Goal: Task Accomplishment & Management: Manage account settings

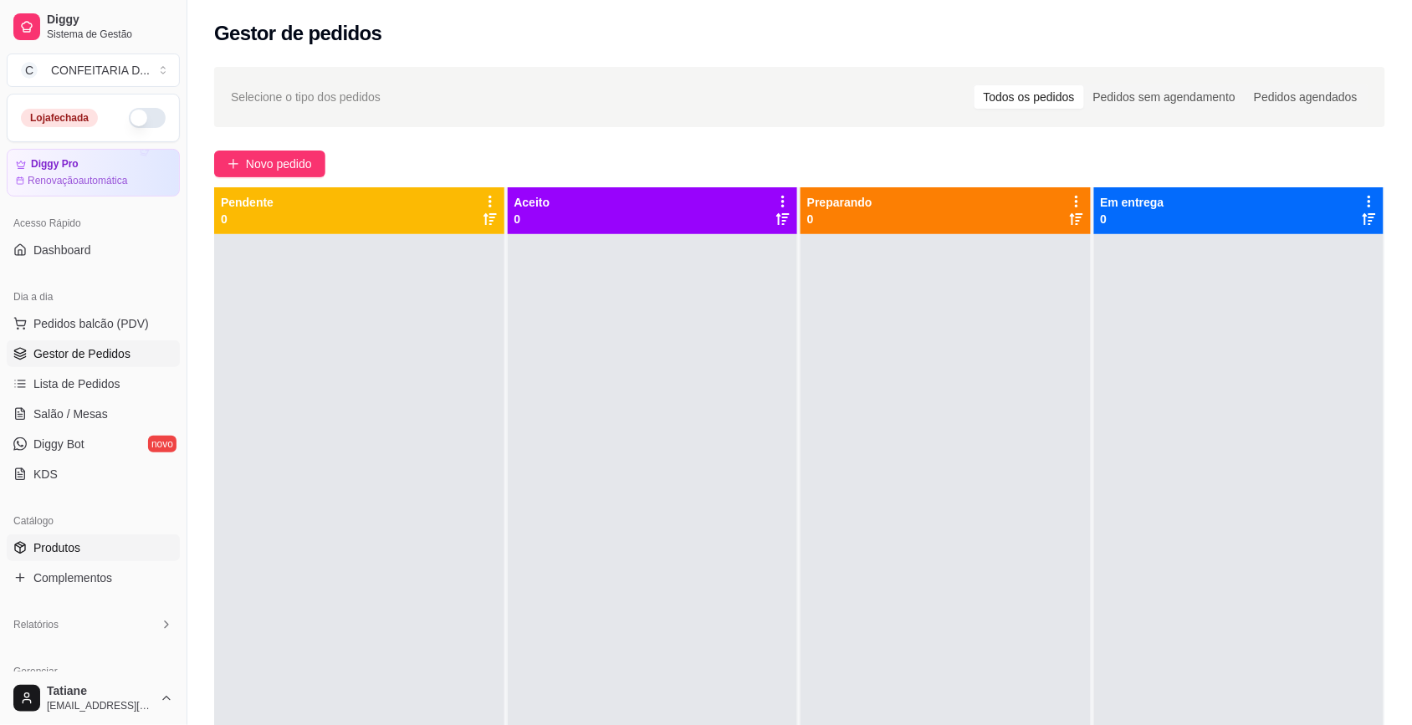
click at [72, 541] on span "Produtos" at bounding box center [56, 547] width 47 height 17
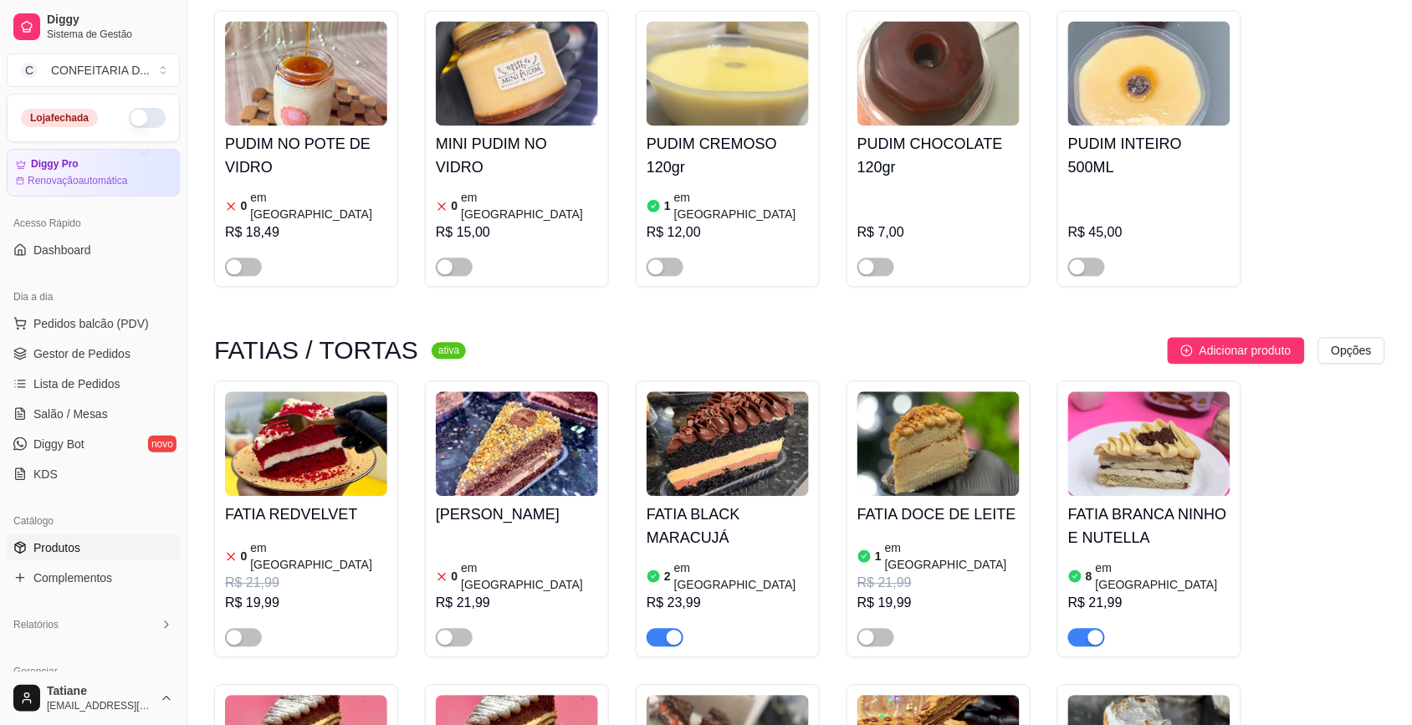
scroll to position [1045, 0]
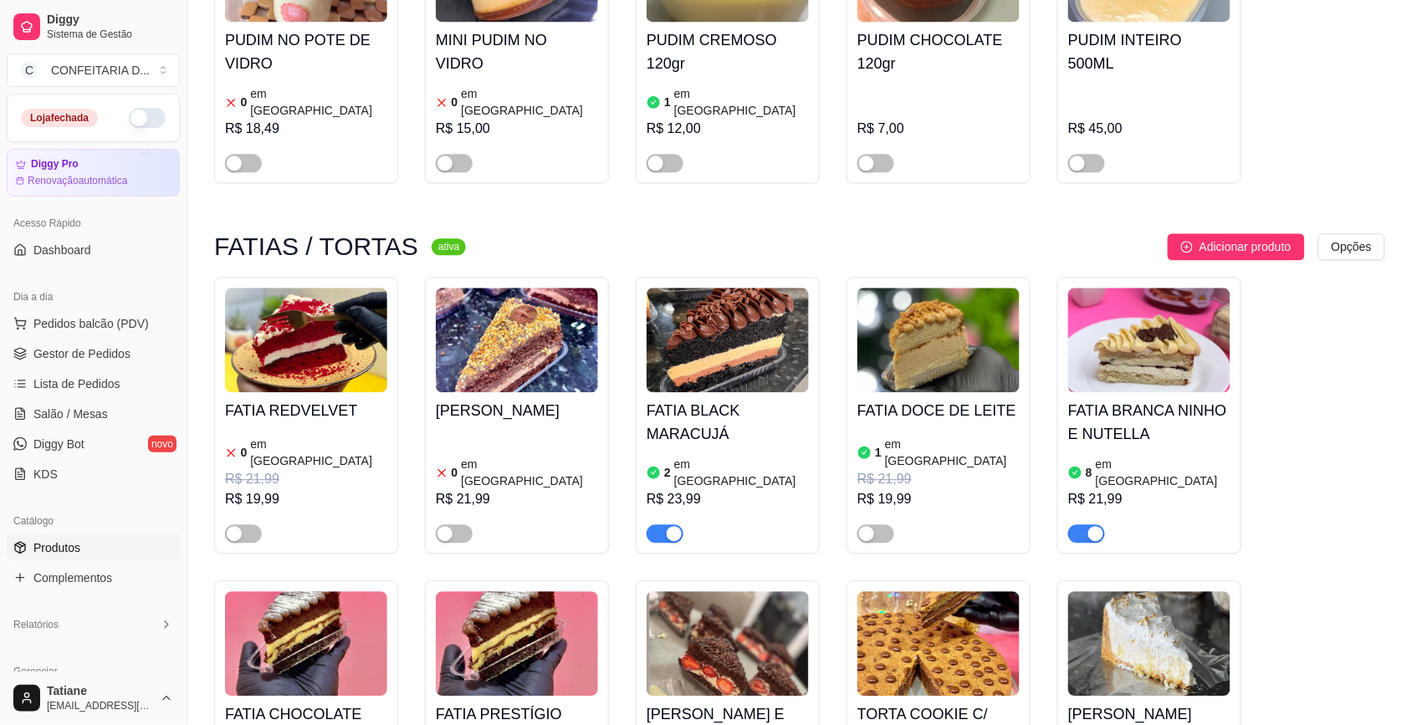
click at [262, 318] on img at bounding box center [306, 340] width 162 height 105
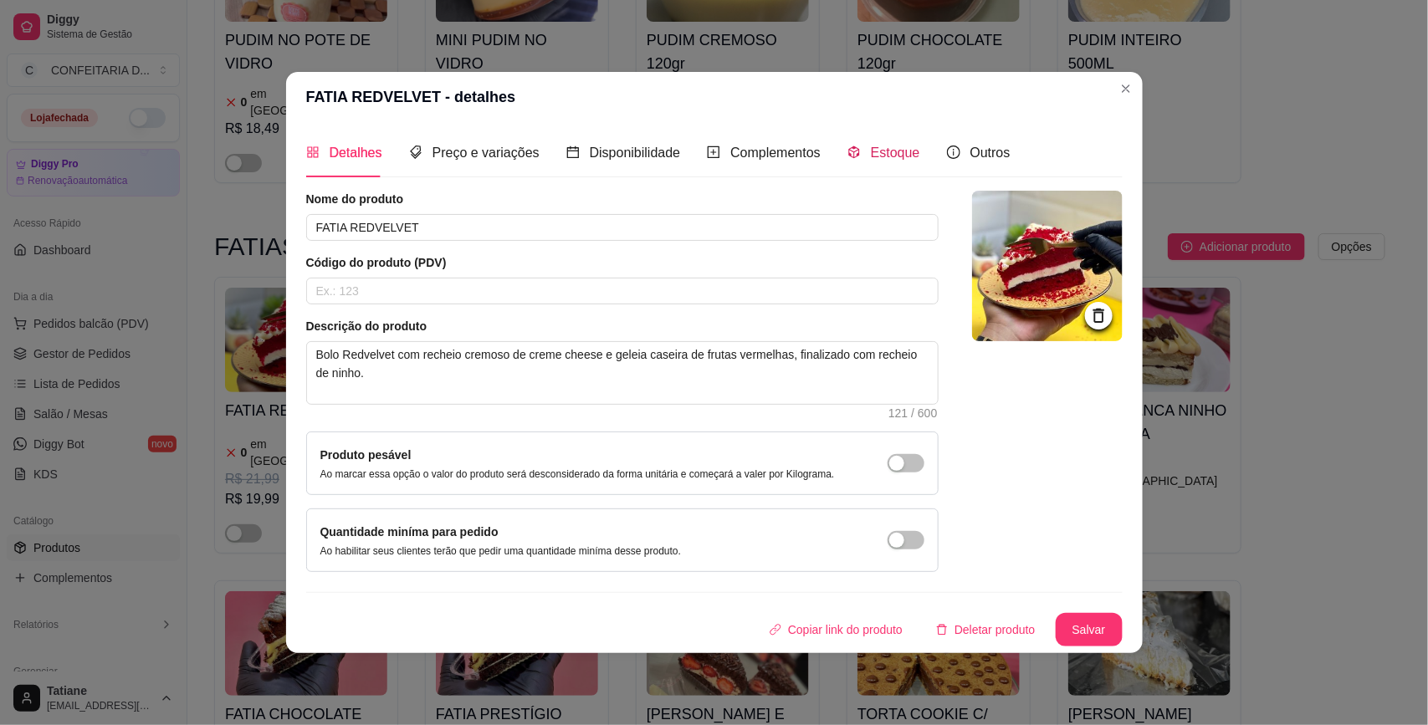
click at [904, 152] on span "Estoque" at bounding box center [895, 153] width 49 height 14
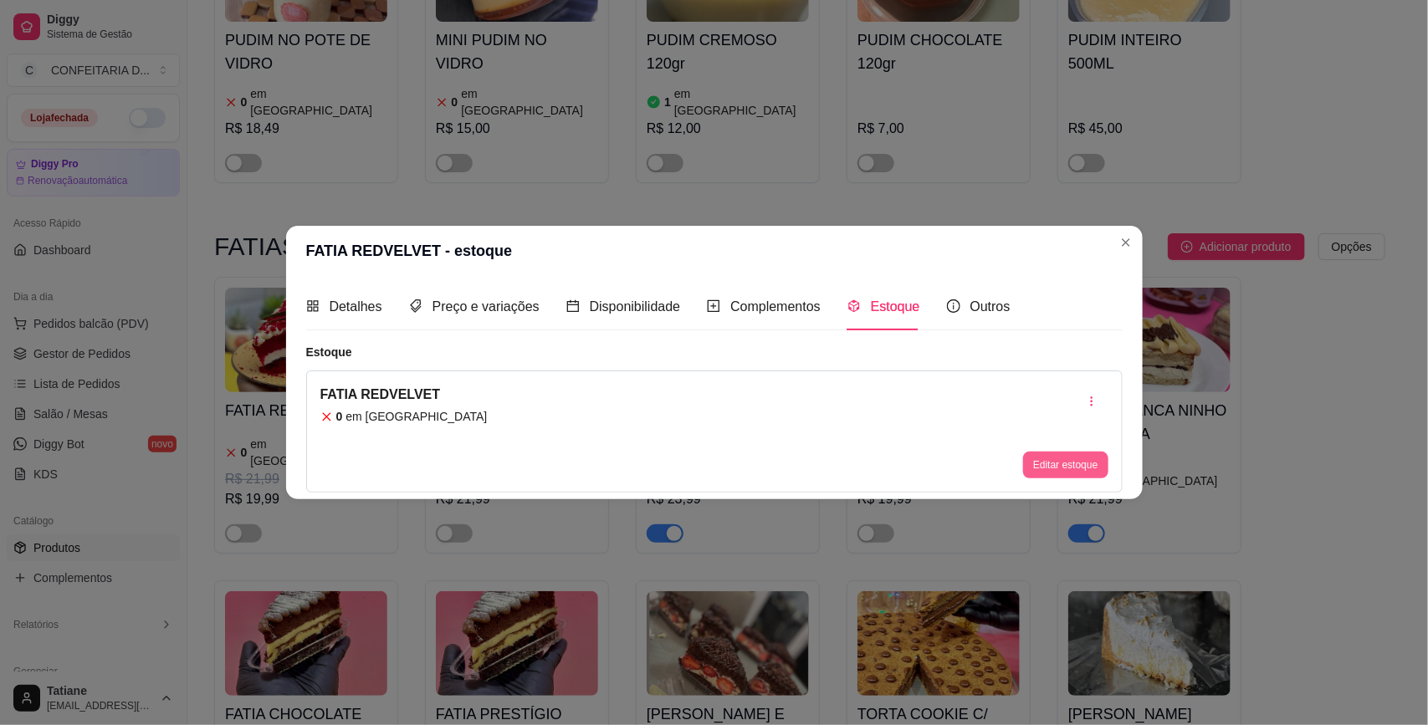
click at [1066, 461] on button "Editar estoque" at bounding box center [1065, 465] width 84 height 27
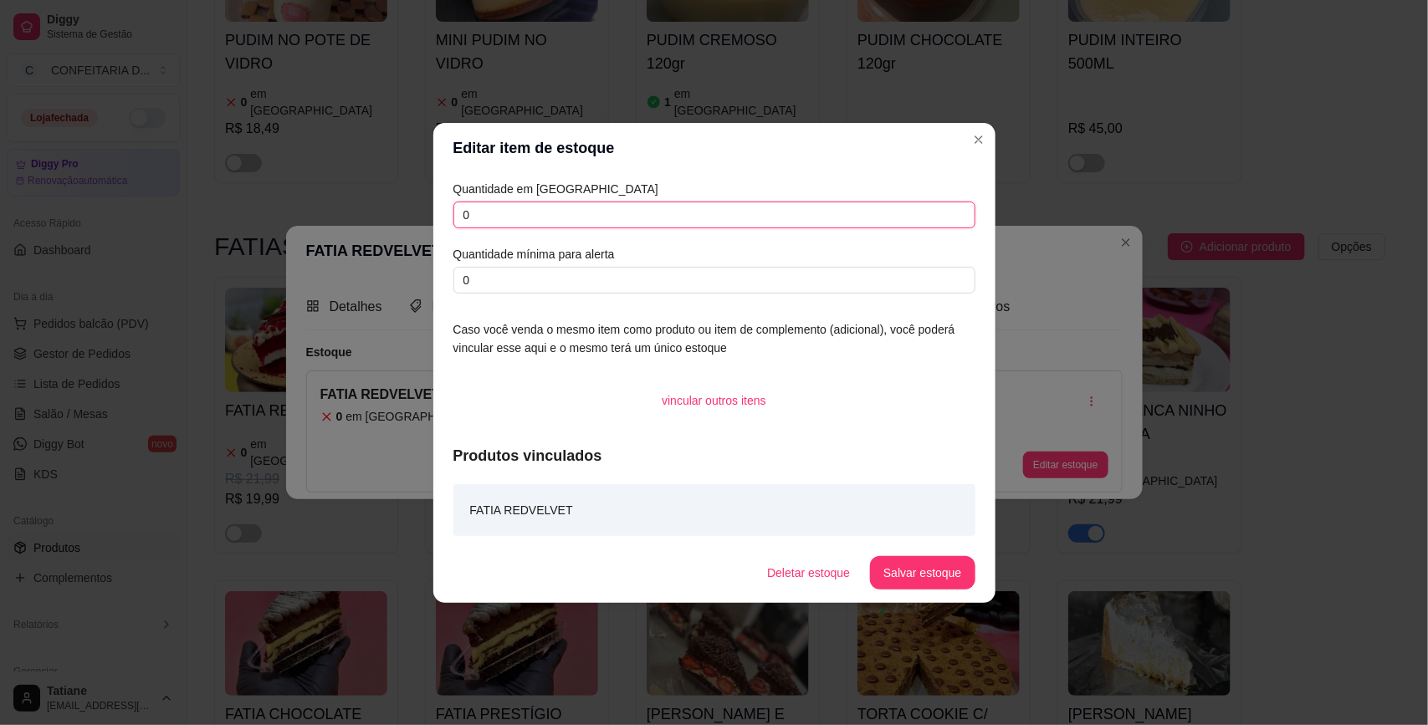
click at [494, 207] on input "0" at bounding box center [714, 215] width 522 height 27
type input "10"
click at [939, 567] on button "Salvar estoque" at bounding box center [922, 572] width 105 height 33
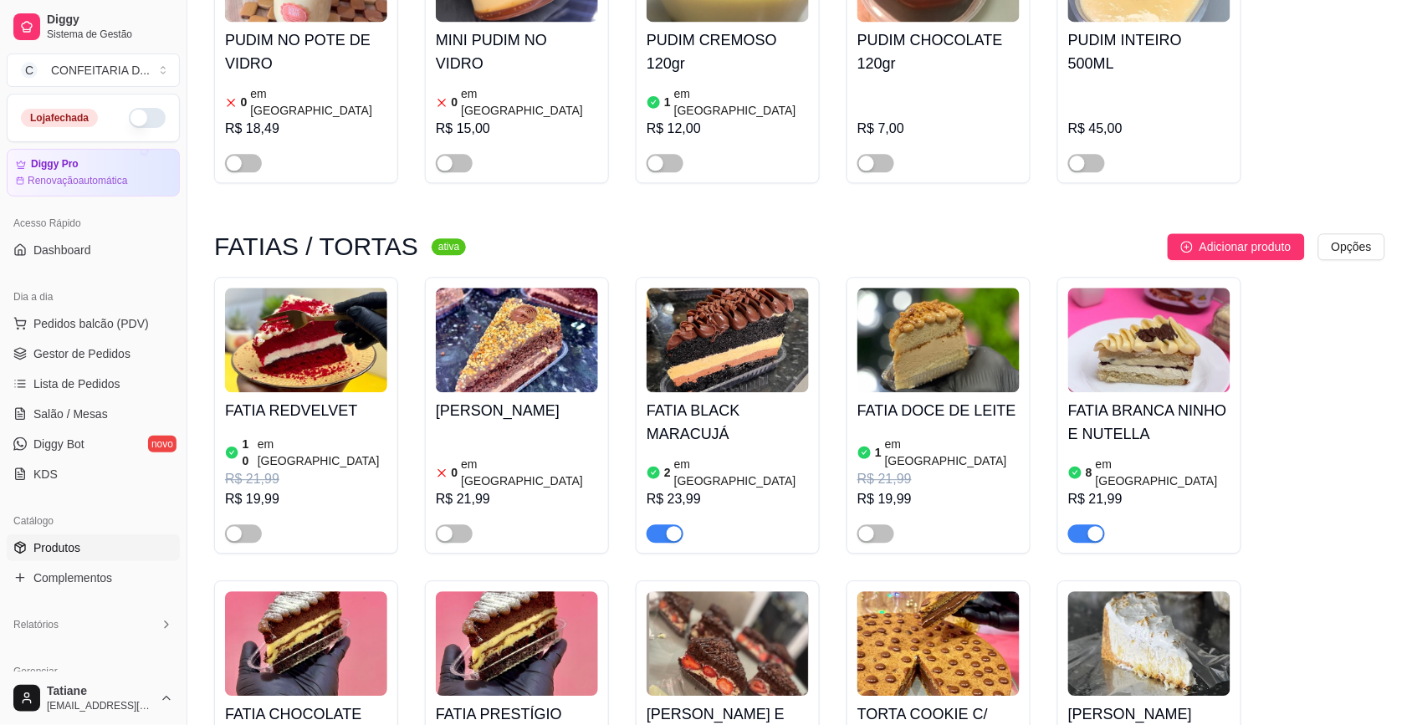
click at [277, 399] on h4 "FATIA REDVELVET" at bounding box center [306, 410] width 162 height 23
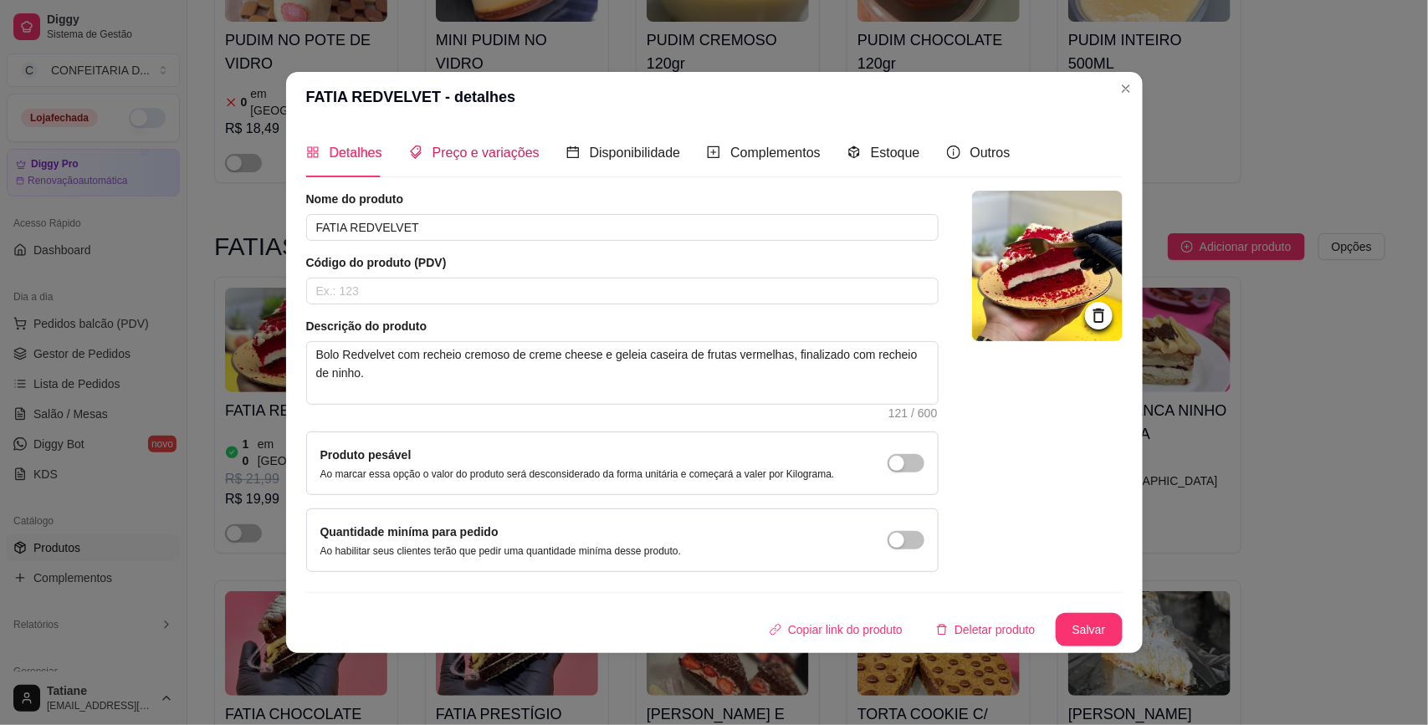
click at [465, 161] on div "Preço e variações" at bounding box center [474, 152] width 130 height 21
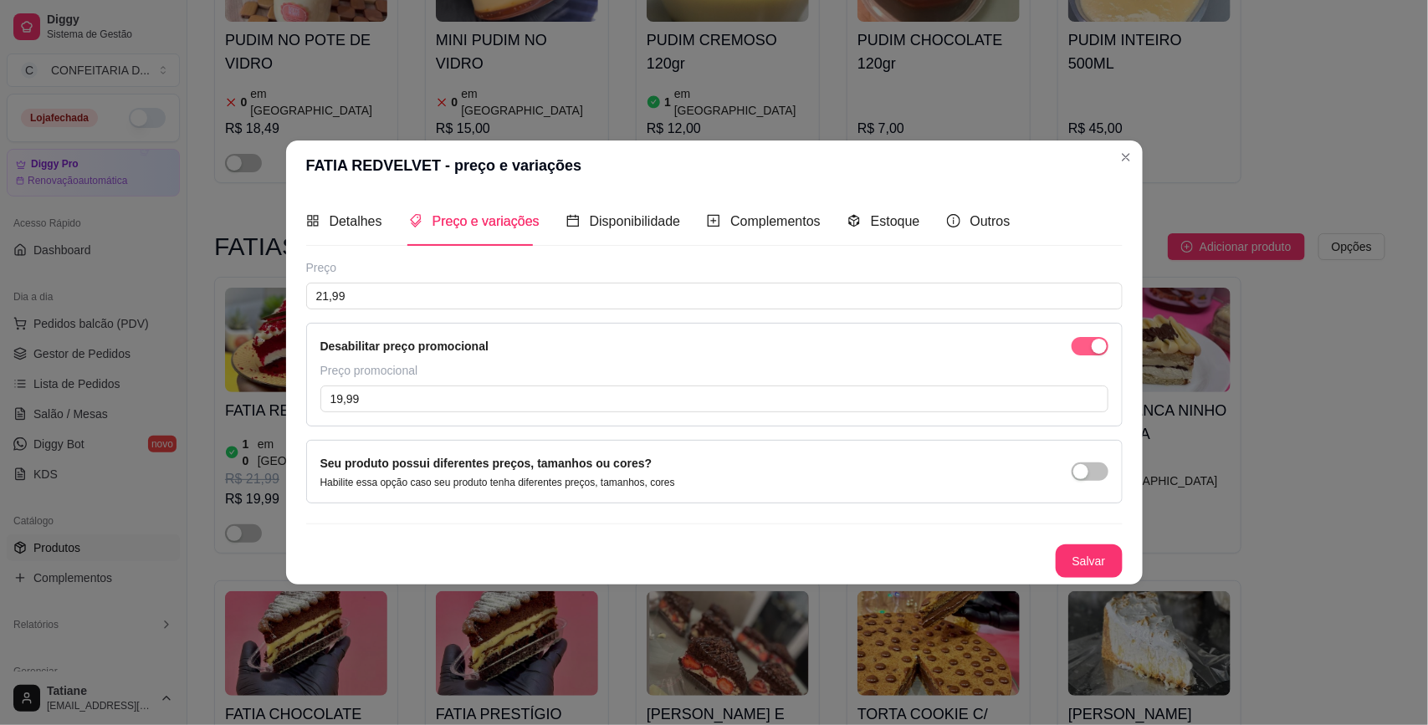
click at [1094, 345] on div "button" at bounding box center [1098, 346] width 15 height 15
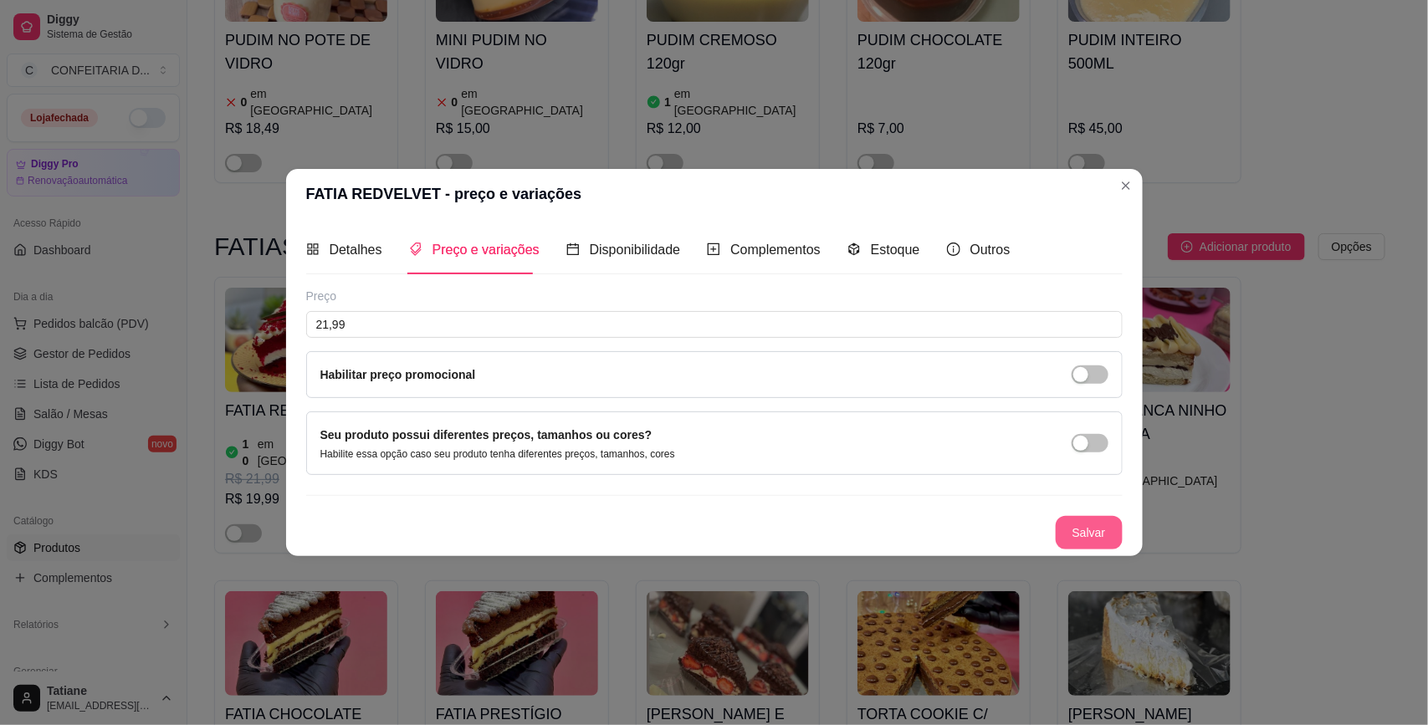
click at [1096, 544] on button "Salvar" at bounding box center [1088, 532] width 67 height 33
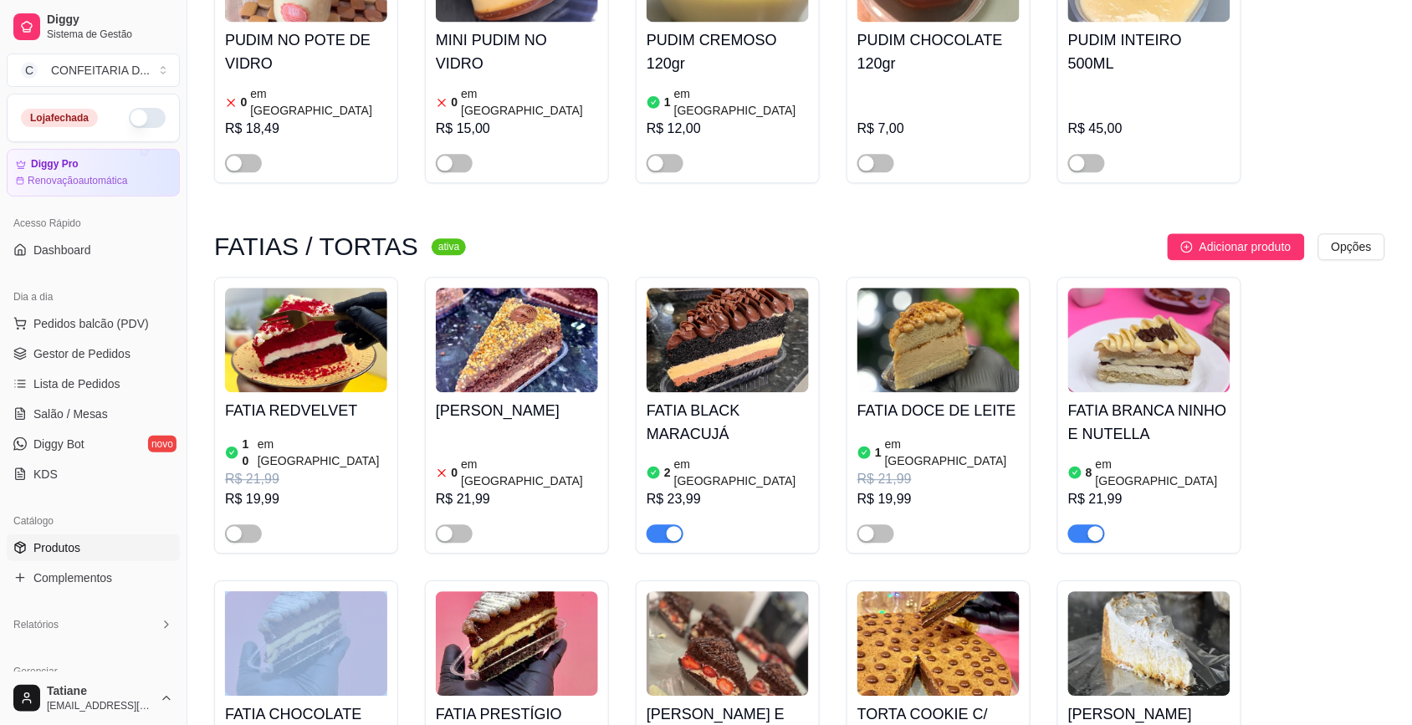
click at [248, 524] on span "button" at bounding box center [243, 533] width 37 height 18
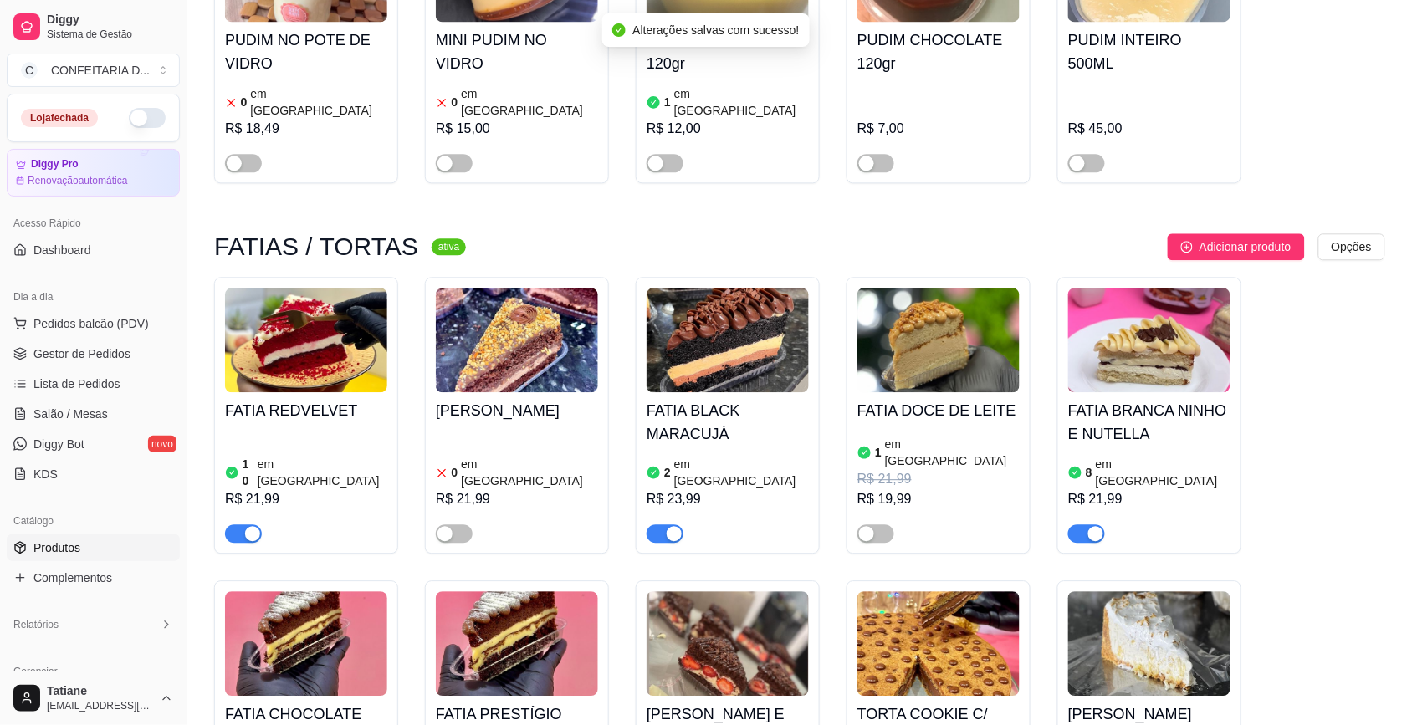
click at [1168, 288] on img at bounding box center [1149, 340] width 162 height 105
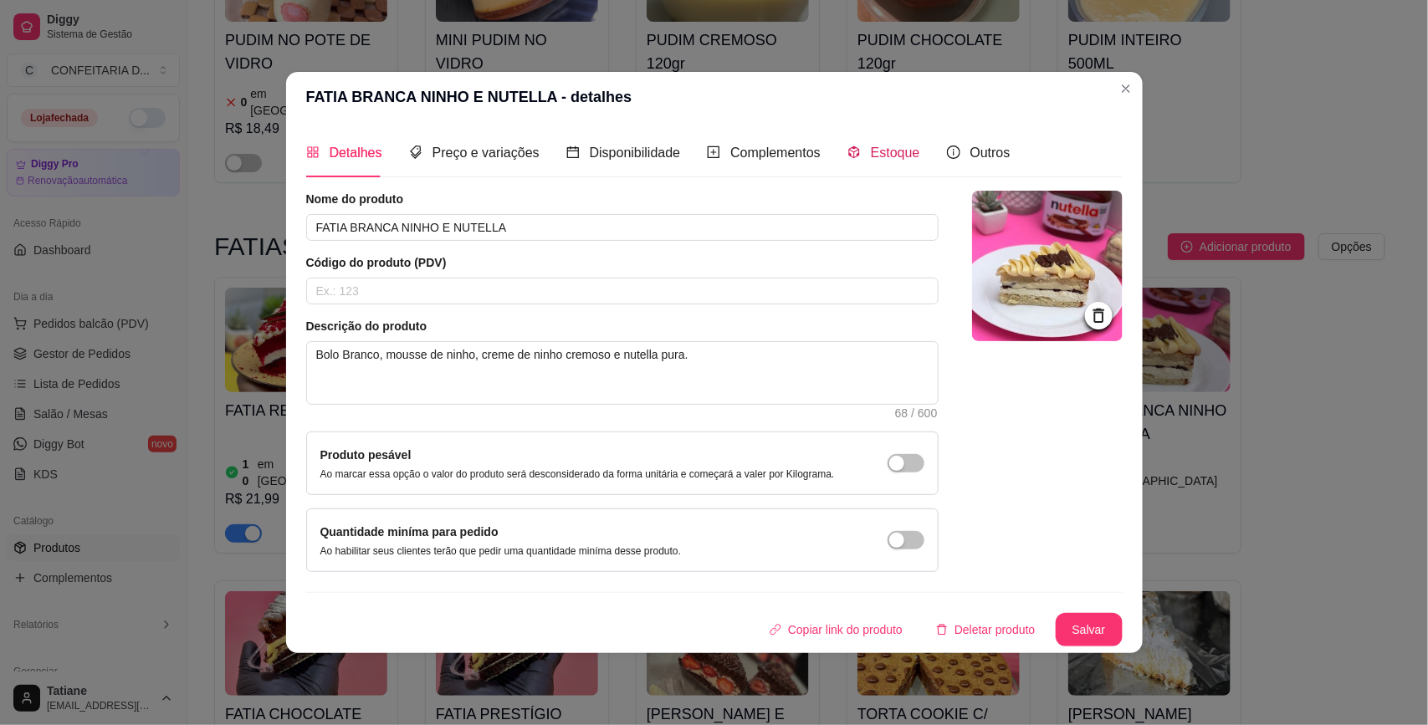
click at [871, 151] on span "Estoque" at bounding box center [895, 153] width 49 height 14
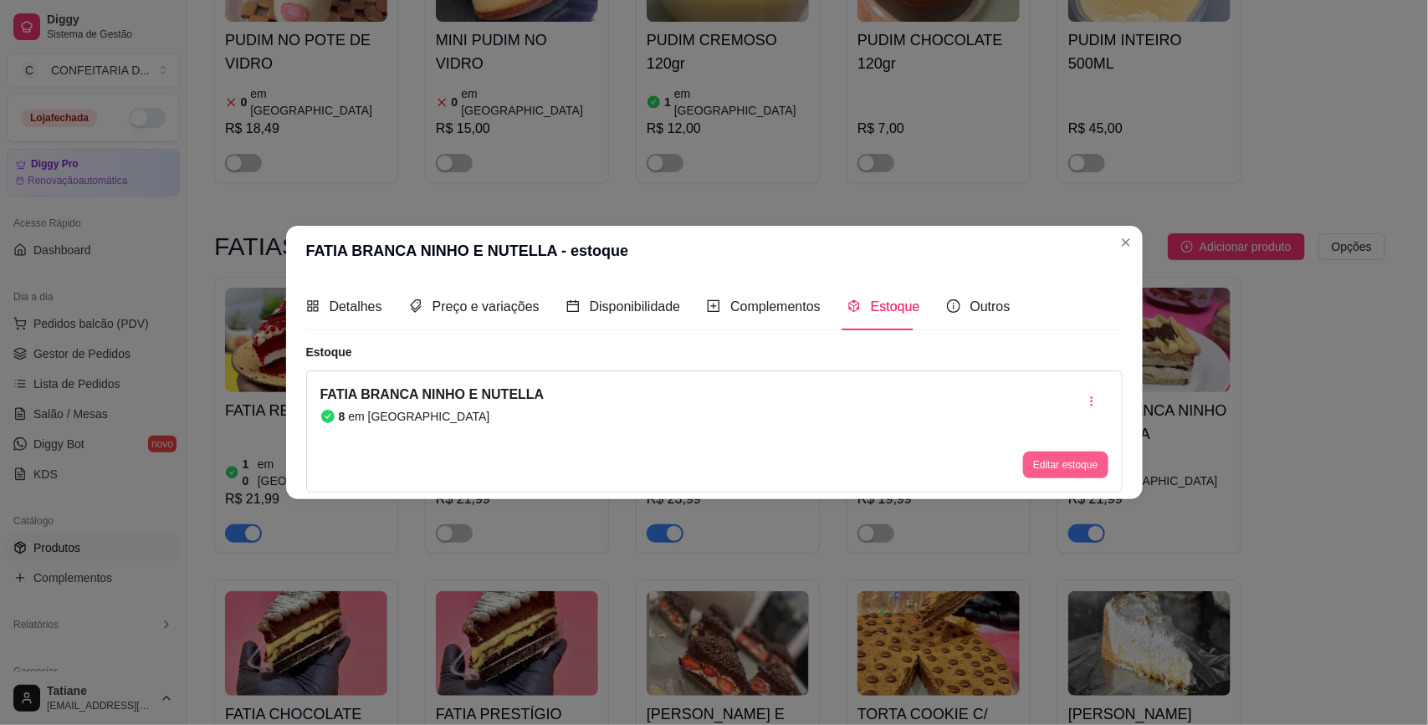
click at [1060, 458] on button "Editar estoque" at bounding box center [1065, 465] width 84 height 27
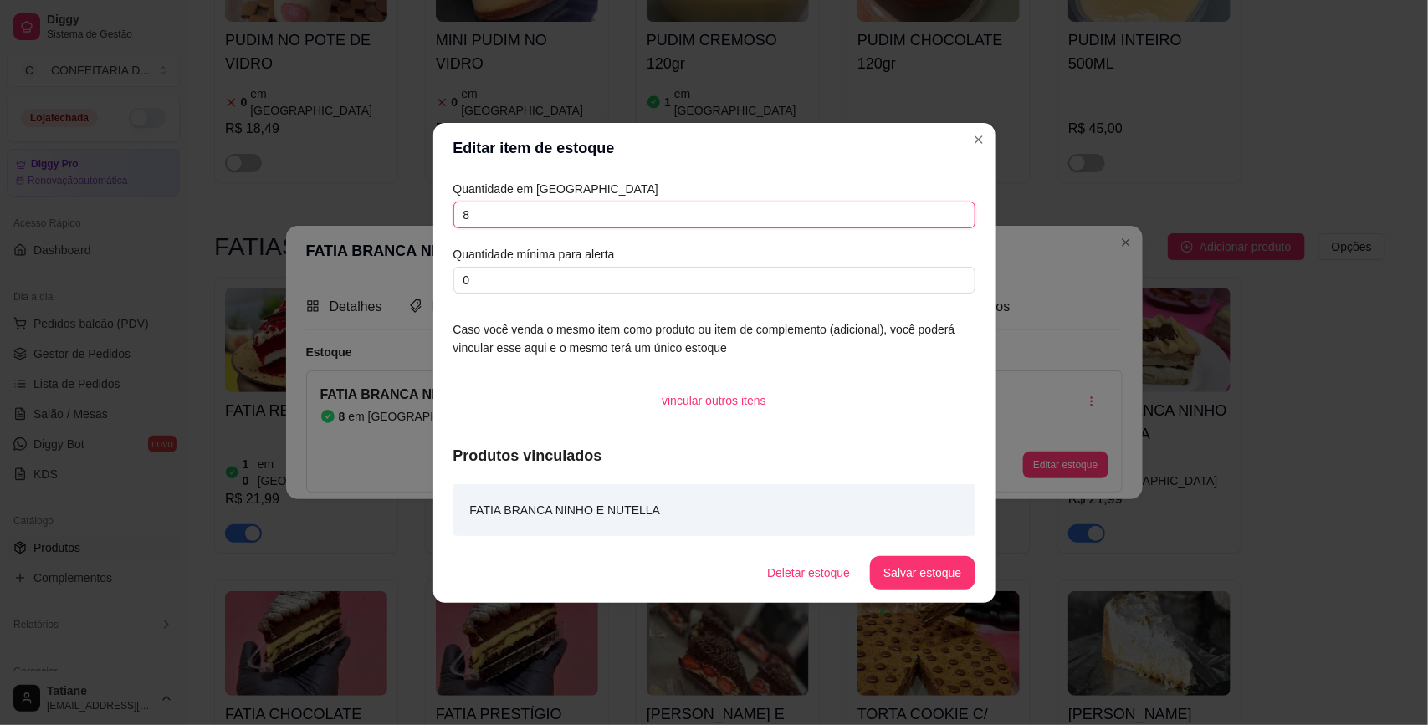
click at [488, 206] on input "8" at bounding box center [714, 215] width 522 height 27
type input "7"
click at [931, 573] on button "Salvar estoque" at bounding box center [922, 572] width 105 height 33
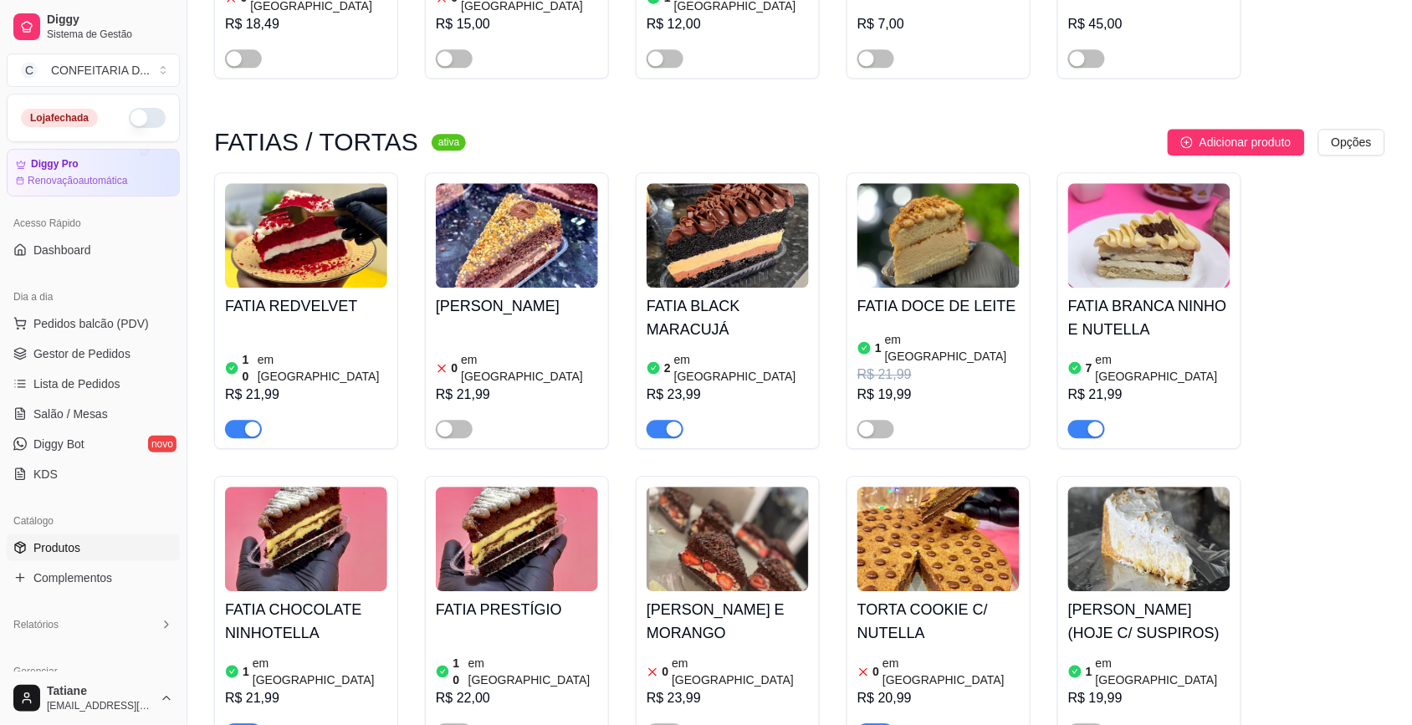
scroll to position [1359, 0]
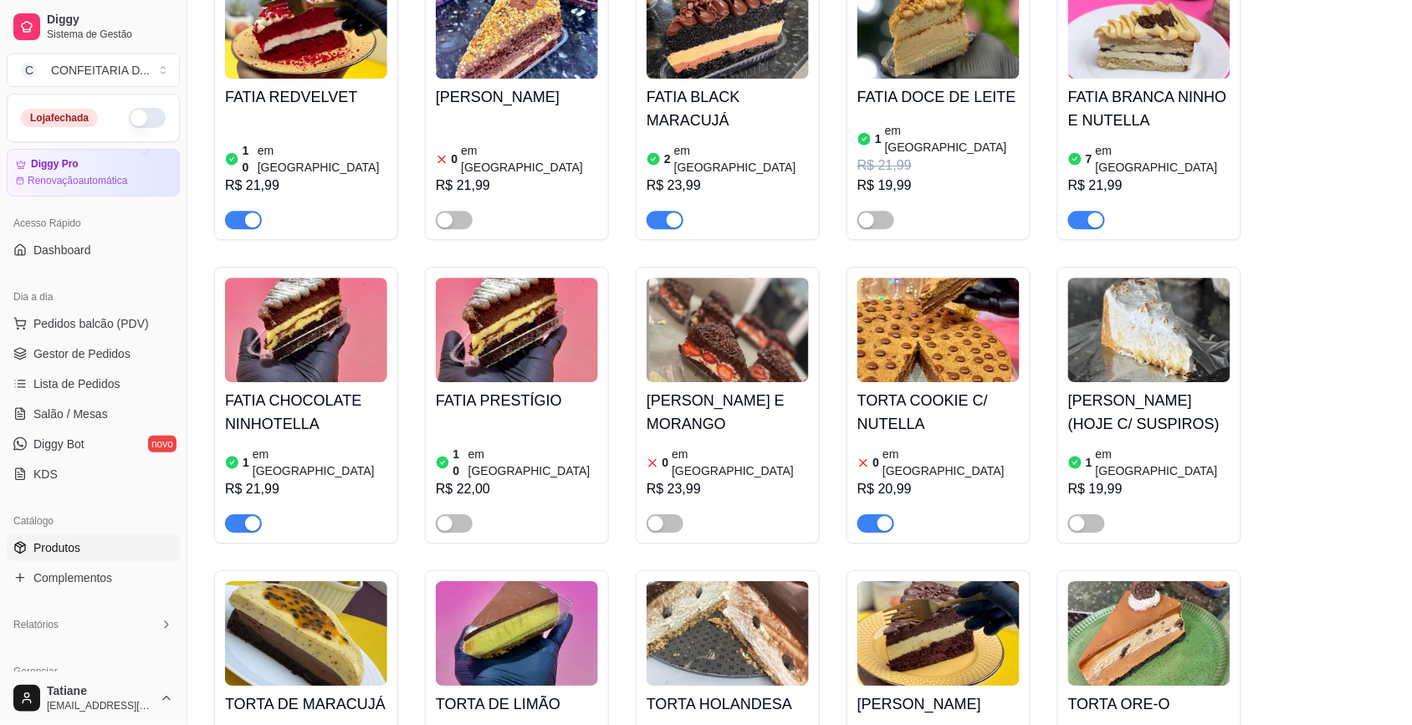
click at [672, 212] on div "button" at bounding box center [674, 219] width 15 height 15
click at [950, 278] on img at bounding box center [938, 330] width 162 height 105
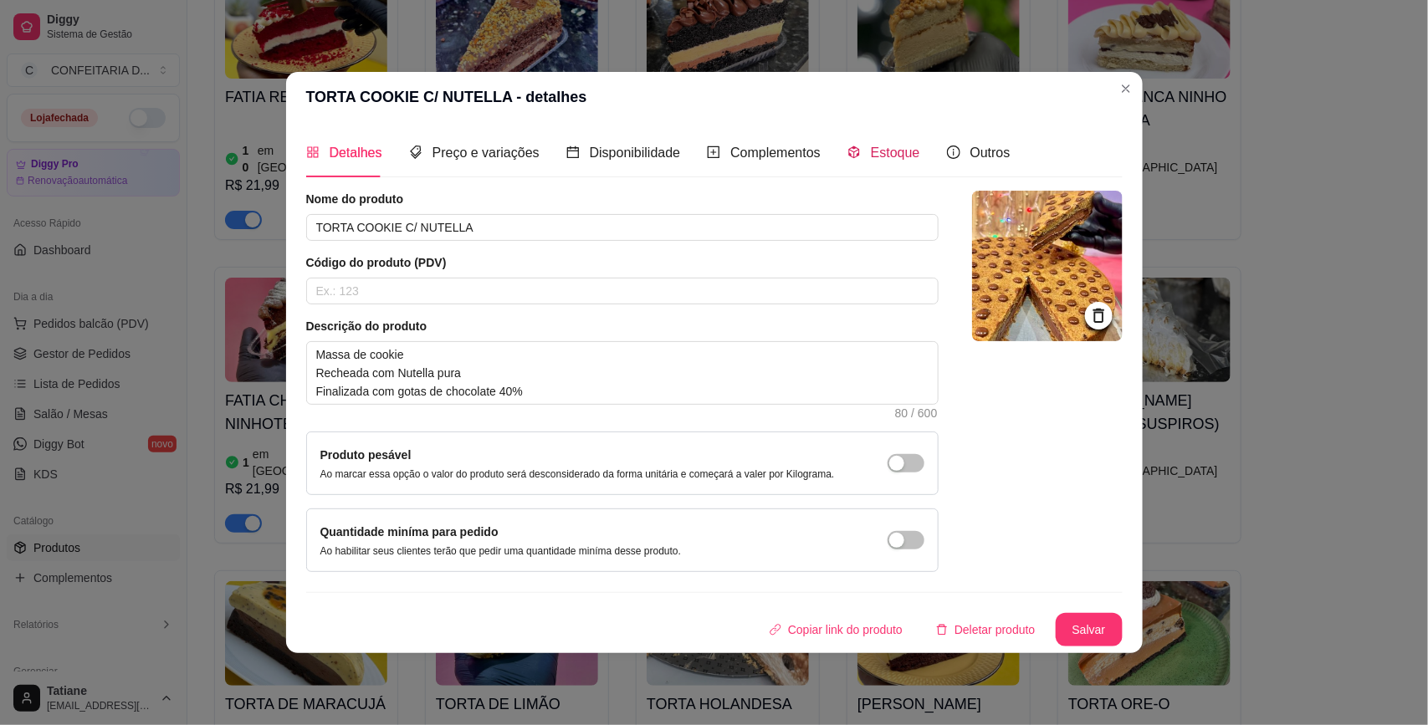
click at [871, 152] on span "Estoque" at bounding box center [895, 153] width 49 height 14
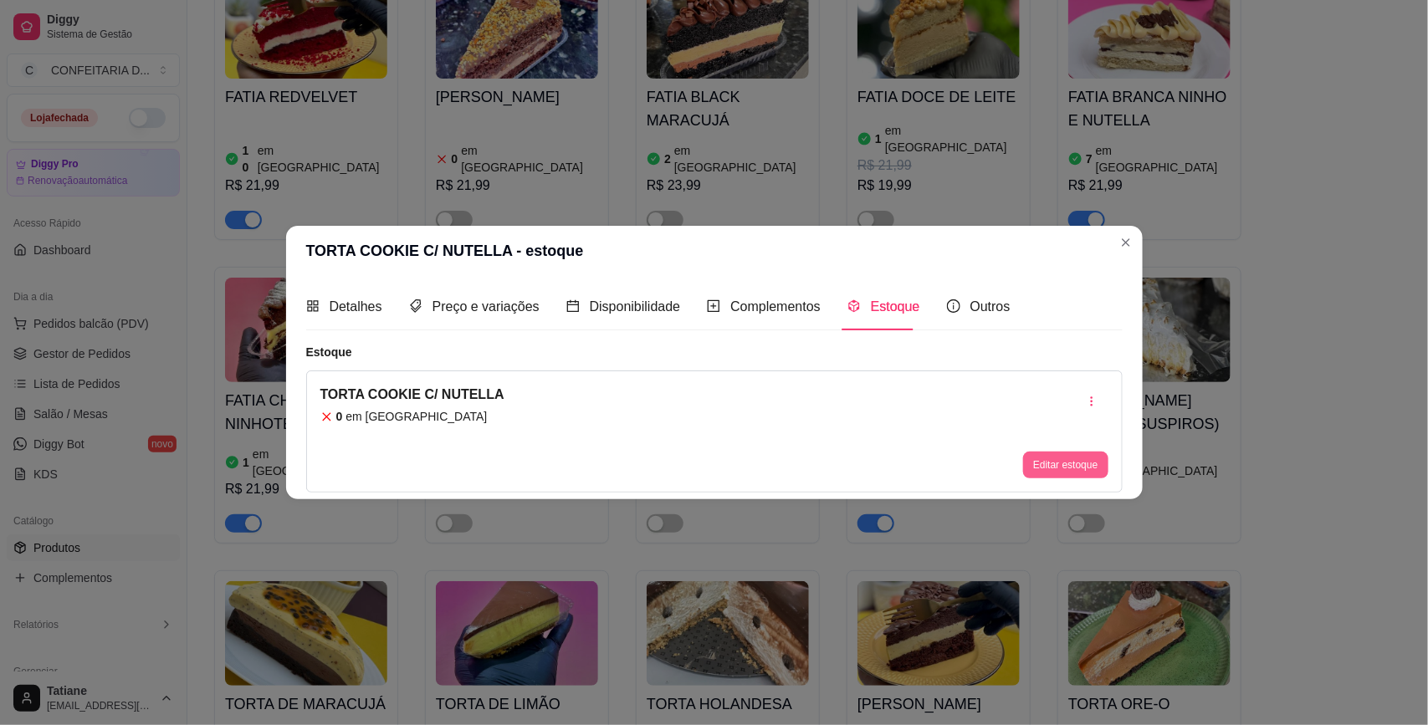
click at [1068, 468] on button "Editar estoque" at bounding box center [1065, 465] width 84 height 27
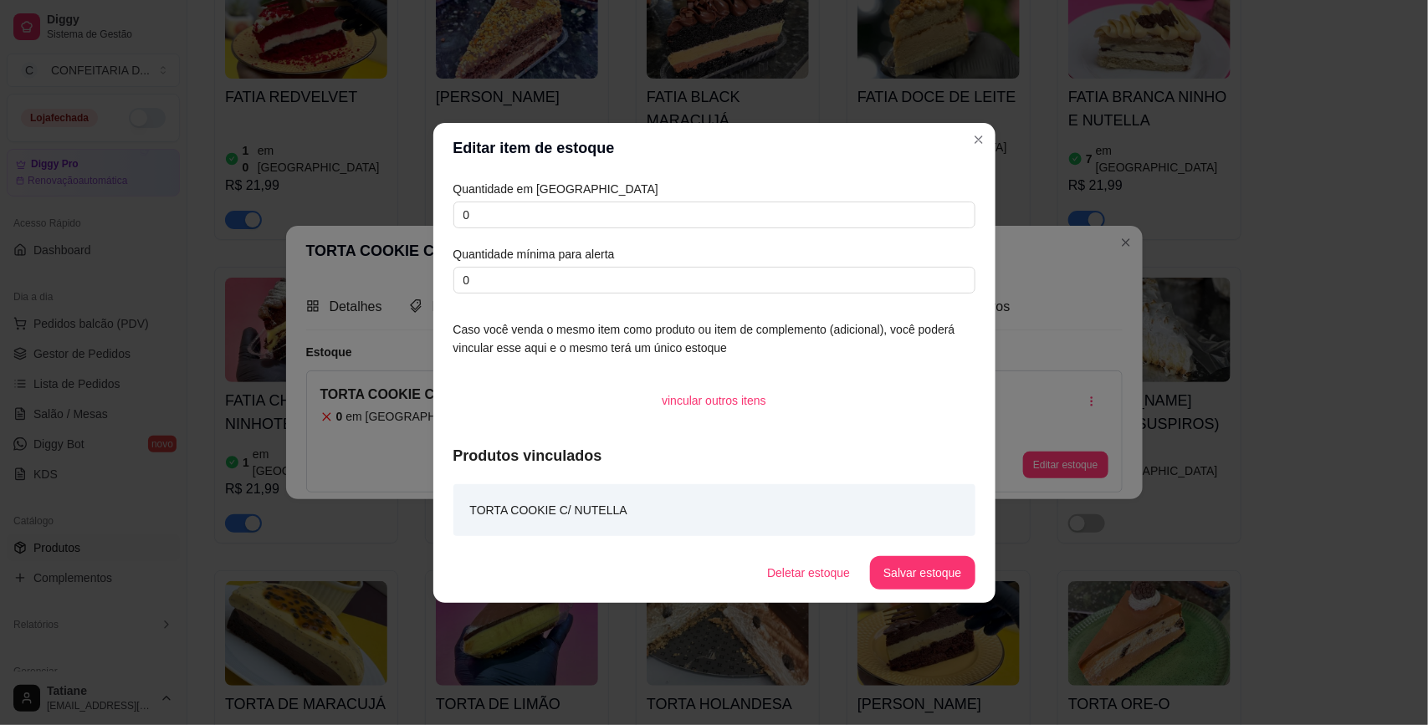
click at [570, 199] on div "Quantidade em estoque 0 Quantidade mínima para alerta 0" at bounding box center [714, 237] width 522 height 114
click at [565, 202] on input "0" at bounding box center [714, 215] width 522 height 27
type input "8"
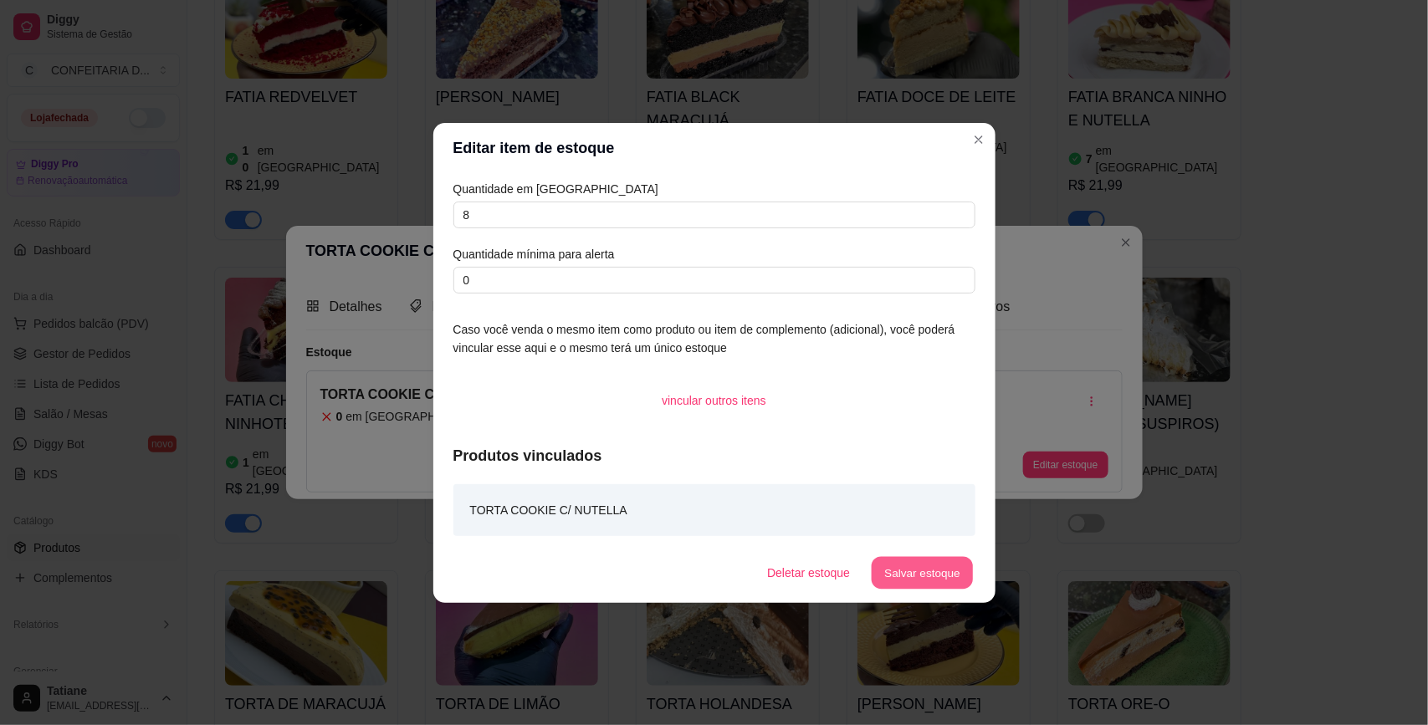
click at [934, 565] on button "Salvar estoque" at bounding box center [922, 572] width 102 height 33
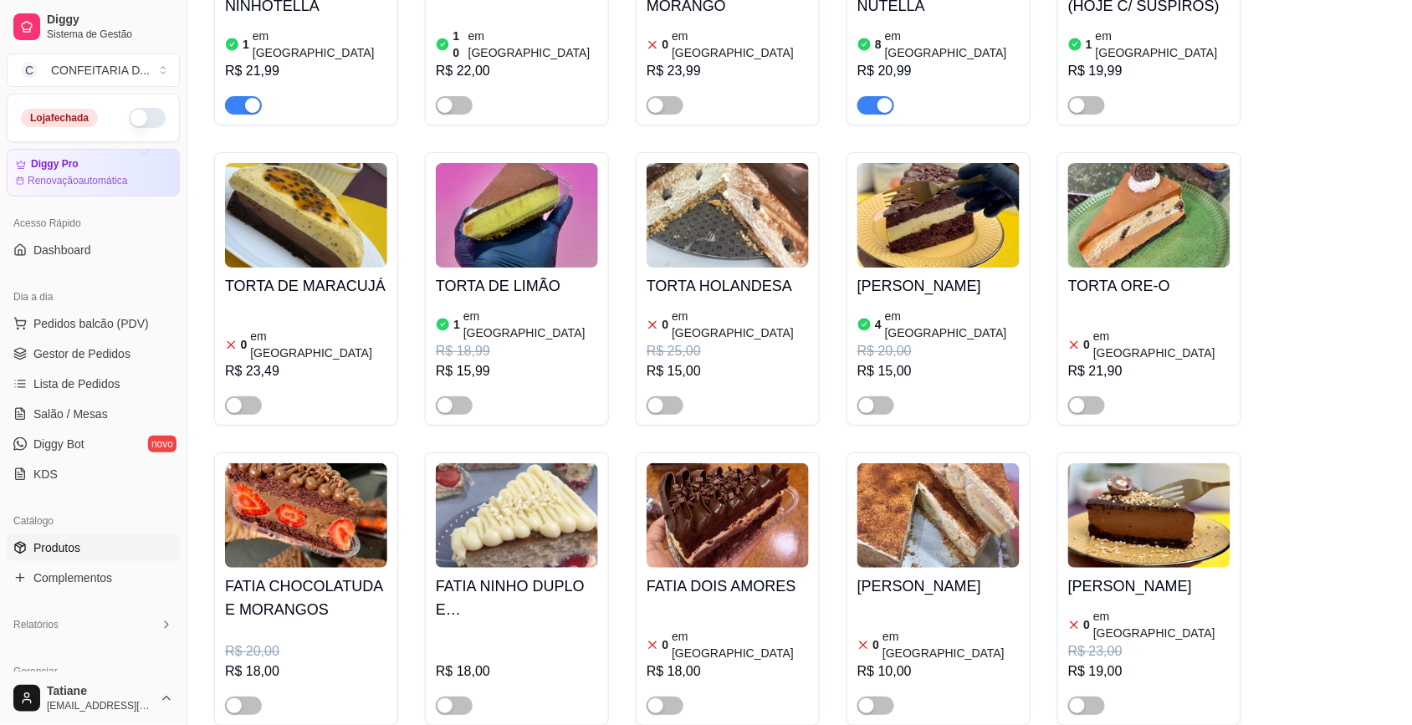
scroll to position [1568, 0]
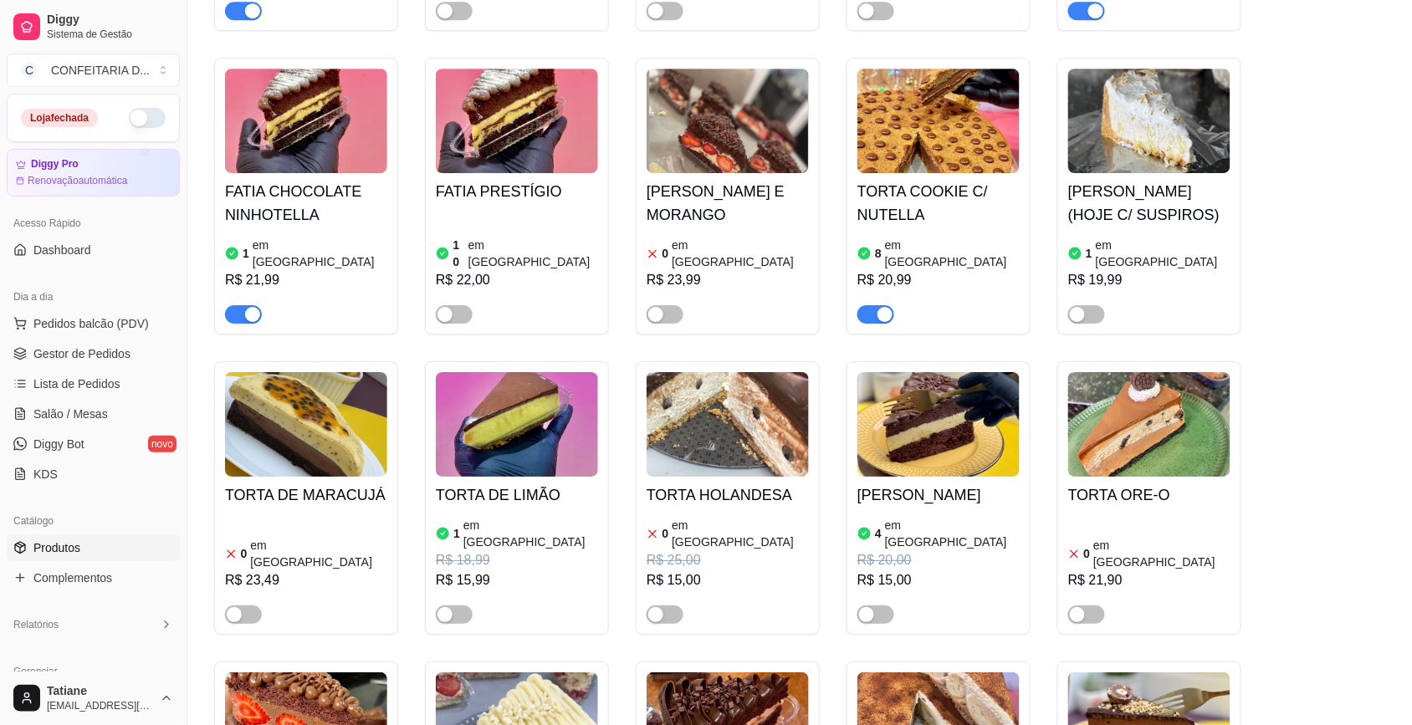
click at [299, 381] on img at bounding box center [306, 424] width 162 height 105
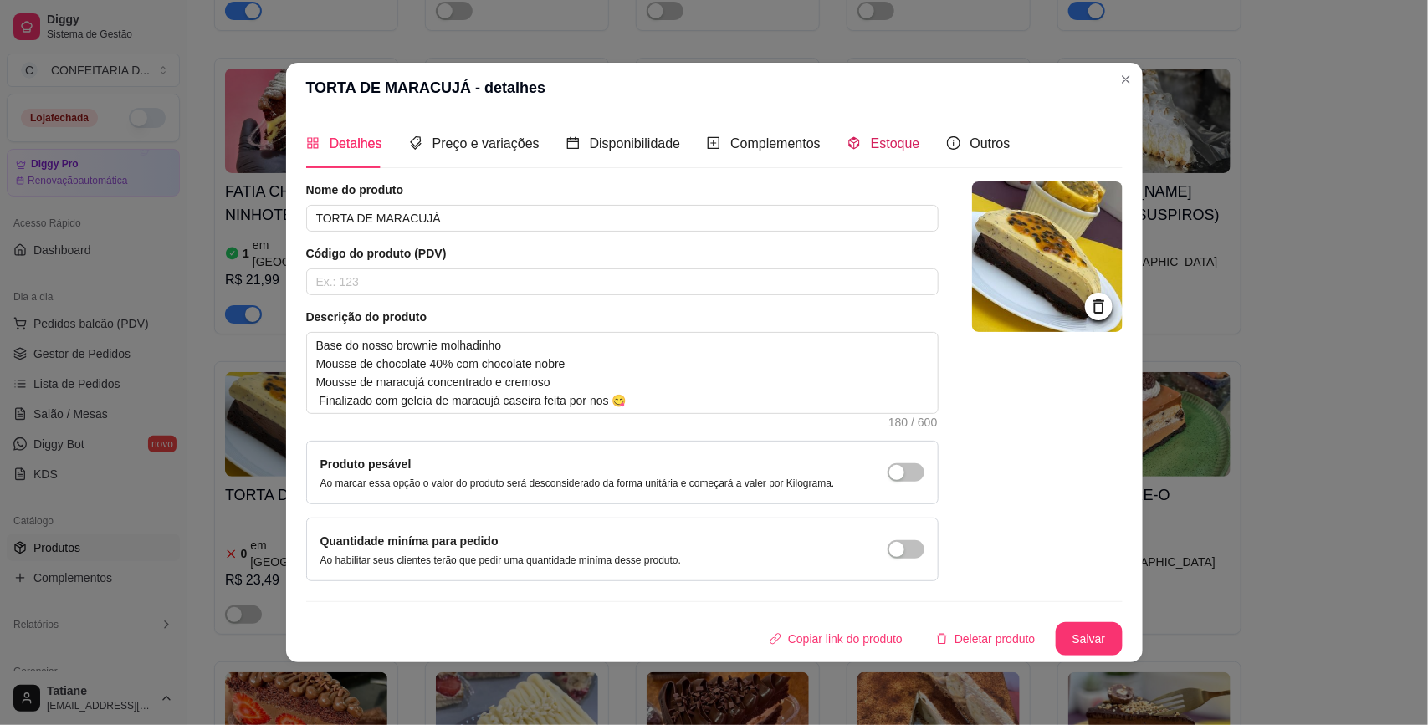
click at [854, 133] on div "Estoque" at bounding box center [883, 143] width 73 height 21
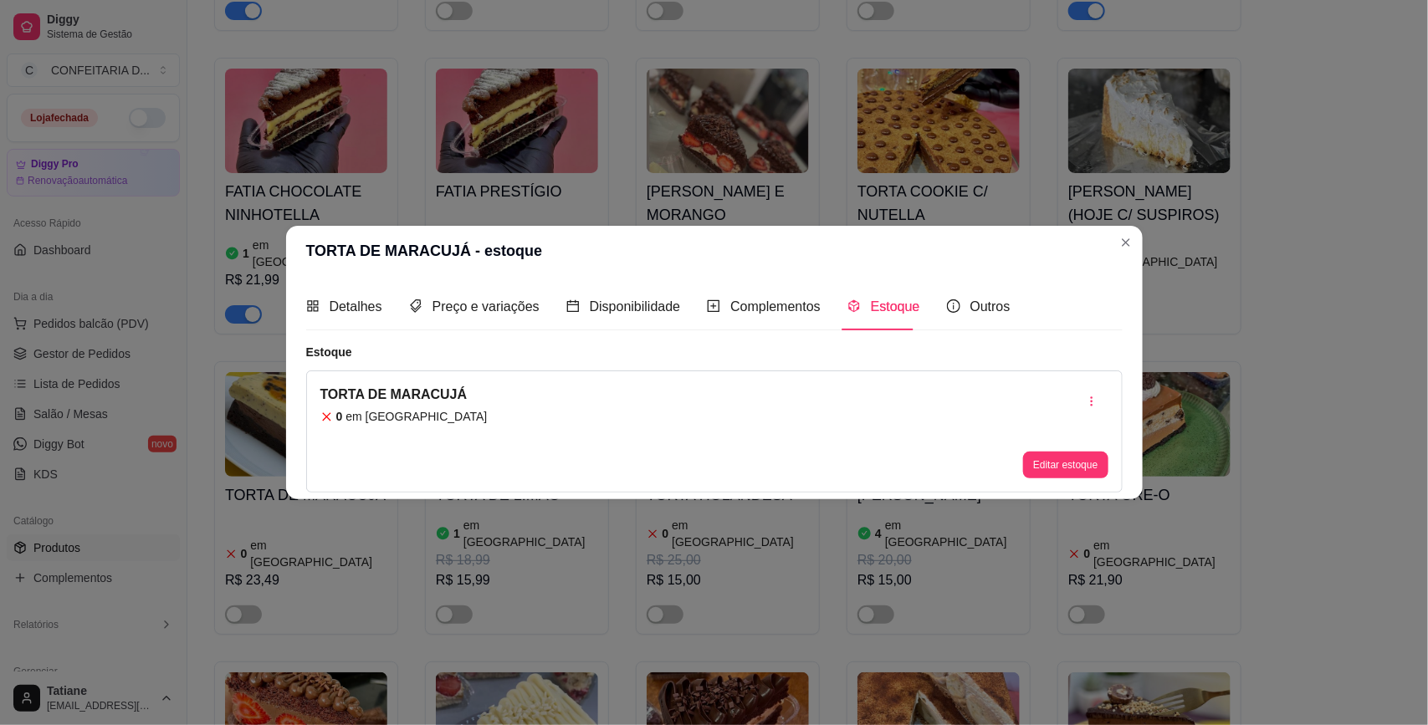
click at [1037, 452] on button "Editar estoque" at bounding box center [1065, 465] width 84 height 27
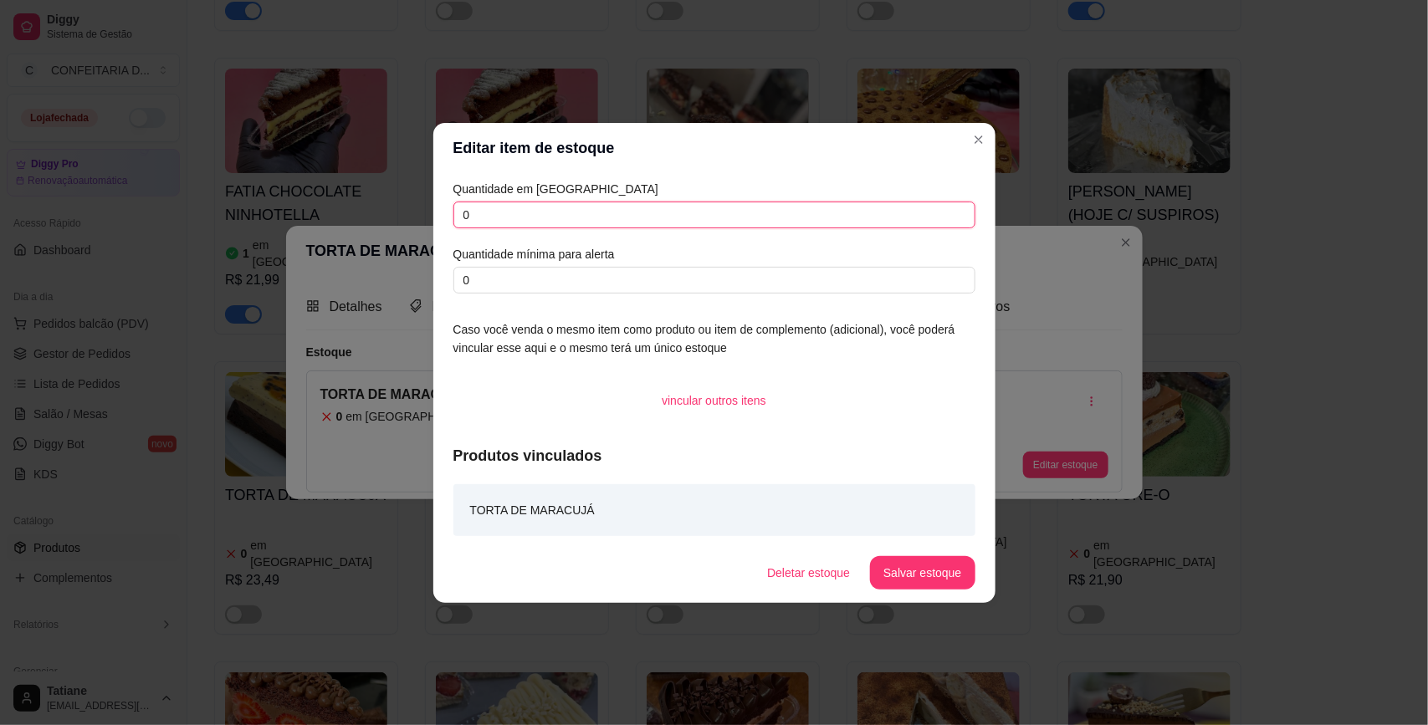
click at [496, 210] on input "0" at bounding box center [714, 215] width 522 height 27
type input "10"
click at [912, 567] on button "Salvar estoque" at bounding box center [922, 572] width 105 height 33
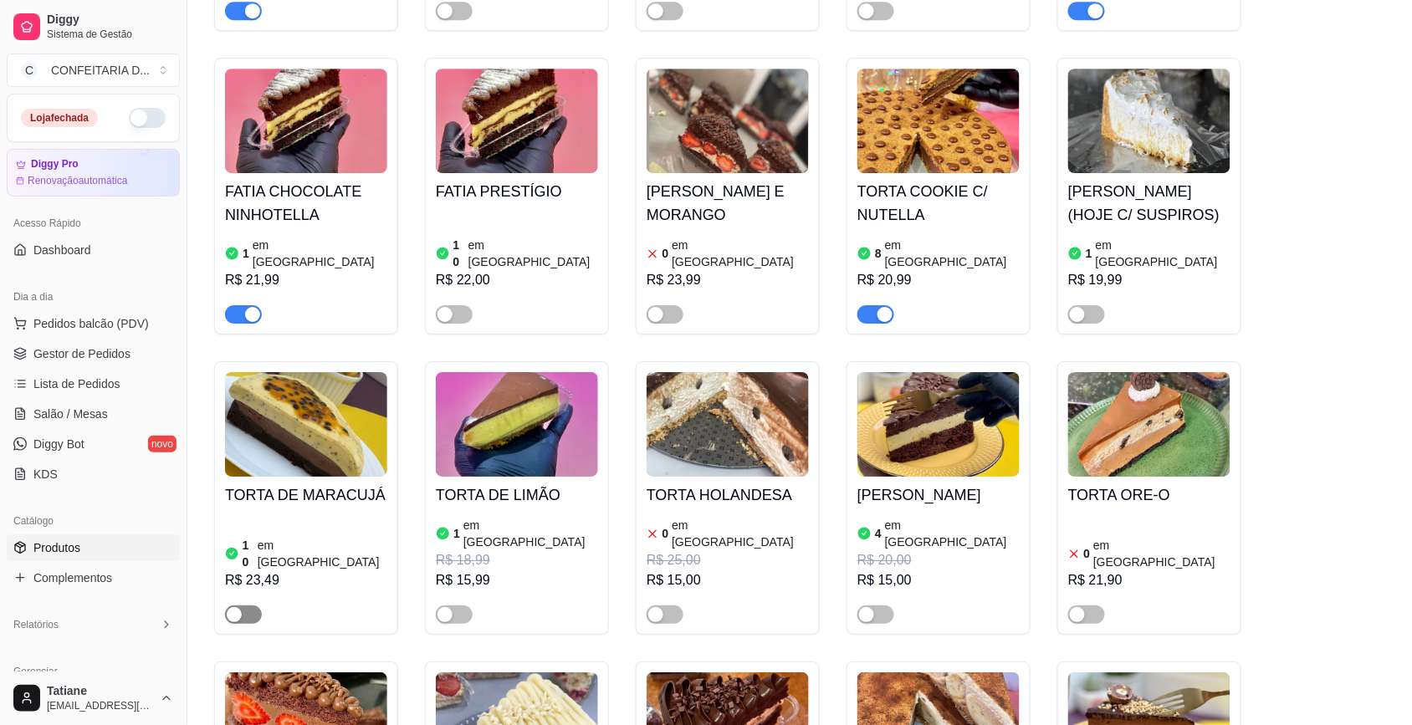
click at [234, 607] on div "button" at bounding box center [234, 614] width 15 height 15
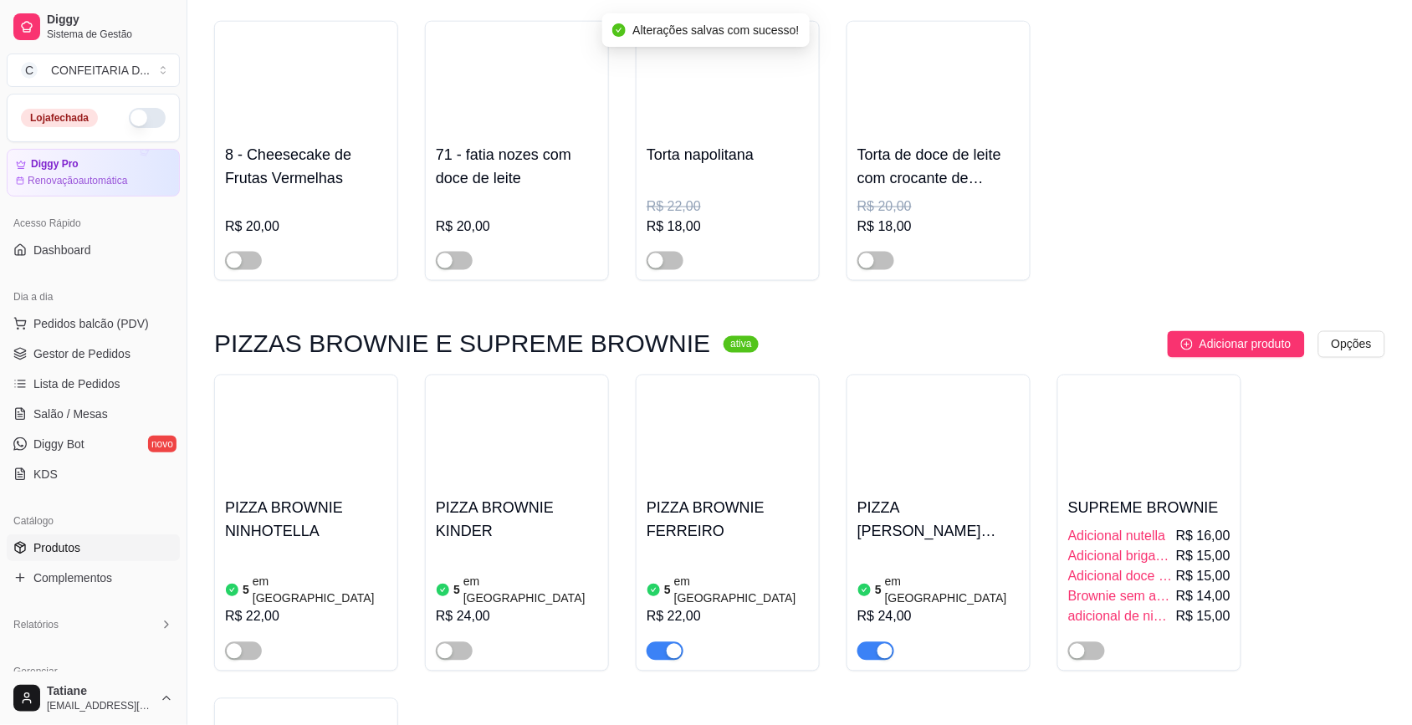
scroll to position [2614, 0]
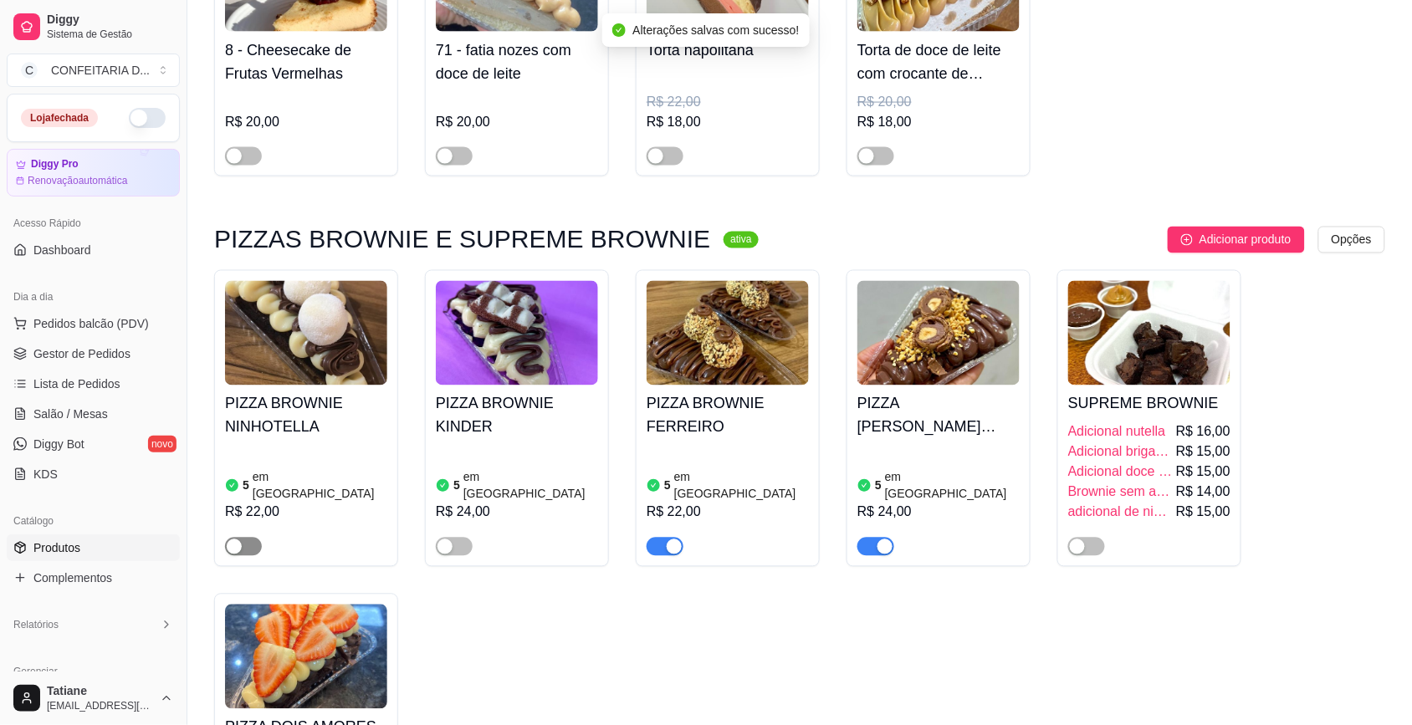
click at [252, 538] on span "button" at bounding box center [243, 547] width 37 height 18
click at [453, 538] on span "button" at bounding box center [454, 547] width 37 height 18
click at [340, 386] on div "PIZZA BROWNIE NINHOTELLA 5 em estoque R$ 22,00" at bounding box center [306, 471] width 162 height 171
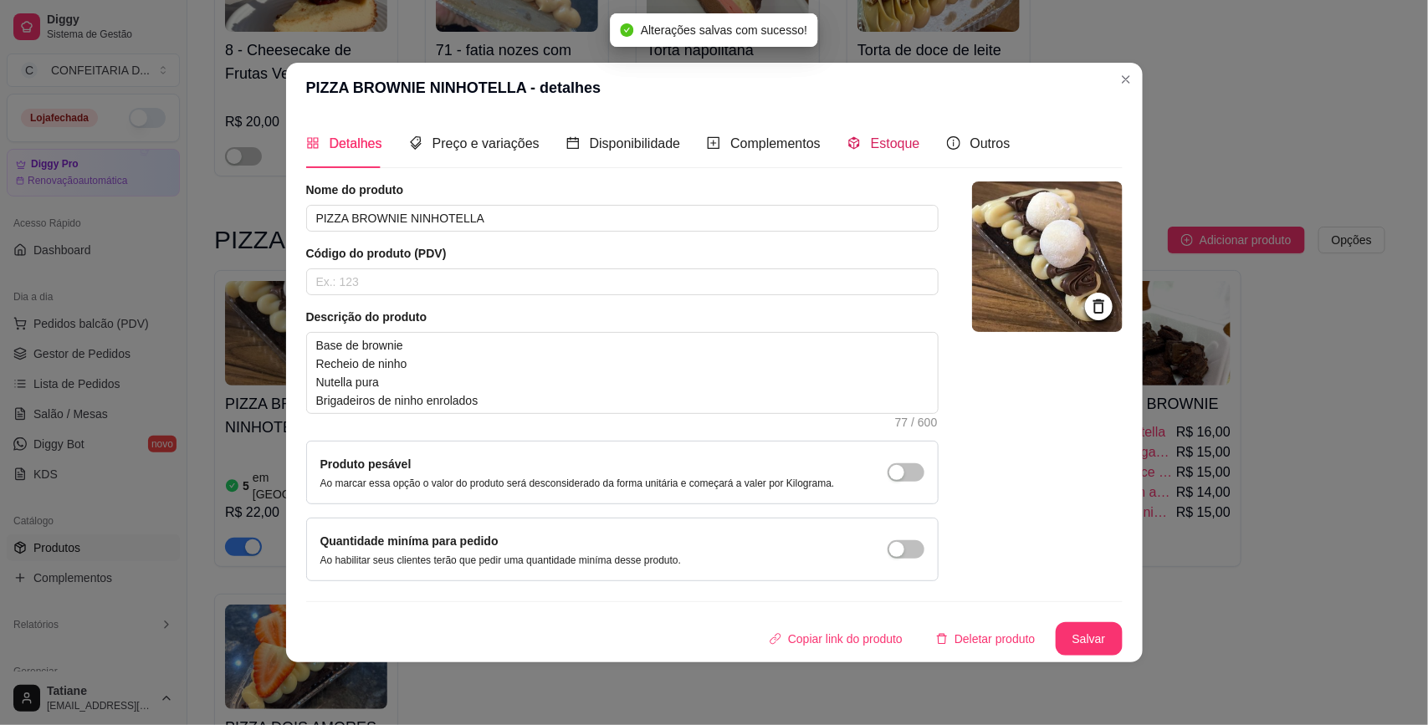
click at [871, 139] on span "Estoque" at bounding box center [895, 143] width 49 height 14
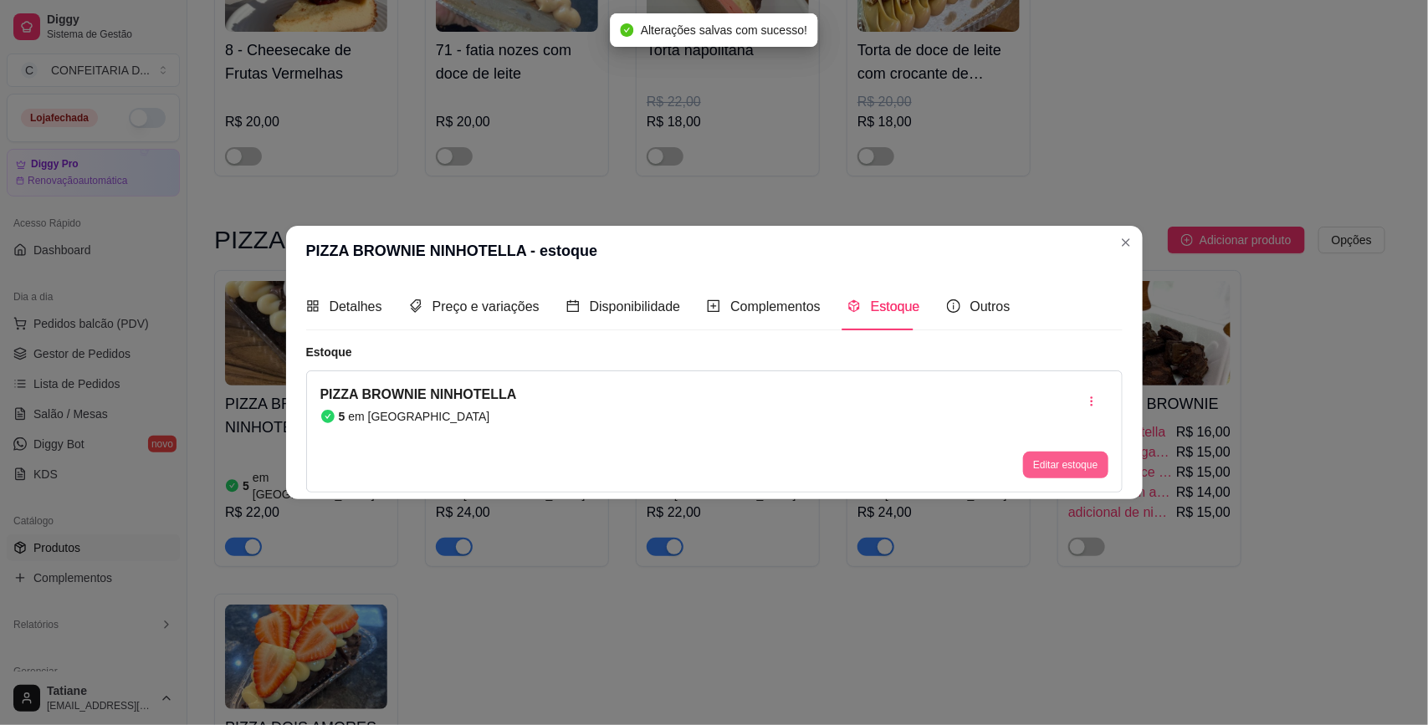
click at [1045, 470] on button "Editar estoque" at bounding box center [1065, 465] width 84 height 27
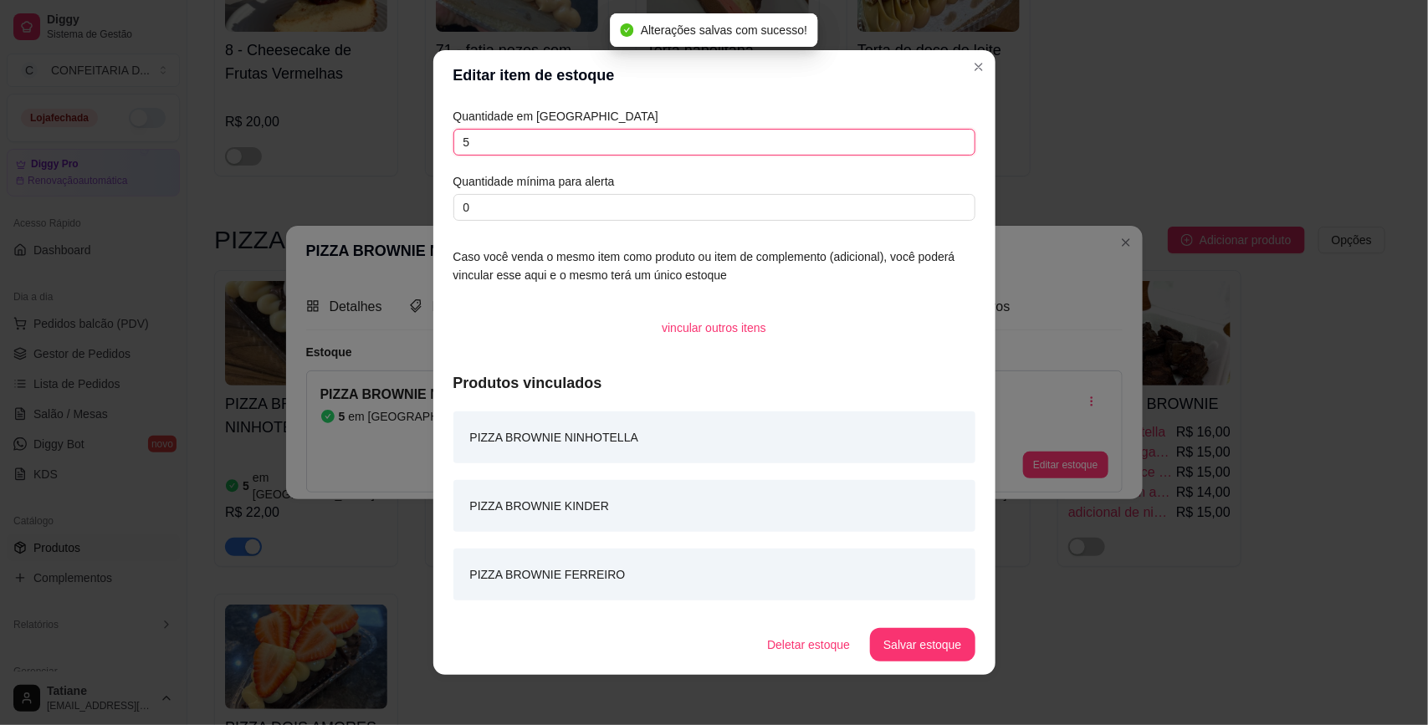
click at [539, 136] on input "5" at bounding box center [714, 142] width 522 height 27
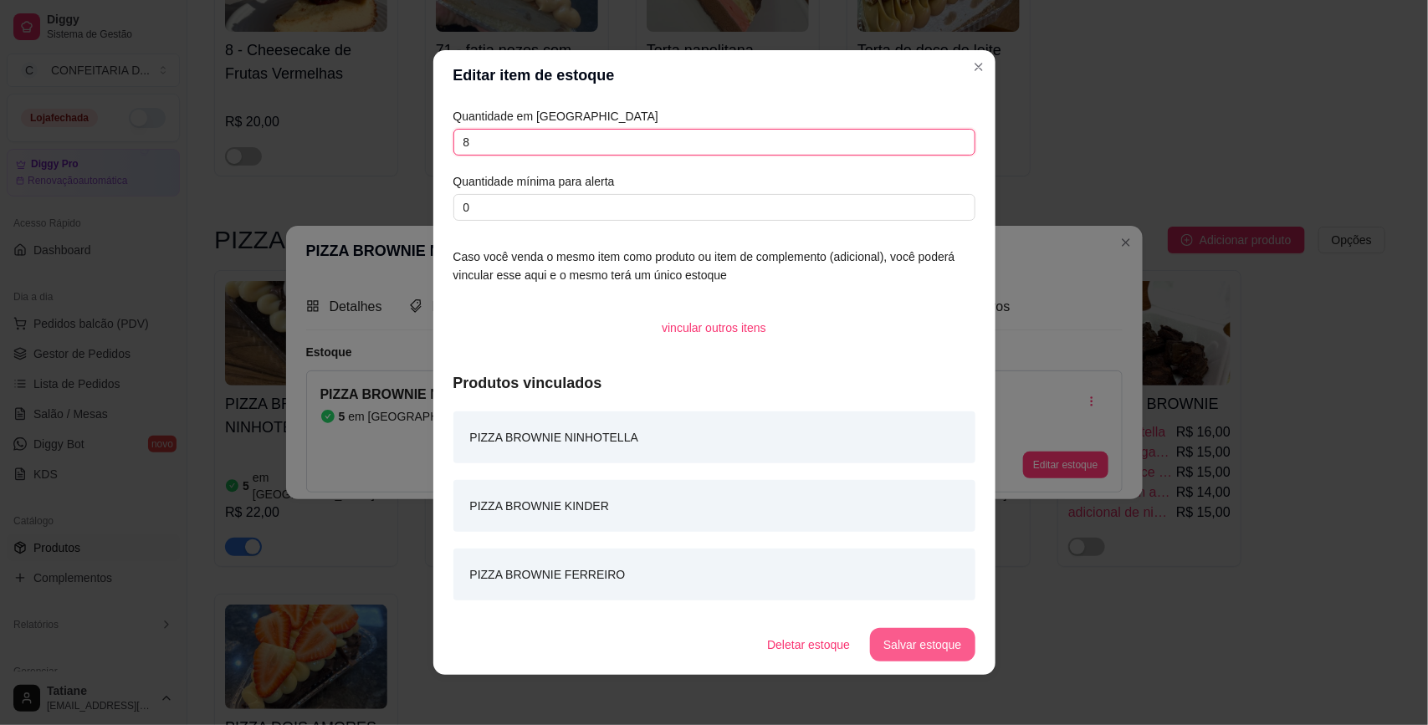
type input "8"
click at [912, 658] on button "Salvar estoque" at bounding box center [922, 644] width 105 height 33
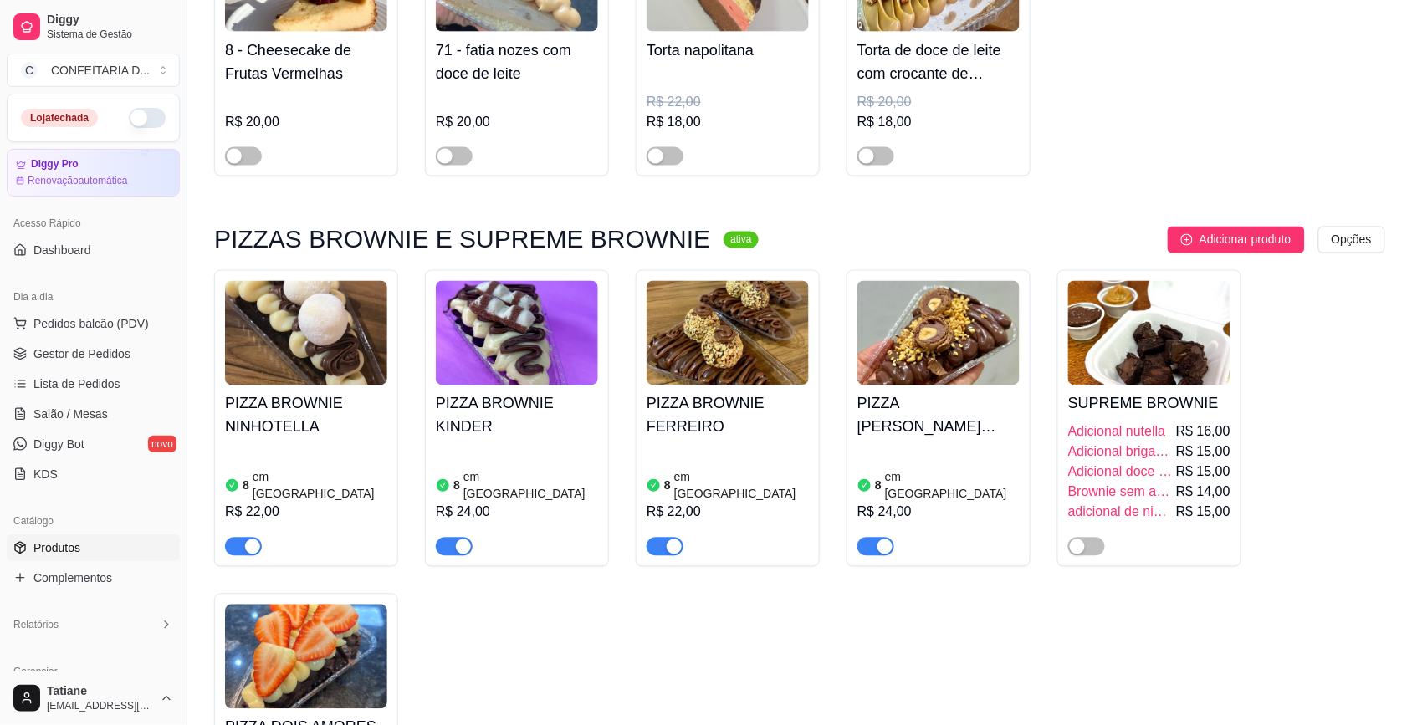
click at [249, 539] on div "button" at bounding box center [252, 546] width 15 height 15
click at [460, 539] on div "button" at bounding box center [463, 546] width 15 height 15
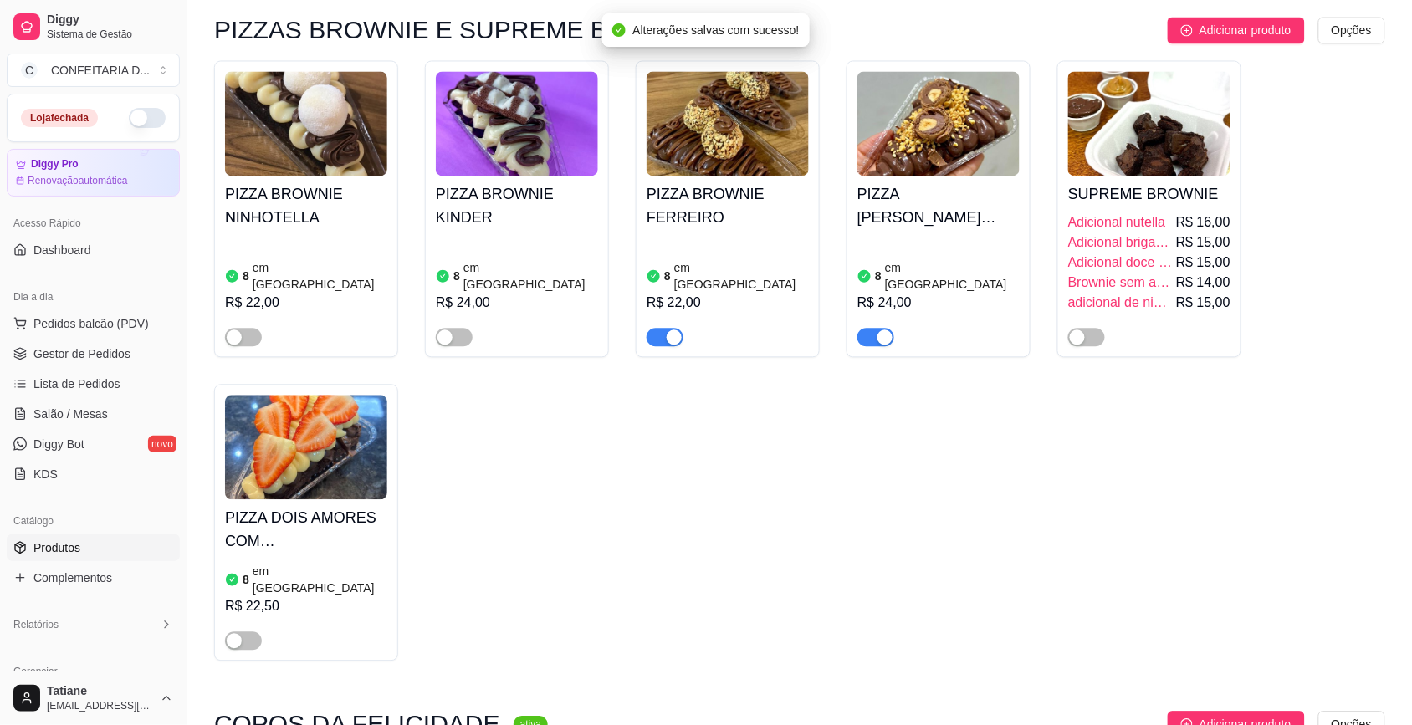
click at [667, 330] on div "button" at bounding box center [674, 337] width 15 height 15
click at [871, 329] on span "button" at bounding box center [875, 338] width 37 height 18
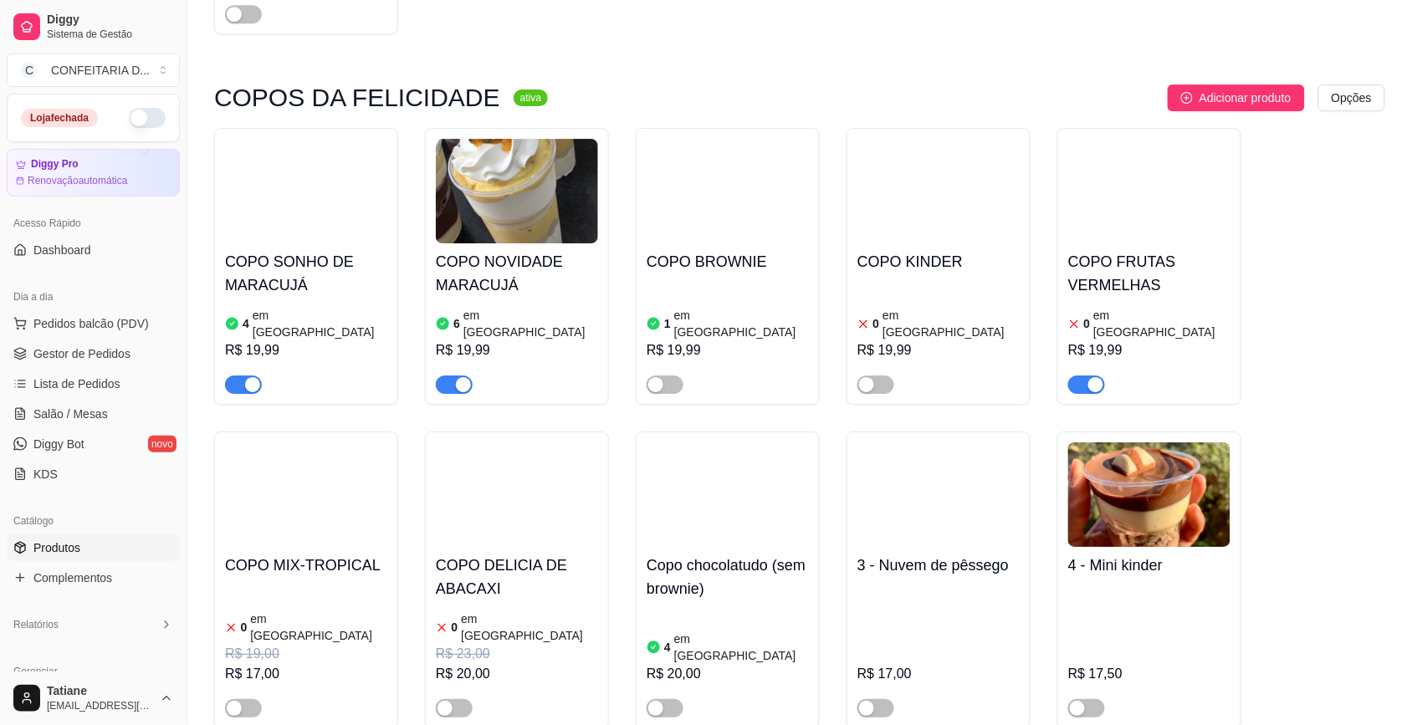
scroll to position [3345, 0]
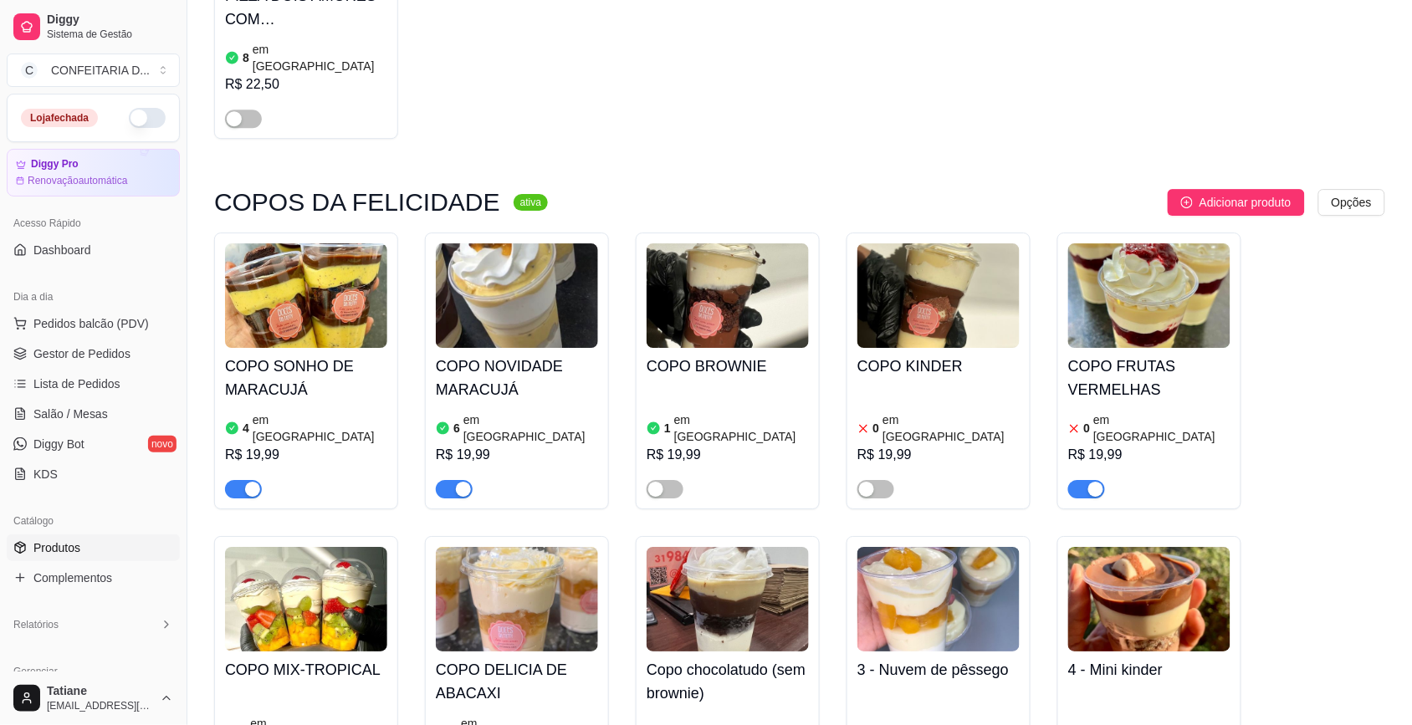
click at [291, 348] on div "COPO SONHO DE MARACUJÁ 4 em estoque R$ 19,99" at bounding box center [306, 423] width 162 height 151
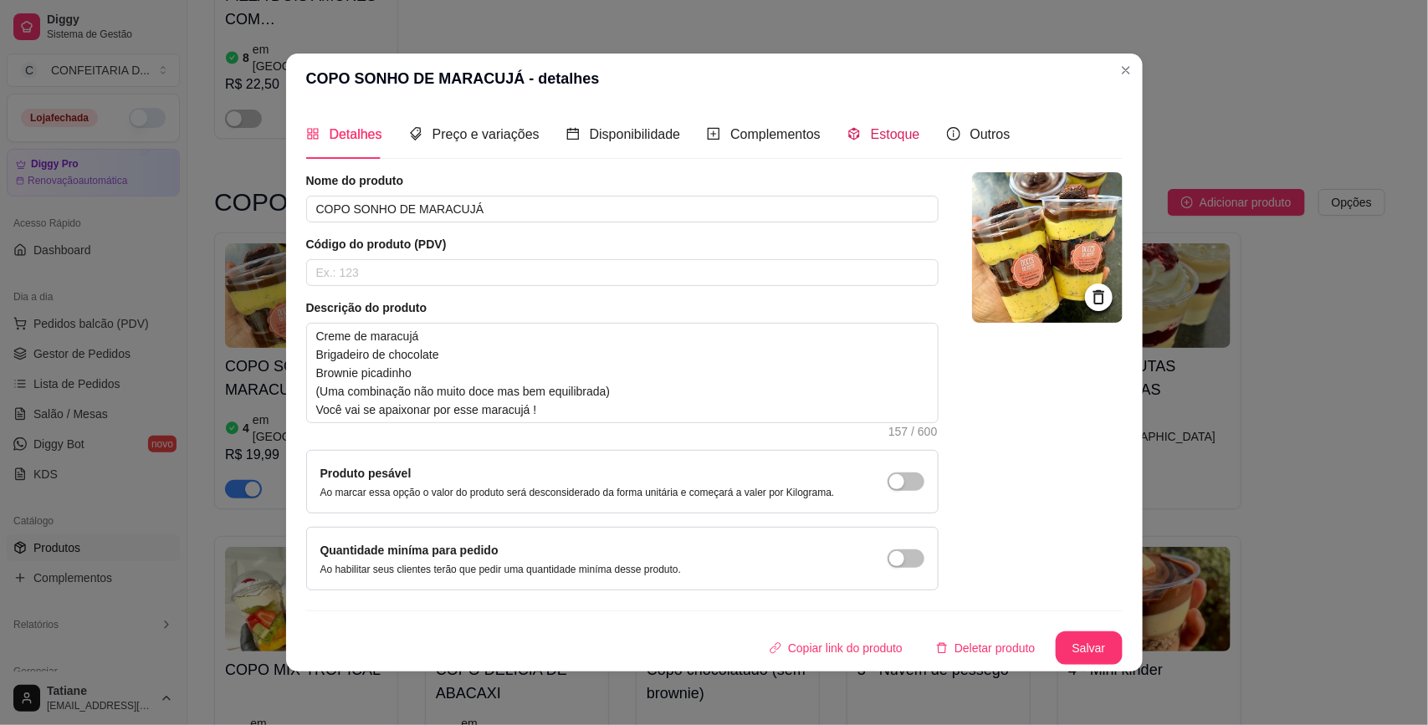
click at [857, 130] on div "Estoque" at bounding box center [883, 134] width 73 height 21
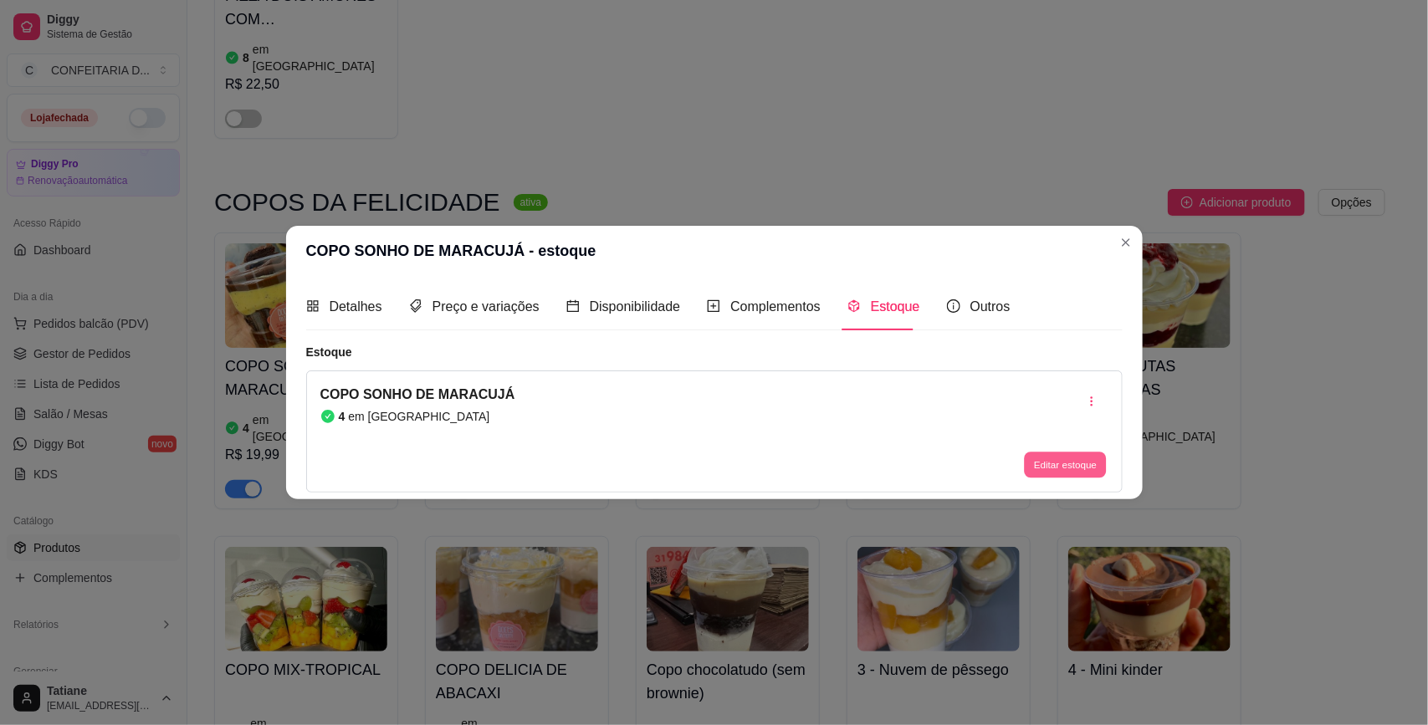
click at [1076, 452] on button "Editar estoque" at bounding box center [1066, 465] width 82 height 26
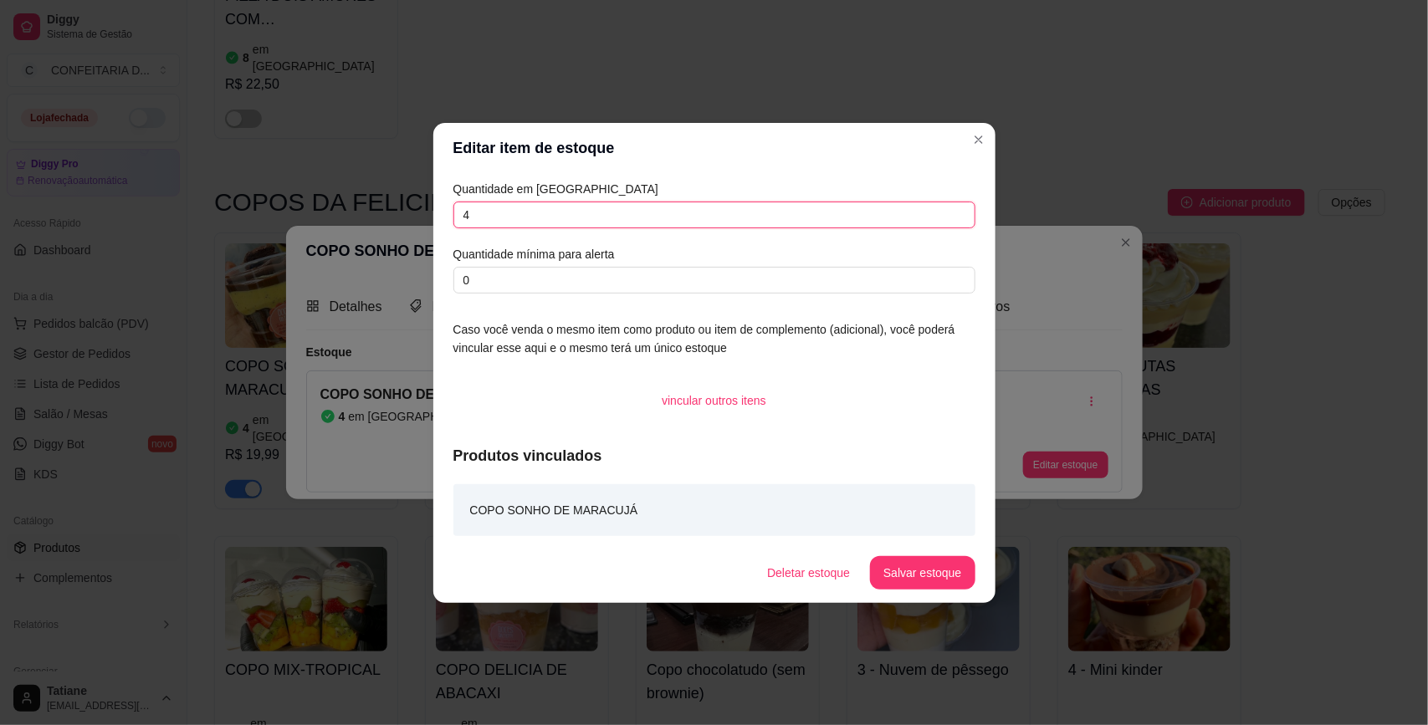
click at [545, 205] on input "4" at bounding box center [714, 215] width 522 height 27
type input "10"
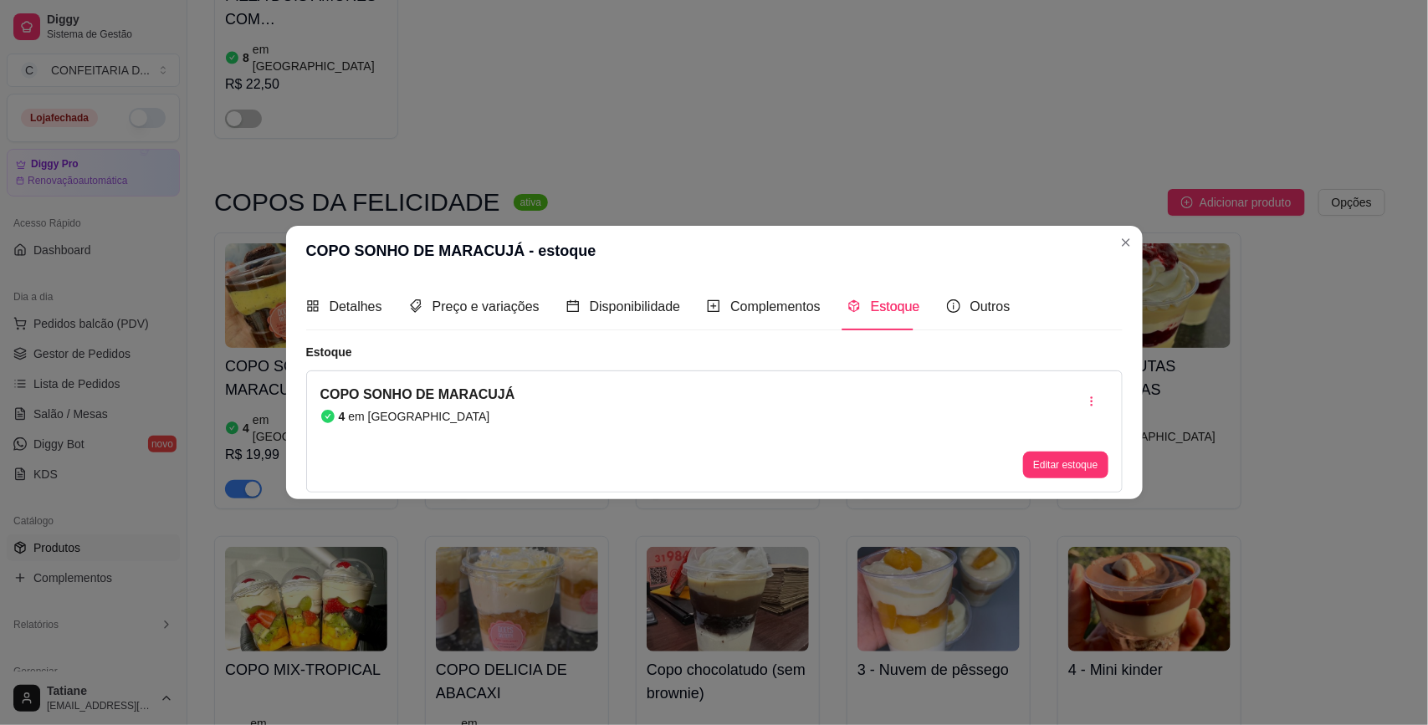
click at [1068, 457] on button "Editar estoque" at bounding box center [1065, 465] width 84 height 27
click at [515, 207] on input "4" at bounding box center [713, 214] width 523 height 27
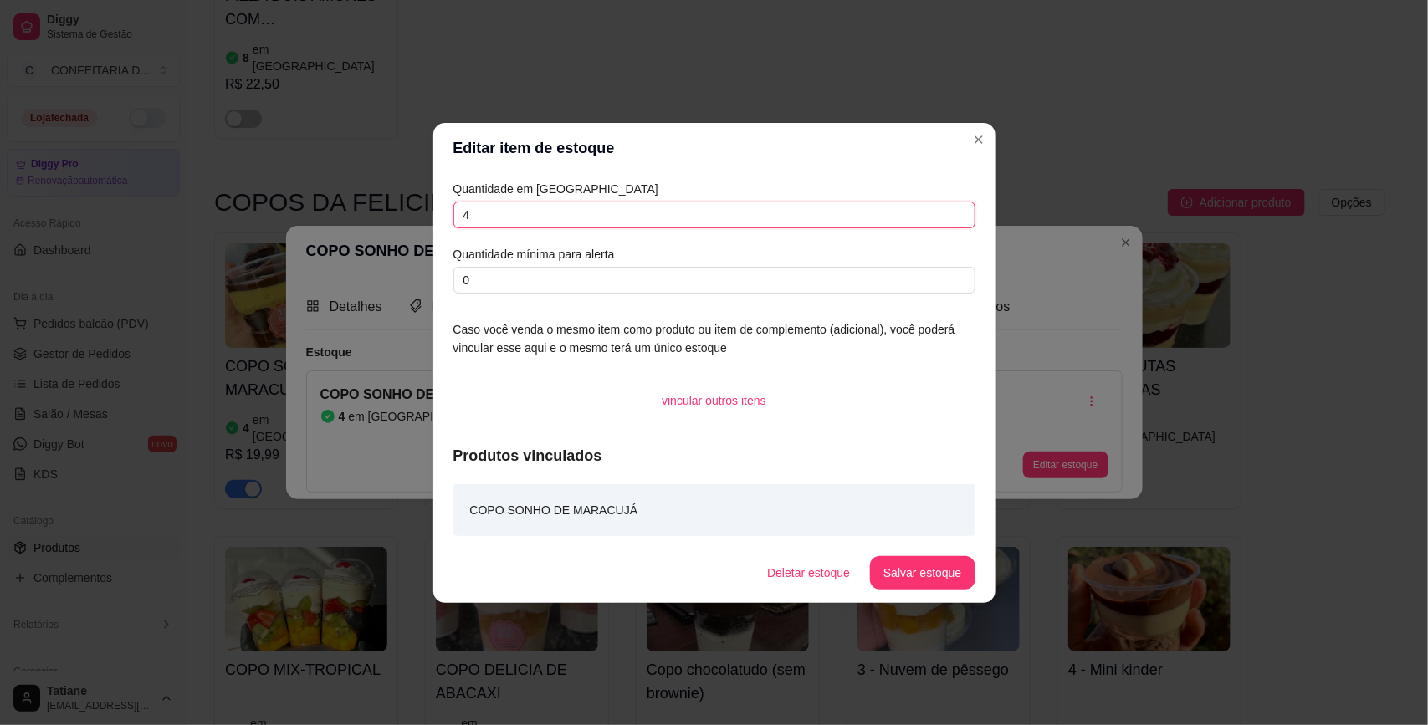
click at [515, 207] on input "4" at bounding box center [714, 215] width 522 height 27
type input "10"
click at [939, 575] on button "Salvar estoque" at bounding box center [922, 572] width 102 height 33
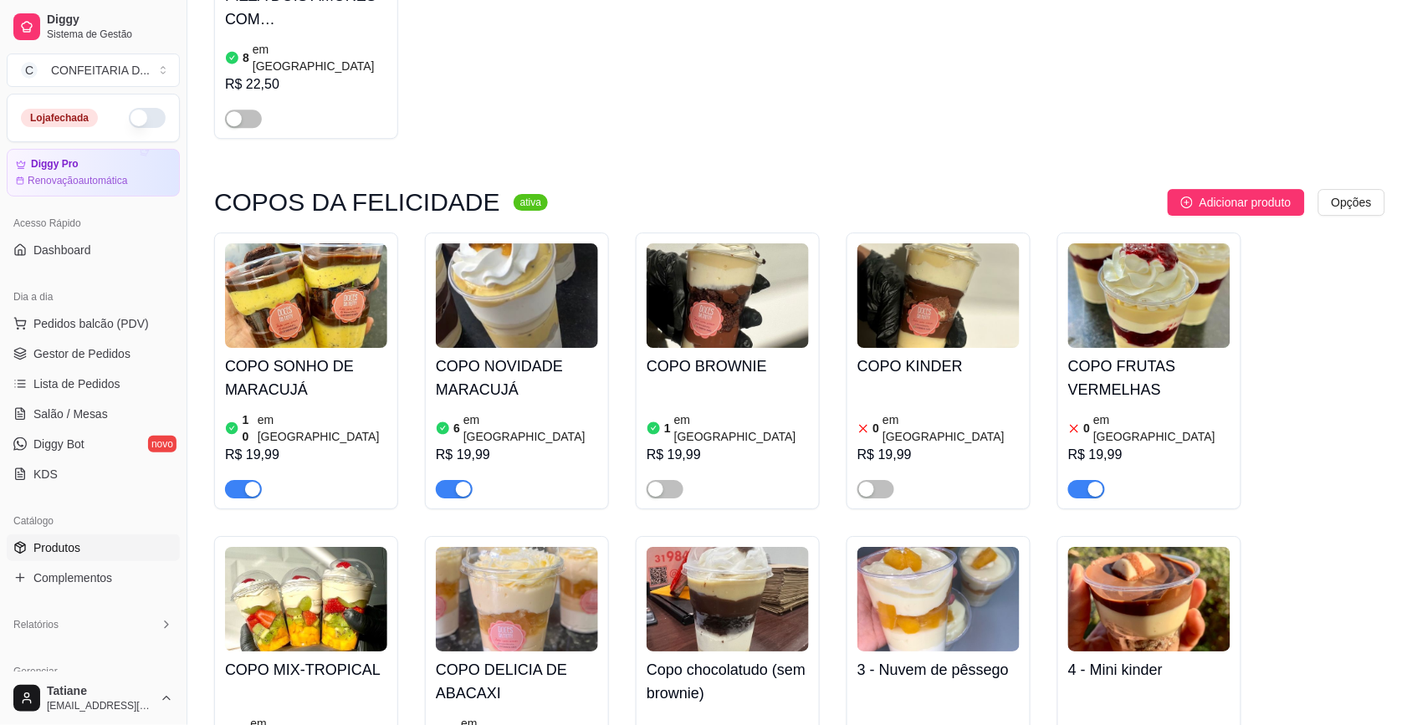
click at [742, 248] on img at bounding box center [727, 295] width 162 height 105
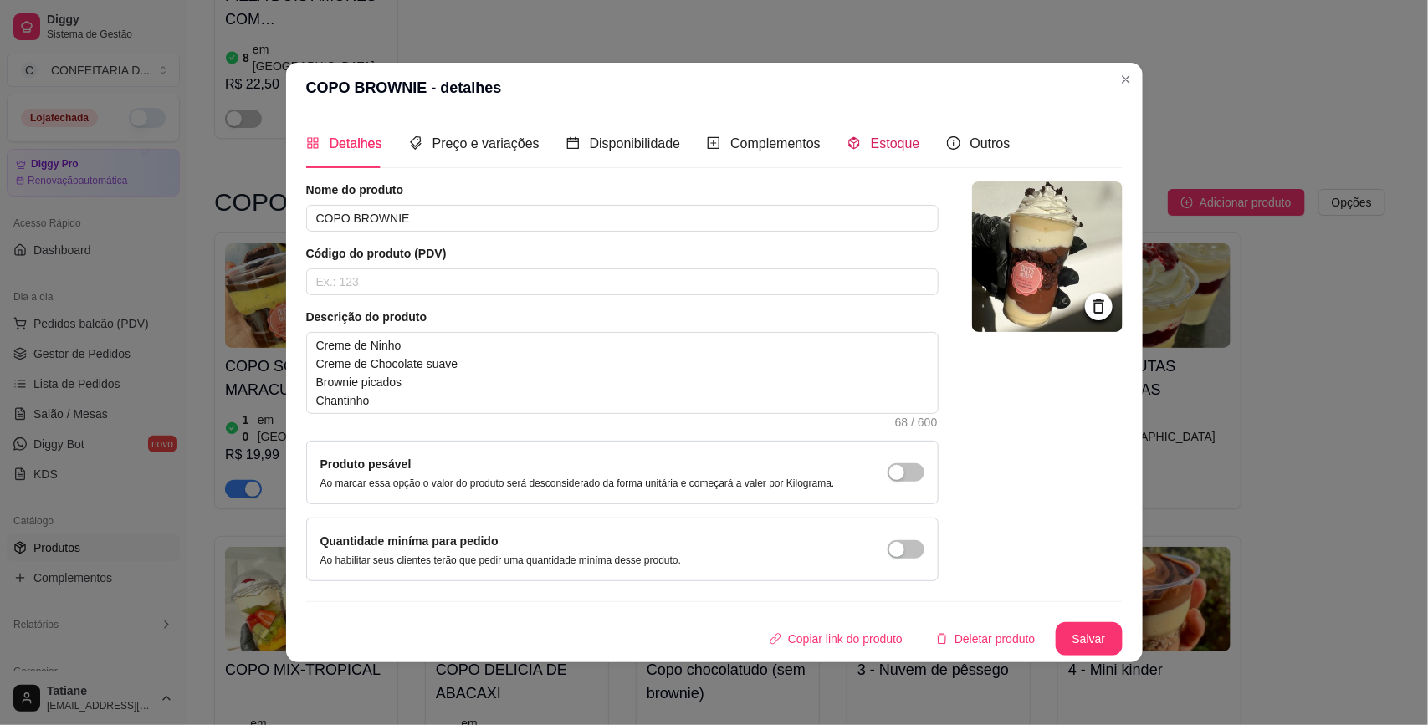
click at [876, 146] on span "Estoque" at bounding box center [895, 143] width 49 height 14
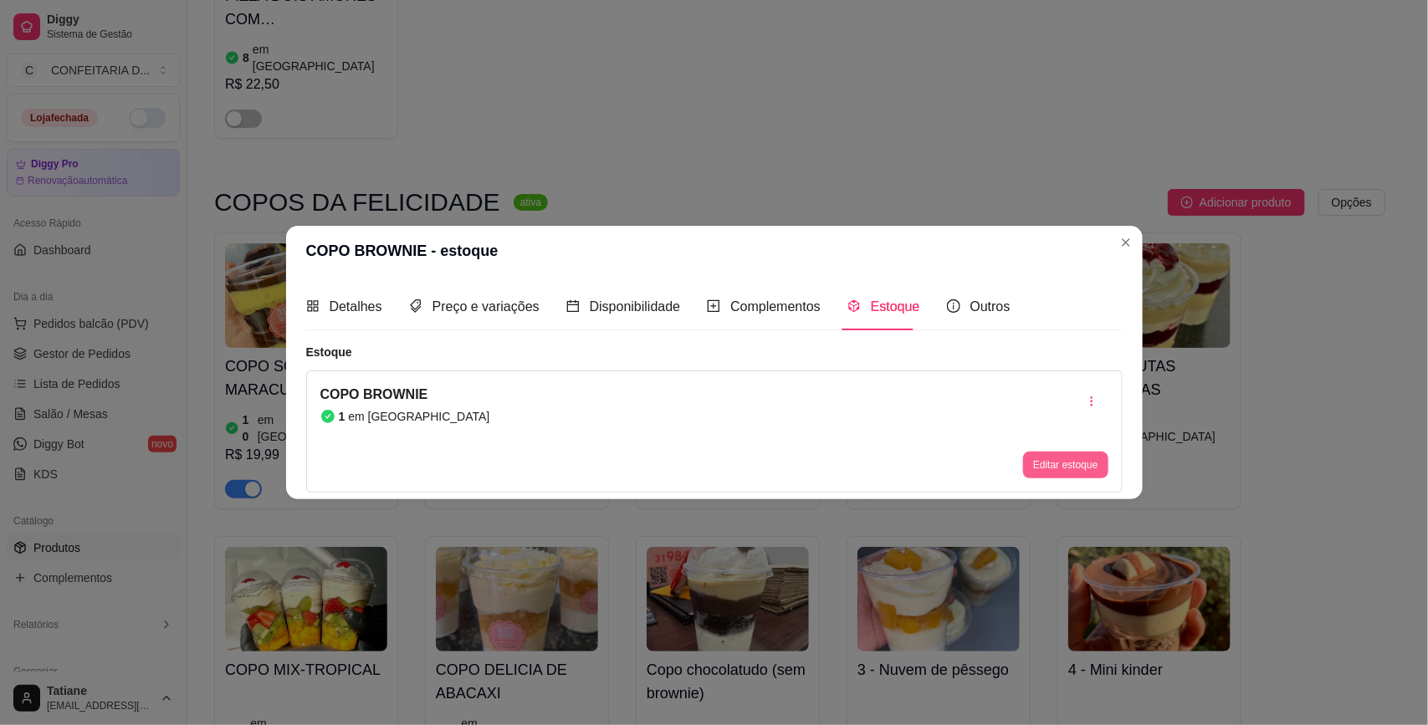
click at [1081, 458] on button "Editar estoque" at bounding box center [1065, 465] width 84 height 27
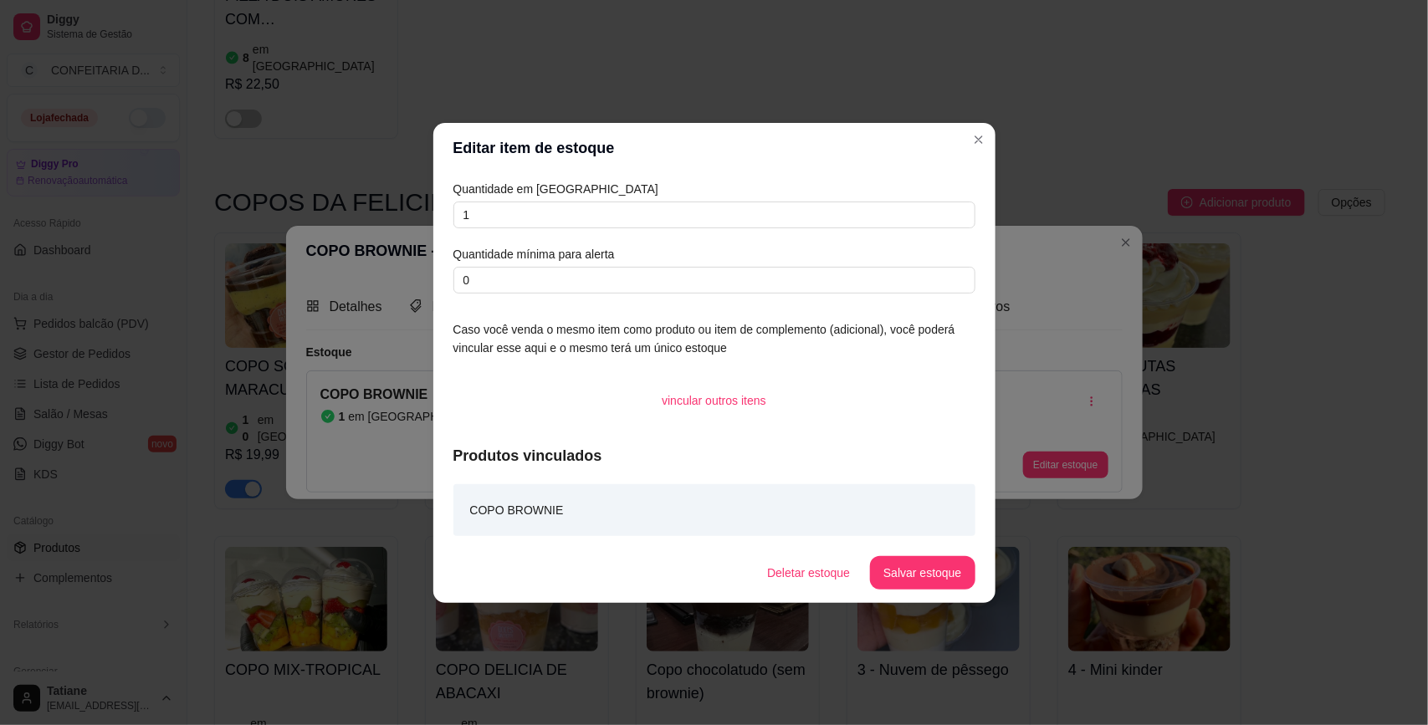
click at [498, 177] on div "Quantidade em estoque 1 Quantidade mínima para alerta 0 Caso você venda o mesmo…" at bounding box center [714, 358] width 562 height 370
click at [499, 202] on input "1" at bounding box center [714, 215] width 522 height 27
type input "10"
click at [918, 560] on button "Salvar estoque" at bounding box center [922, 572] width 105 height 33
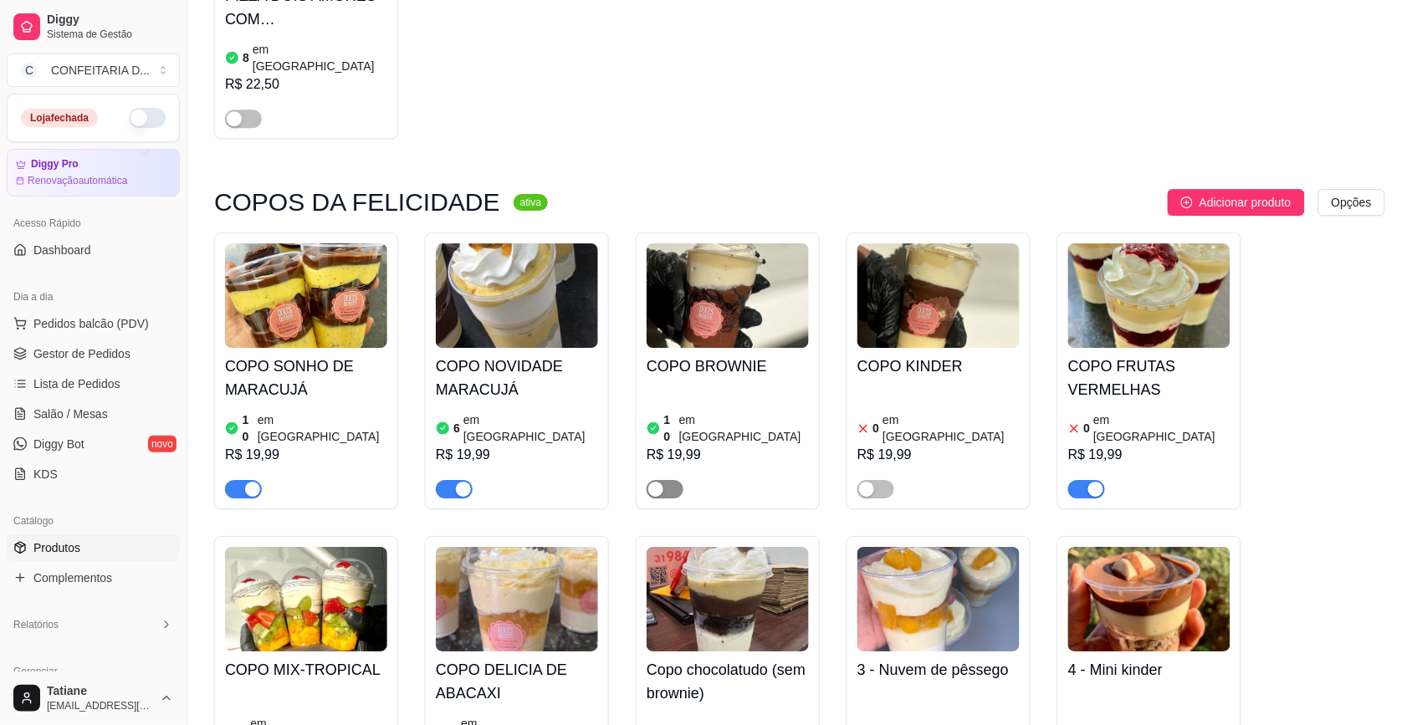
click at [667, 480] on span "button" at bounding box center [664, 489] width 37 height 18
click at [1094, 482] on div "button" at bounding box center [1095, 489] width 15 height 15
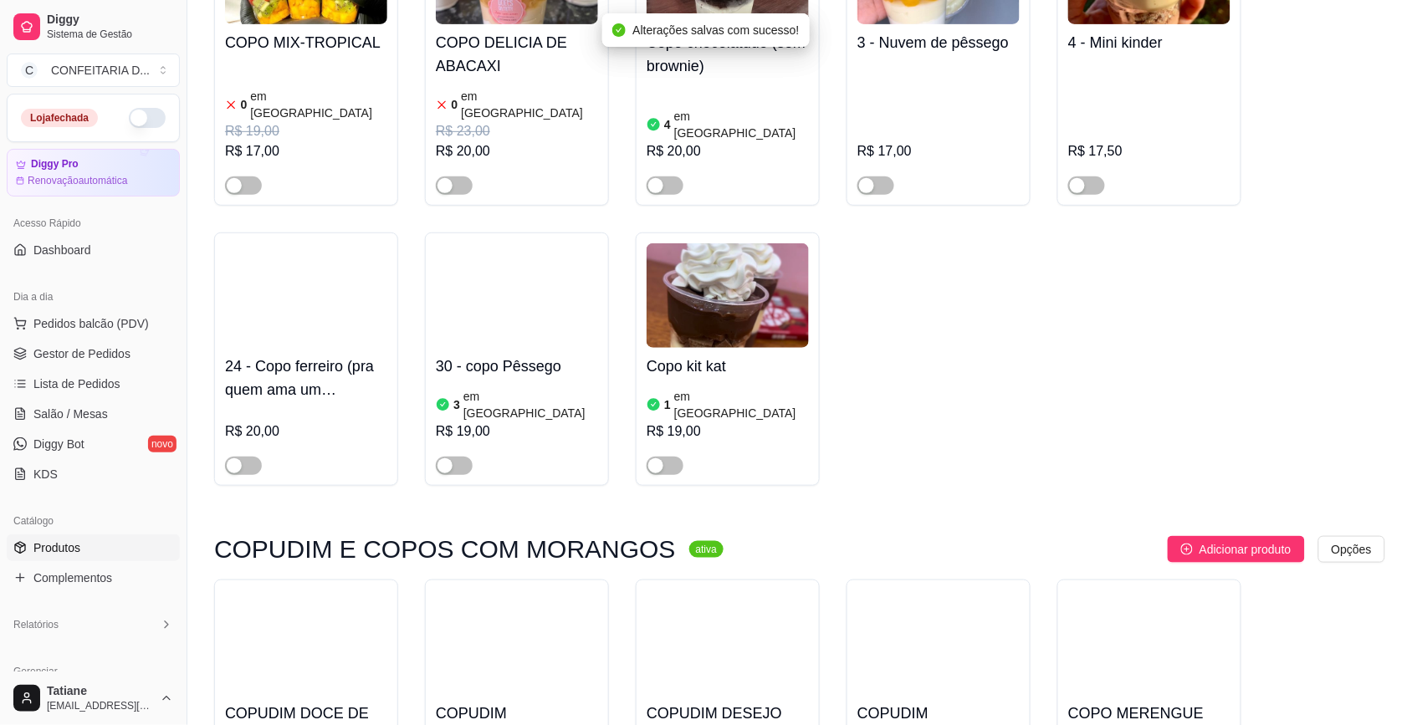
scroll to position [4182, 0]
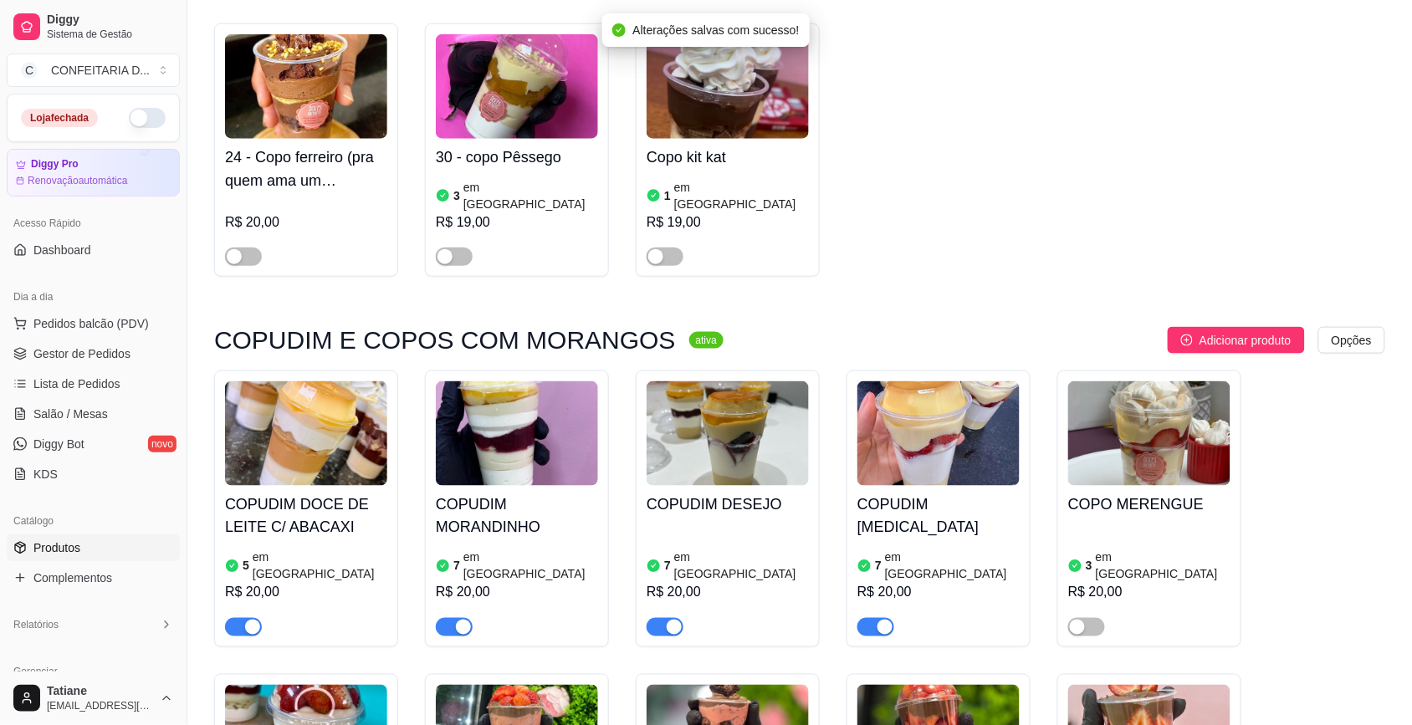
click at [351, 381] on img at bounding box center [306, 433] width 162 height 105
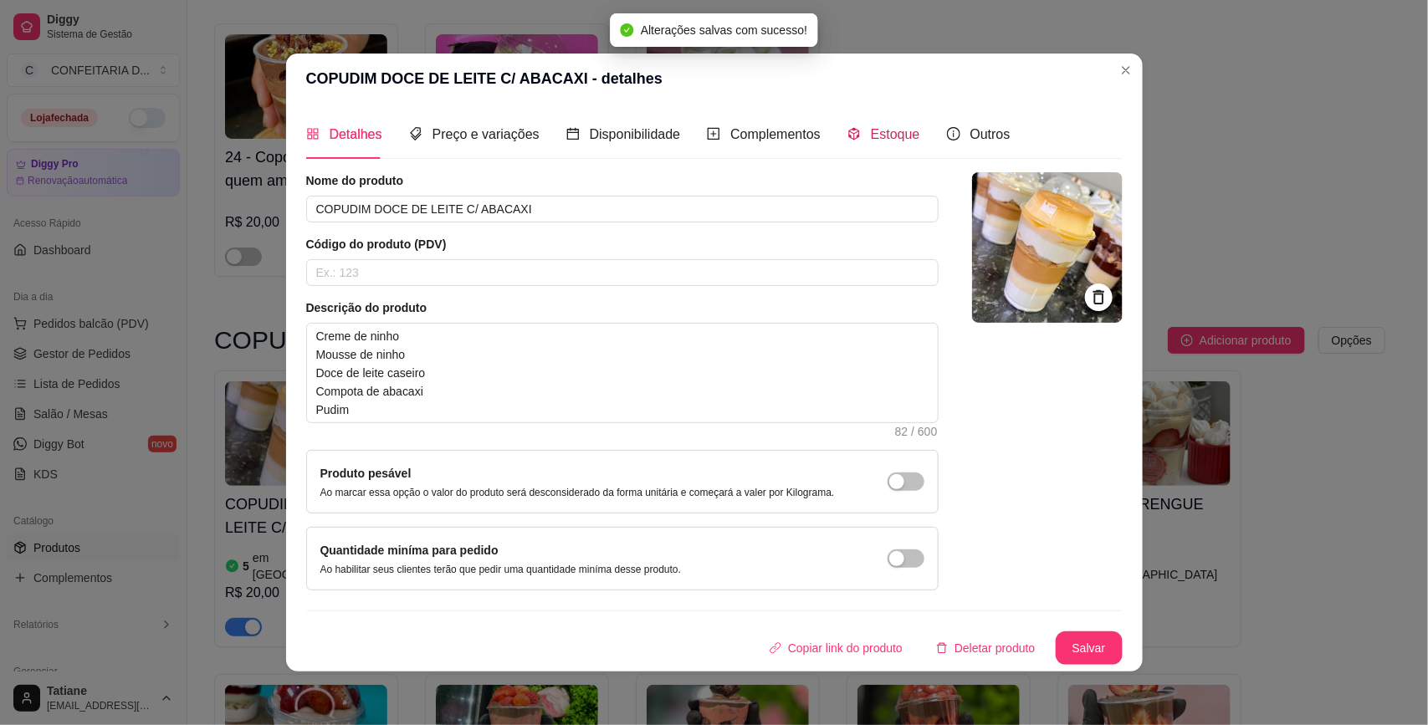
click at [871, 127] on span "Estoque" at bounding box center [895, 134] width 49 height 14
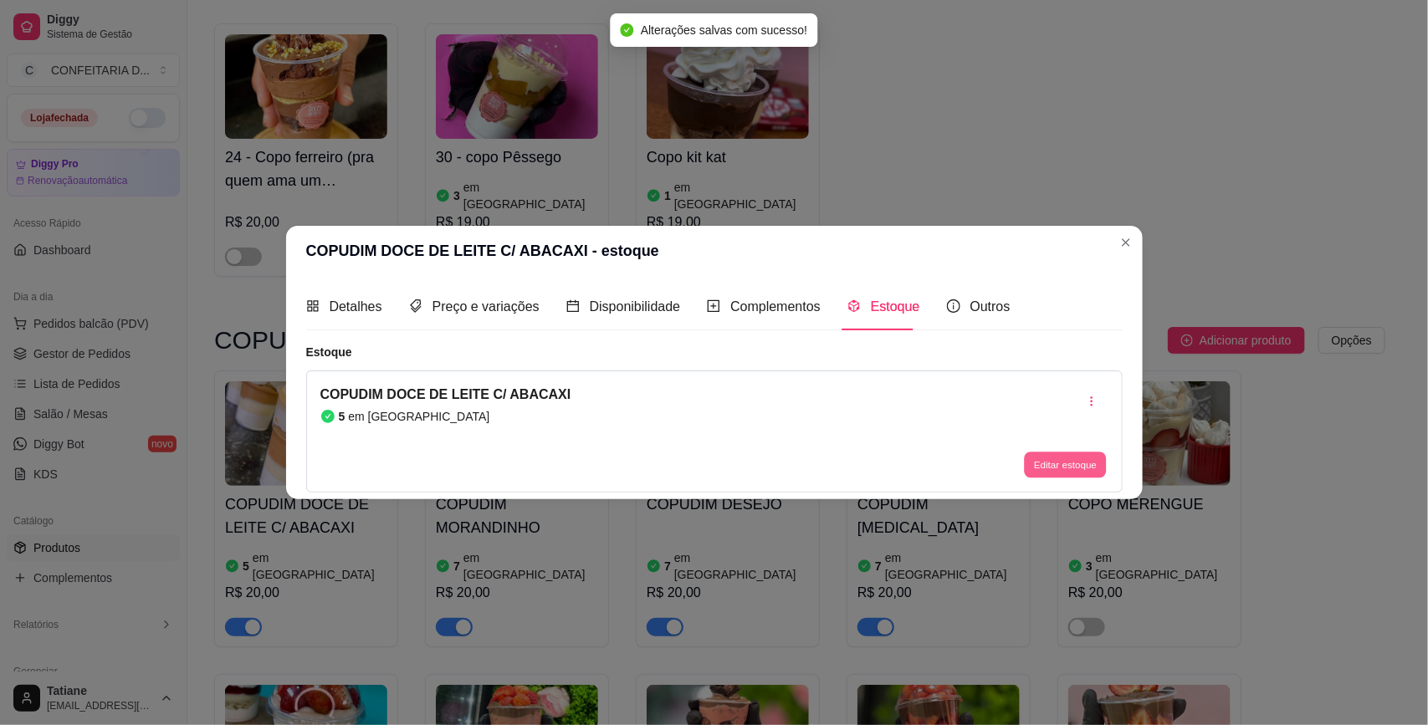
click at [1039, 471] on button "Editar estoque" at bounding box center [1066, 465] width 82 height 26
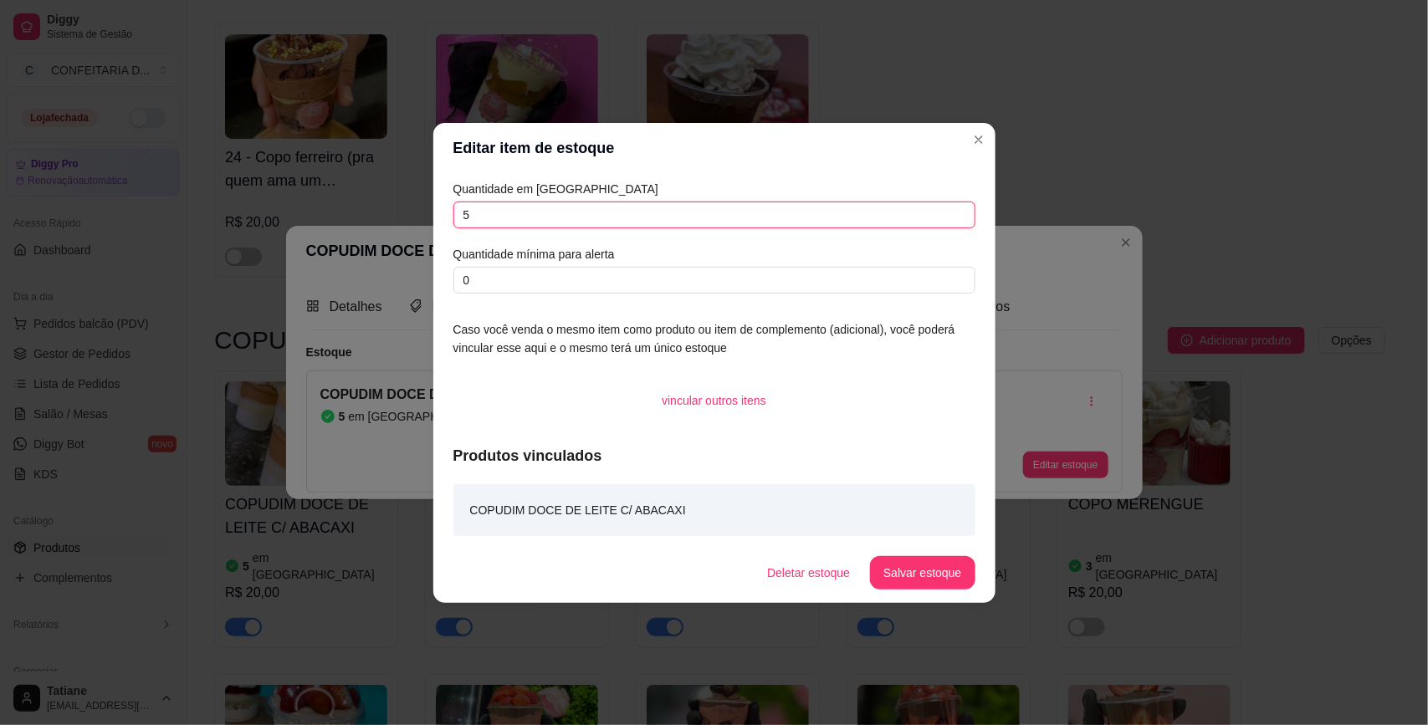
click at [531, 215] on input "5" at bounding box center [714, 215] width 522 height 27
type input "10"
click at [953, 587] on button "Salvar estoque" at bounding box center [922, 572] width 105 height 33
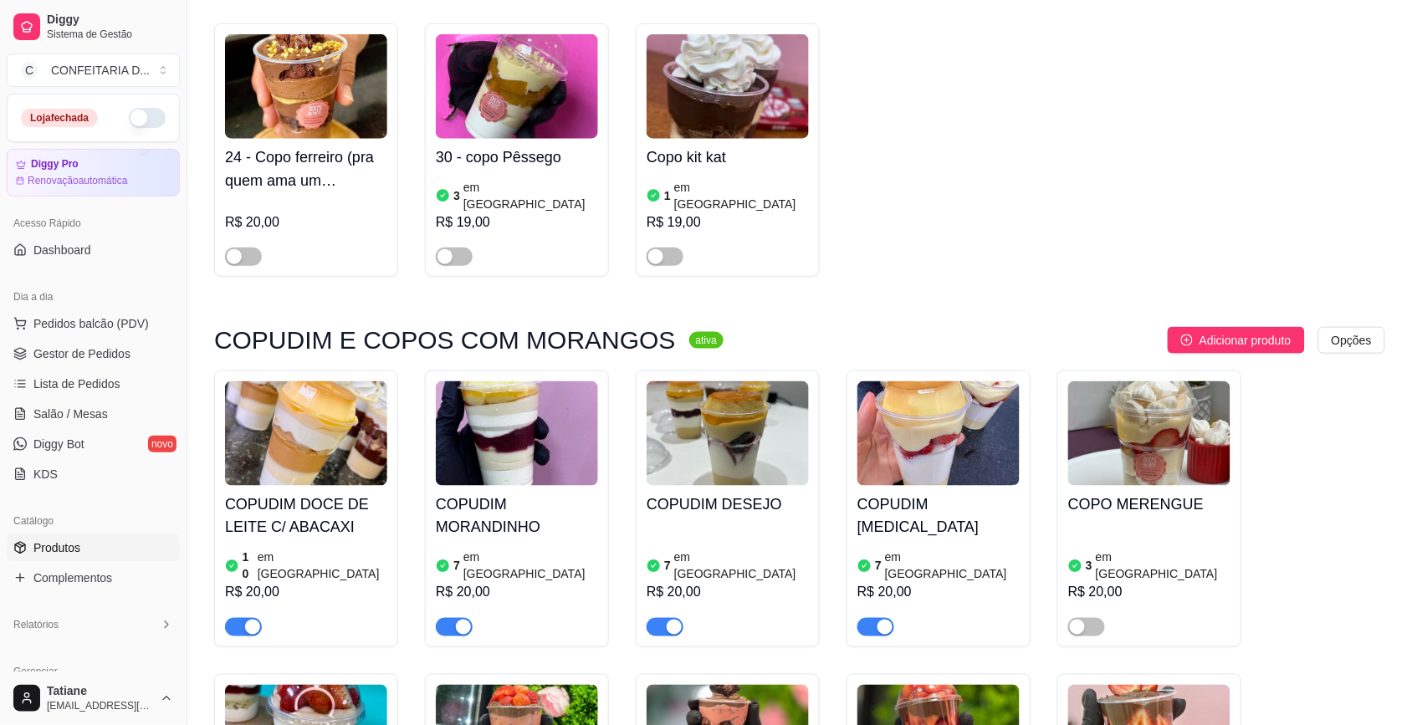
click at [699, 381] on img at bounding box center [727, 433] width 162 height 105
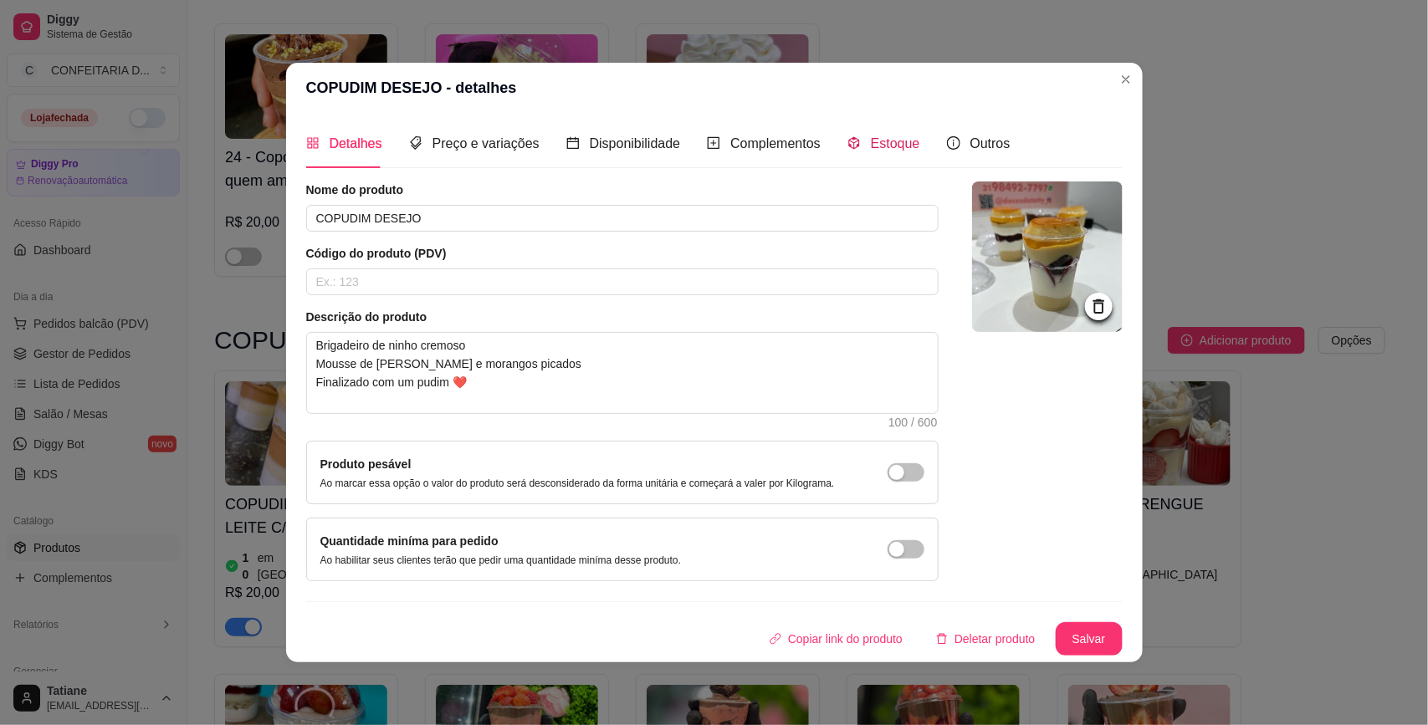
click at [900, 140] on span "Estoque" at bounding box center [895, 143] width 49 height 14
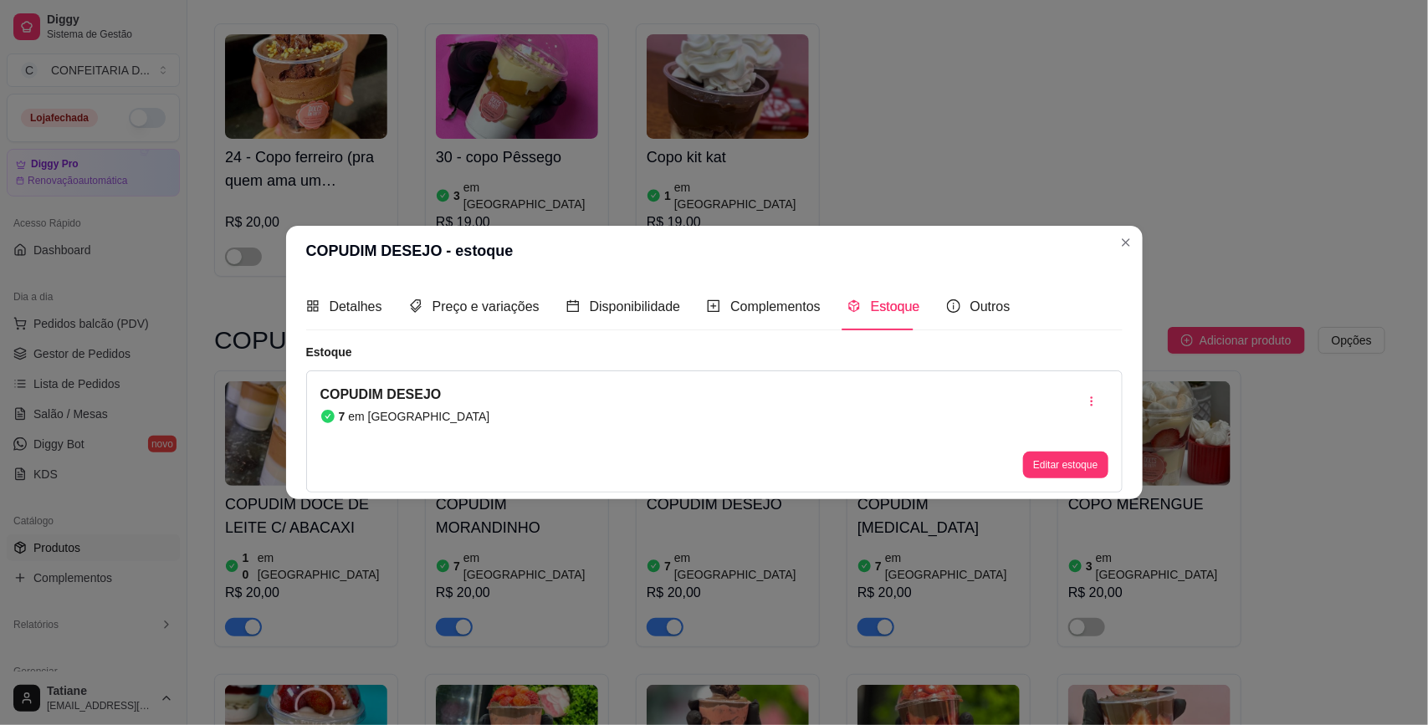
click at [1055, 473] on button "Editar estoque" at bounding box center [1065, 465] width 84 height 27
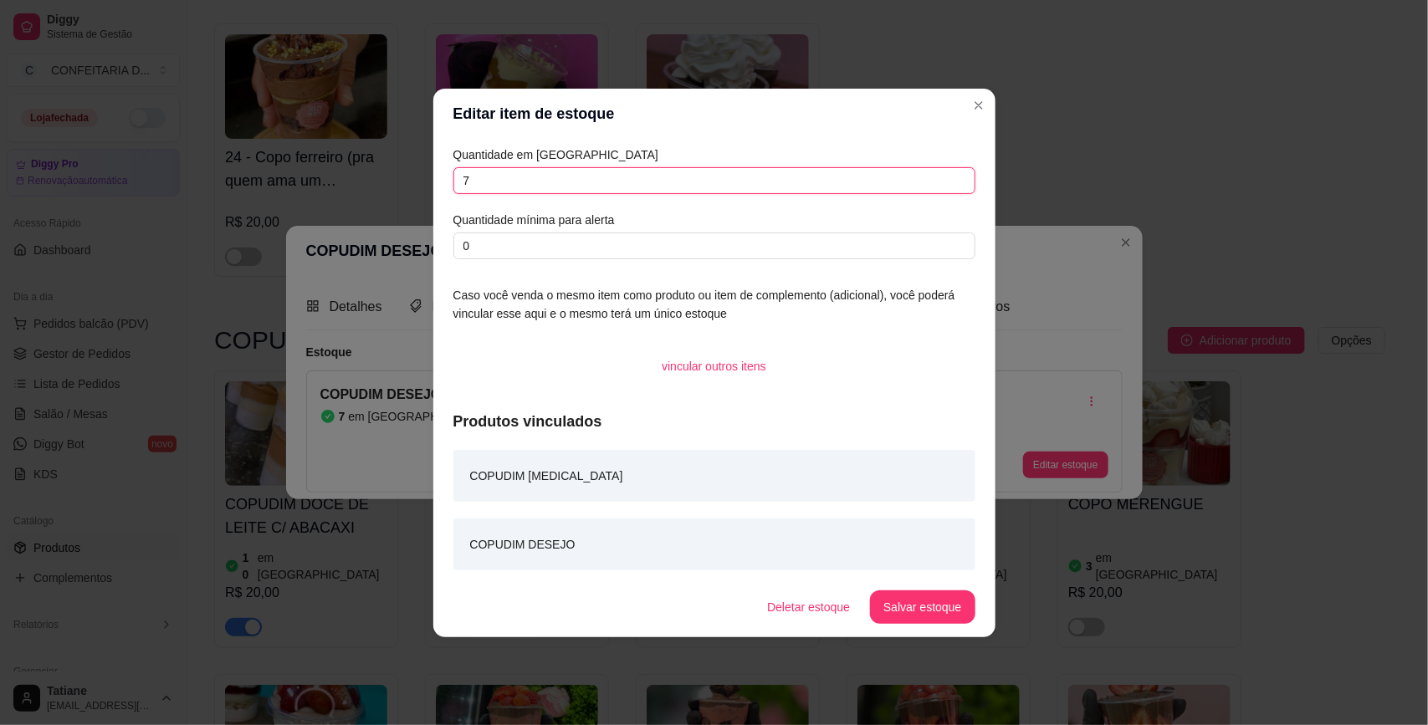
click at [517, 173] on input "7" at bounding box center [714, 180] width 522 height 27
type input "10"
click at [916, 592] on button "Salvar estoque" at bounding box center [922, 606] width 105 height 33
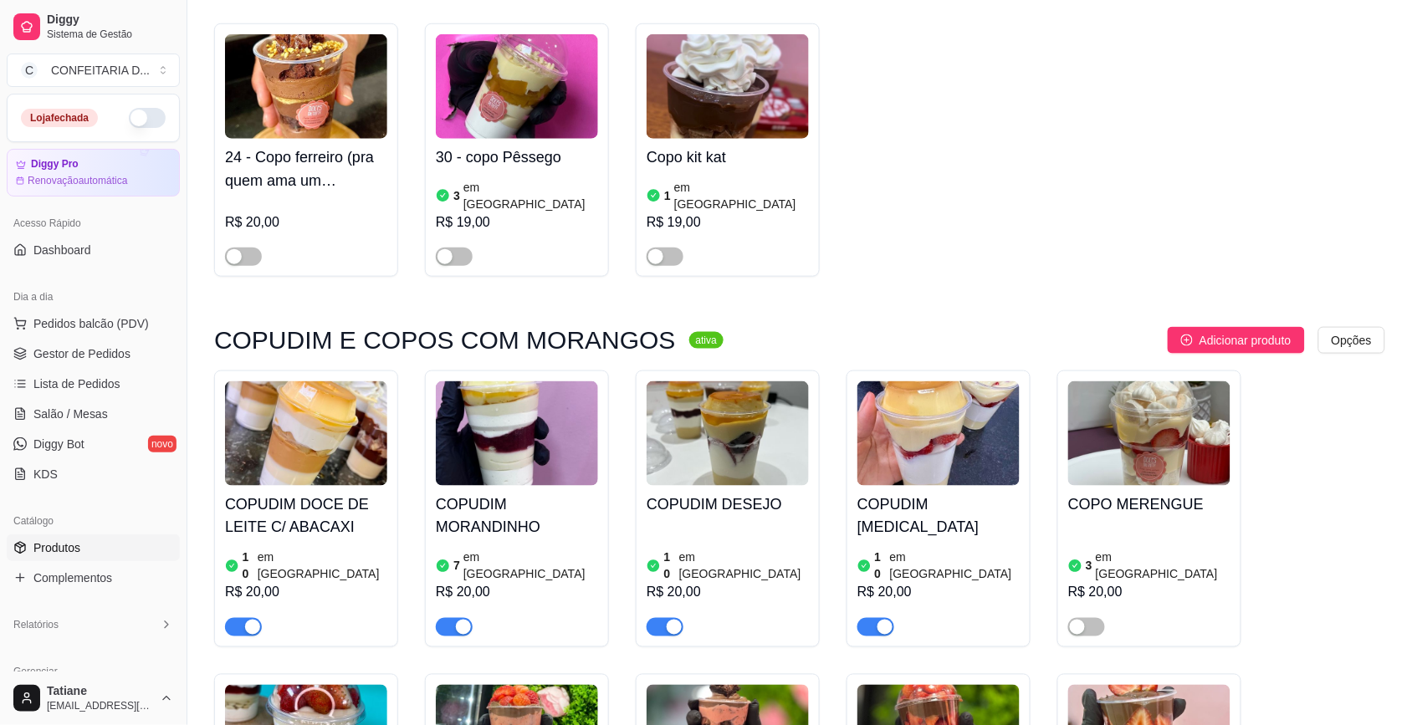
drag, startPoint x: 667, startPoint y: 478, endPoint x: 795, endPoint y: 478, distance: 128.8
click at [667, 620] on div "button" at bounding box center [674, 627] width 15 height 15
click at [877, 620] on div "button" at bounding box center [884, 627] width 15 height 15
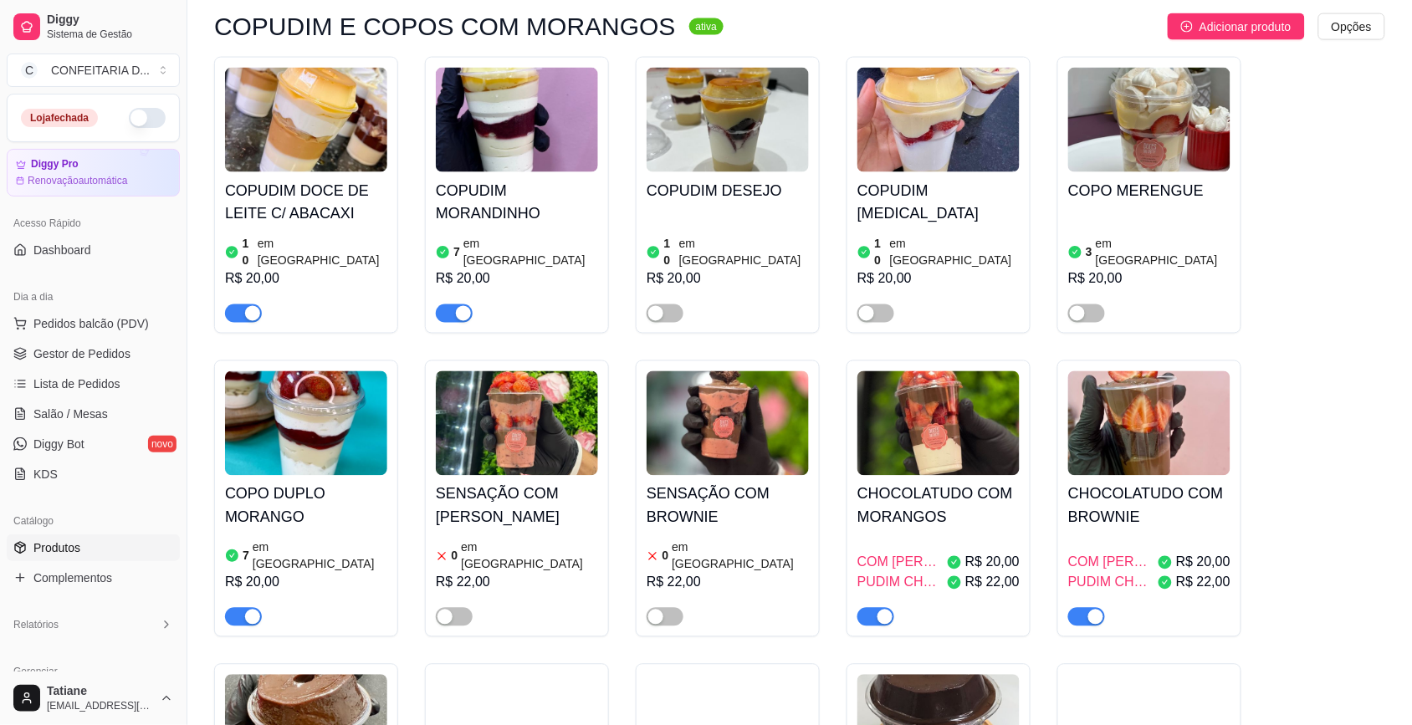
scroll to position [4600, 0]
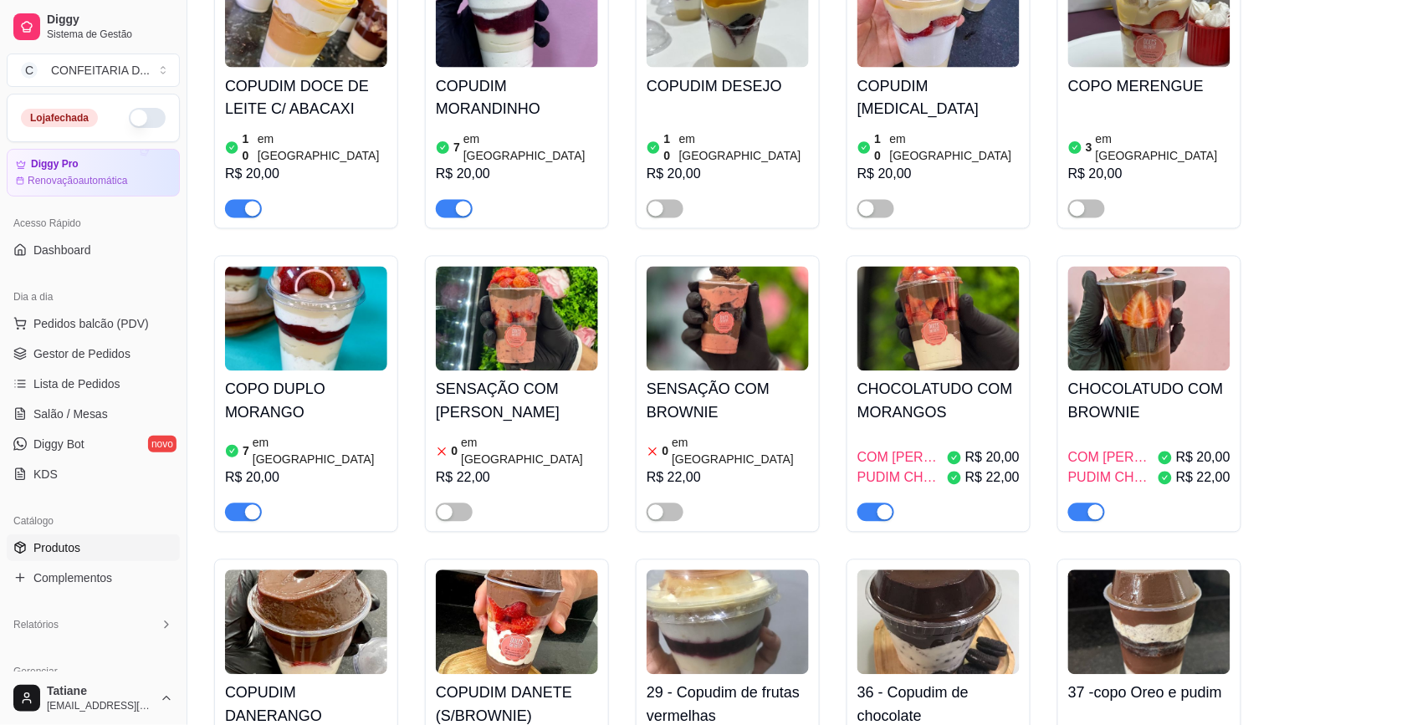
click at [248, 505] on div "button" at bounding box center [252, 512] width 15 height 15
click at [968, 267] on img at bounding box center [938, 319] width 162 height 105
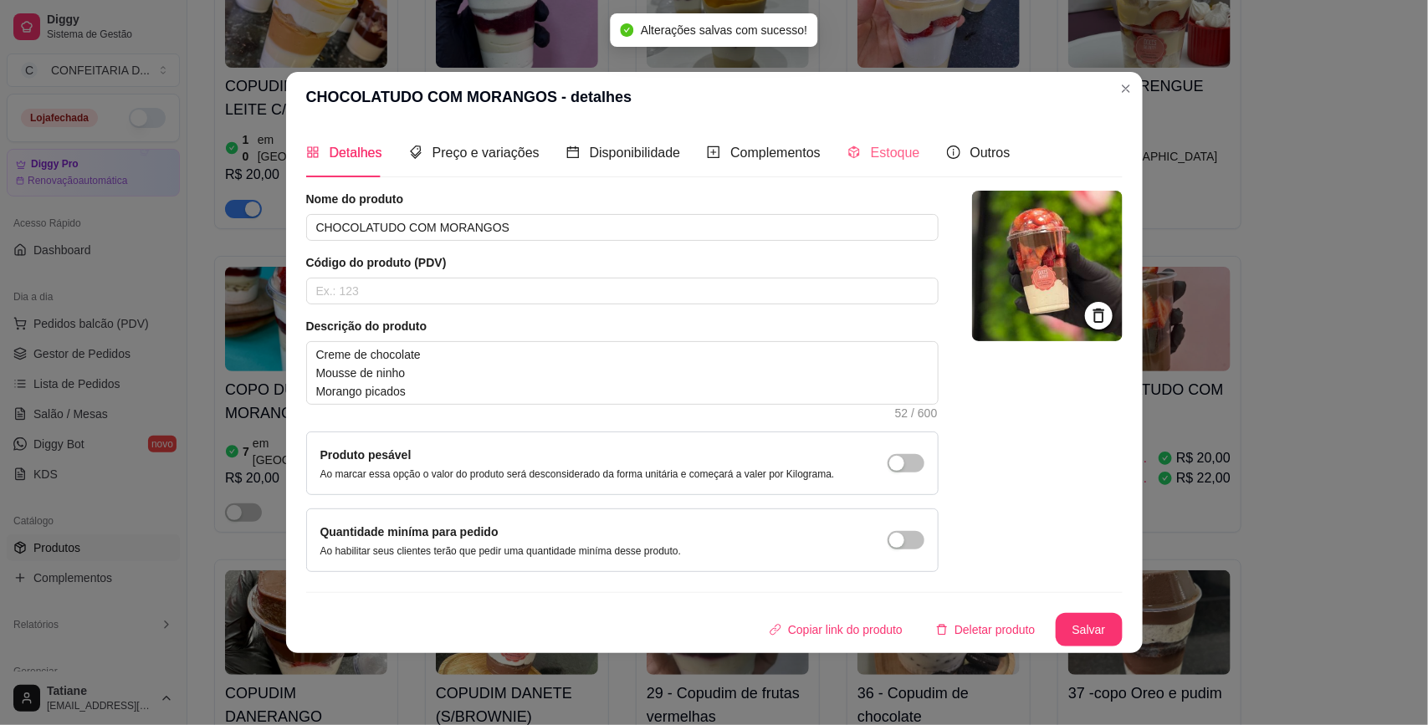
click at [847, 131] on div "Estoque" at bounding box center [883, 153] width 73 height 48
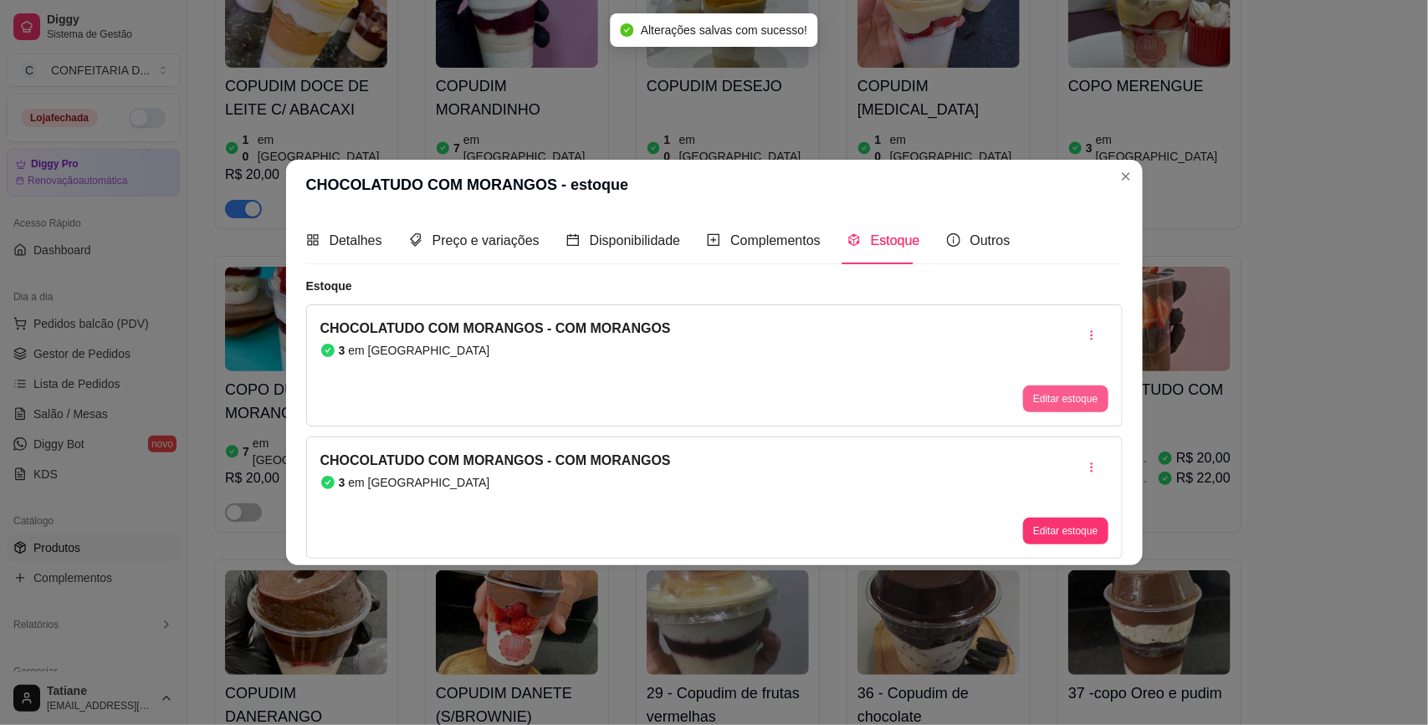
click at [1034, 391] on button "Editar estoque" at bounding box center [1065, 399] width 84 height 27
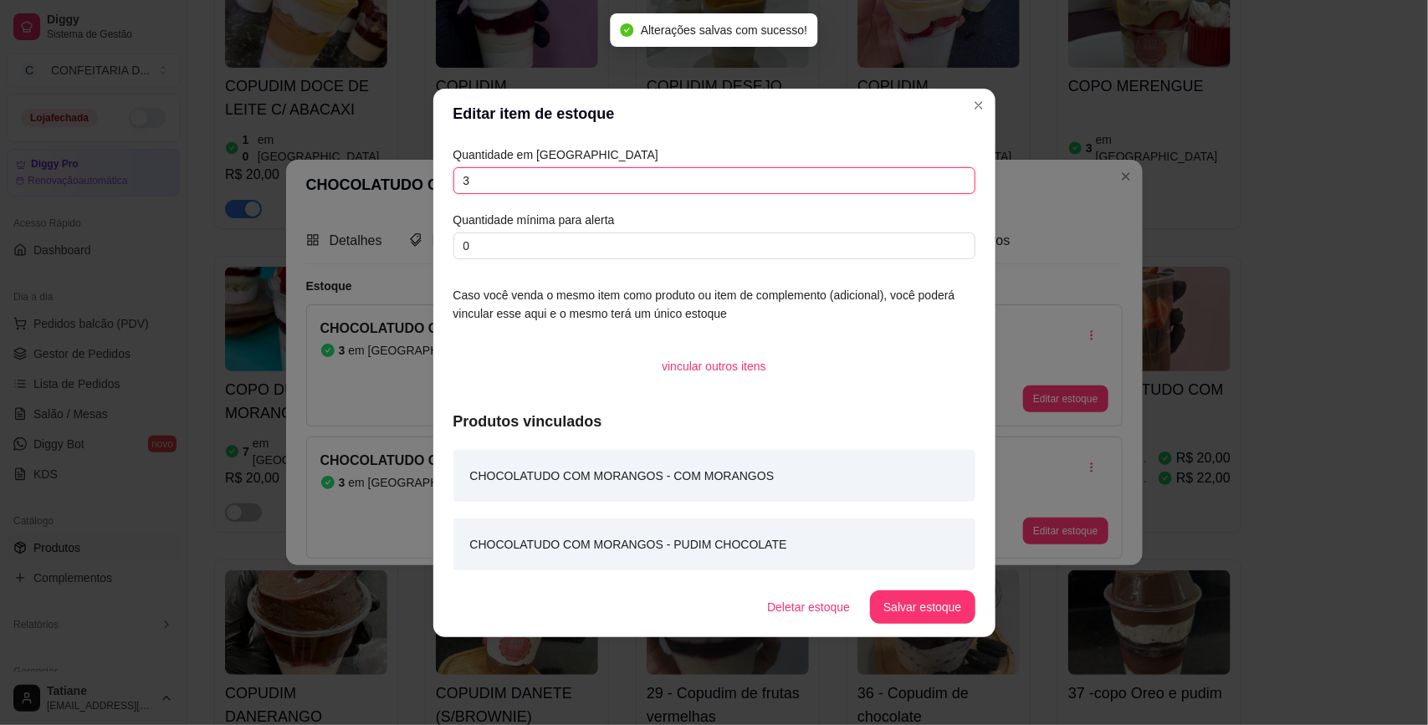
click at [560, 186] on input "3" at bounding box center [714, 180] width 522 height 27
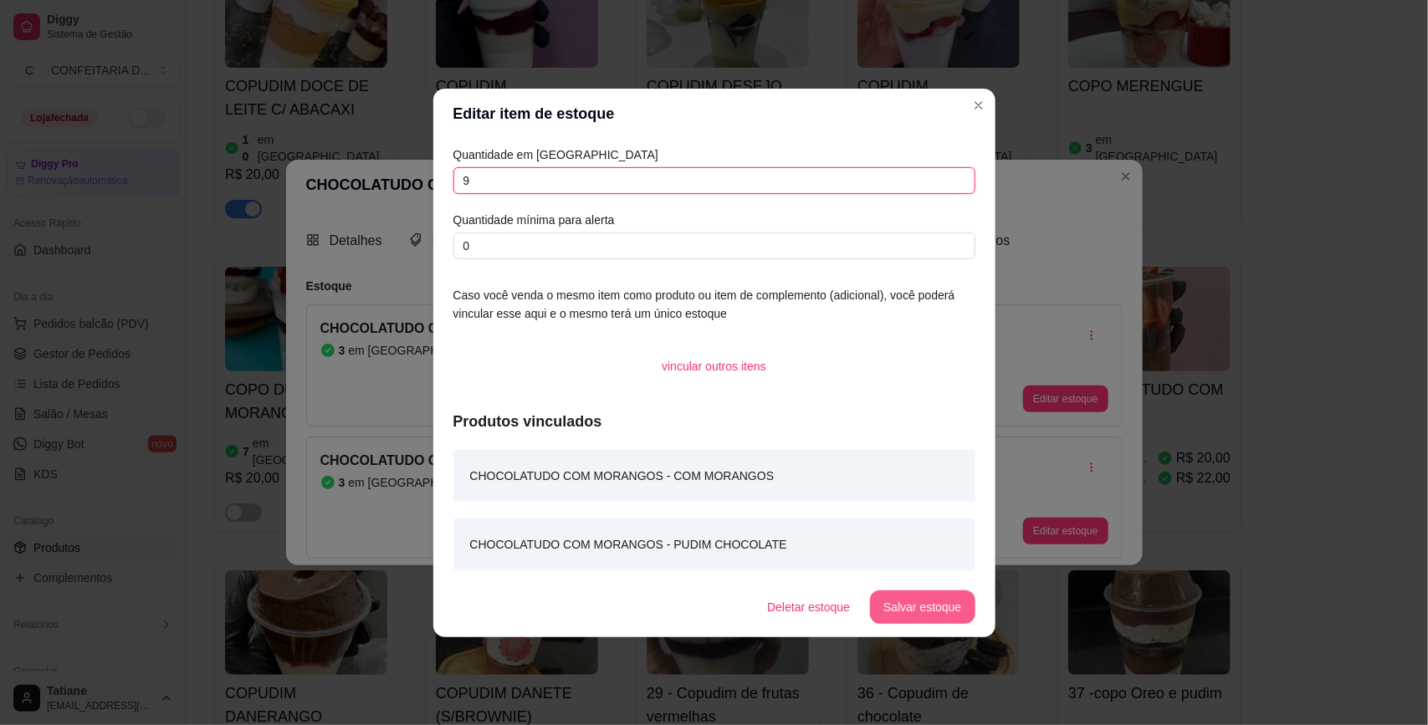
type input "9"
click at [952, 592] on button "Salvar estoque" at bounding box center [922, 606] width 105 height 33
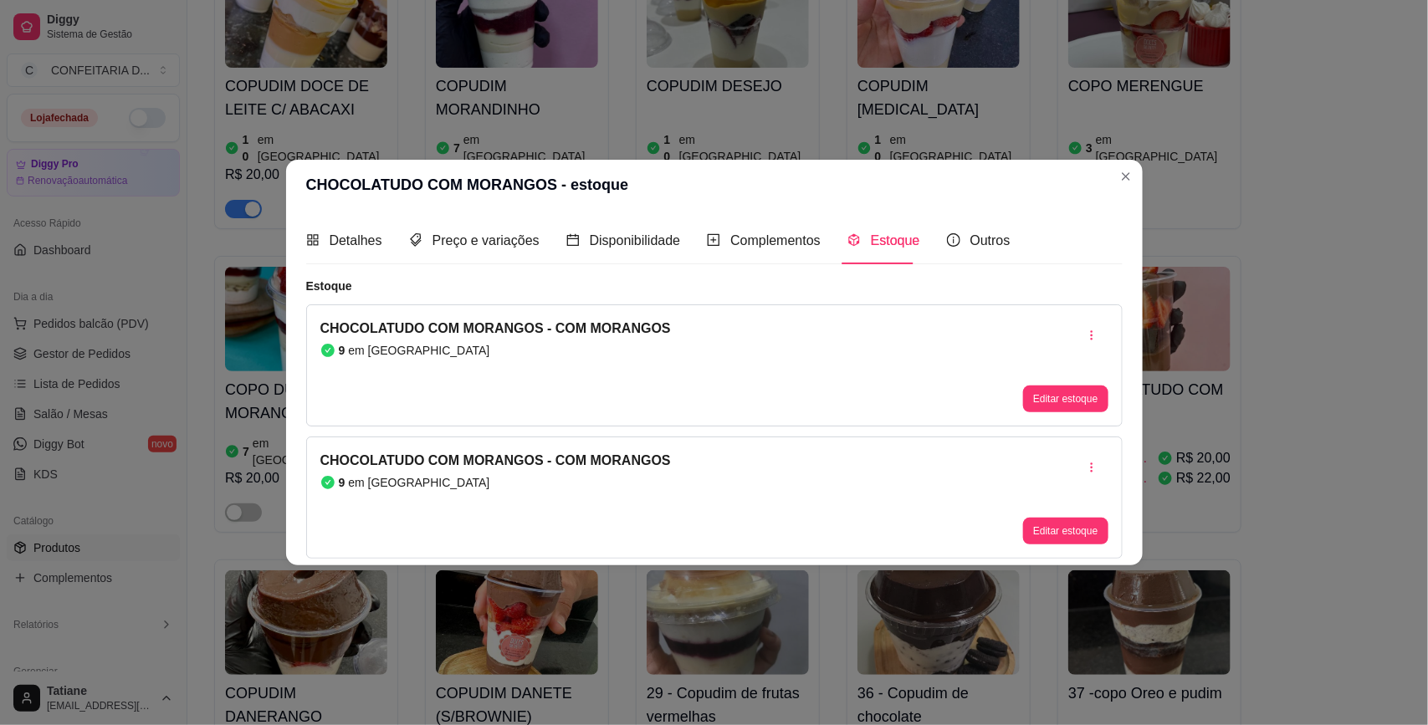
click at [1331, 341] on div "COPUDIM DOCE DE LEITE C/ ABACAXI 10 em estoque R$ 20,00 COPUDIM MORANDINHO 7 em…" at bounding box center [799, 375] width 1171 height 847
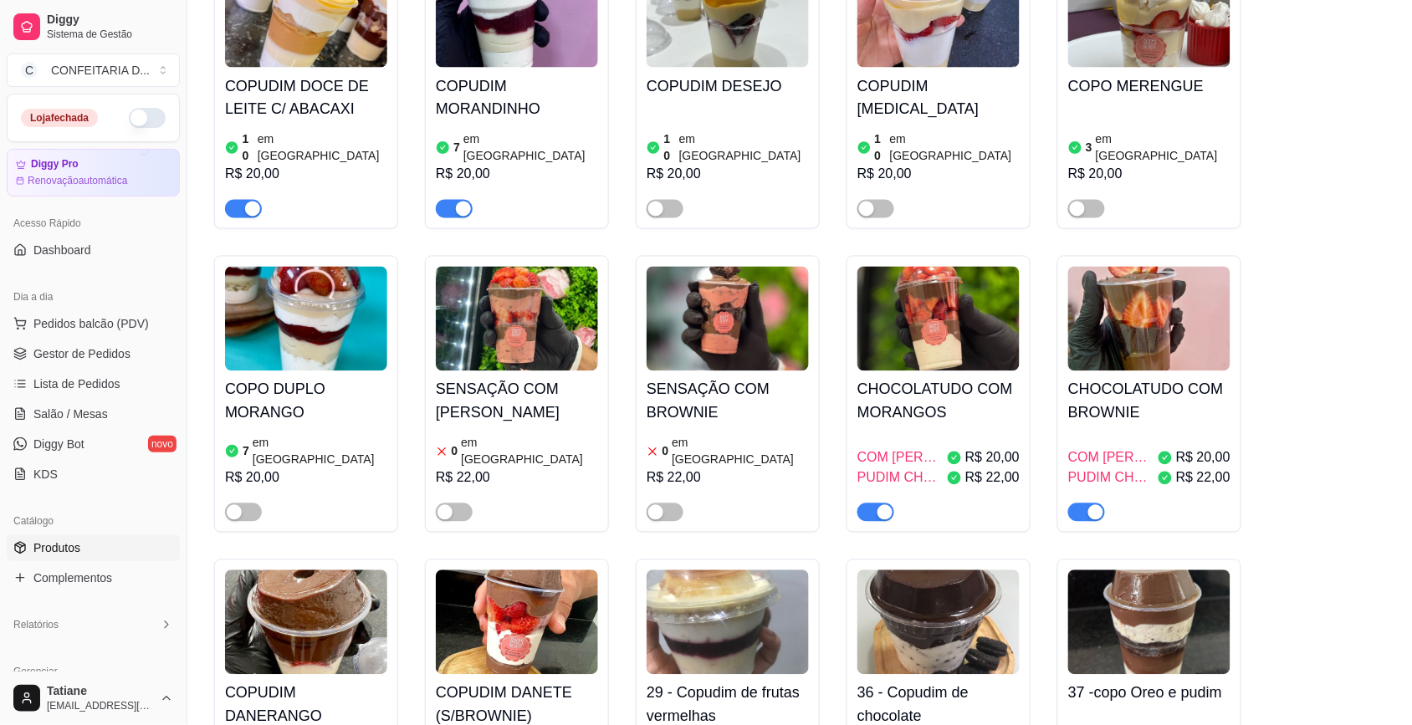
click at [1109, 378] on h4 "CHOCOLATUDO COM BROWNIE" at bounding box center [1149, 401] width 162 height 47
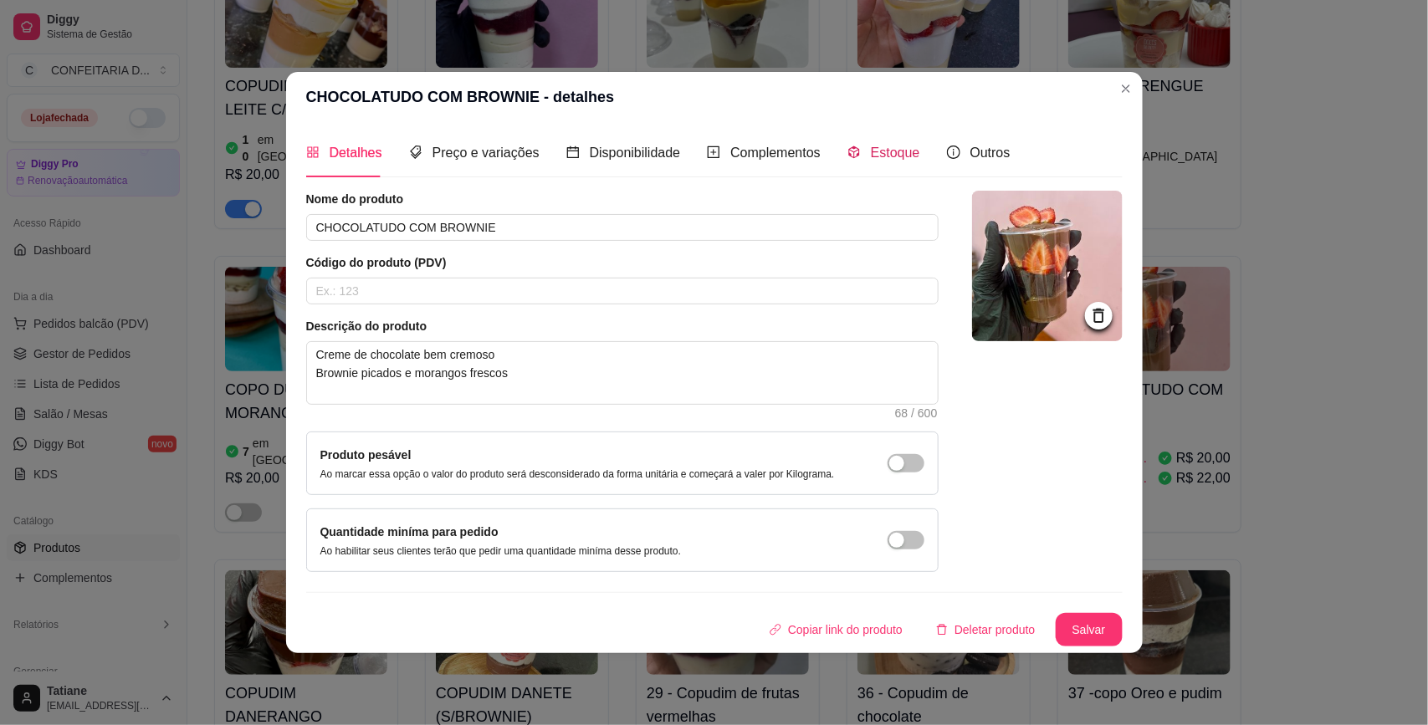
click at [856, 145] on div "Estoque" at bounding box center [883, 152] width 73 height 21
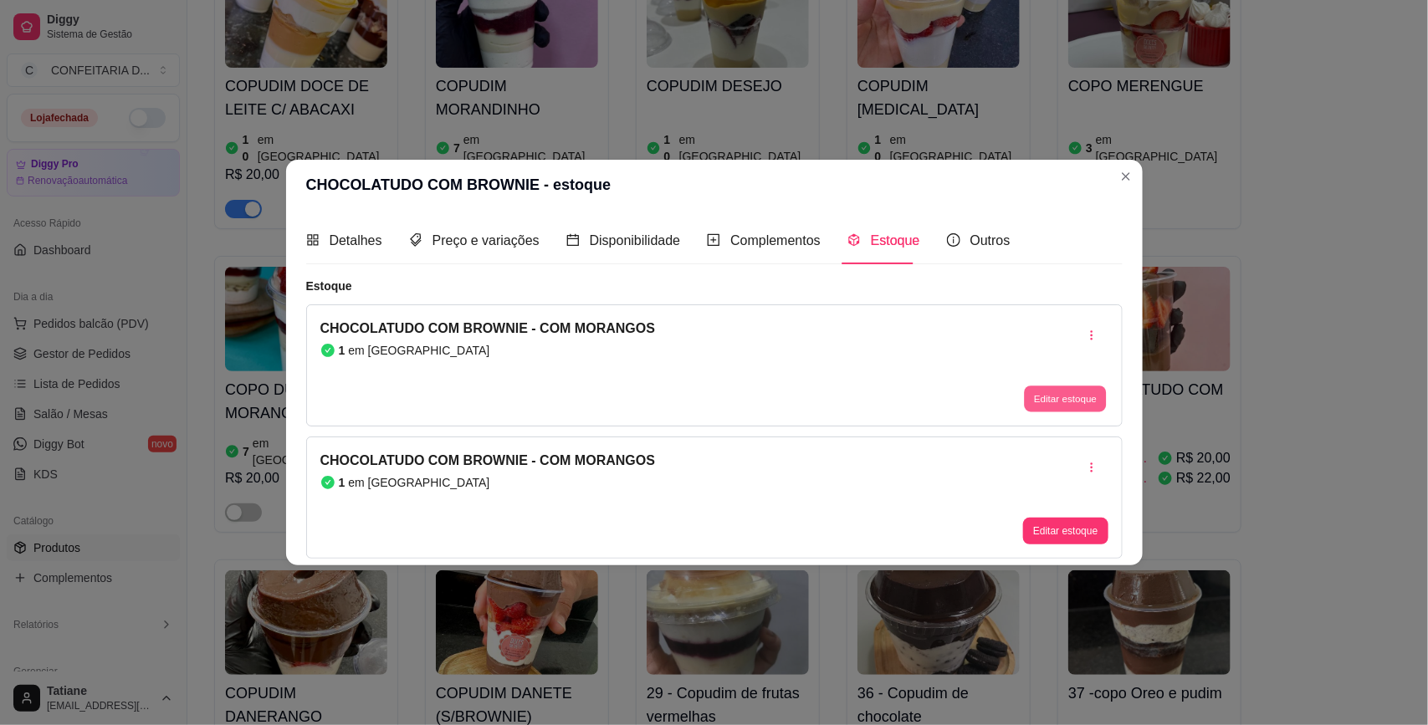
click at [1071, 391] on button "Editar estoque" at bounding box center [1066, 399] width 82 height 26
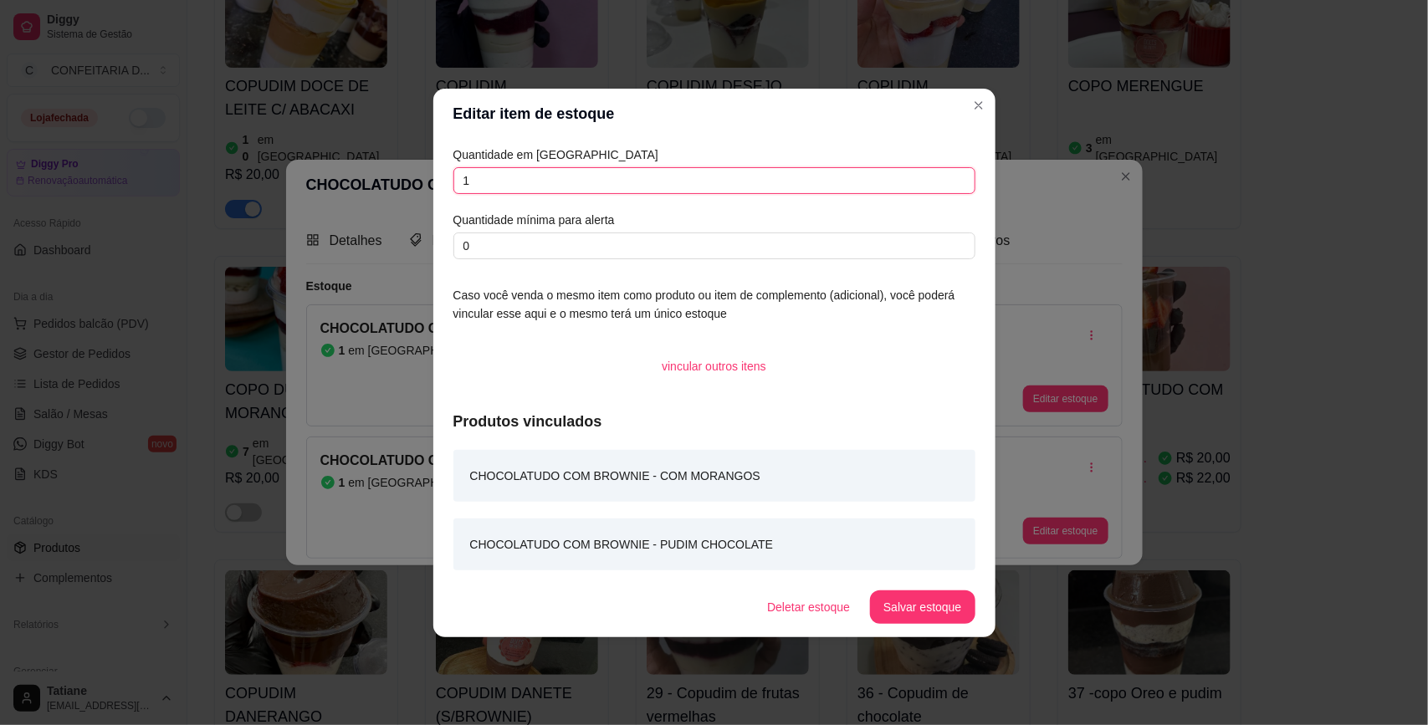
click at [482, 169] on input "1" at bounding box center [714, 180] width 522 height 27
type input "0"
click at [897, 603] on button "Salvar estoque" at bounding box center [922, 606] width 105 height 33
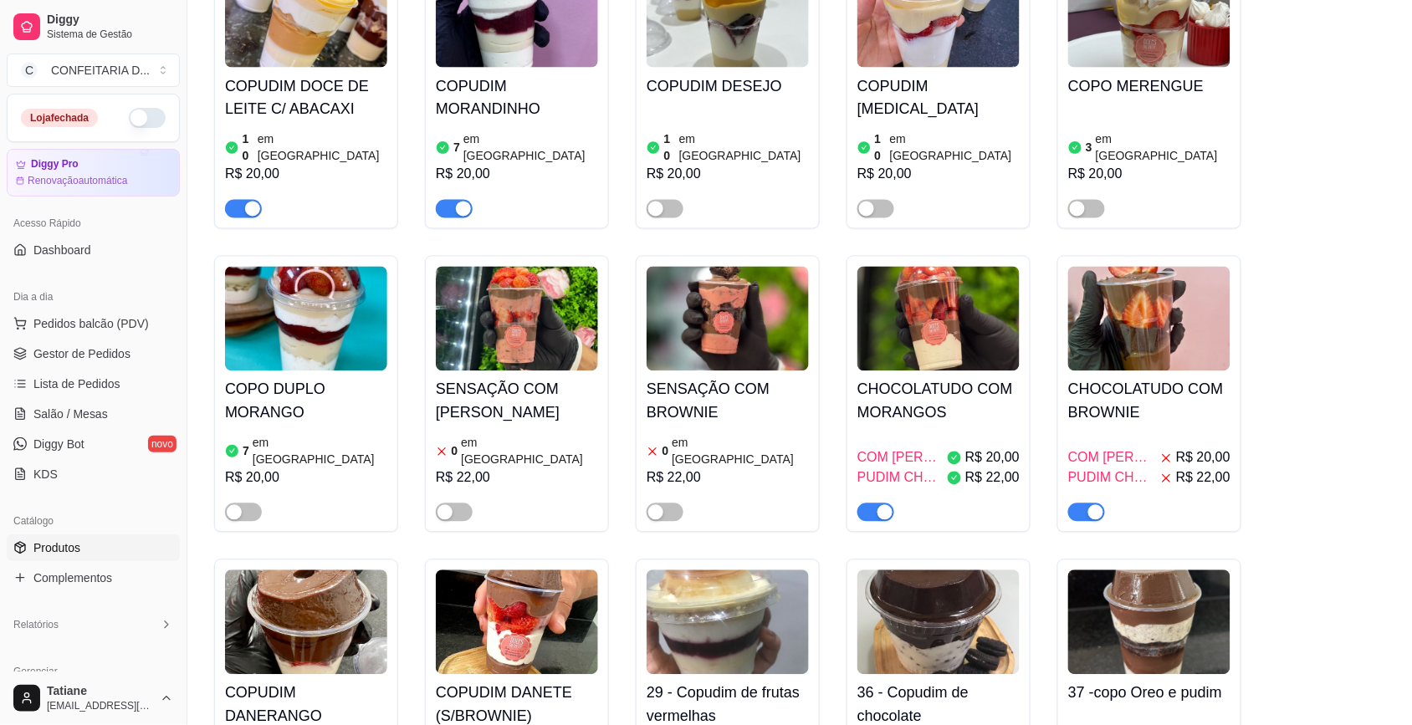
click at [1085, 503] on span "button" at bounding box center [1086, 512] width 37 height 18
click at [876, 503] on button "button" at bounding box center [875, 512] width 37 height 18
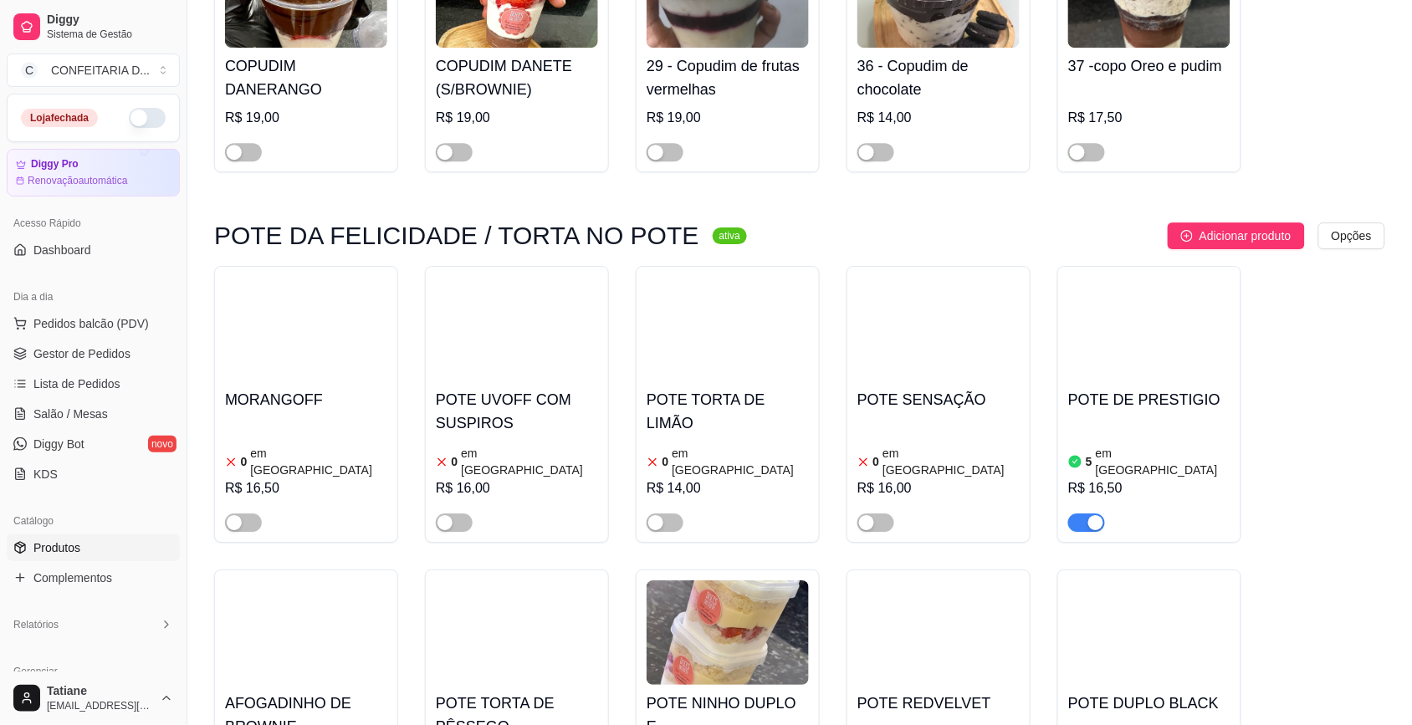
scroll to position [5332, 0]
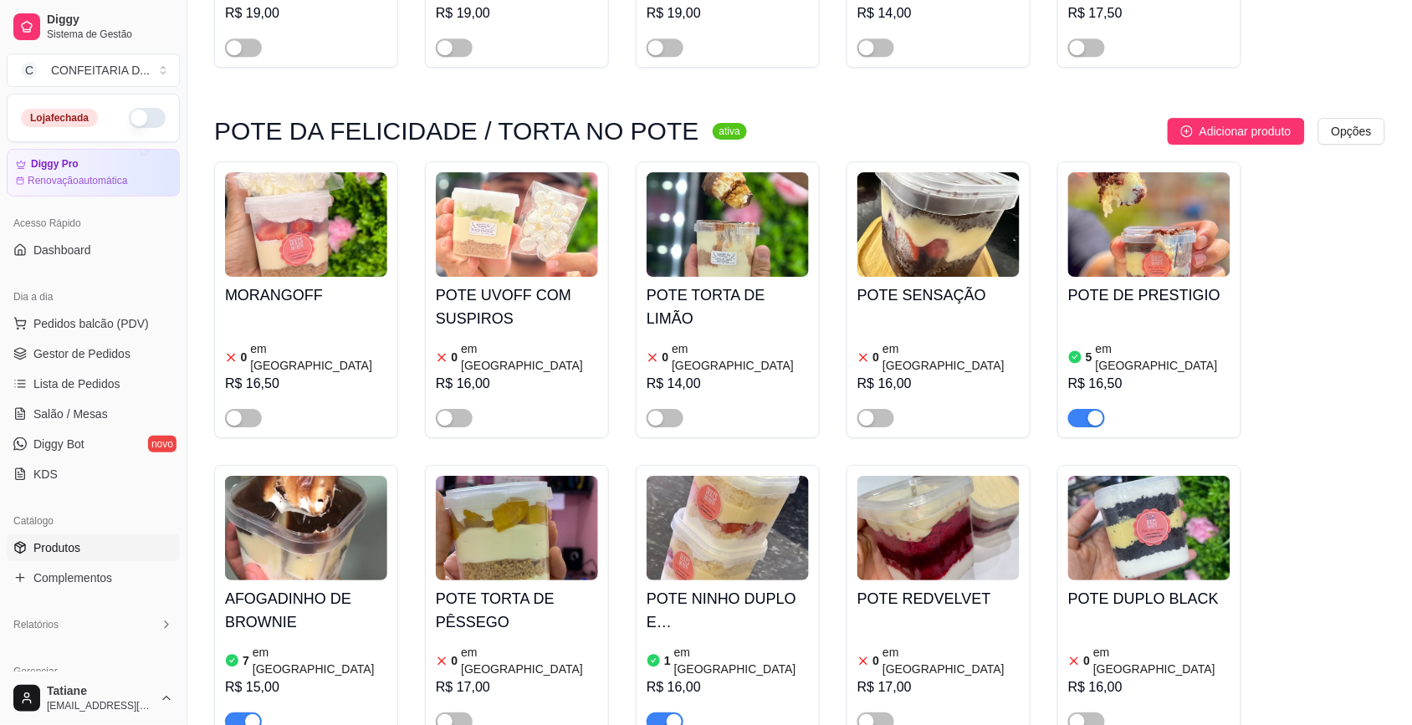
click at [662, 713] on span "button" at bounding box center [664, 722] width 37 height 18
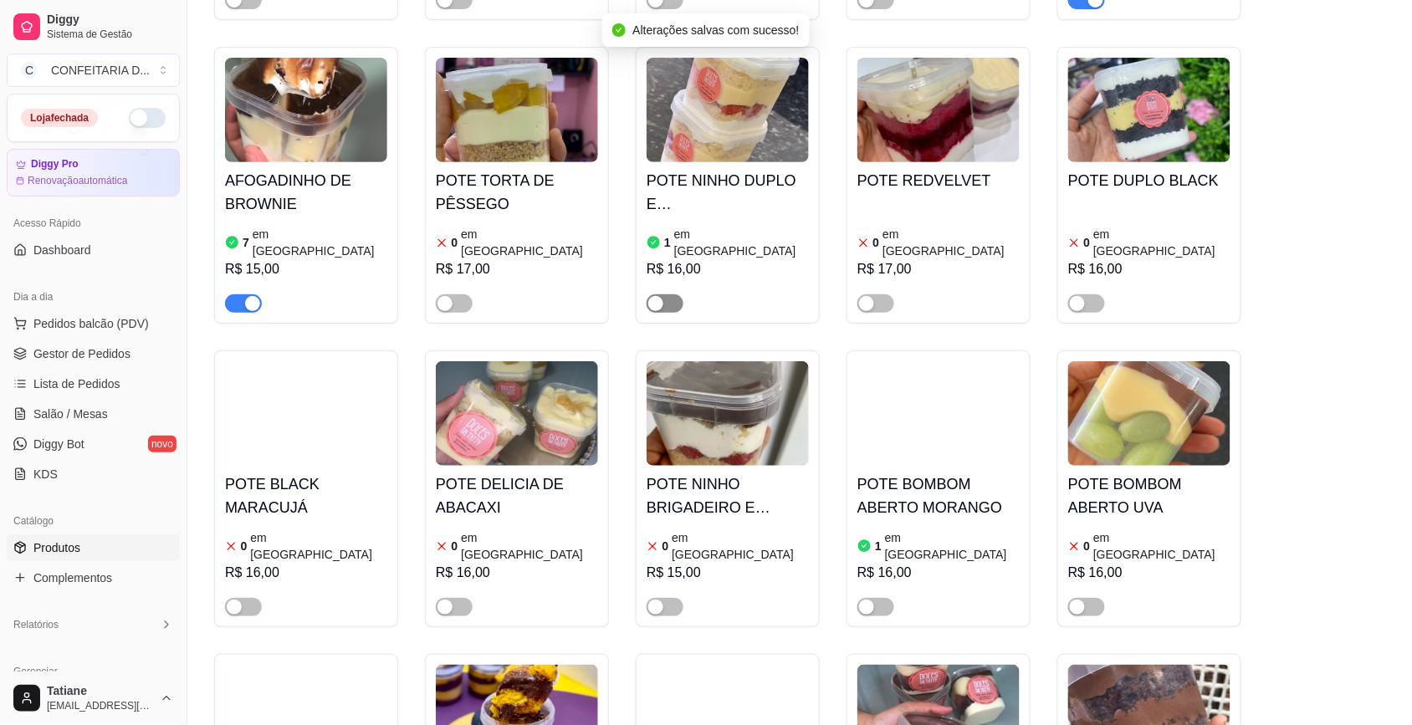
scroll to position [5854, 0]
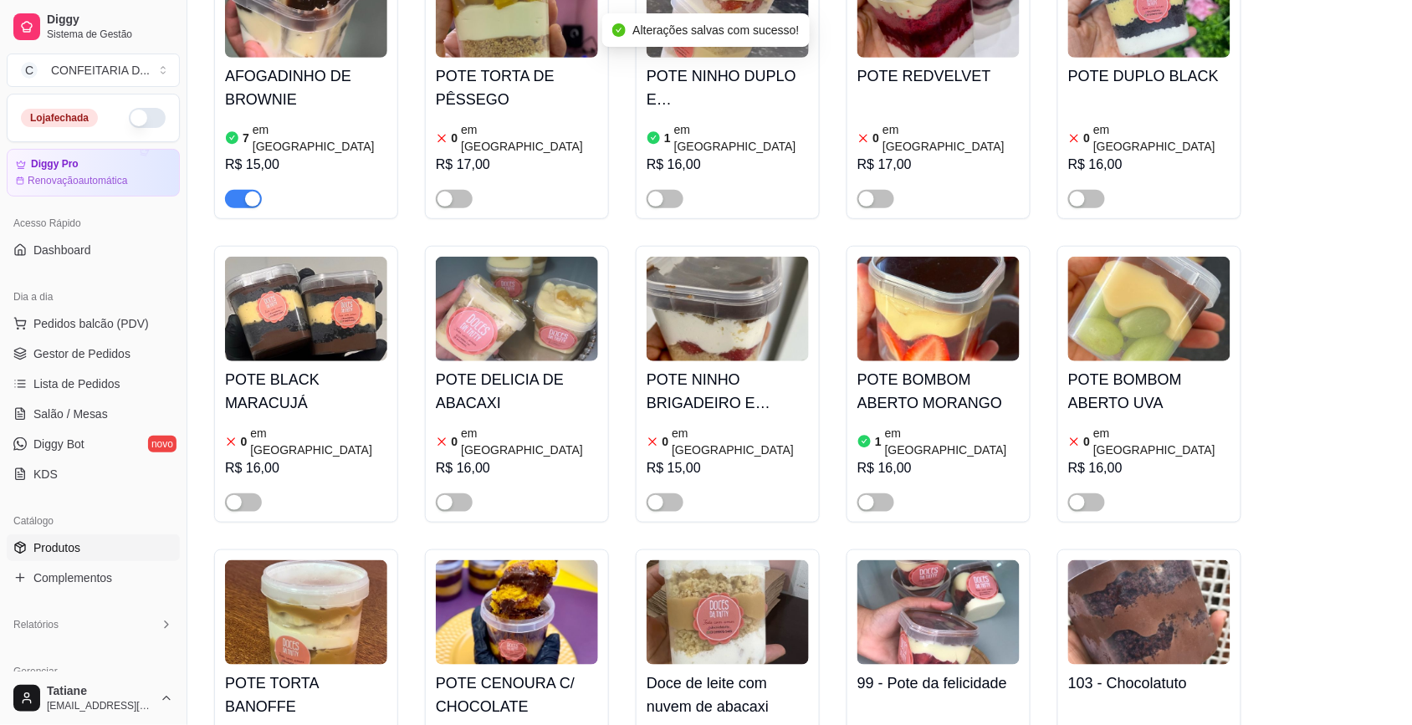
click at [315, 560] on img at bounding box center [306, 612] width 162 height 105
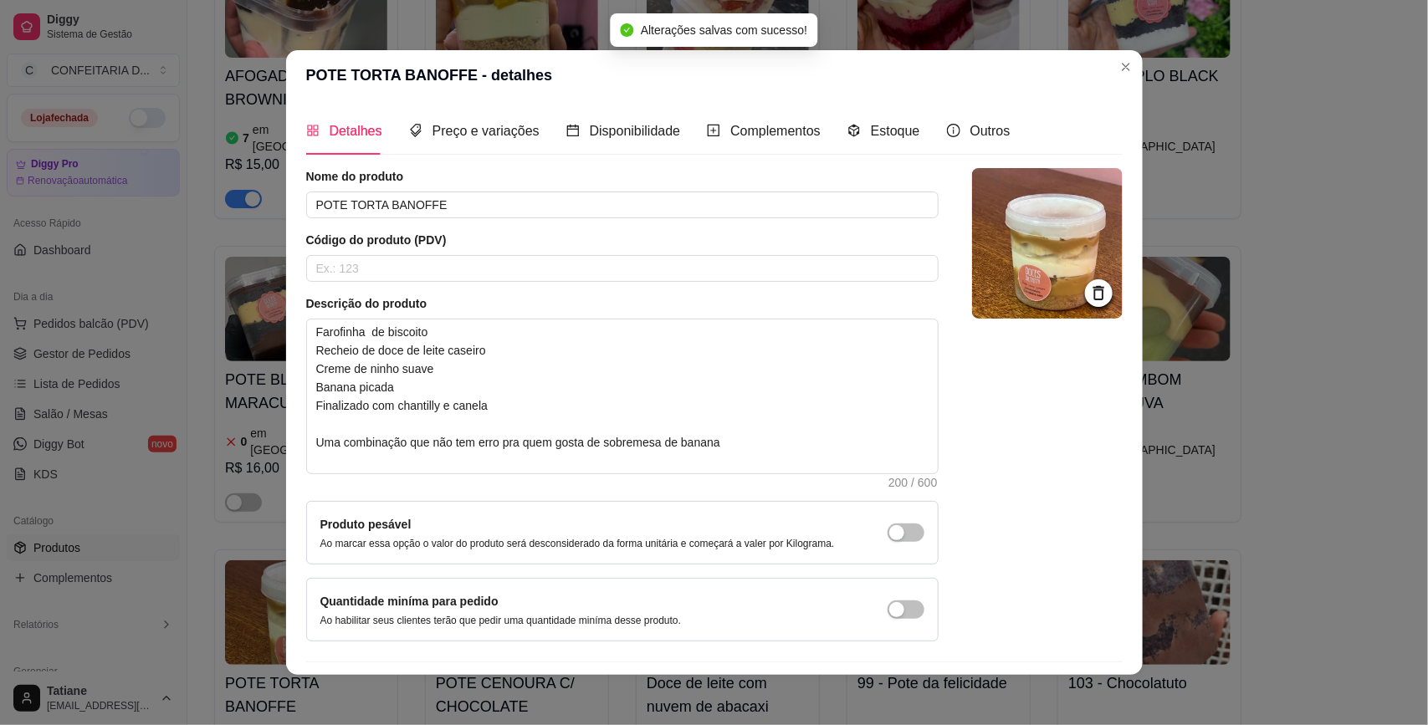
click at [829, 141] on div "Detalhes Preço e variações Disponibilidade Complementos Estoque Outros" at bounding box center [658, 131] width 704 height 48
click at [847, 138] on span at bounding box center [853, 131] width 13 height 14
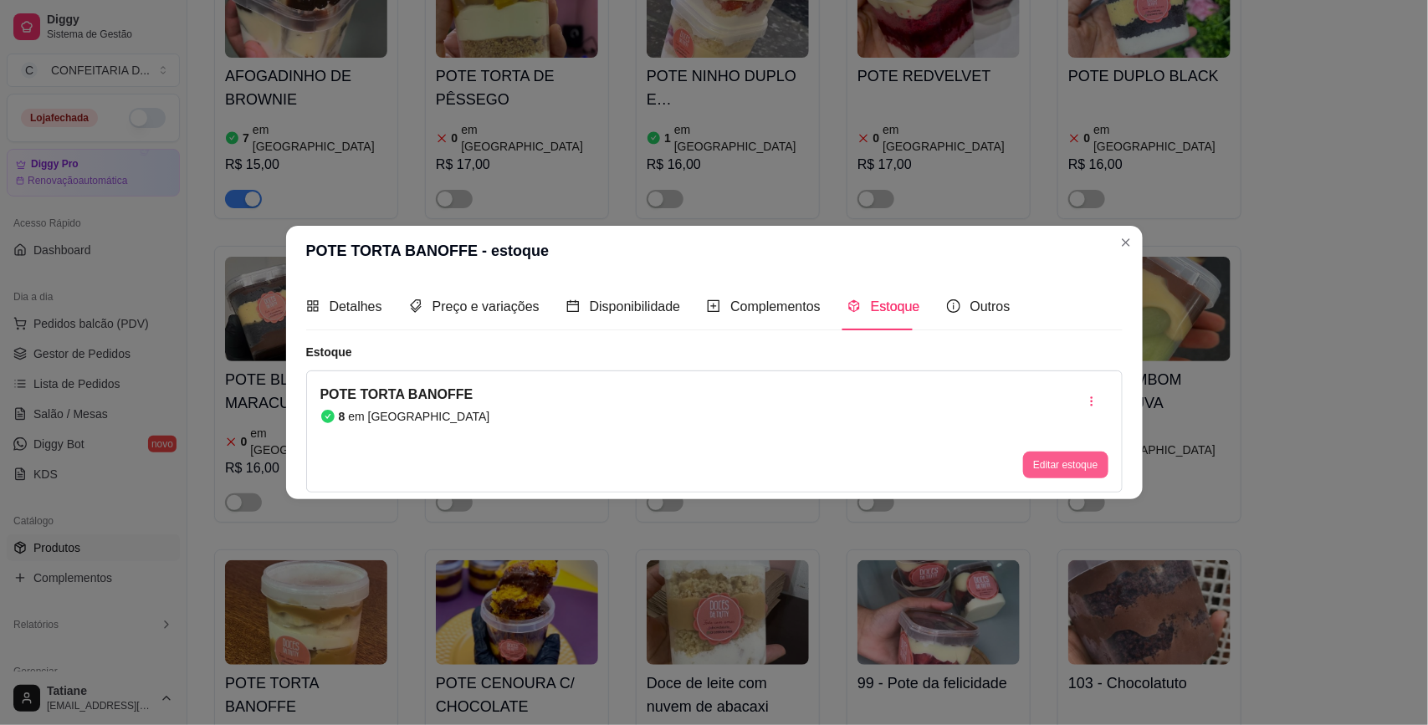
click at [1071, 454] on button "Editar estoque" at bounding box center [1065, 465] width 84 height 27
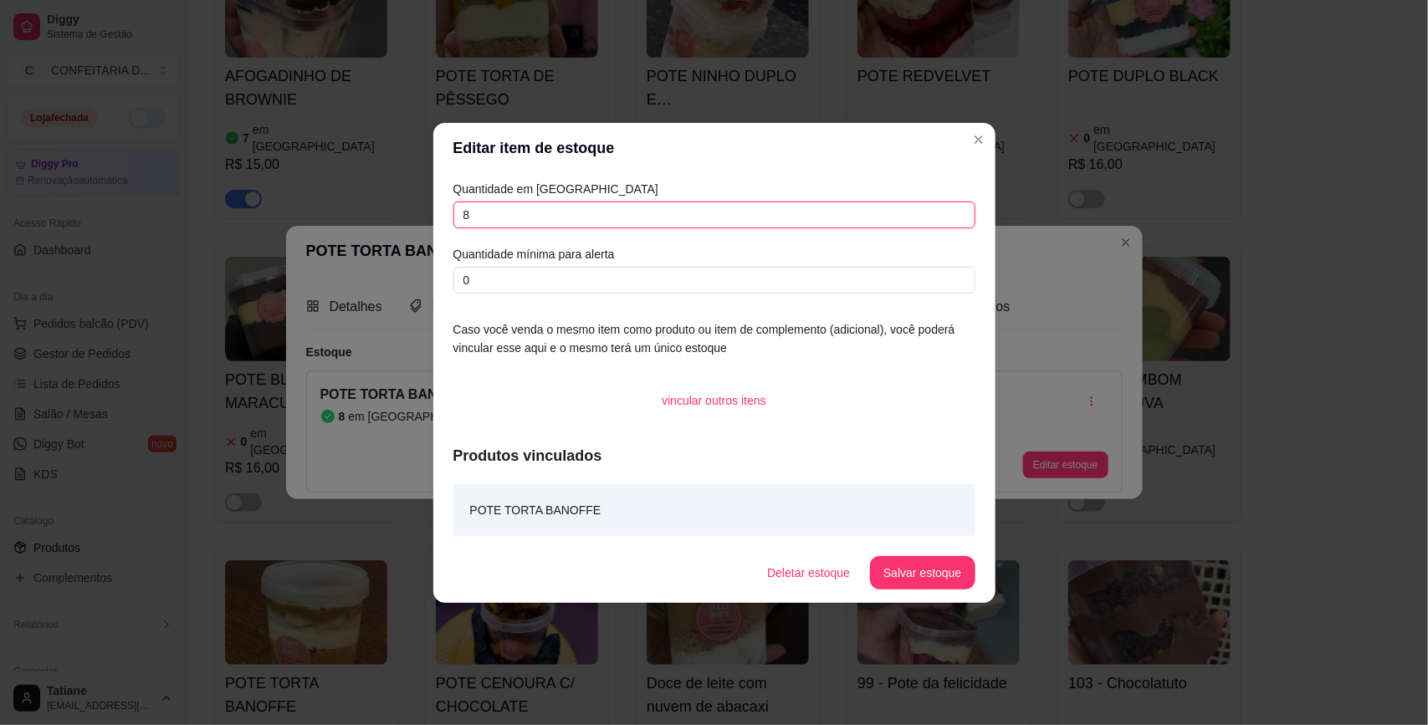
click at [516, 207] on input "8" at bounding box center [714, 215] width 522 height 27
type input "7"
click at [914, 550] on footer "Deletar estoque Salvar estoque" at bounding box center [714, 573] width 562 height 60
click at [914, 556] on button "Salvar estoque" at bounding box center [922, 572] width 102 height 33
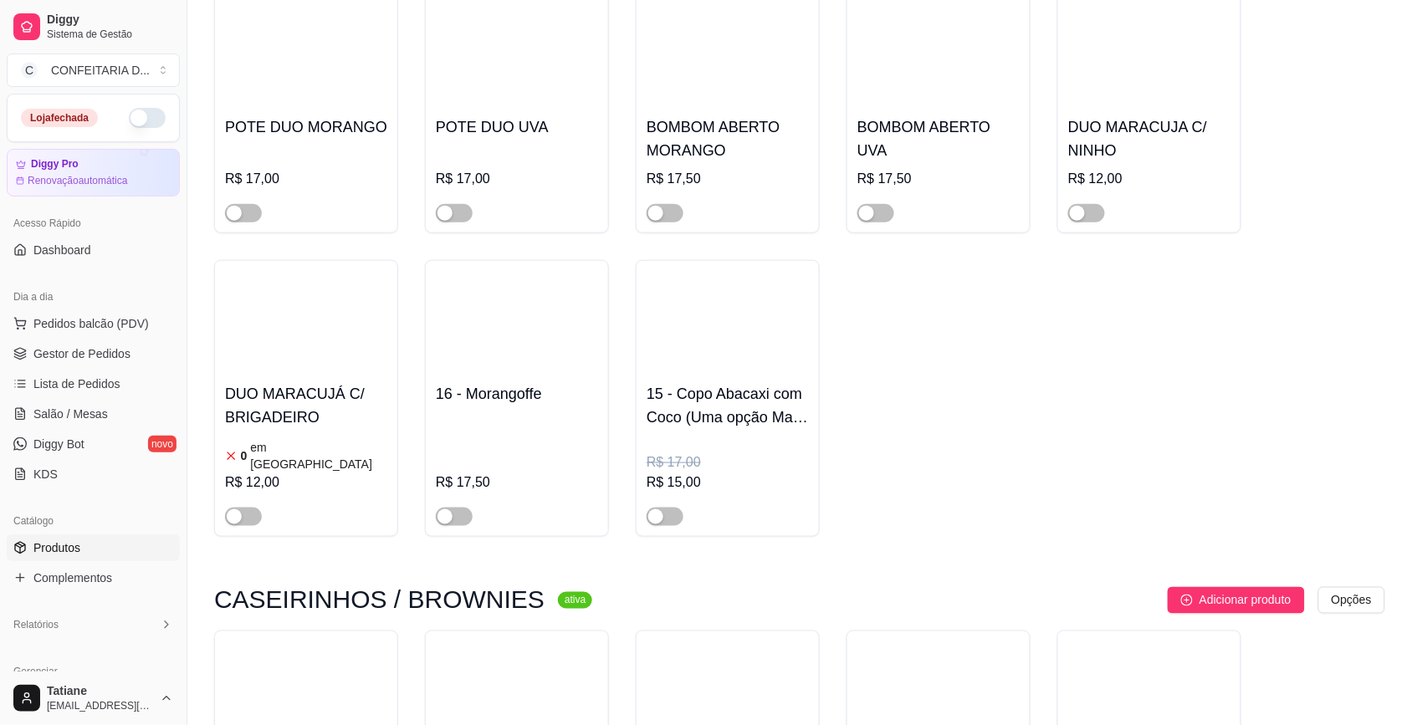
scroll to position [8050, 0]
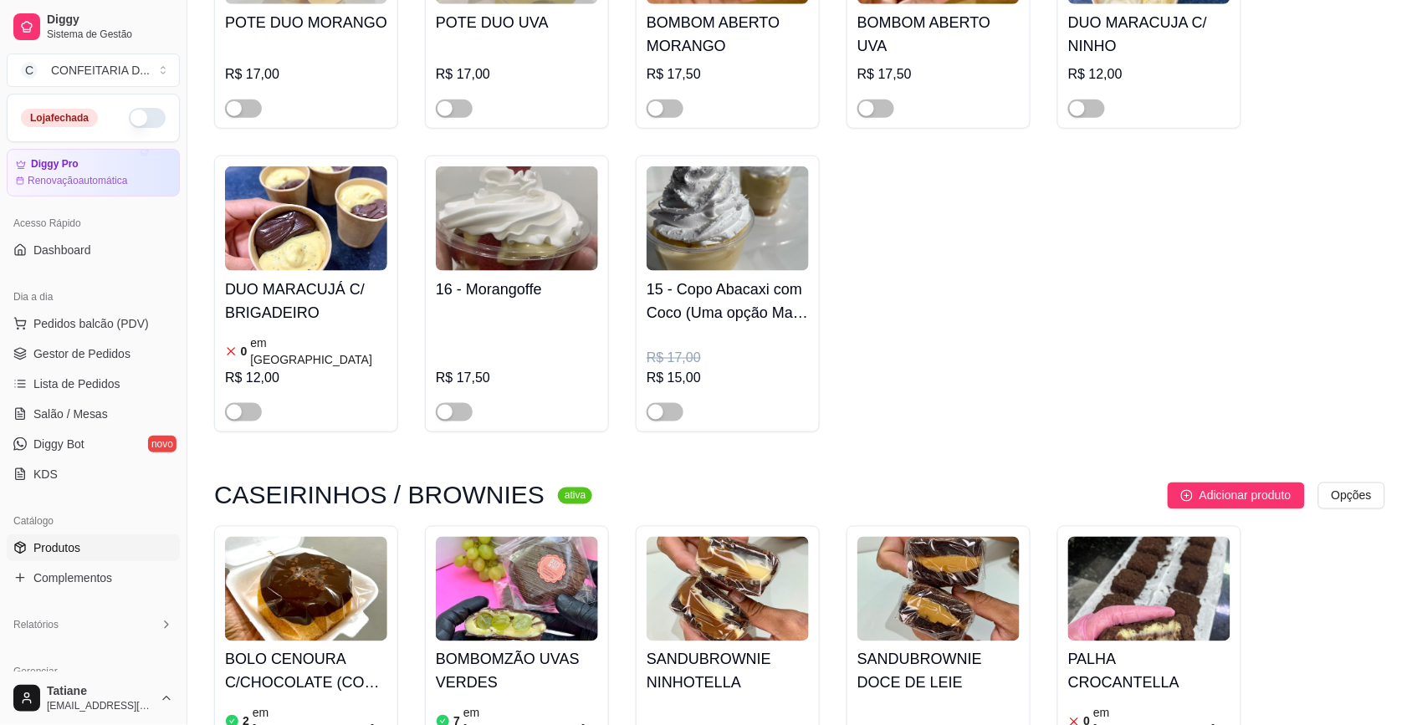
click at [1102, 537] on img at bounding box center [1149, 589] width 162 height 105
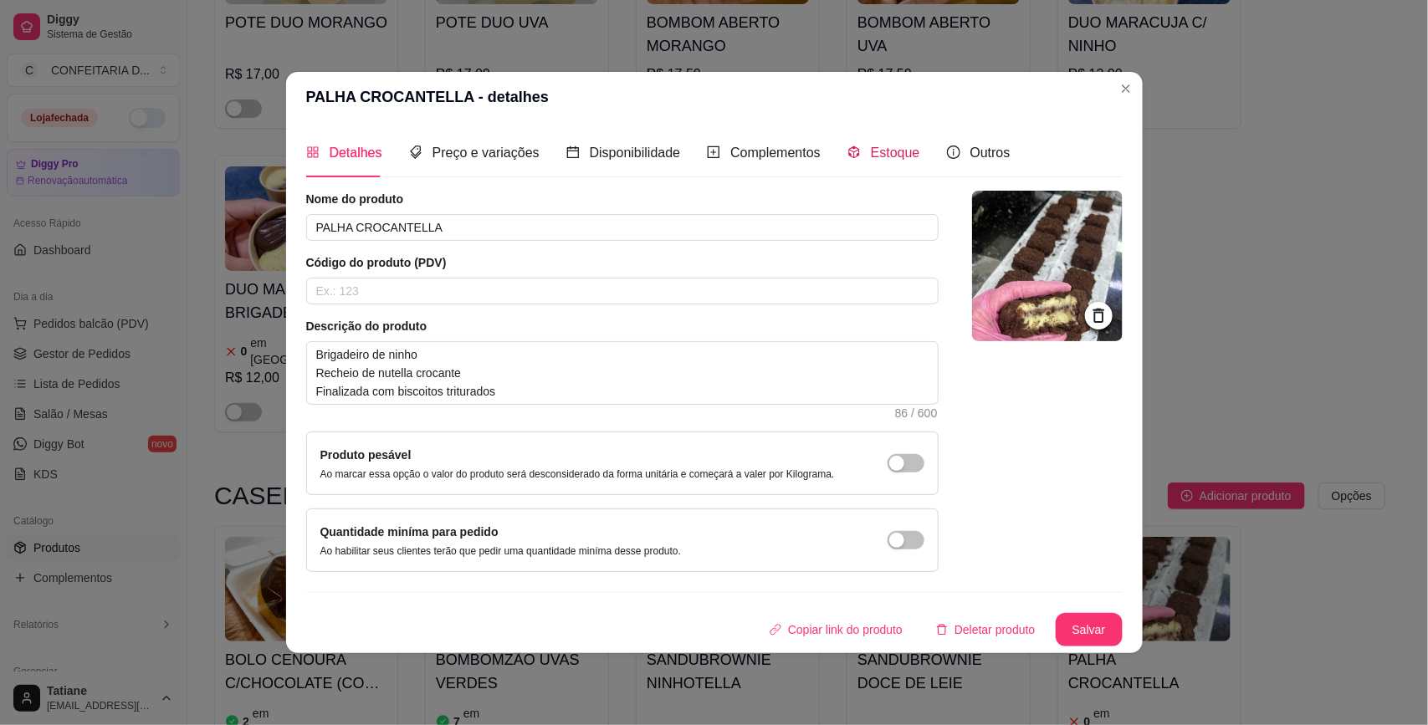
click at [879, 161] on div "Estoque" at bounding box center [883, 152] width 73 height 21
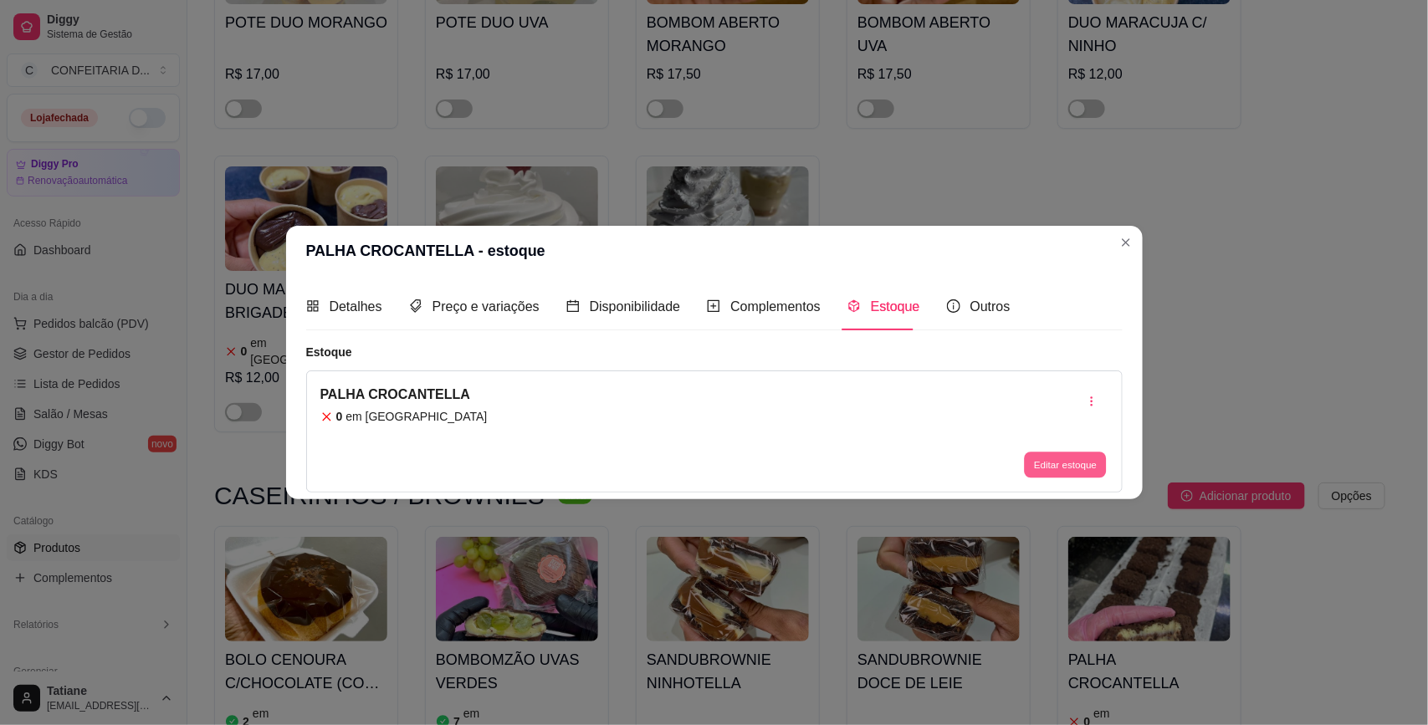
click at [1062, 457] on button "Editar estoque" at bounding box center [1066, 465] width 82 height 26
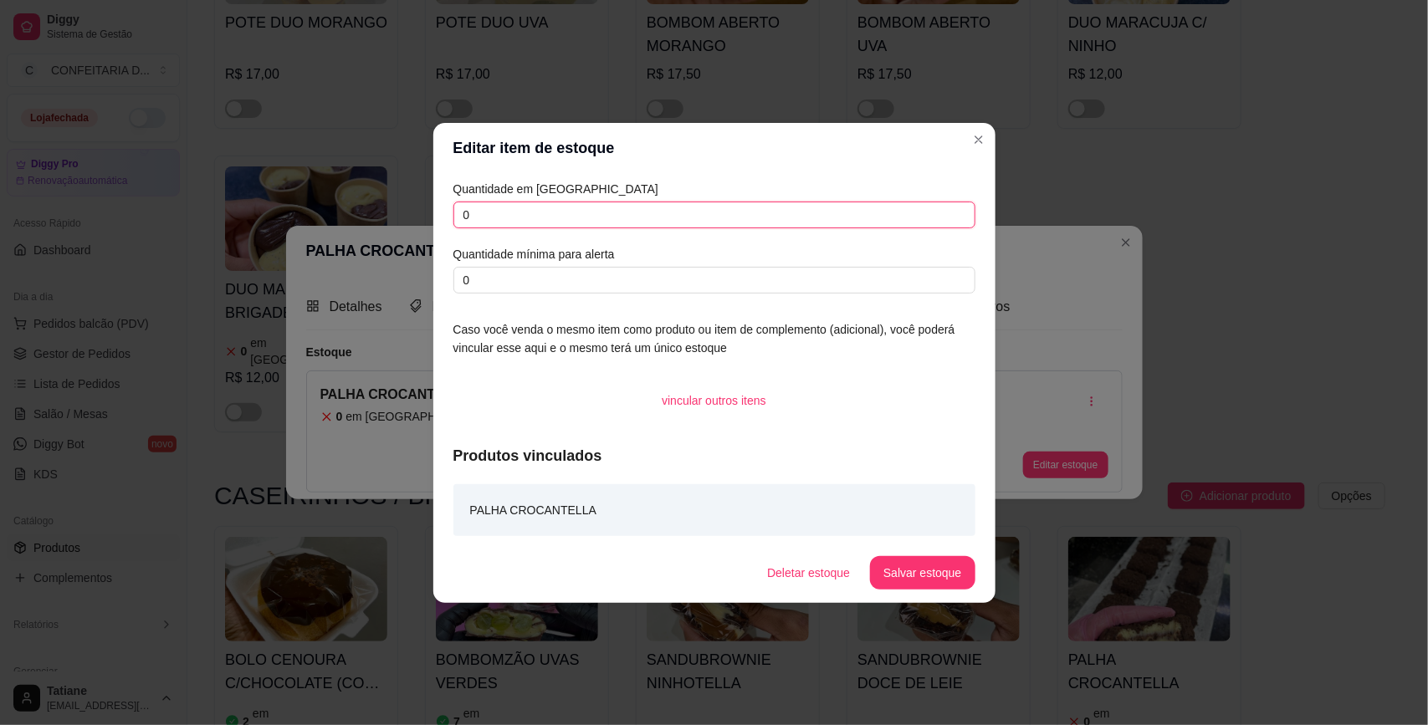
click at [548, 220] on input "0" at bounding box center [714, 215] width 522 height 27
type input "15"
click at [928, 571] on button "Salvar estoque" at bounding box center [922, 572] width 102 height 33
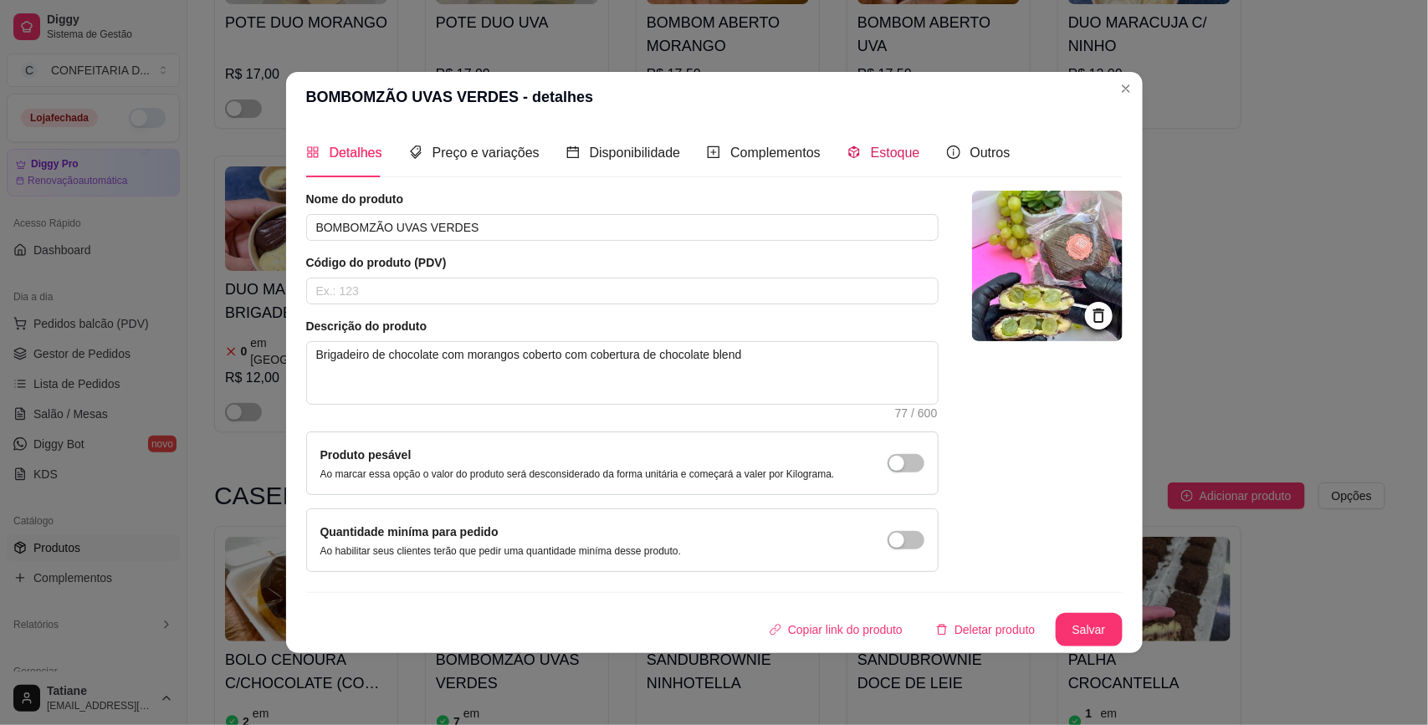
drag, startPoint x: 902, startPoint y: 143, endPoint x: 891, endPoint y: 189, distance: 47.3
click at [900, 146] on span "Estoque" at bounding box center [895, 153] width 49 height 14
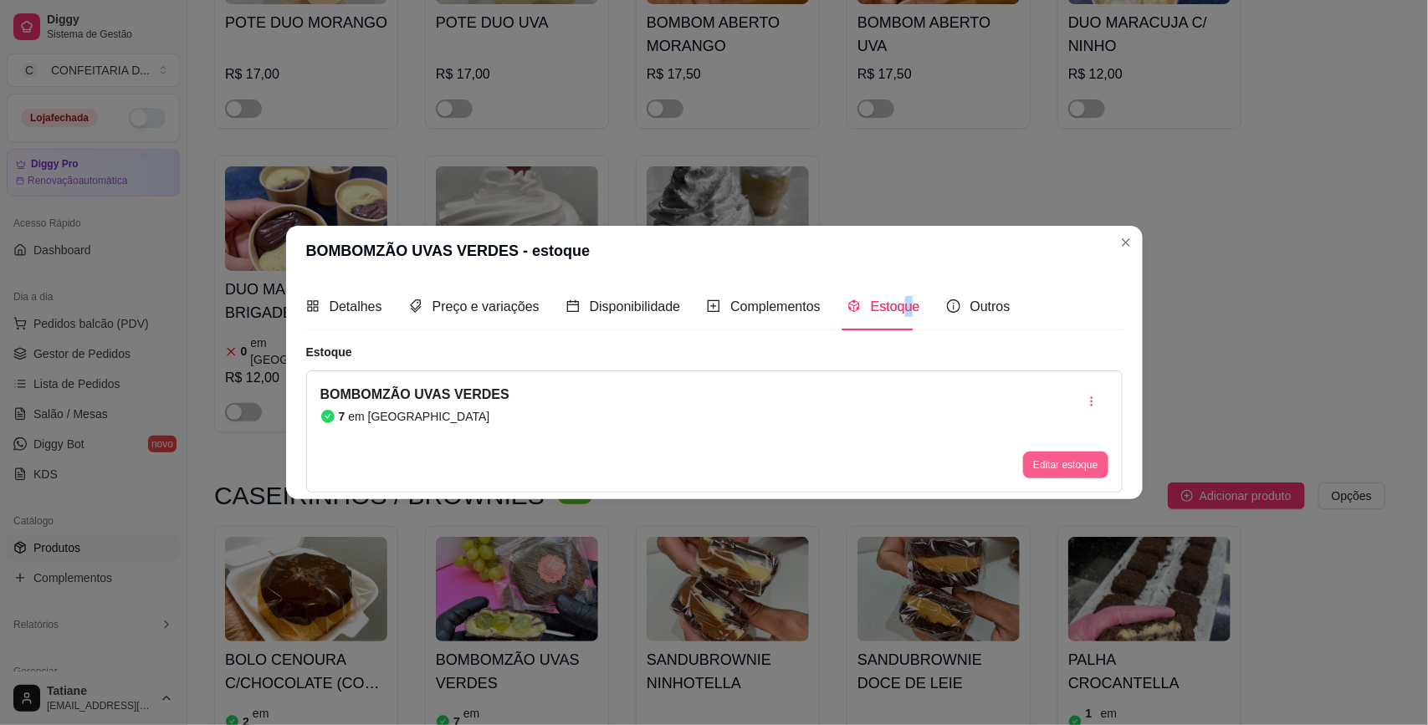
click at [1071, 467] on button "Editar estoque" at bounding box center [1065, 465] width 84 height 27
click at [557, 214] on input "7" at bounding box center [713, 214] width 522 height 27
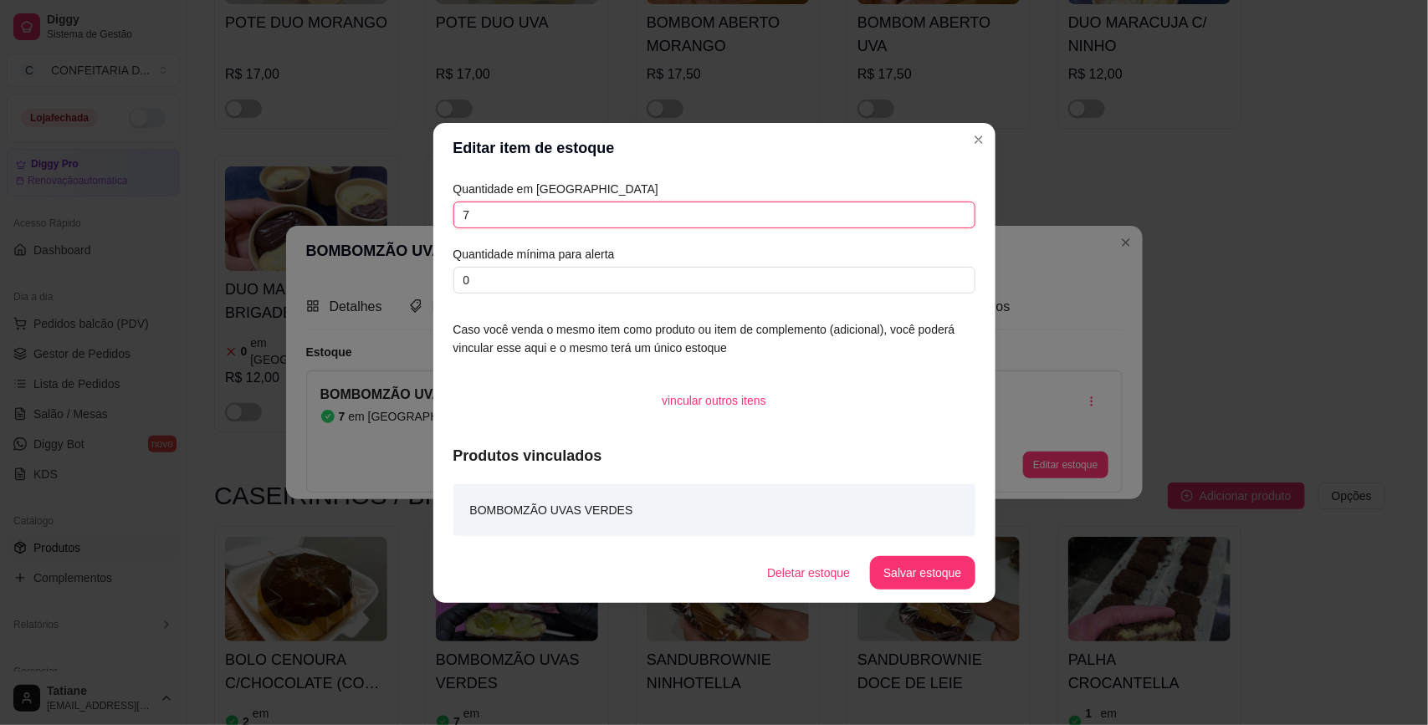
click at [557, 214] on input "7" at bounding box center [714, 215] width 522 height 27
type input "5"
click at [942, 578] on button "Salvar estoque" at bounding box center [922, 572] width 105 height 33
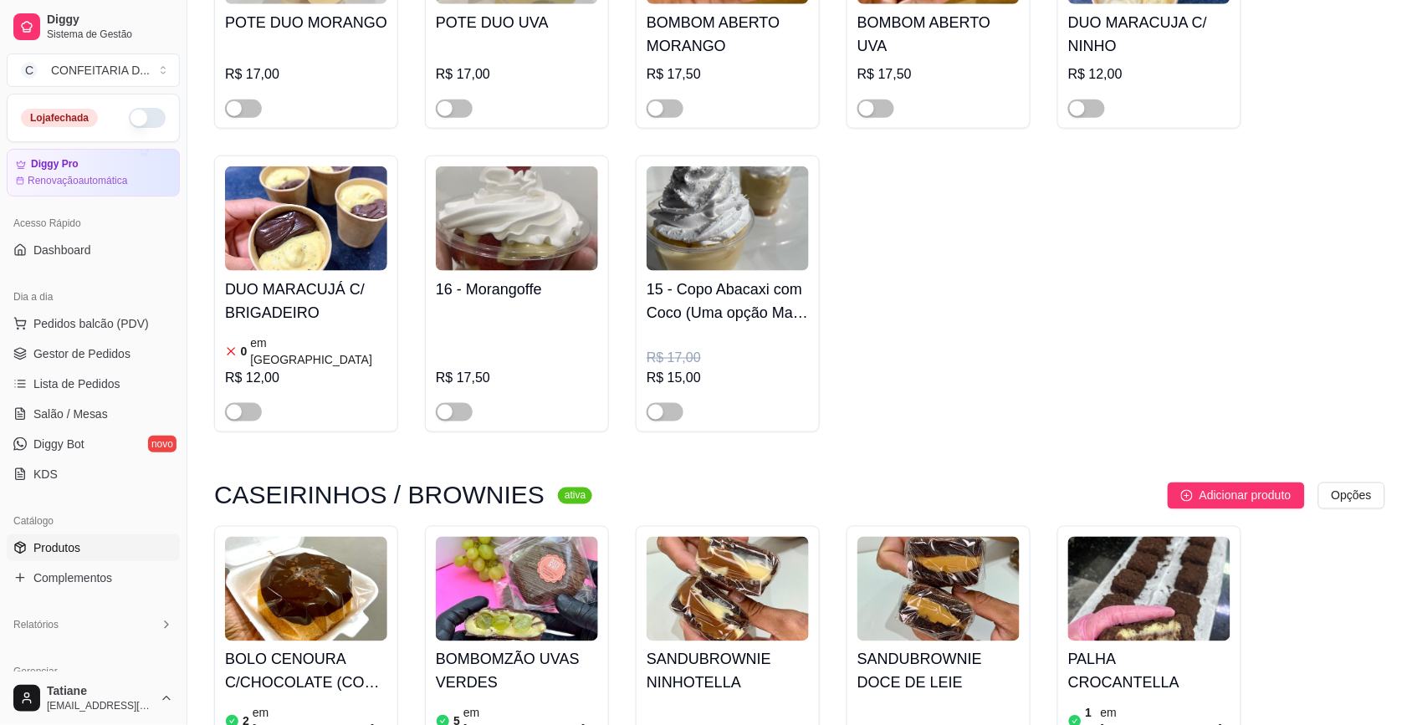
click at [277, 641] on div "BOLO CENOURA C/CHOCOLATE (COM BRIGADEIROS ENROLADOS) 2 em estoque R$ 25,00 R$ 2…" at bounding box center [306, 726] width 162 height 171
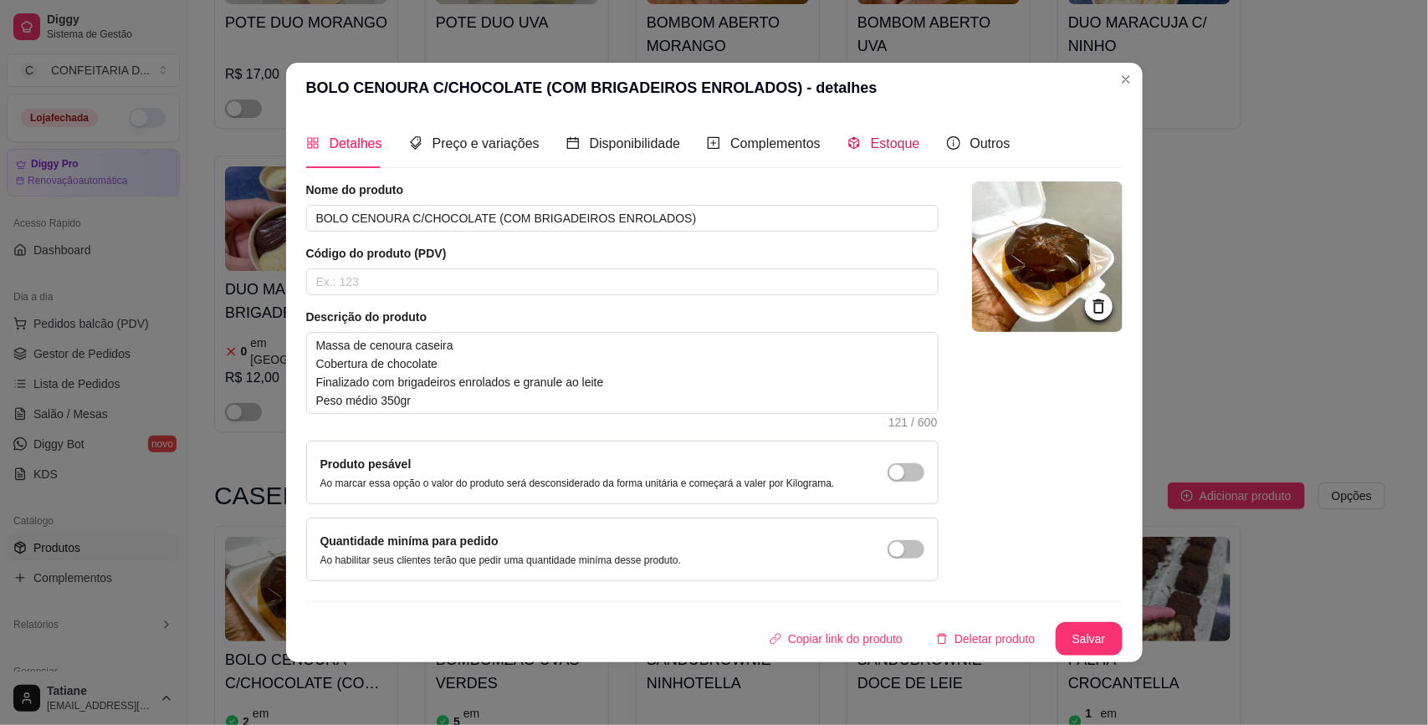
click at [876, 144] on span "Estoque" at bounding box center [895, 143] width 49 height 14
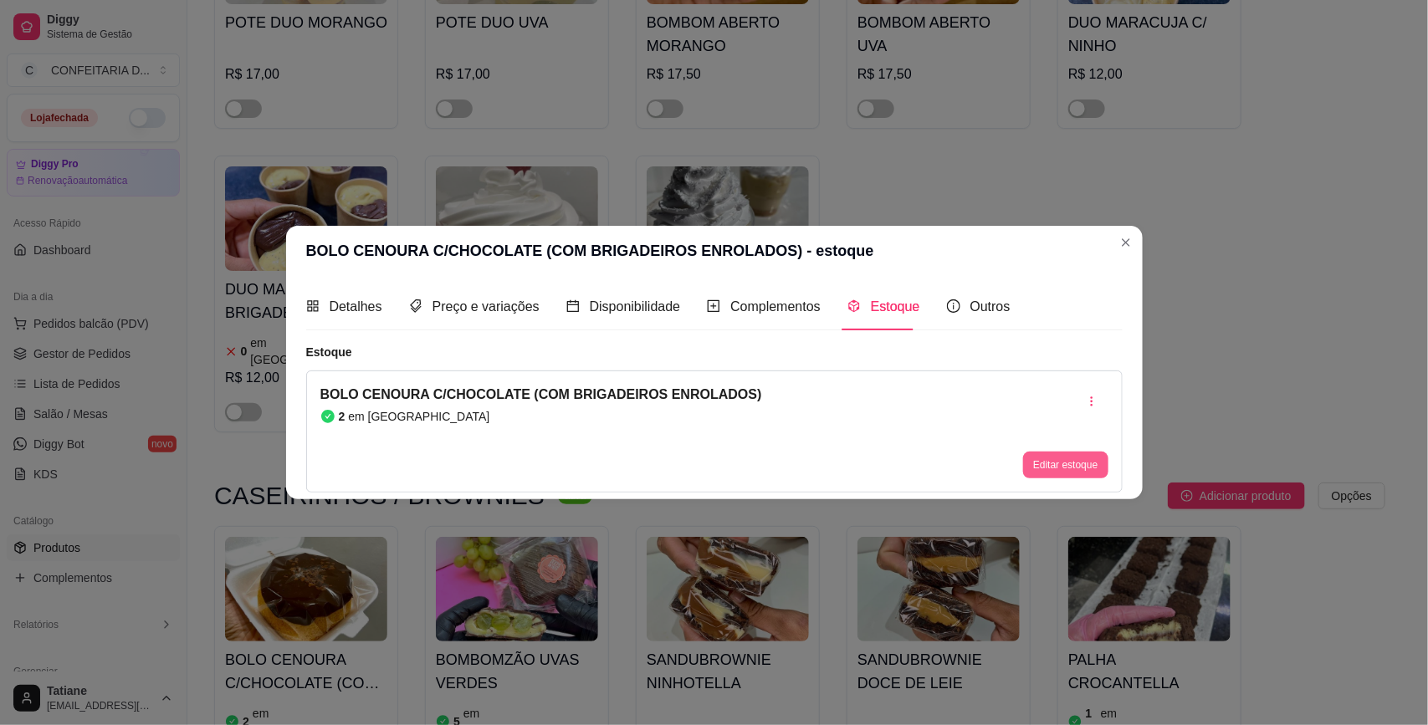
click at [1046, 453] on button "Editar estoque" at bounding box center [1065, 465] width 84 height 27
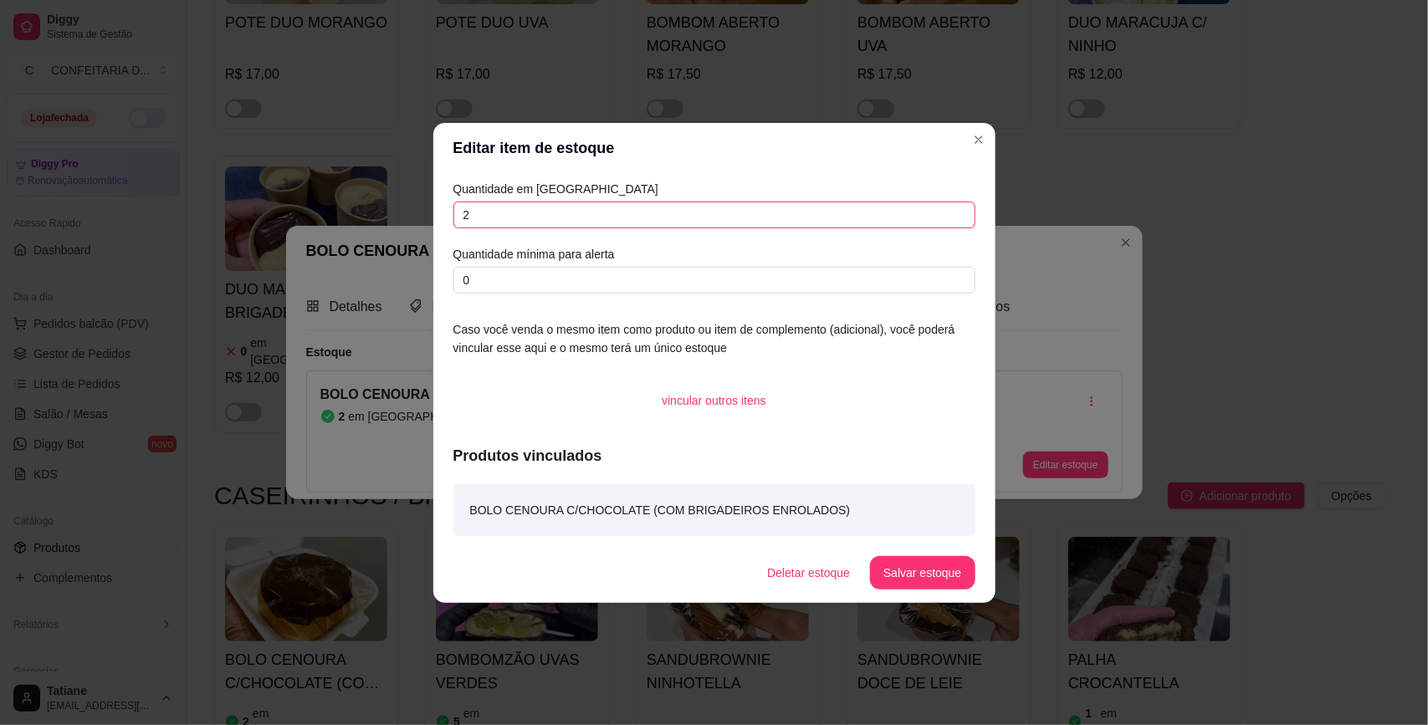
click at [567, 210] on input "2" at bounding box center [714, 215] width 522 height 27
type input "6"
click at [952, 562] on button "Salvar estoque" at bounding box center [922, 572] width 102 height 33
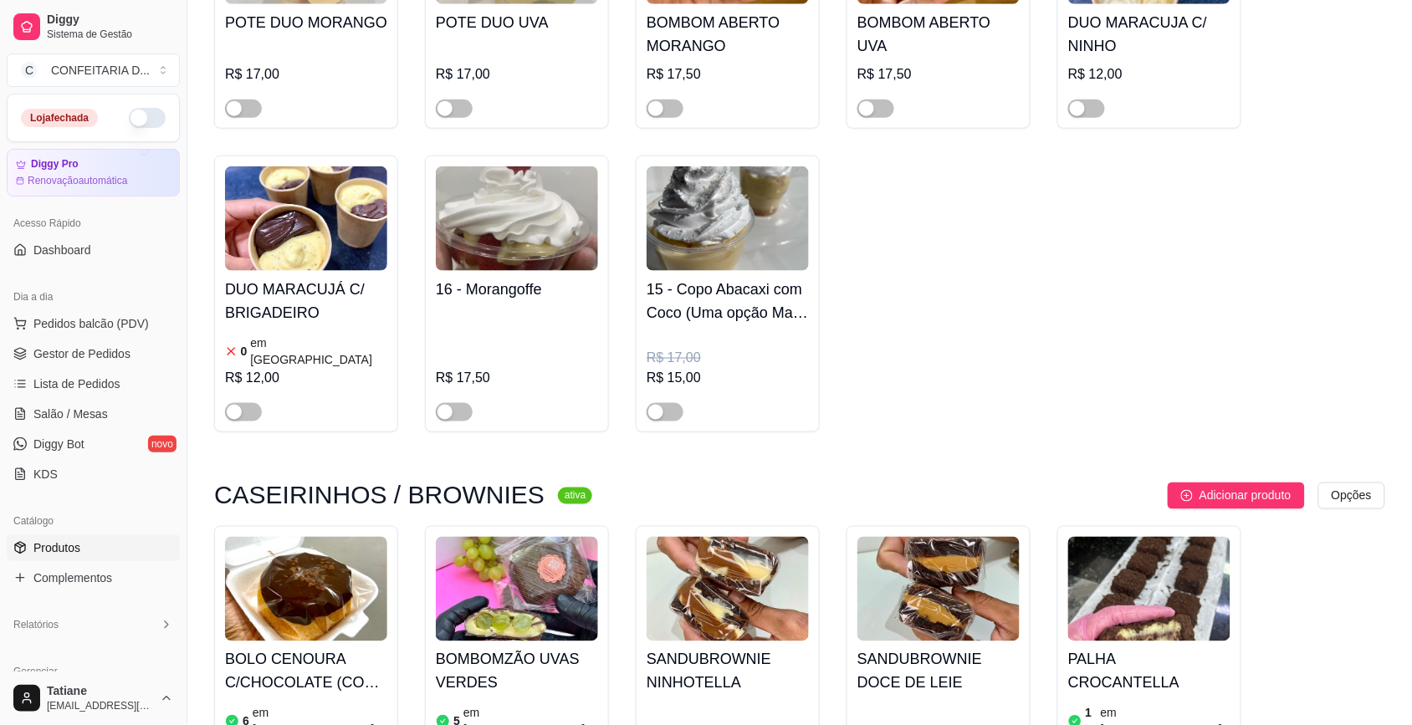
click at [322, 648] on h4 "BOLO CENOURA C/CHOCOLATE (COM BRIGADEIROS ENROLADOS)" at bounding box center [306, 671] width 162 height 47
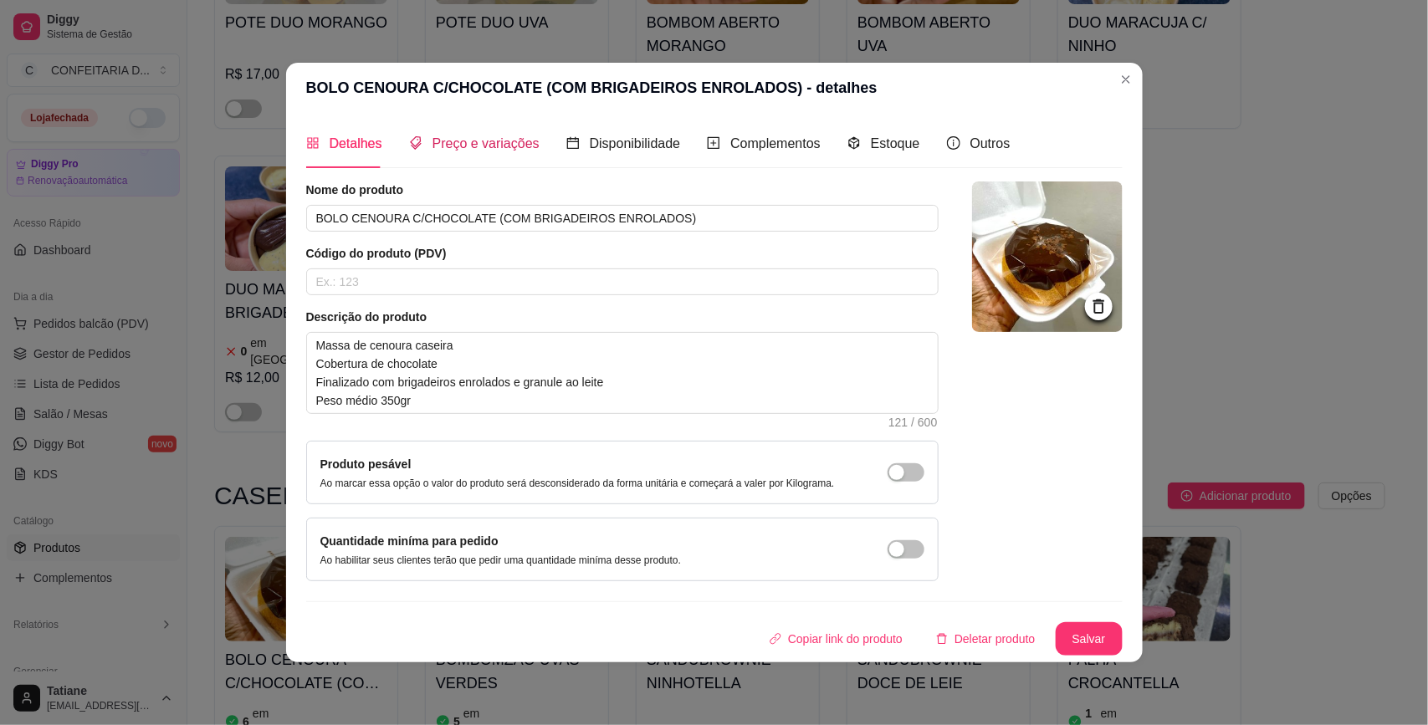
click at [473, 142] on span "Preço e variações" at bounding box center [485, 143] width 107 height 14
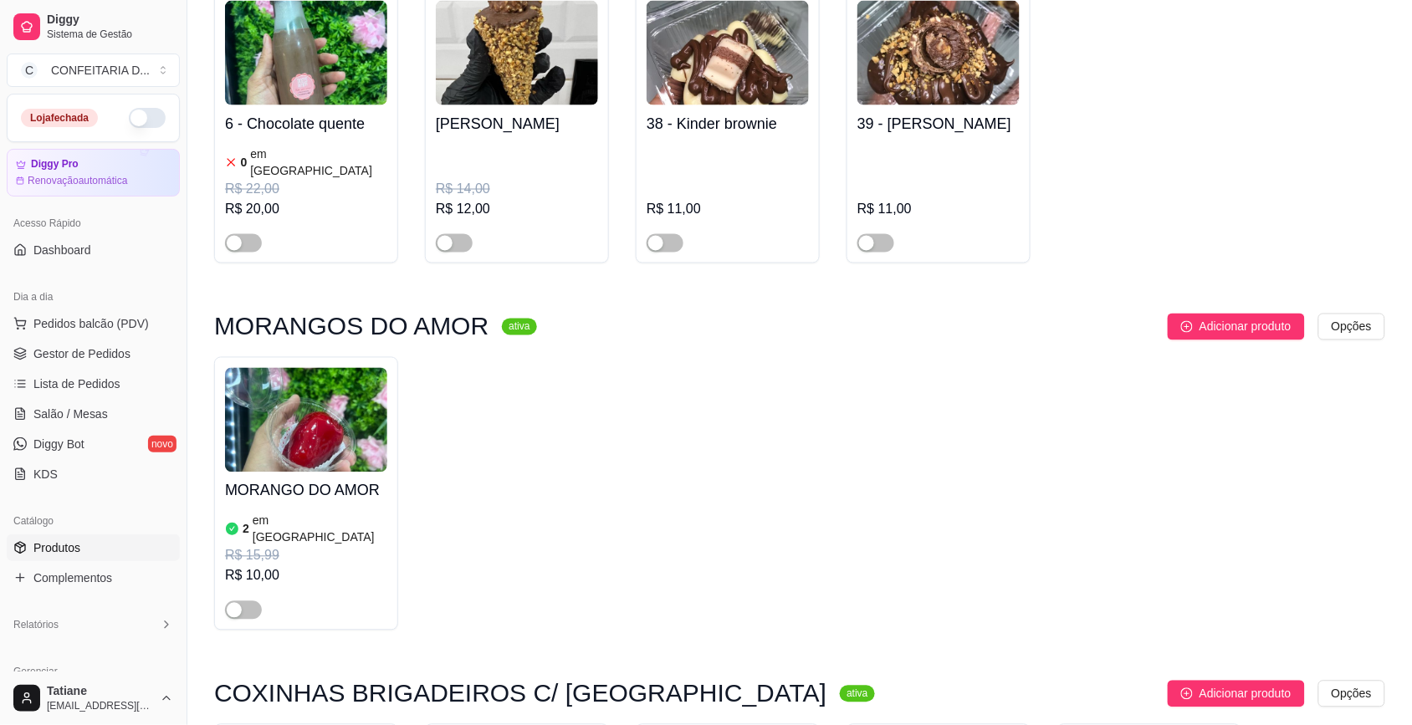
scroll to position [10245, 0]
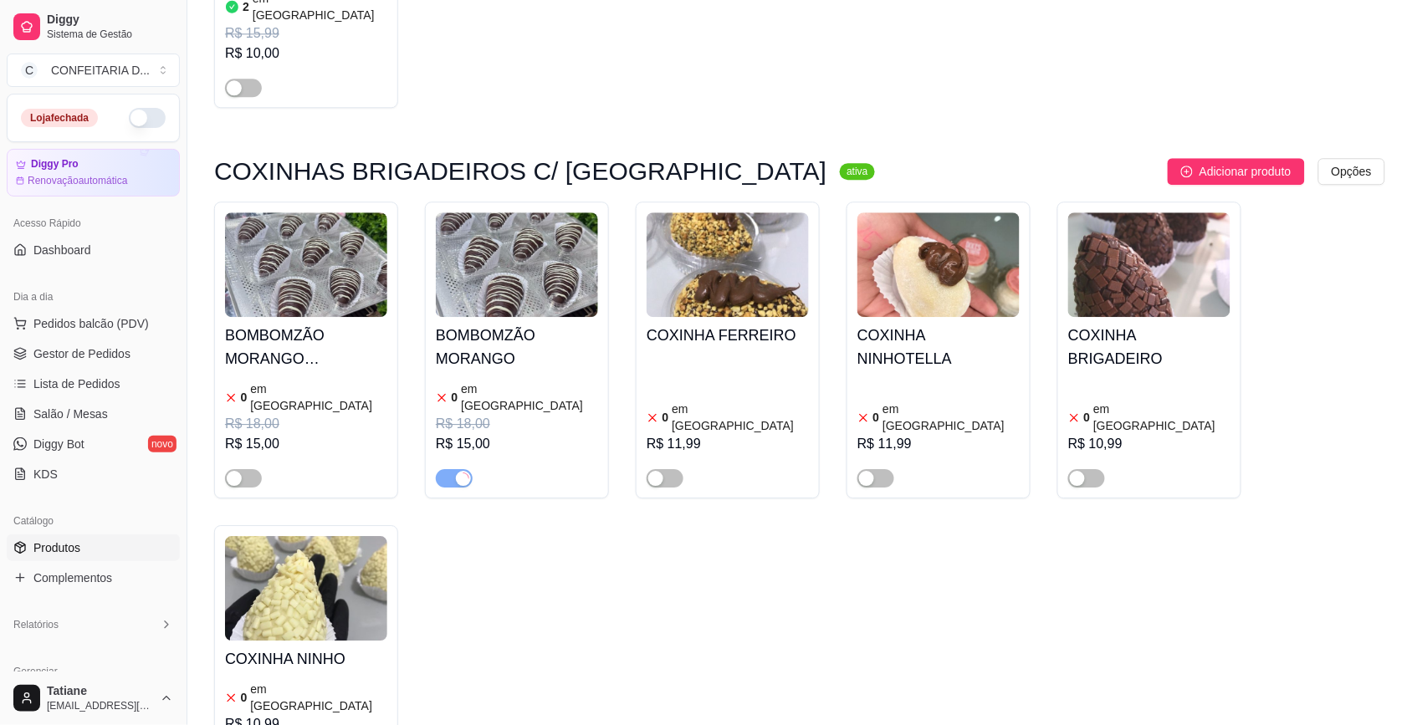
scroll to position [10873, 0]
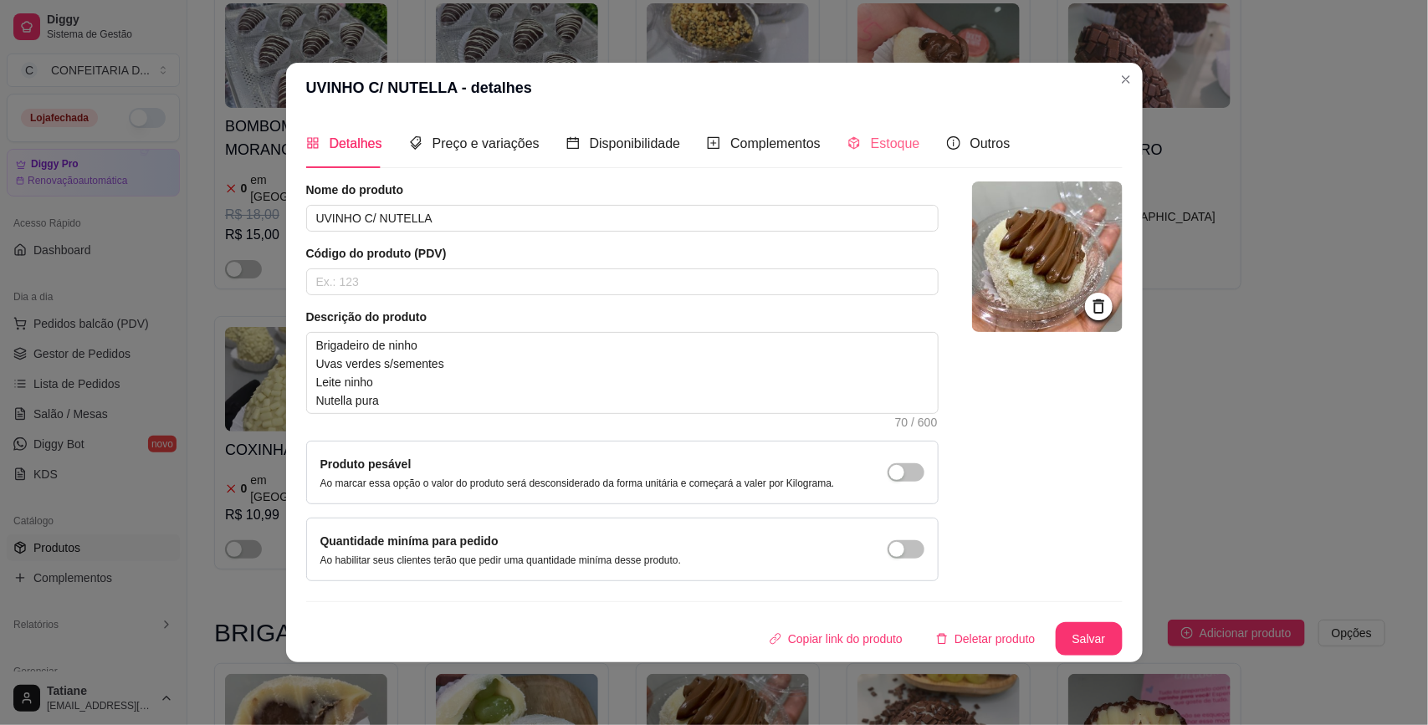
click at [859, 130] on div "Estoque" at bounding box center [883, 144] width 73 height 48
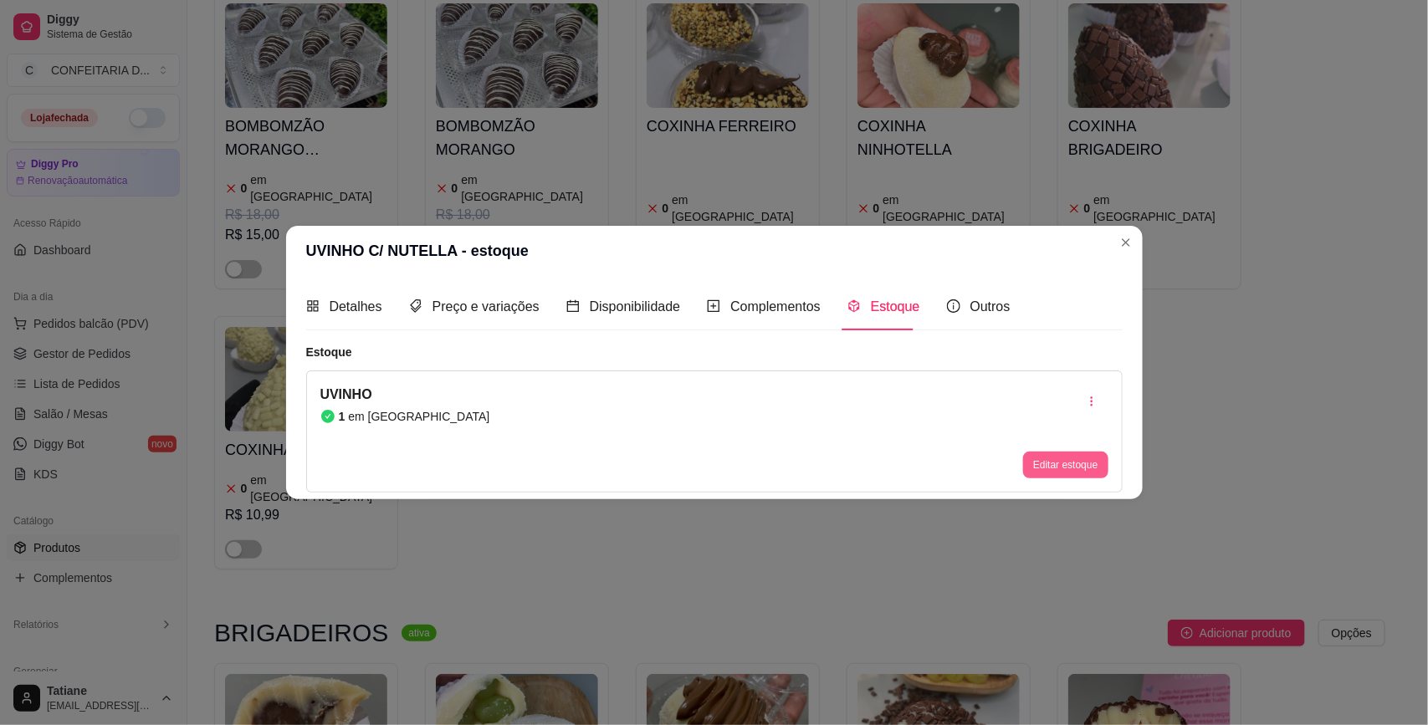
click at [1056, 467] on button "Editar estoque" at bounding box center [1065, 465] width 84 height 27
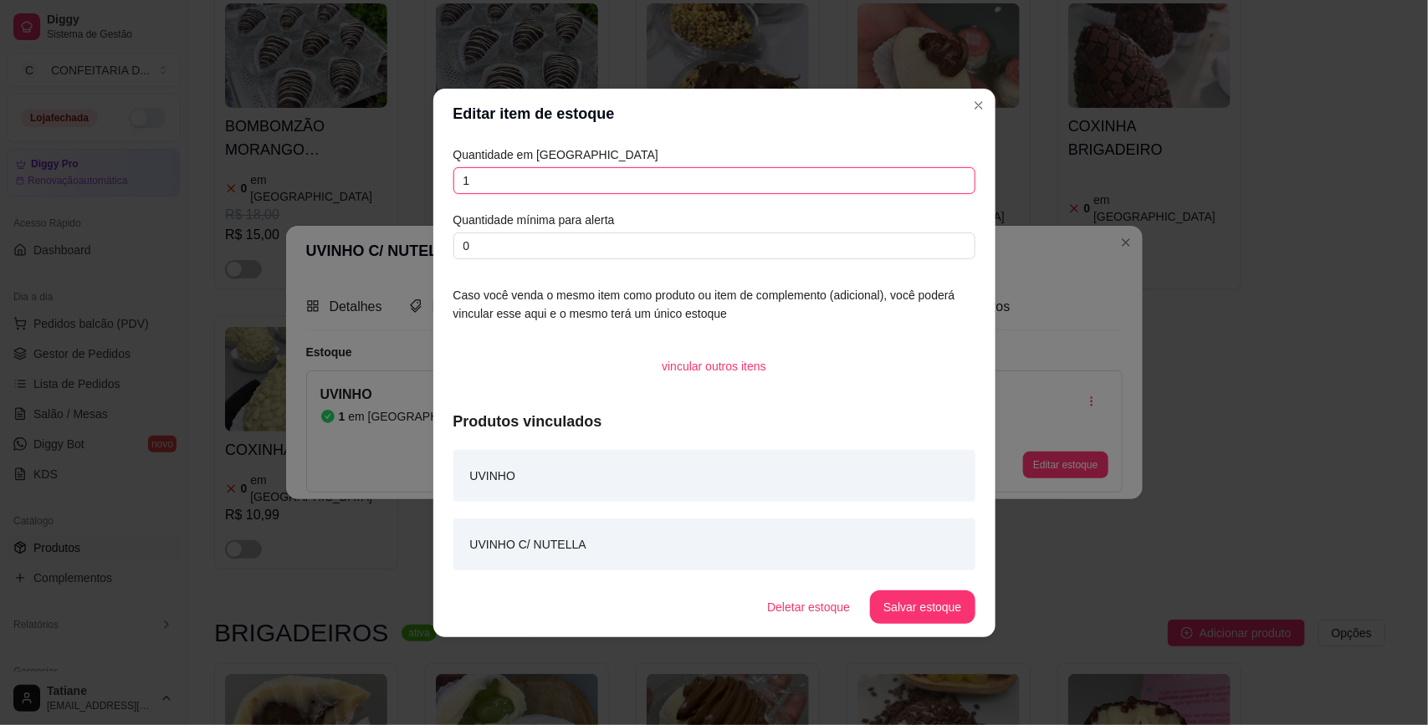
click at [504, 186] on input "1" at bounding box center [714, 180] width 522 height 27
type input "10"
click at [963, 625] on footer "Deletar estoque Salvar estoque" at bounding box center [714, 607] width 562 height 60
click at [945, 620] on button "Salvar estoque" at bounding box center [922, 606] width 102 height 33
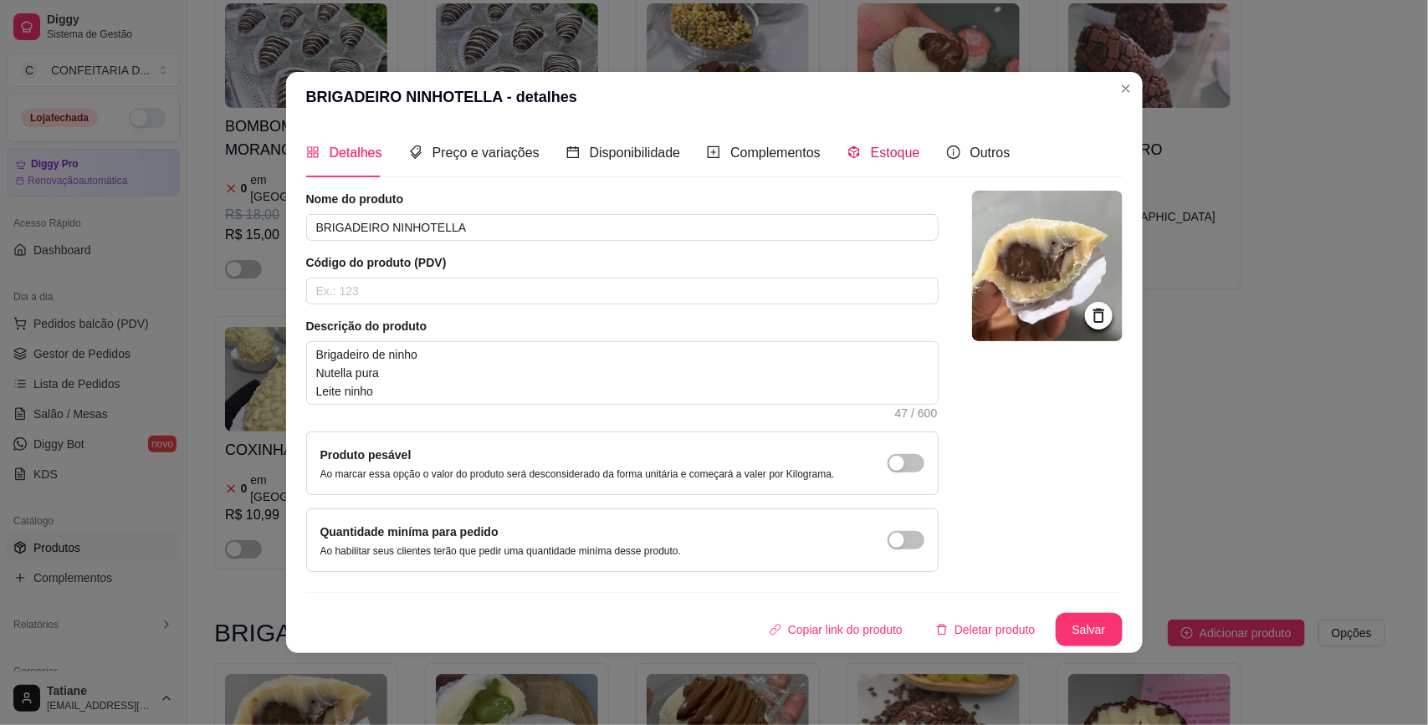
click at [889, 142] on div "Estoque" at bounding box center [883, 152] width 73 height 21
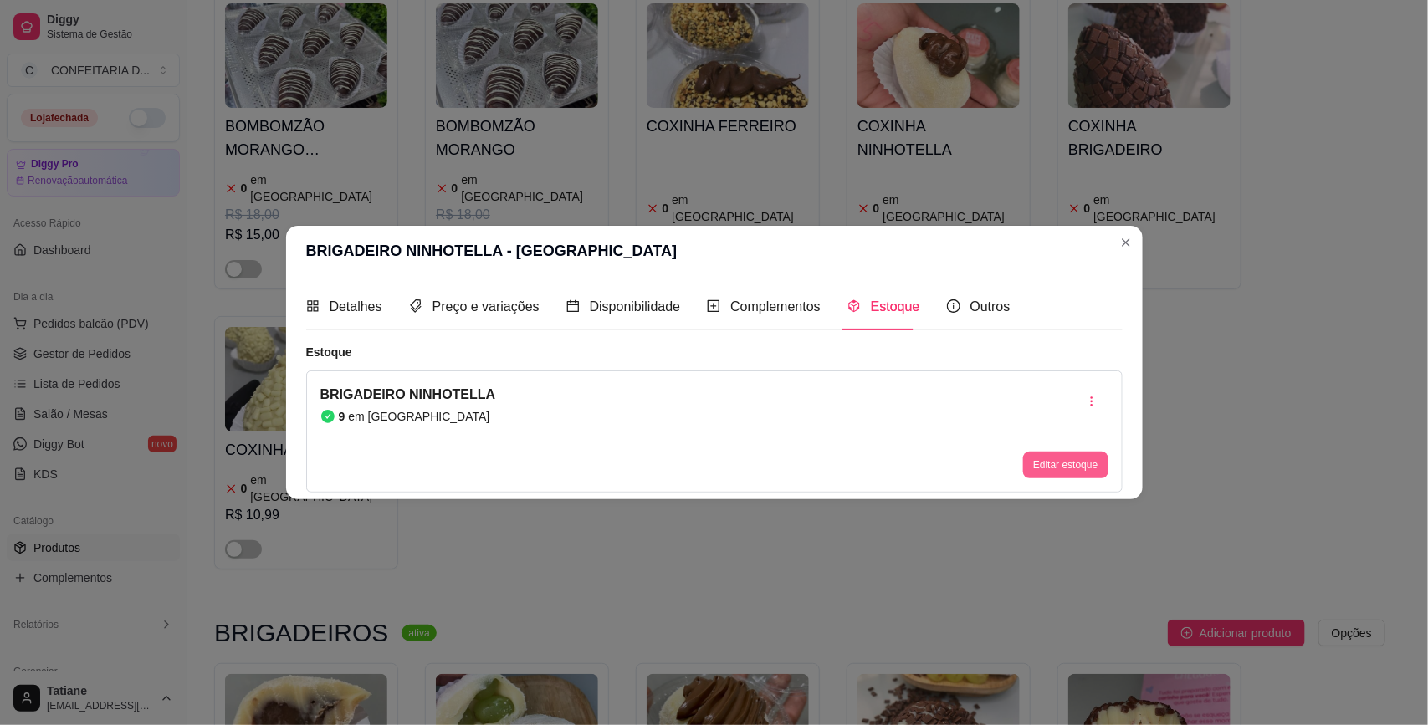
click at [1034, 457] on button "Editar estoque" at bounding box center [1065, 465] width 84 height 27
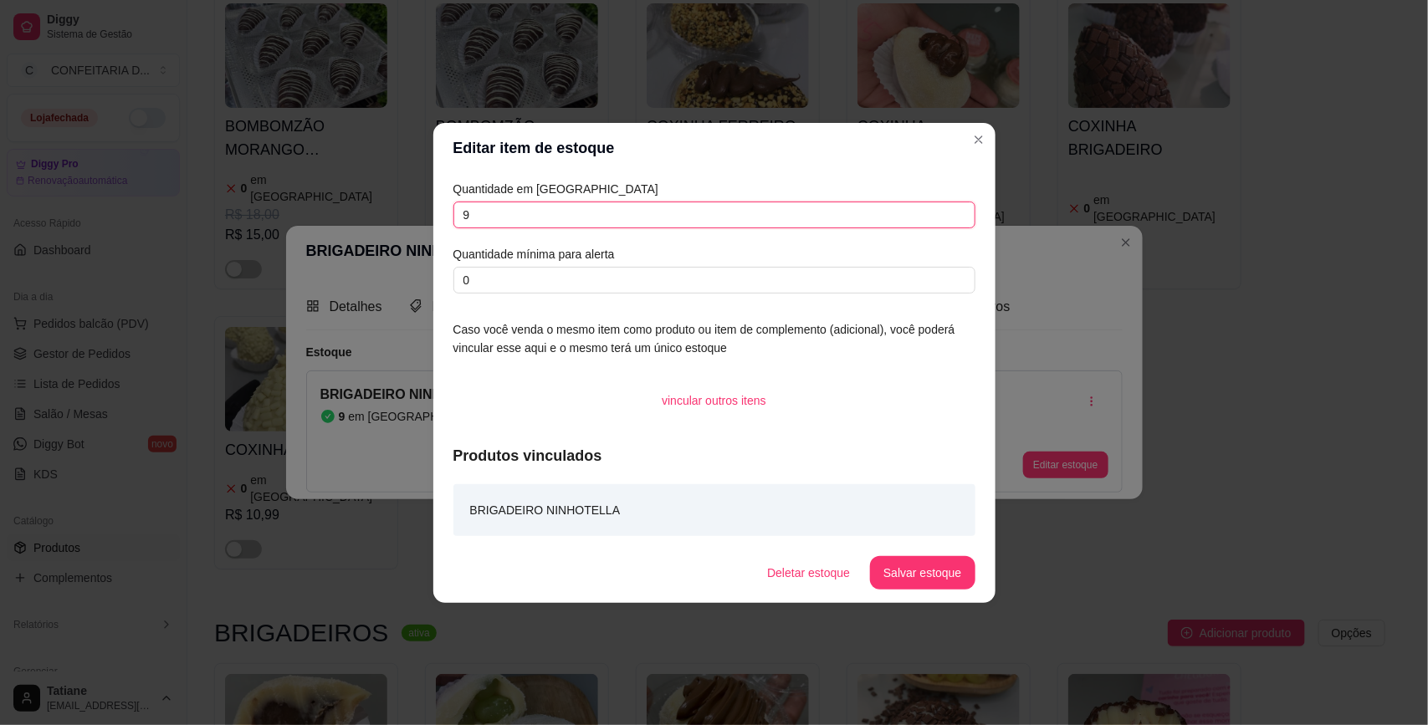
click at [540, 224] on input "9" at bounding box center [714, 215] width 522 height 27
type input "8"
click at [897, 561] on button "Salvar estoque" at bounding box center [922, 572] width 105 height 33
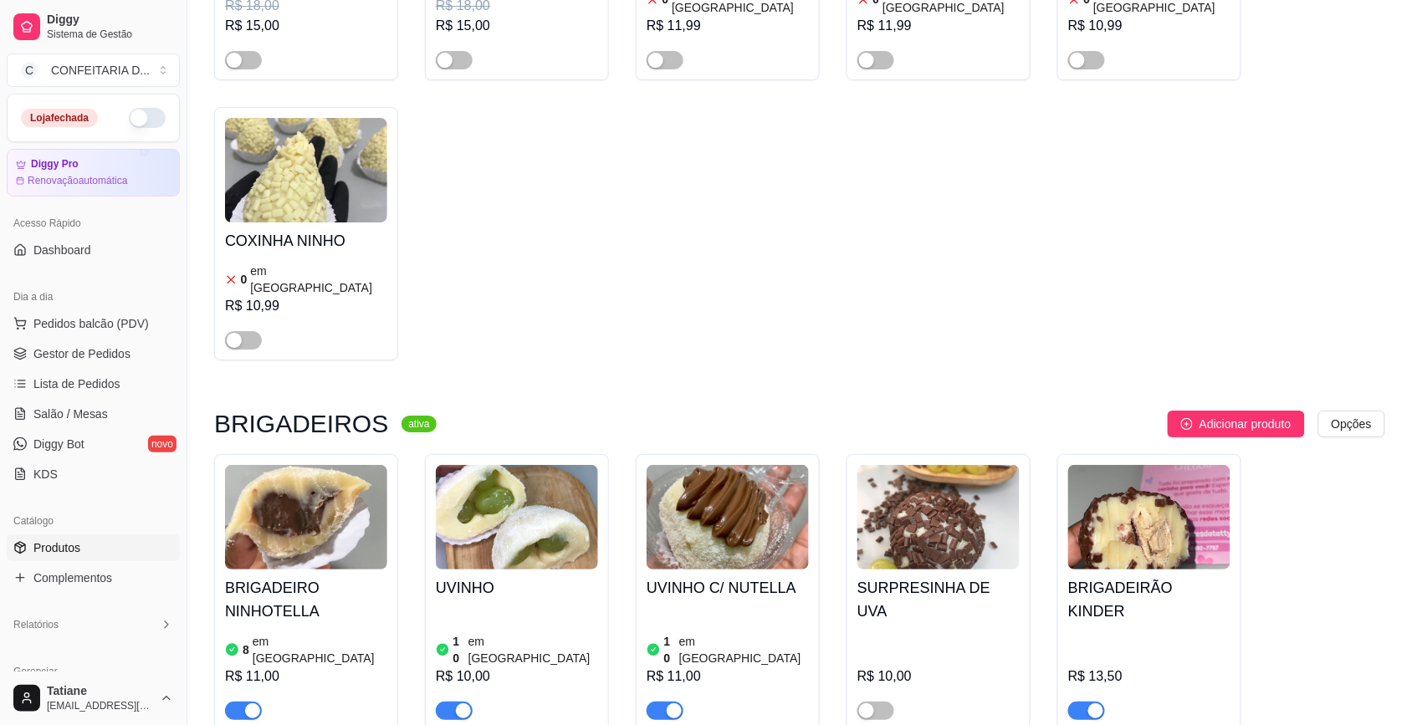
scroll to position [11186, 0]
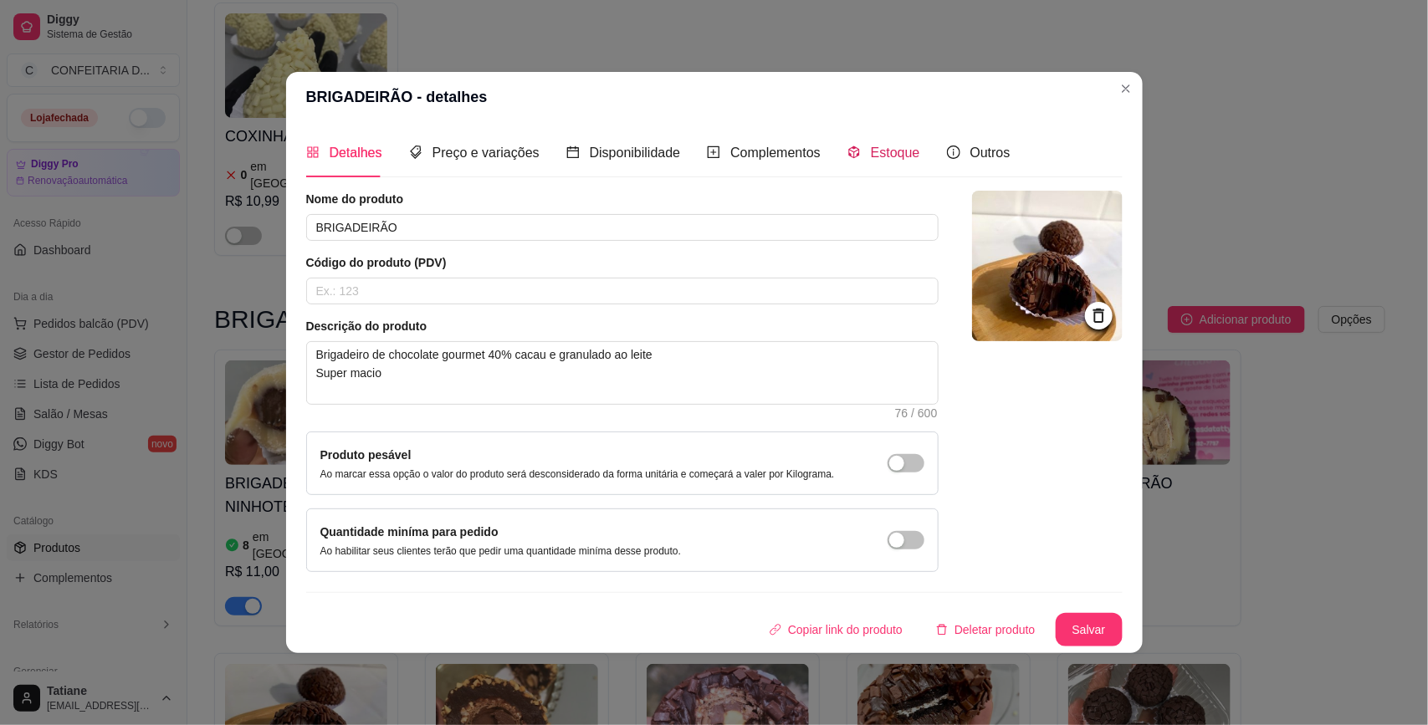
click at [883, 156] on span "Estoque" at bounding box center [895, 153] width 49 height 14
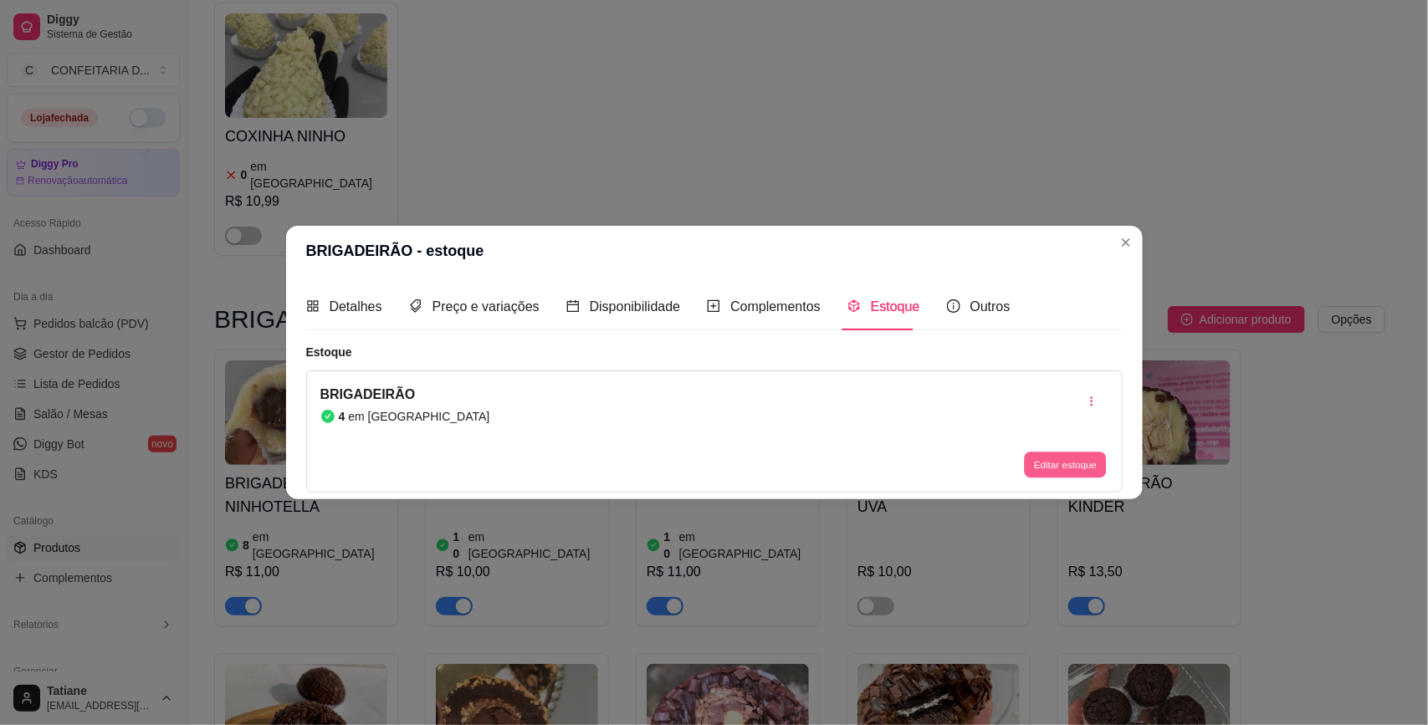
click at [1065, 475] on button "Editar estoque" at bounding box center [1066, 465] width 82 height 26
click at [567, 211] on input "4" at bounding box center [714, 215] width 522 height 27
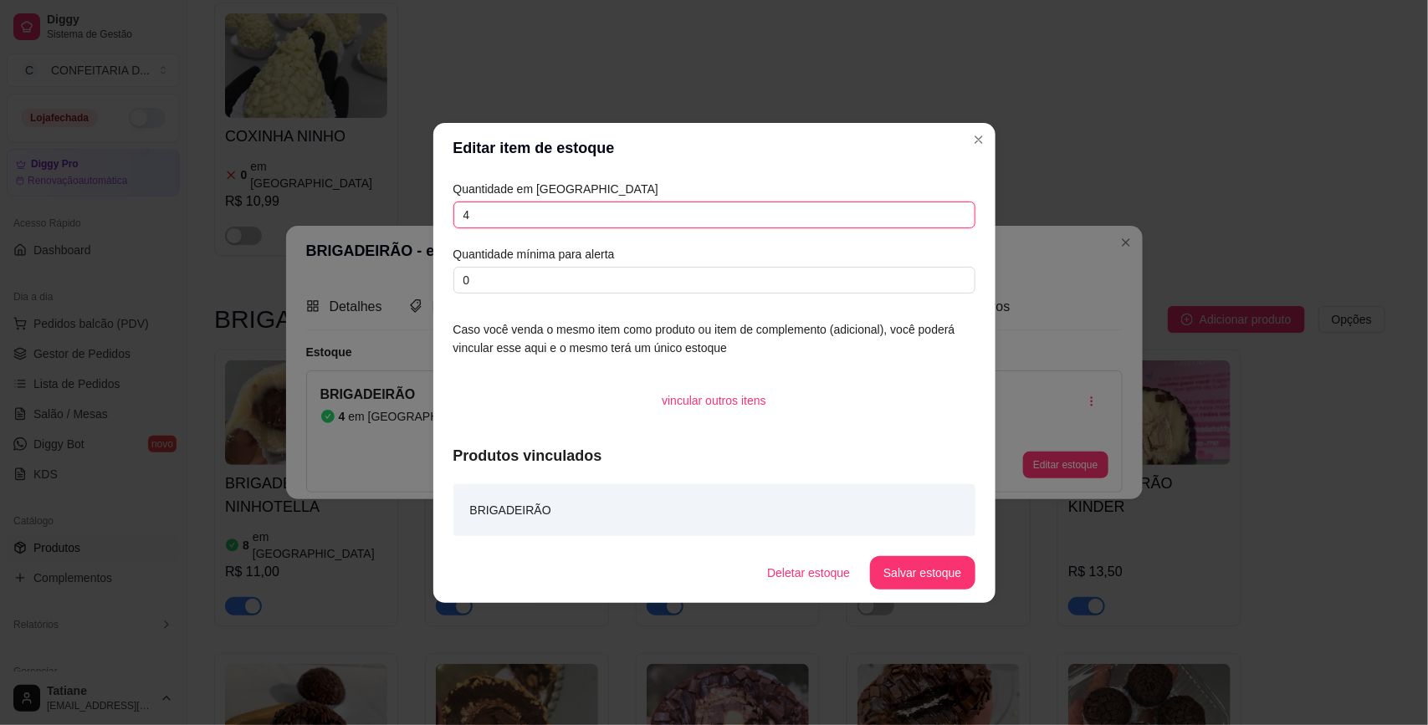
click at [567, 211] on input "4" at bounding box center [714, 215] width 522 height 27
type input "10"
click at [922, 585] on button "Salvar estoque" at bounding box center [922, 572] width 105 height 33
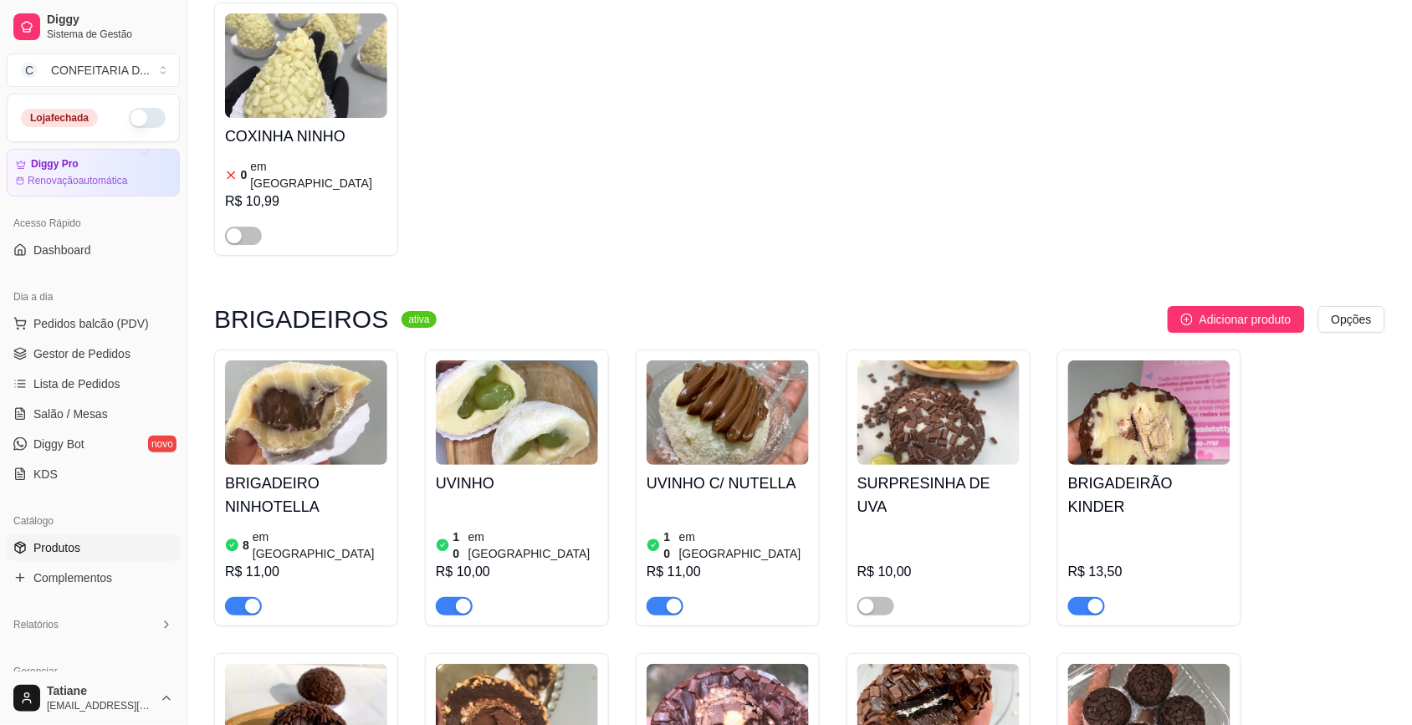
drag, startPoint x: 855, startPoint y: 651, endPoint x: 814, endPoint y: 615, distance: 54.5
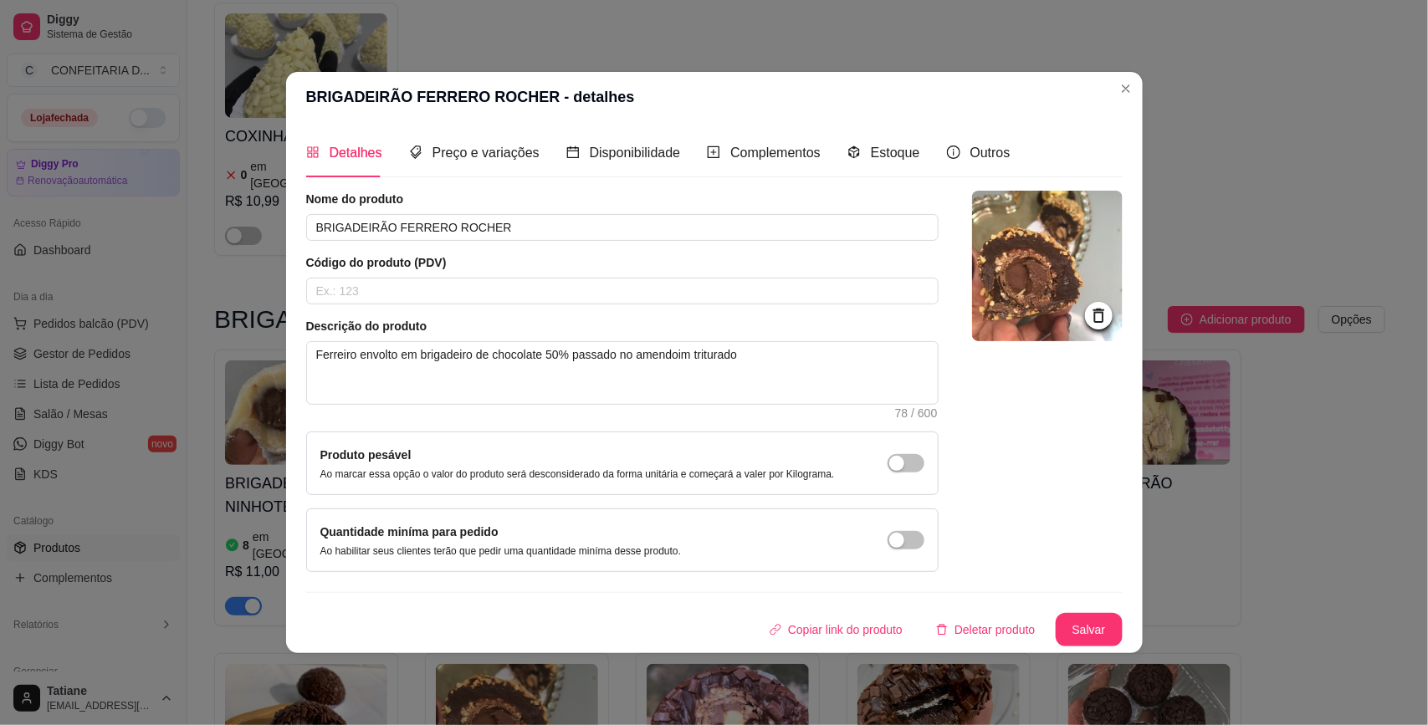
click at [916, 136] on div "Detalhes Preço e variações Disponibilidade Complementos Estoque Outros" at bounding box center [658, 153] width 704 height 48
click at [905, 146] on span "Estoque" at bounding box center [895, 153] width 49 height 14
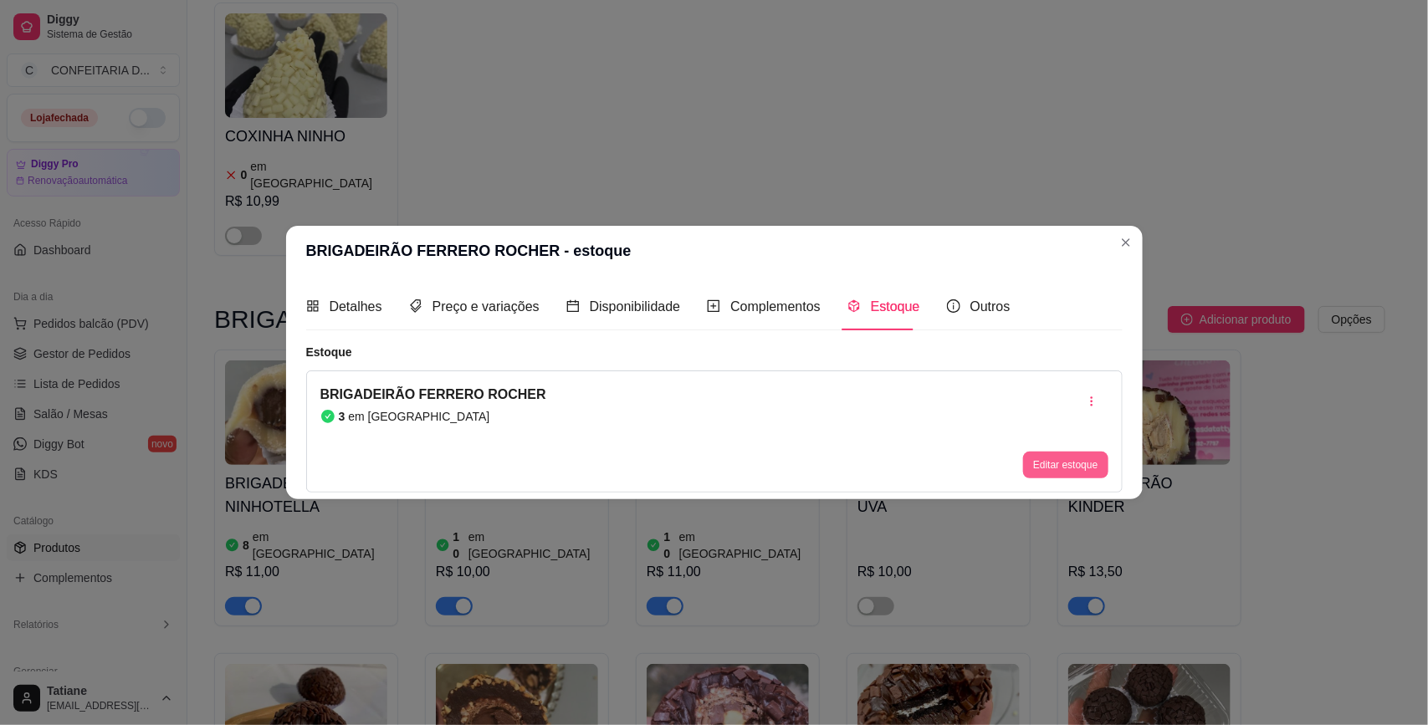
click at [1037, 467] on button "Editar estoque" at bounding box center [1065, 465] width 84 height 27
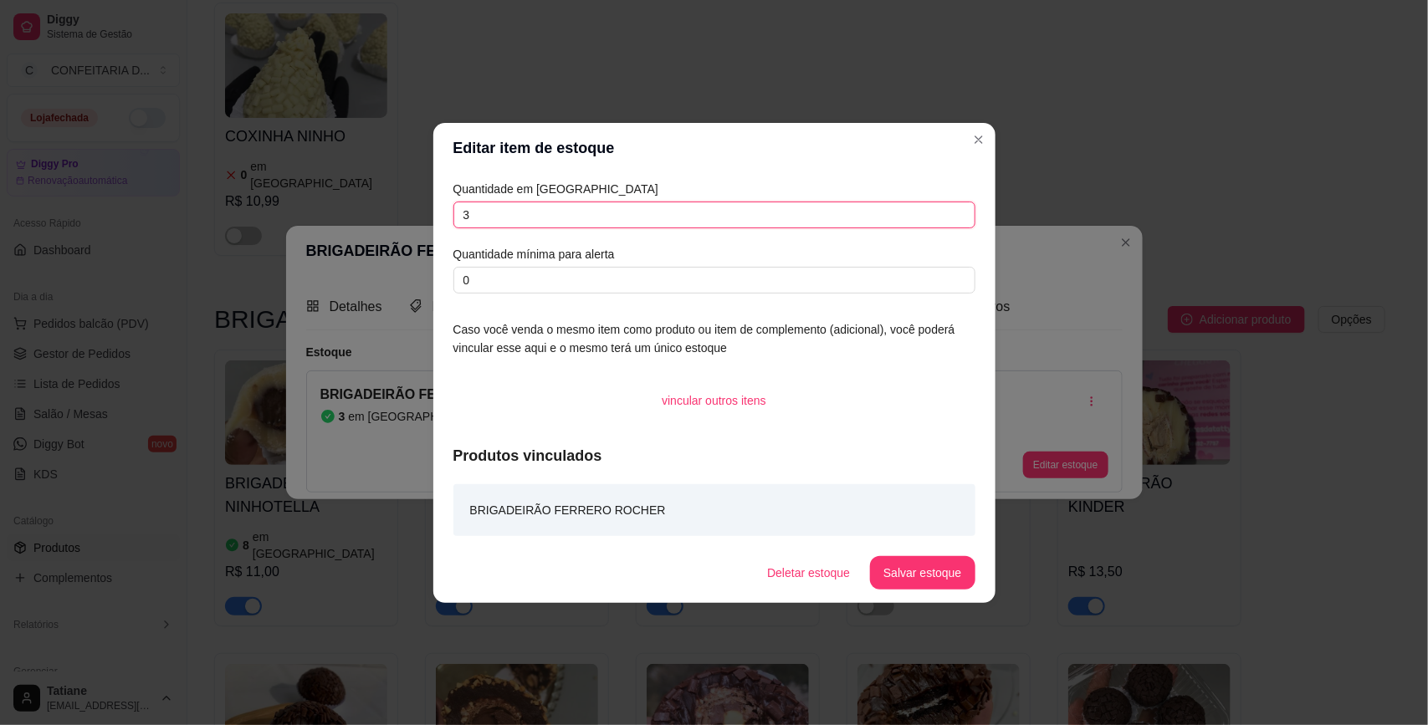
click at [642, 214] on input "3" at bounding box center [714, 215] width 522 height 27
type input "2"
click at [914, 569] on button "Salvar estoque" at bounding box center [922, 572] width 102 height 33
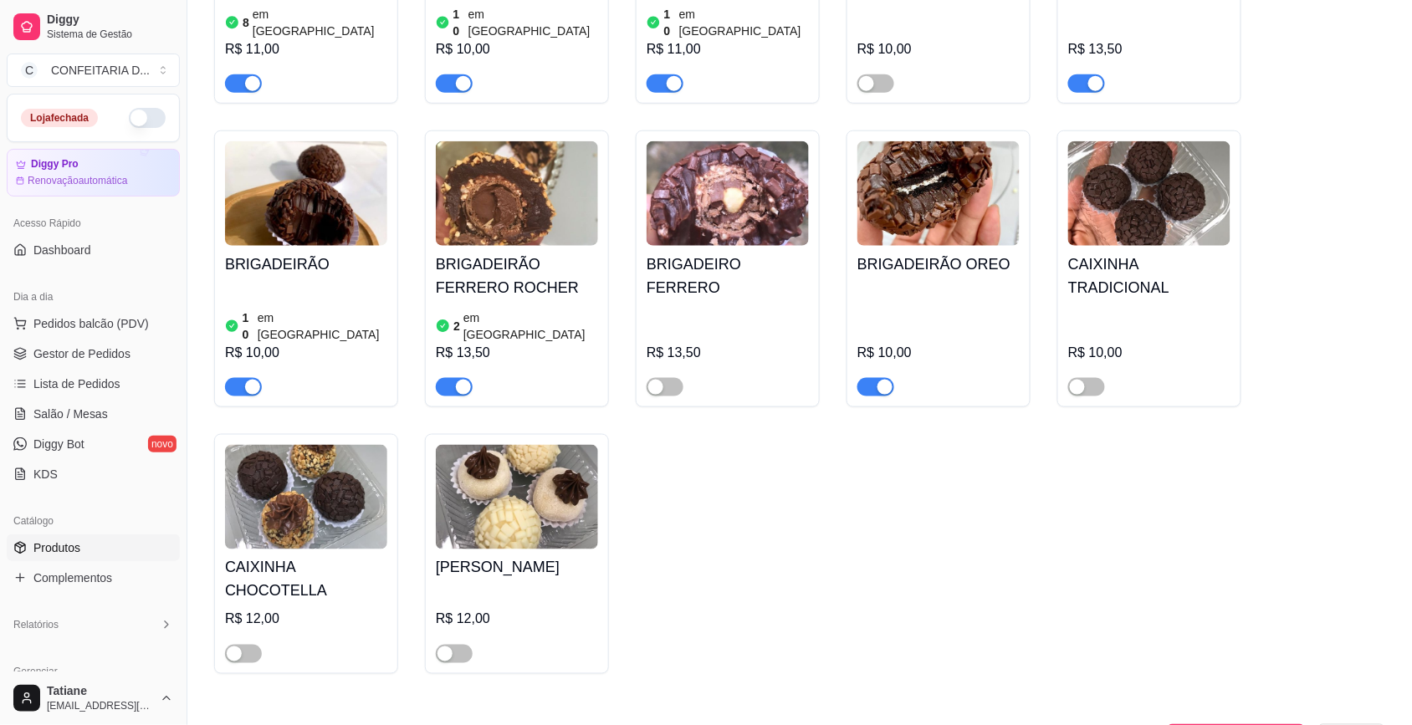
scroll to position [11813, 0]
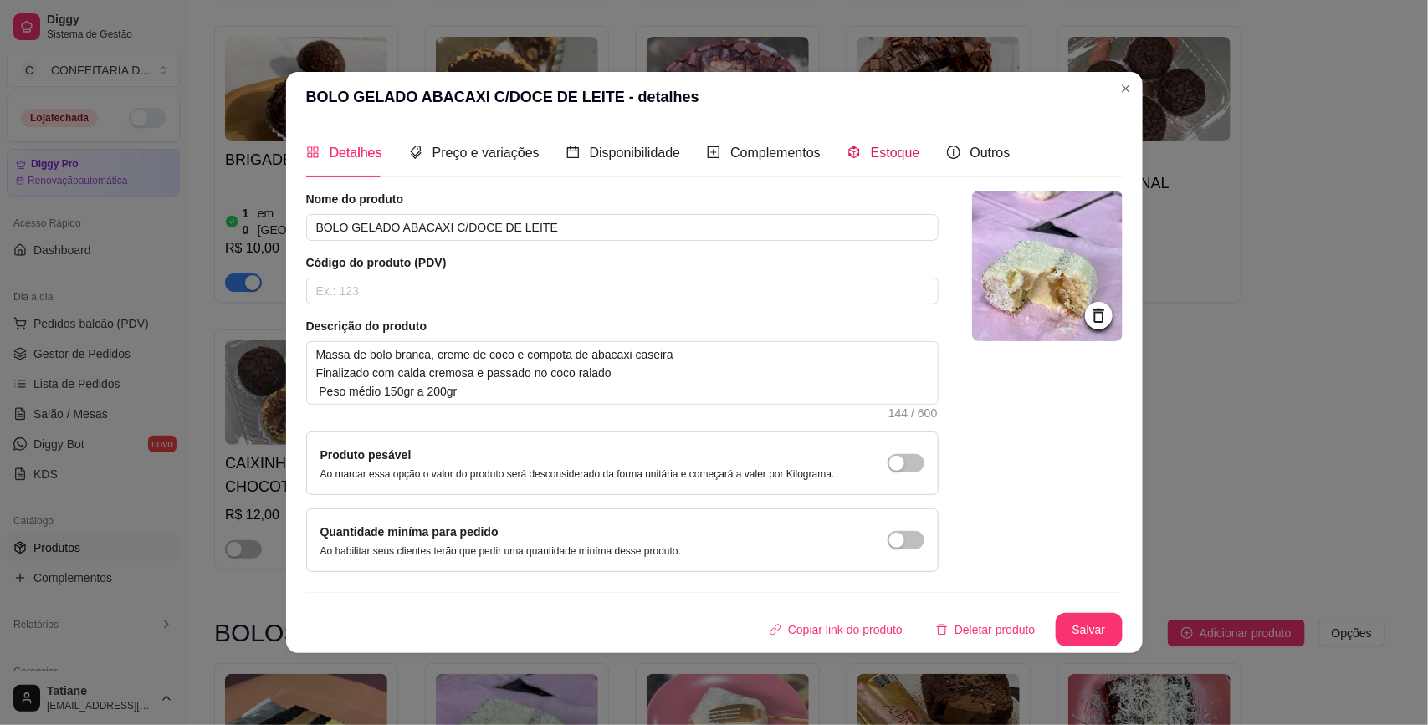
click at [875, 160] on span "Estoque" at bounding box center [895, 153] width 49 height 14
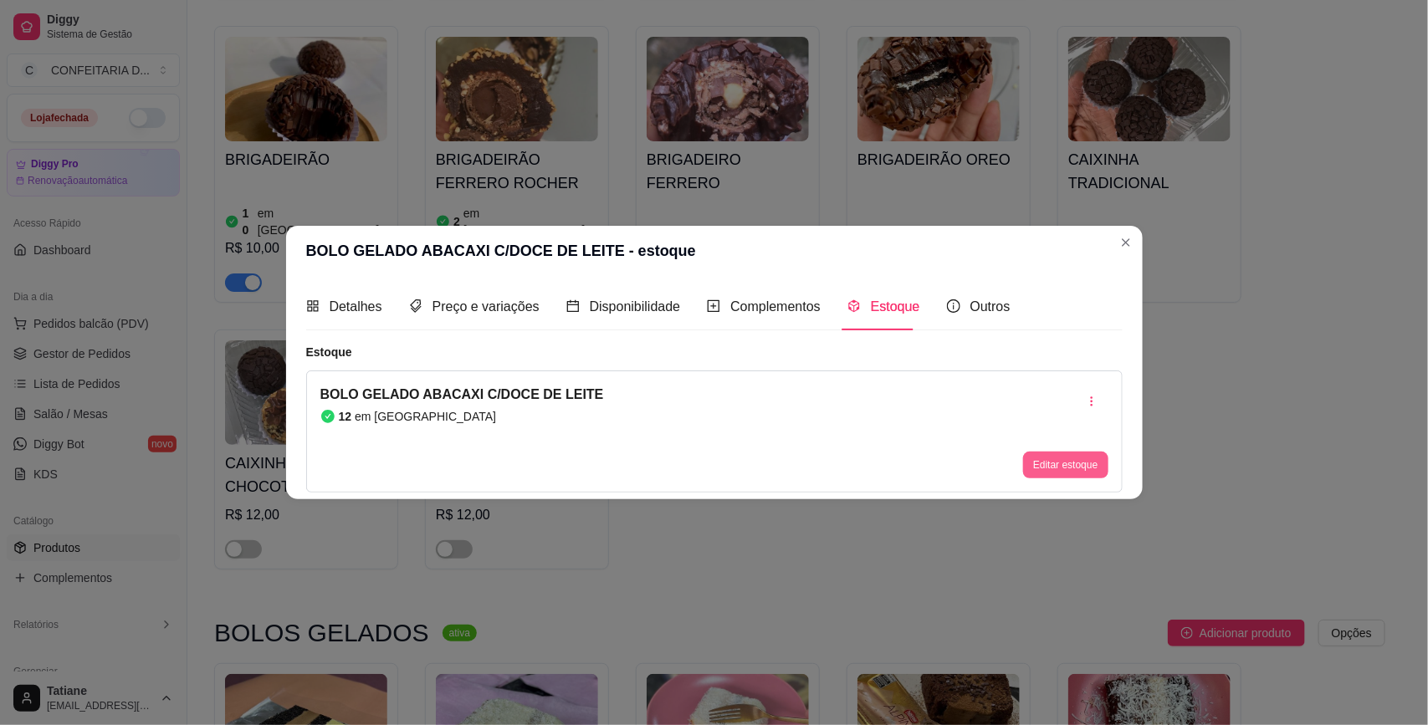
click at [1090, 469] on button "Editar estoque" at bounding box center [1065, 465] width 84 height 27
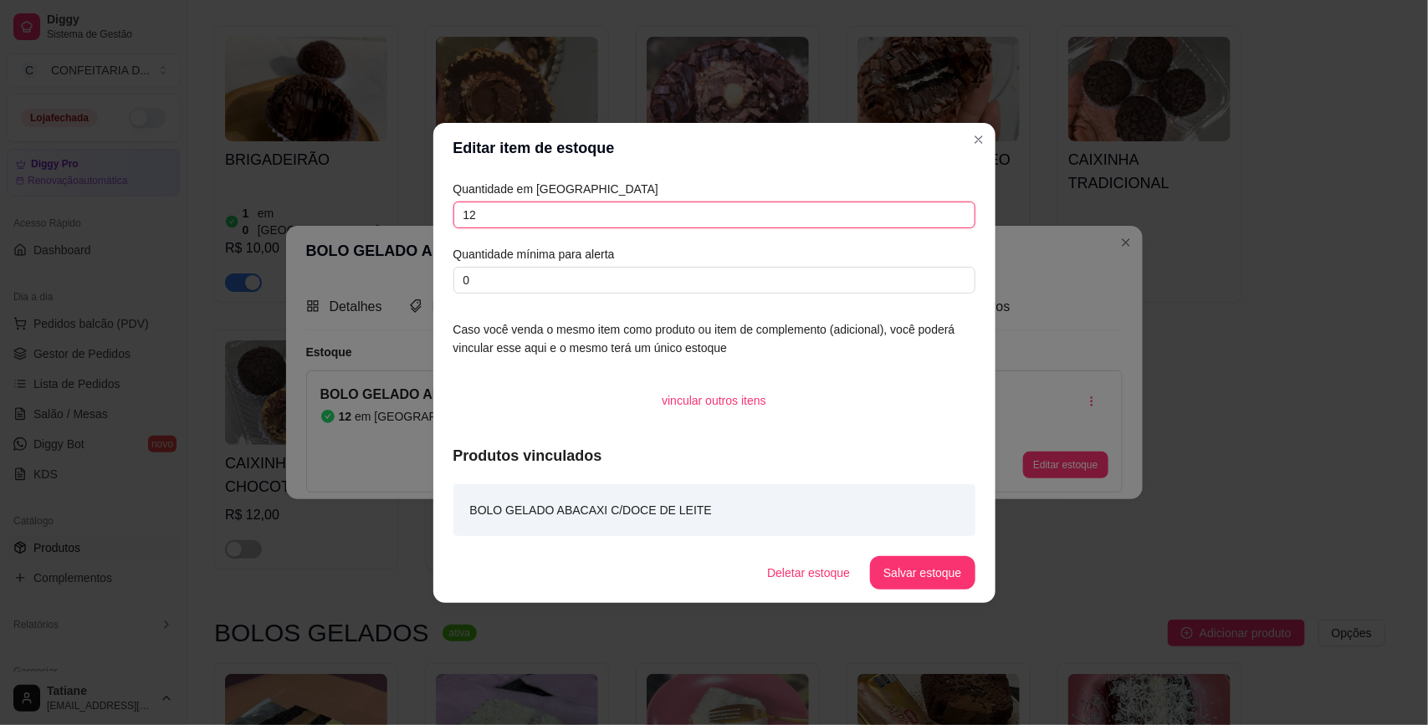
click at [485, 202] on input "12" at bounding box center [714, 215] width 522 height 27
type input "10"
click at [958, 570] on button "Salvar estoque" at bounding box center [922, 572] width 102 height 33
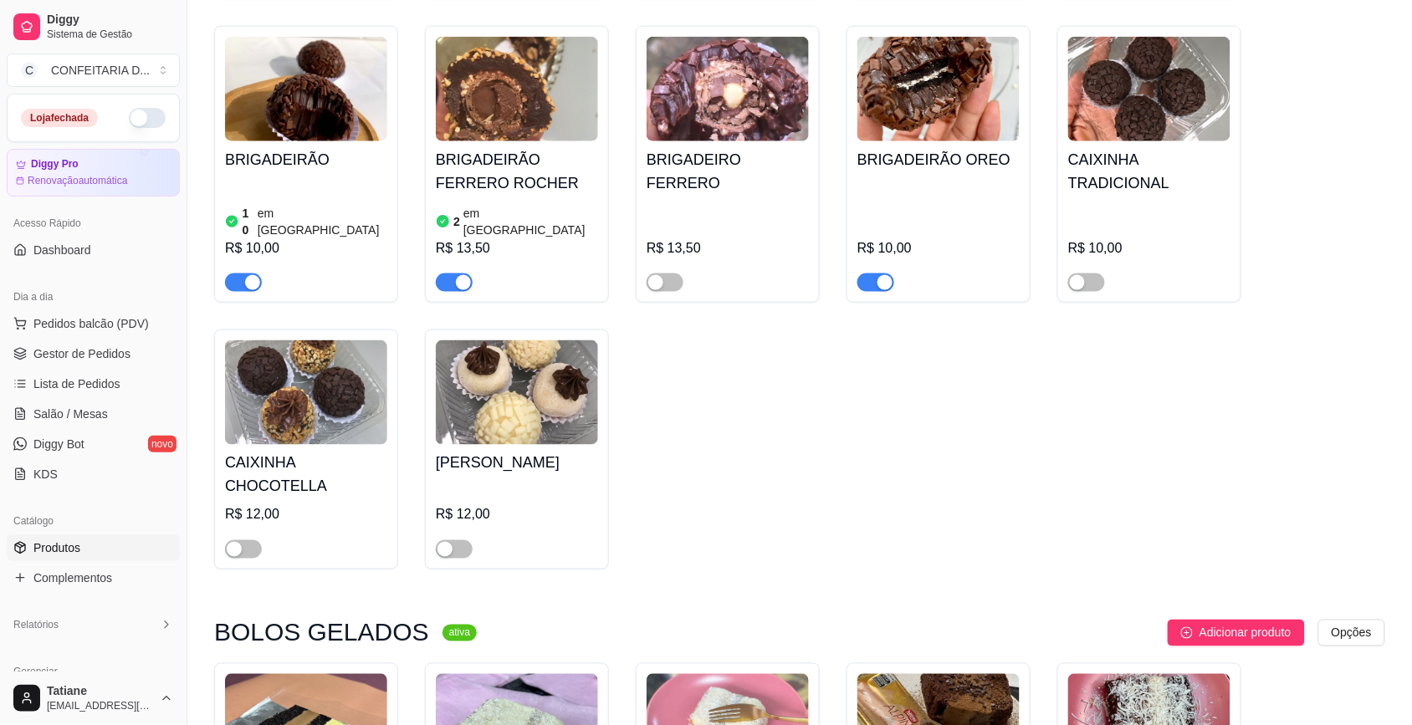
scroll to position [11395, 0]
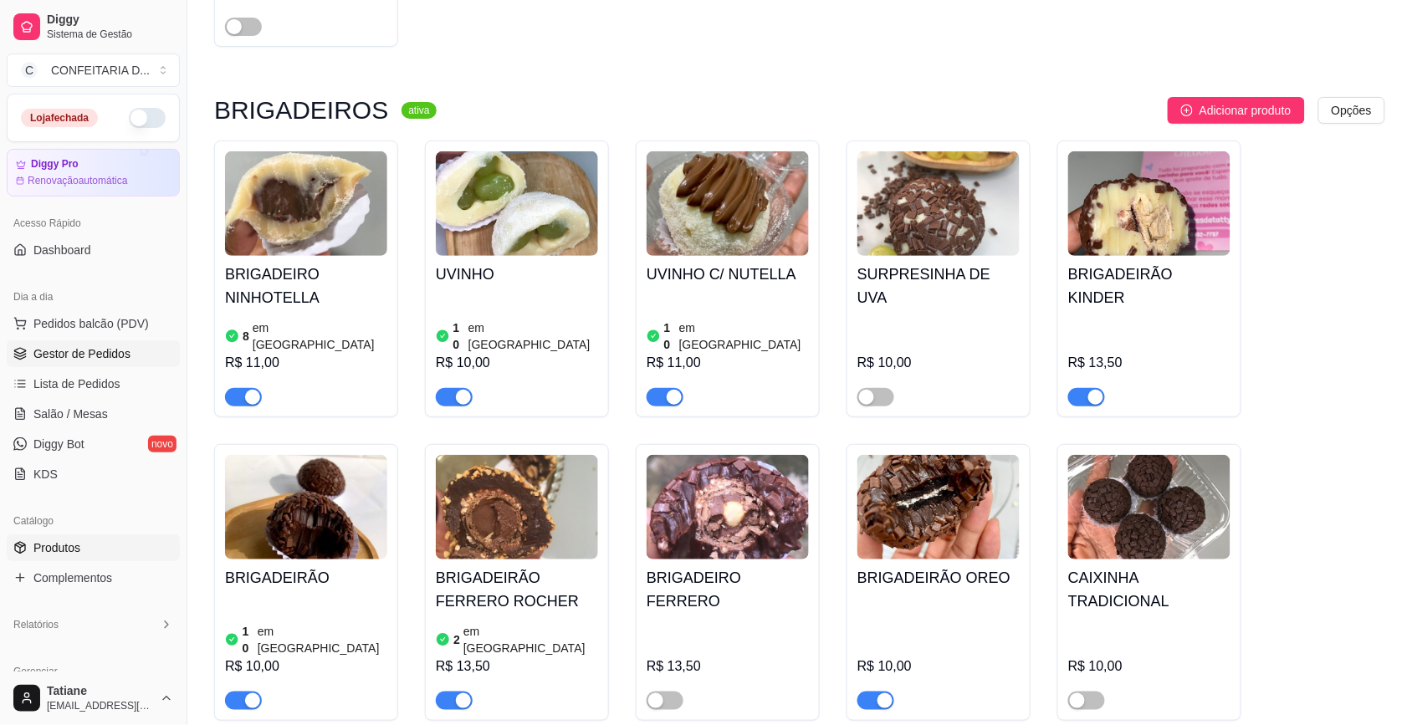
click at [55, 358] on span "Gestor de Pedidos" at bounding box center [81, 353] width 97 height 17
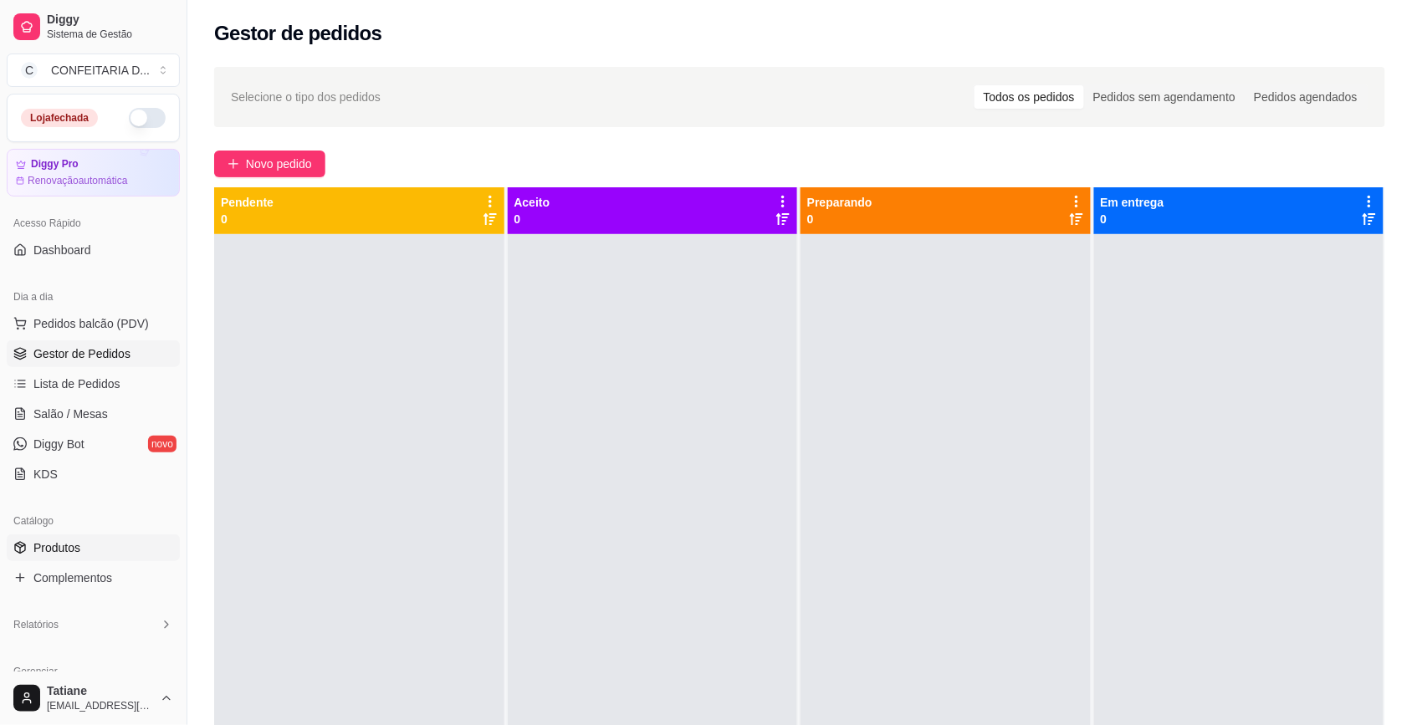
click at [73, 559] on link "Produtos" at bounding box center [93, 547] width 173 height 27
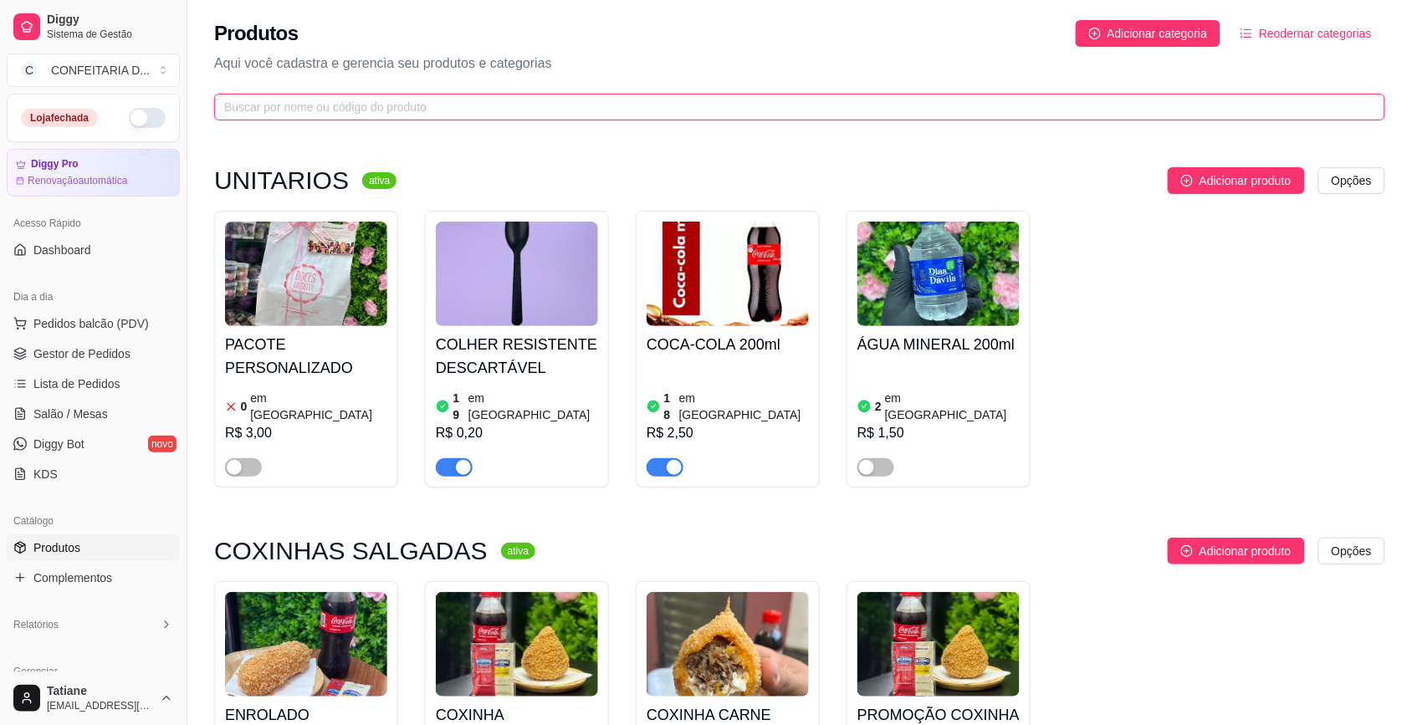
click at [364, 110] on input "text" at bounding box center [792, 107] width 1137 height 18
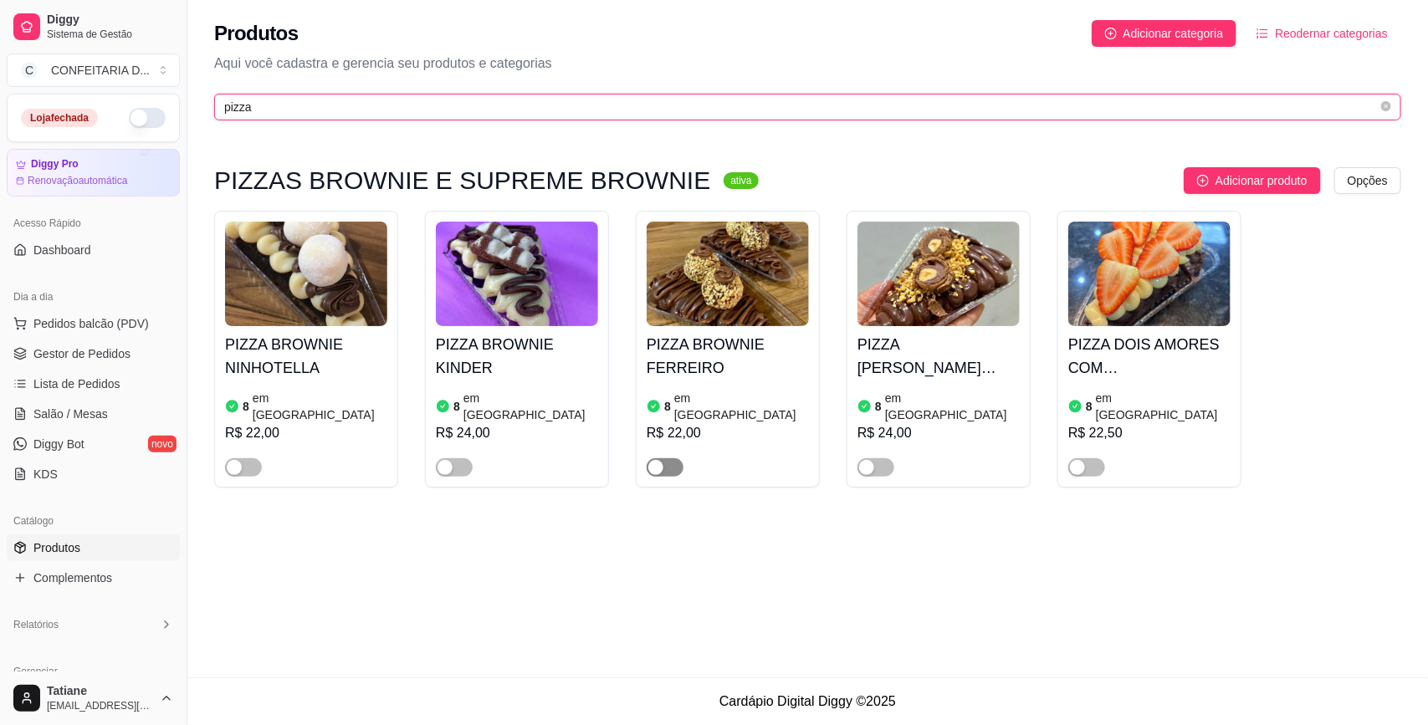
type input "pizza"
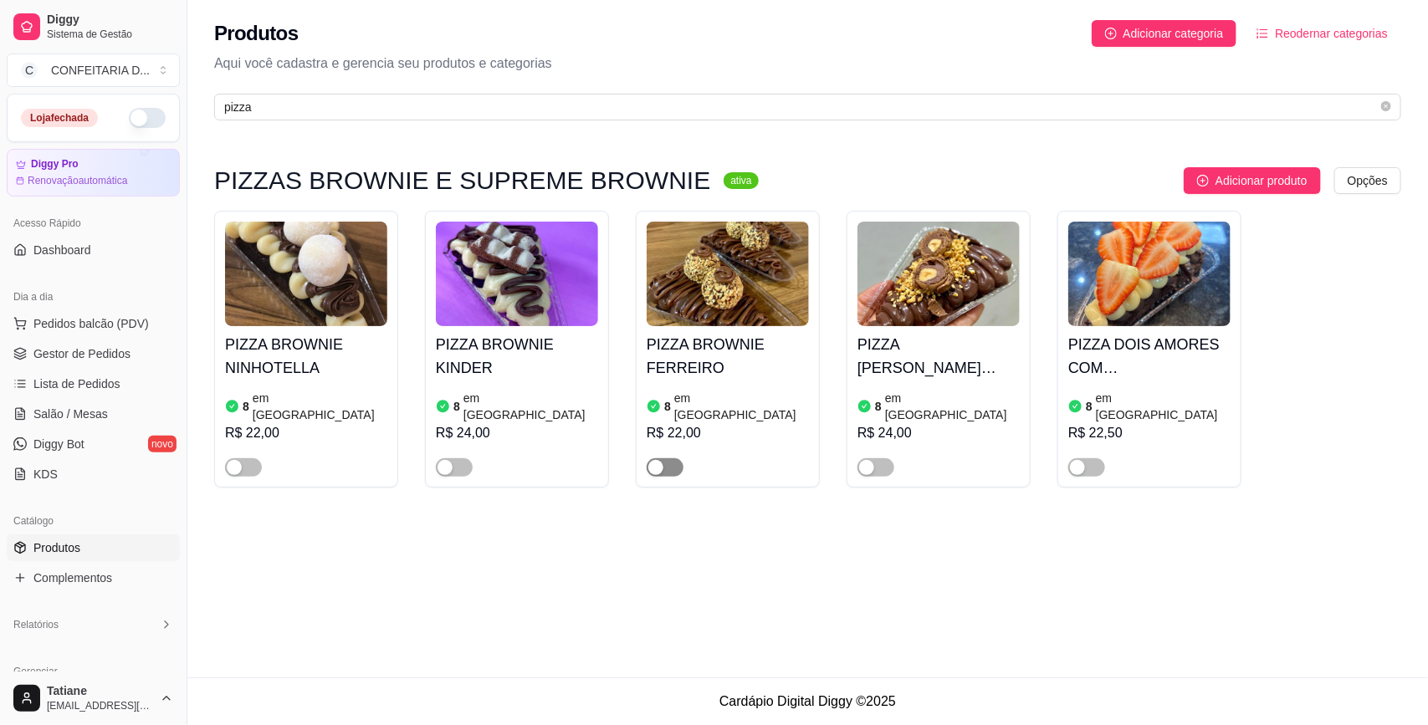
click at [659, 460] on div "button" at bounding box center [655, 467] width 15 height 15
click at [874, 460] on div "button" at bounding box center [866, 467] width 15 height 15
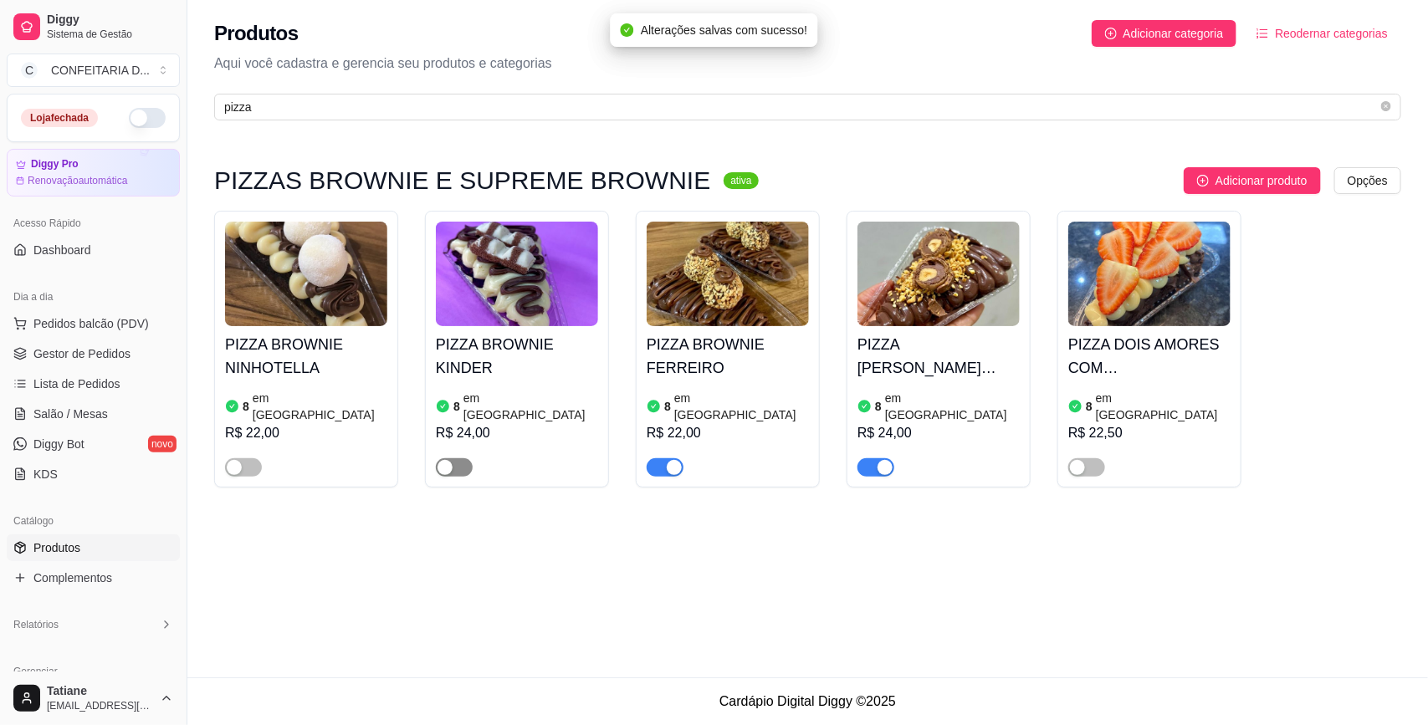
click at [458, 458] on span "button" at bounding box center [454, 467] width 37 height 18
click at [244, 458] on span "button" at bounding box center [243, 467] width 37 height 18
click at [759, 307] on img at bounding box center [727, 274] width 162 height 105
click at [917, 269] on img at bounding box center [938, 274] width 162 height 105
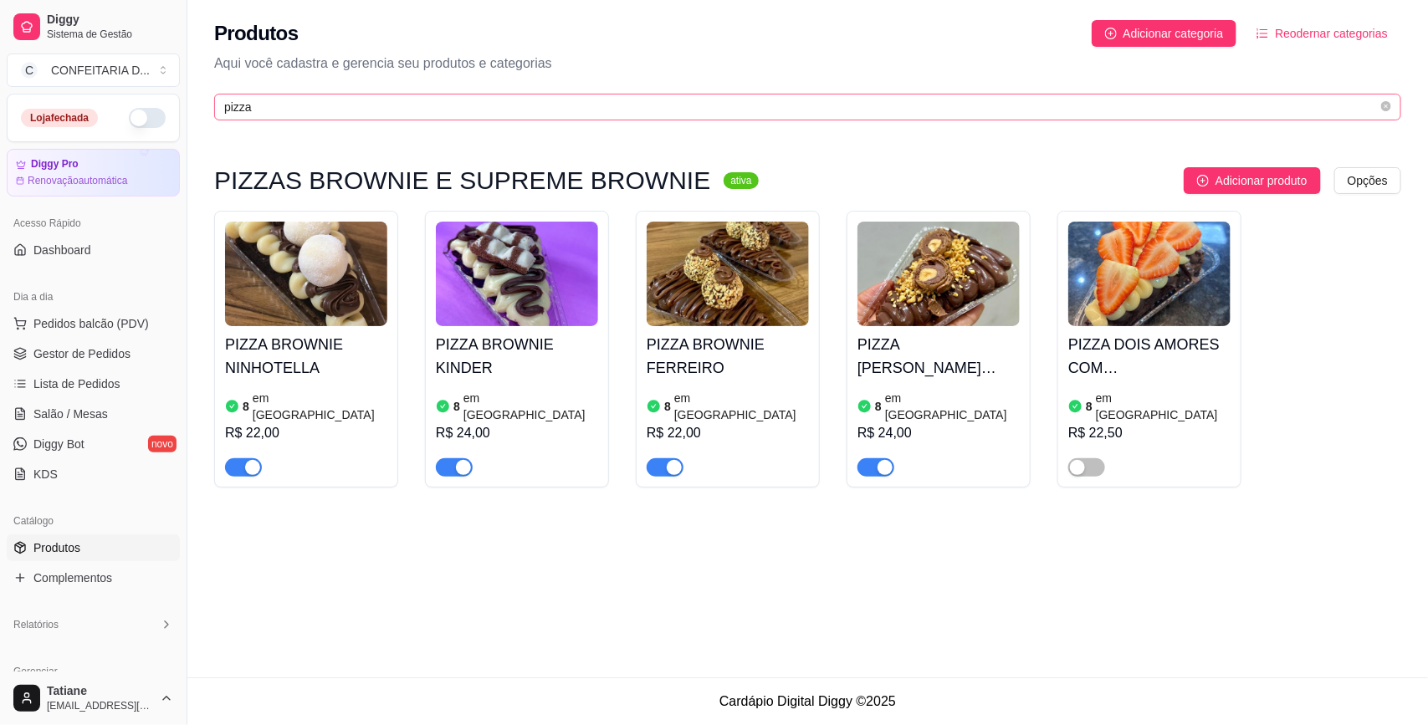
click at [340, 96] on span "pizza" at bounding box center [807, 107] width 1187 height 27
click at [340, 109] on input "pizza" at bounding box center [800, 107] width 1153 height 18
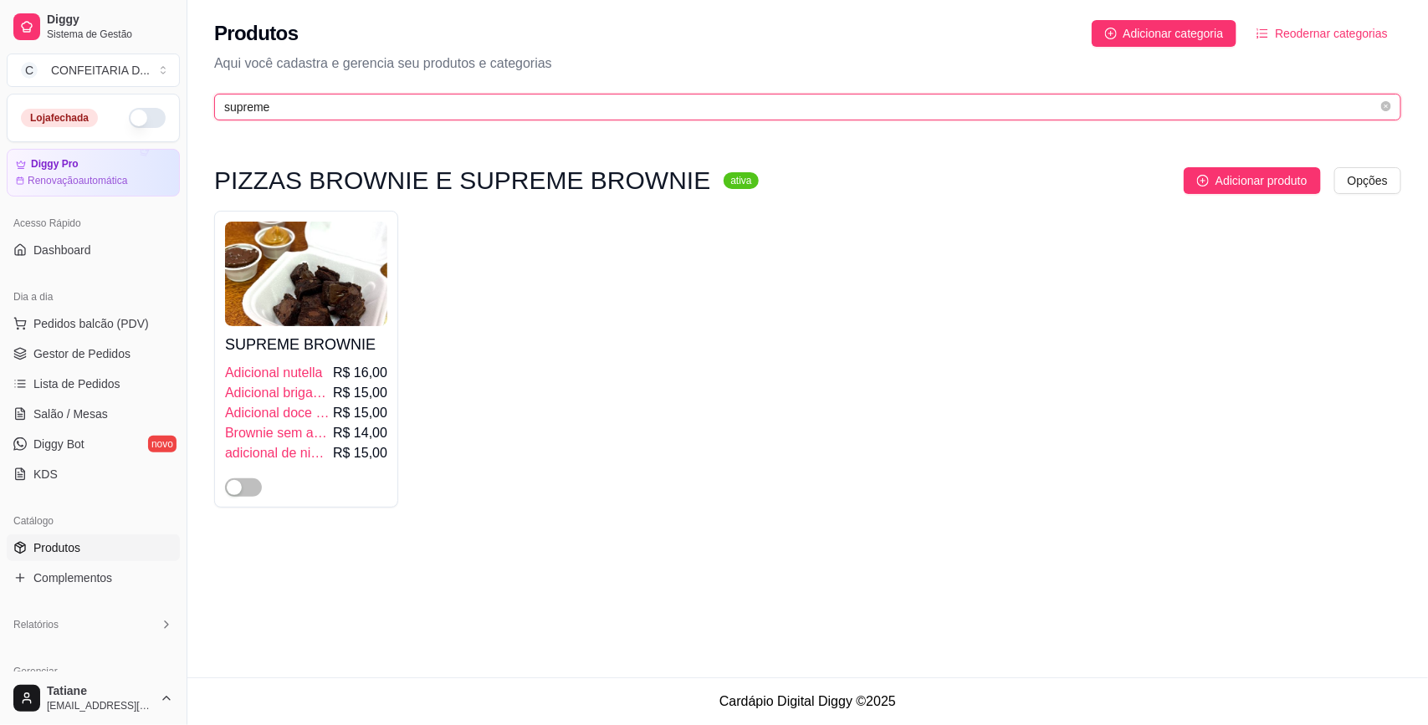
type input "supreme"
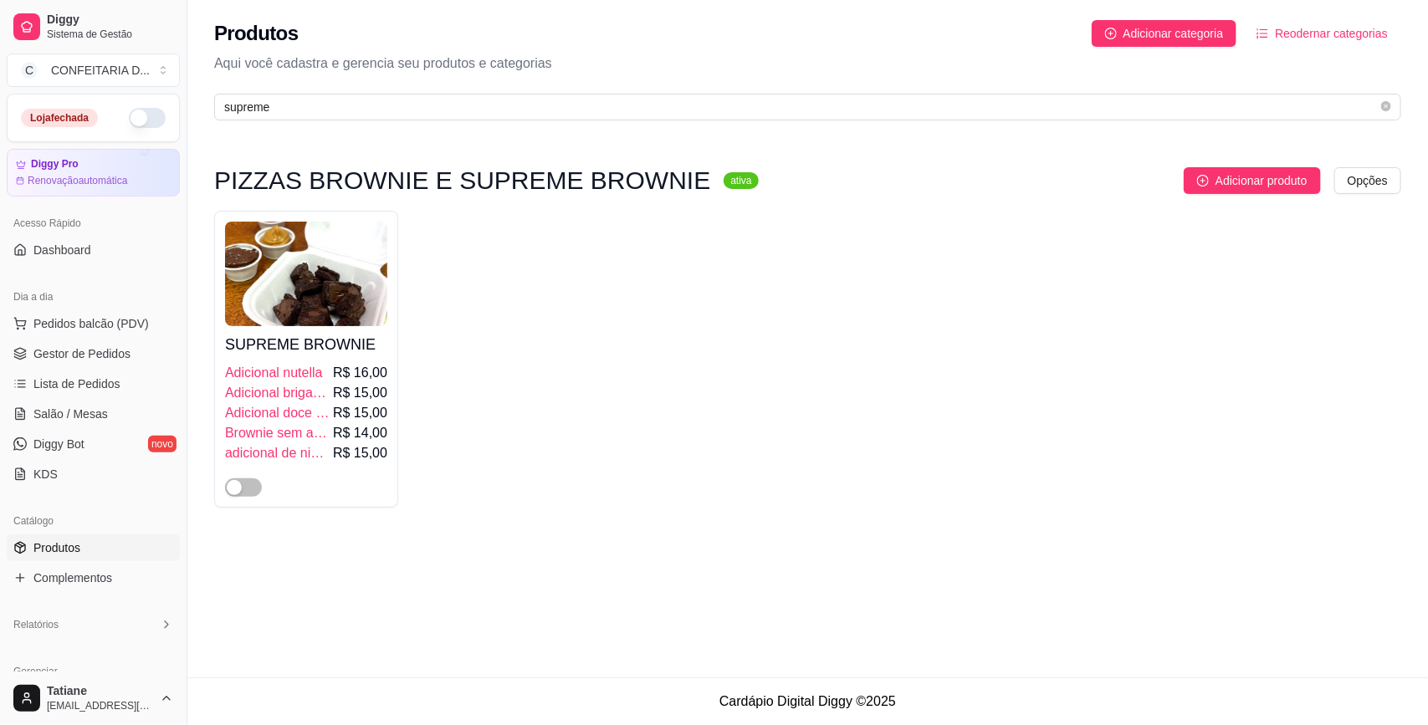
click at [319, 404] on span "Adicional doce de leite" at bounding box center [277, 413] width 105 height 20
click at [252, 496] on span "button" at bounding box center [243, 487] width 37 height 18
click at [294, 344] on h4 "SUPREME BROWNIE" at bounding box center [306, 344] width 162 height 23
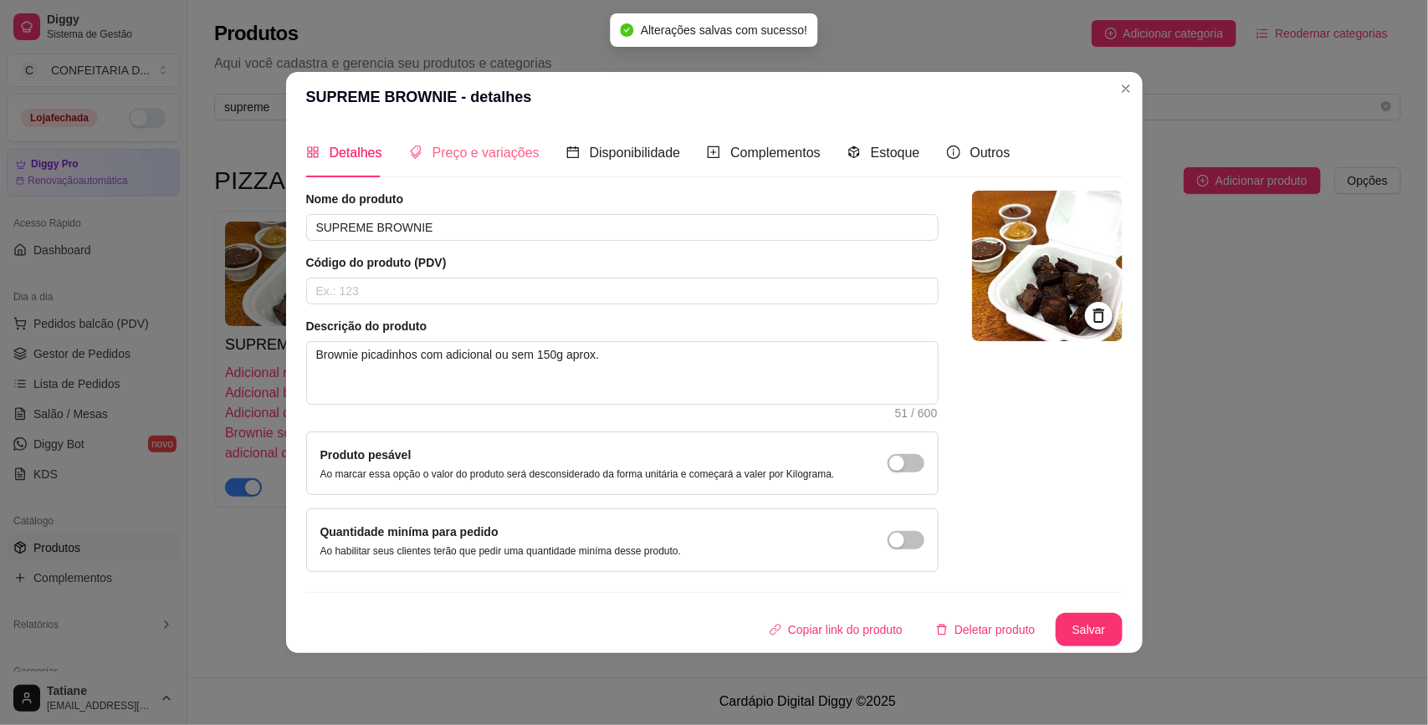
click at [483, 163] on div "Preço e variações" at bounding box center [474, 153] width 130 height 48
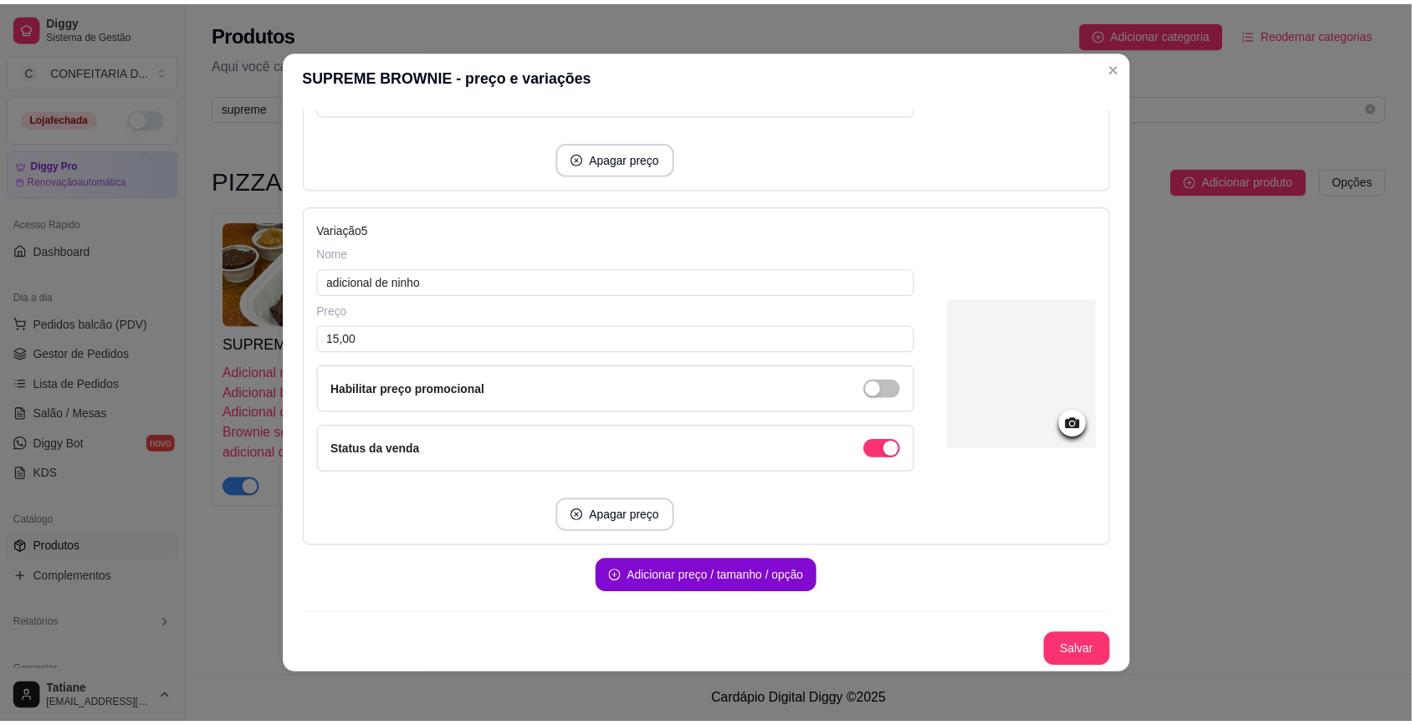
scroll to position [3, 0]
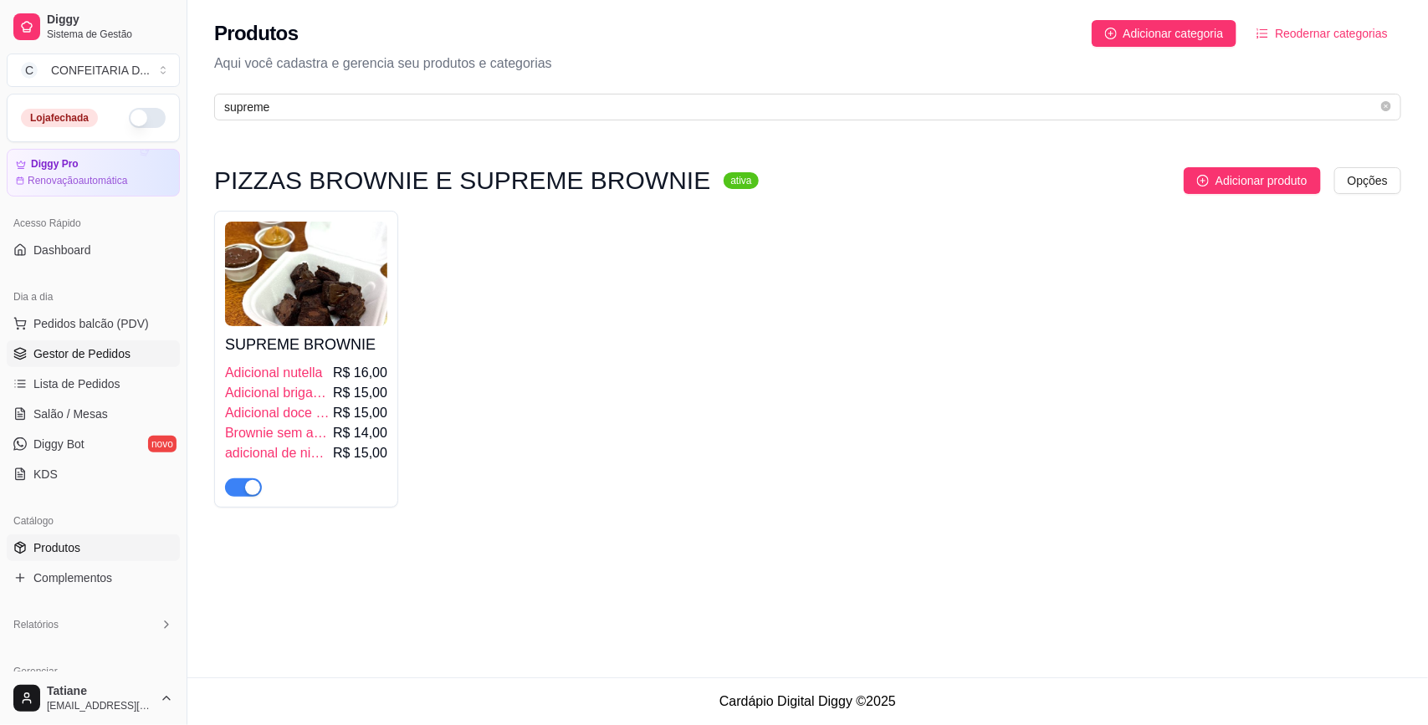
click at [43, 345] on span "Gestor de Pedidos" at bounding box center [81, 353] width 97 height 17
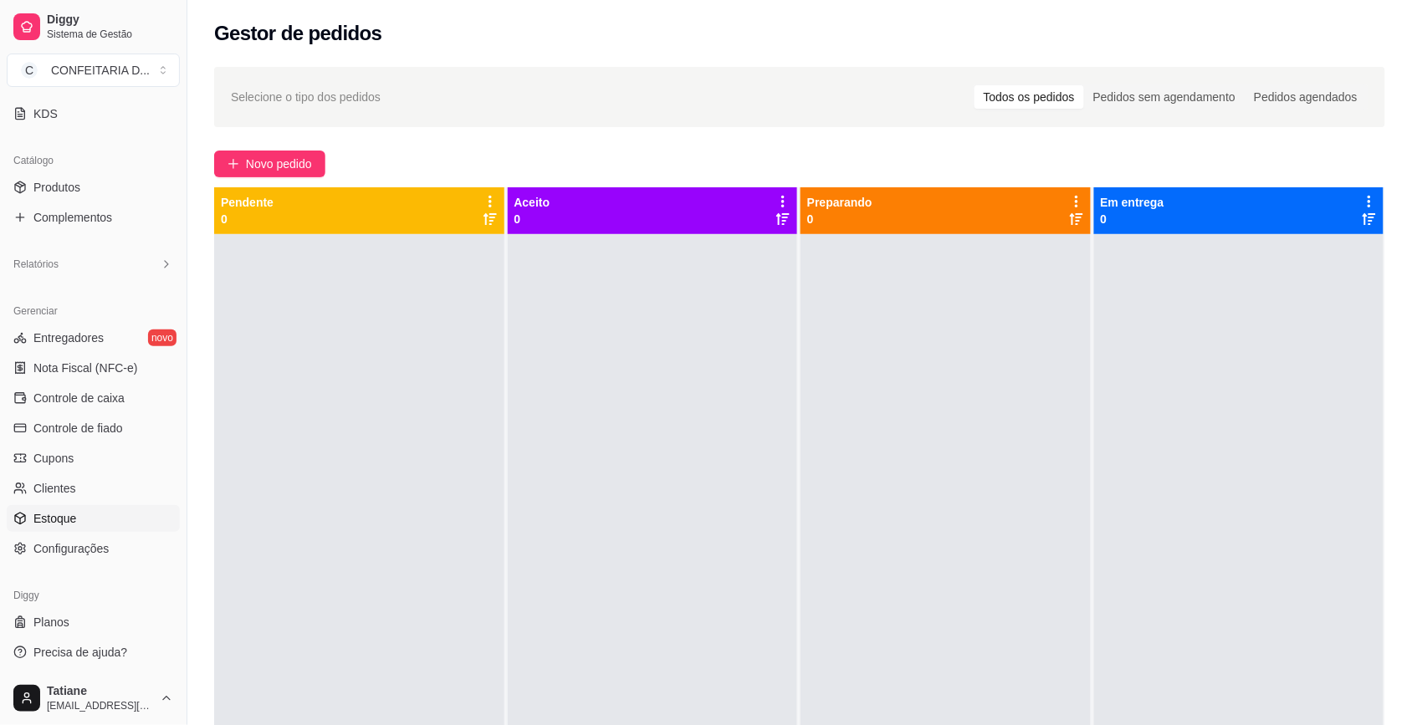
scroll to position [255, 0]
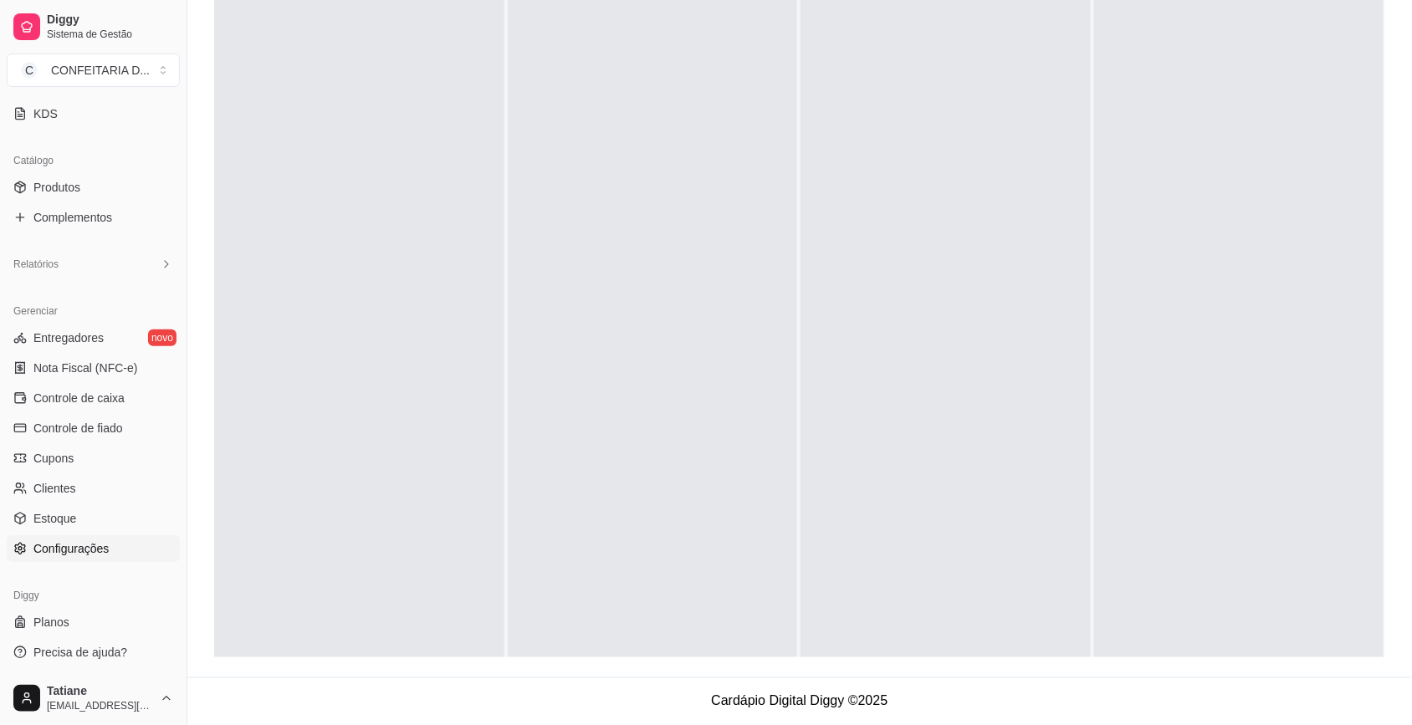
click at [69, 540] on span "Configurações" at bounding box center [70, 548] width 75 height 17
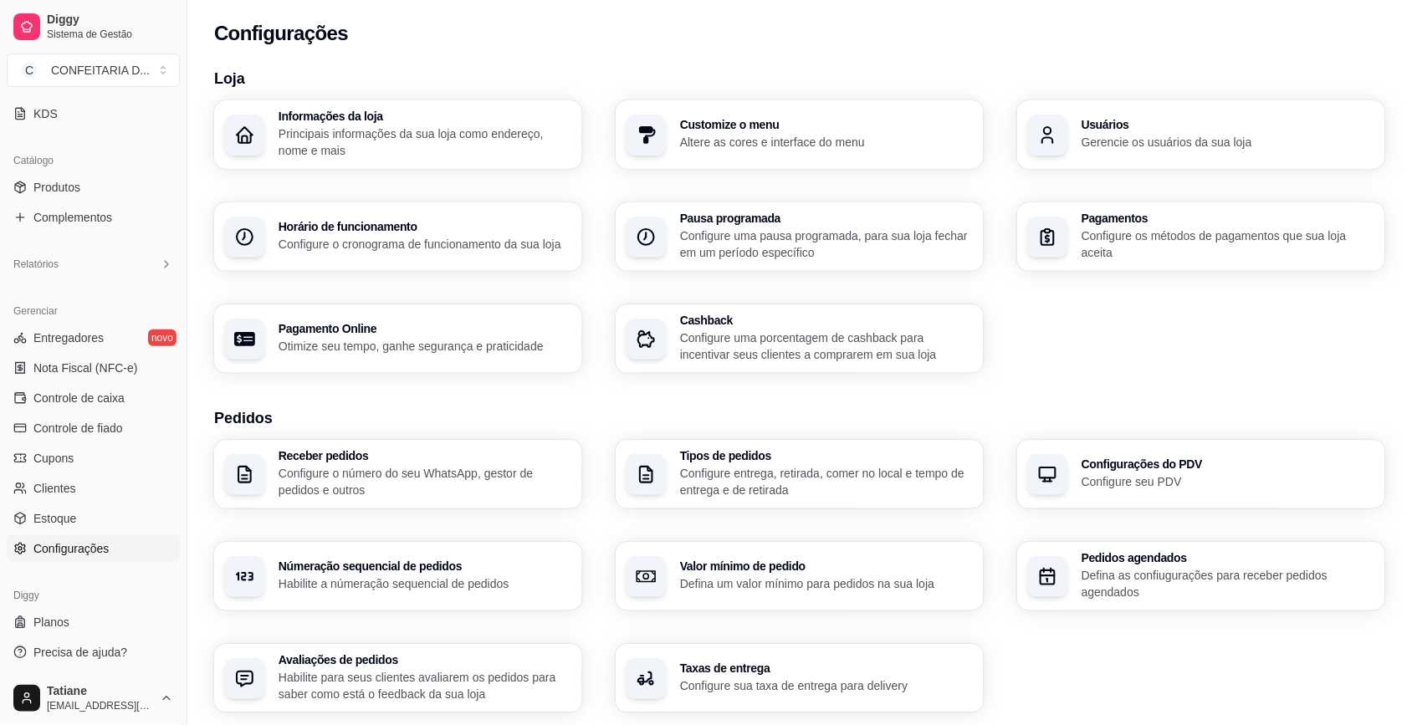
click at [765, 463] on div "Tipos de pedidos Configure entrega, retirada, comer no local e tempo de entrega…" at bounding box center [827, 474] width 294 height 49
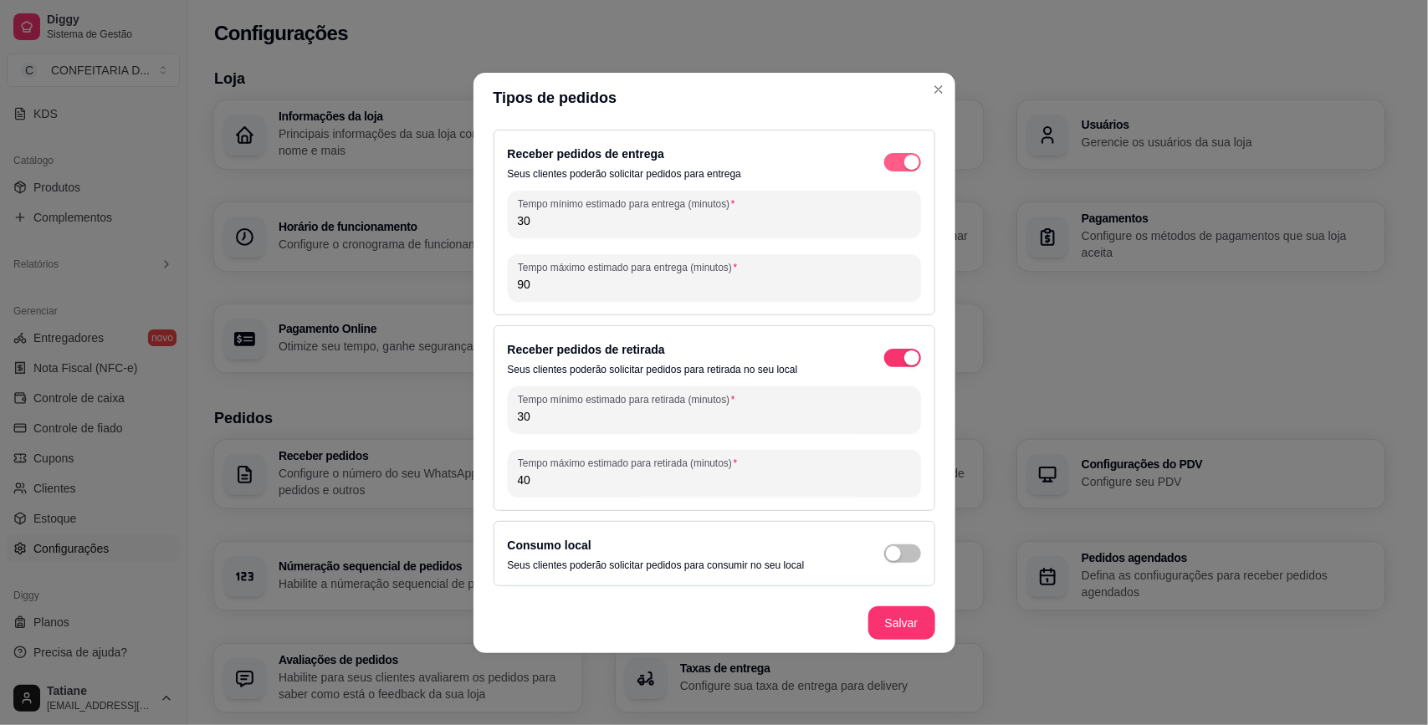
click at [896, 164] on span "button" at bounding box center [902, 162] width 37 height 18
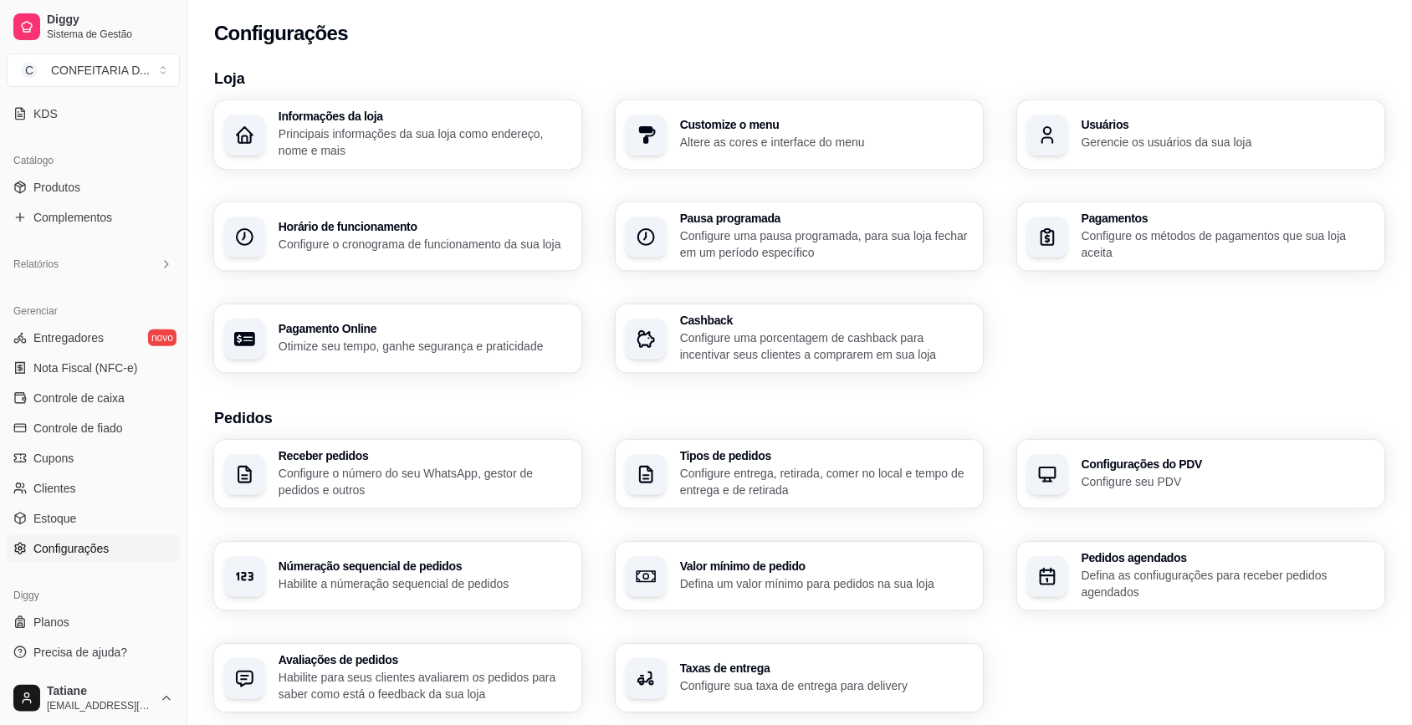
click at [1017, 368] on div "Informações da loja Principais informações da sua loja como endereço, nome e ma…" at bounding box center [799, 236] width 1171 height 273
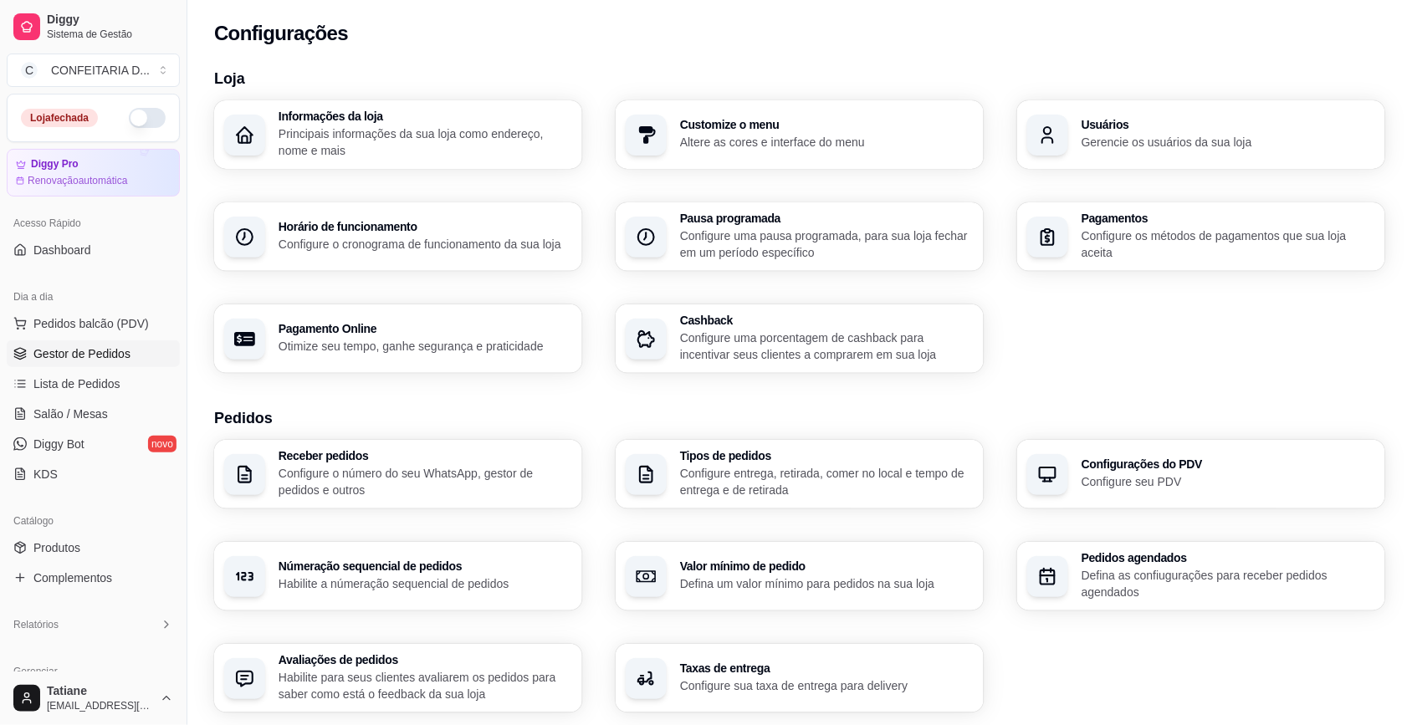
click at [72, 361] on span "Gestor de Pedidos" at bounding box center [81, 353] width 97 height 17
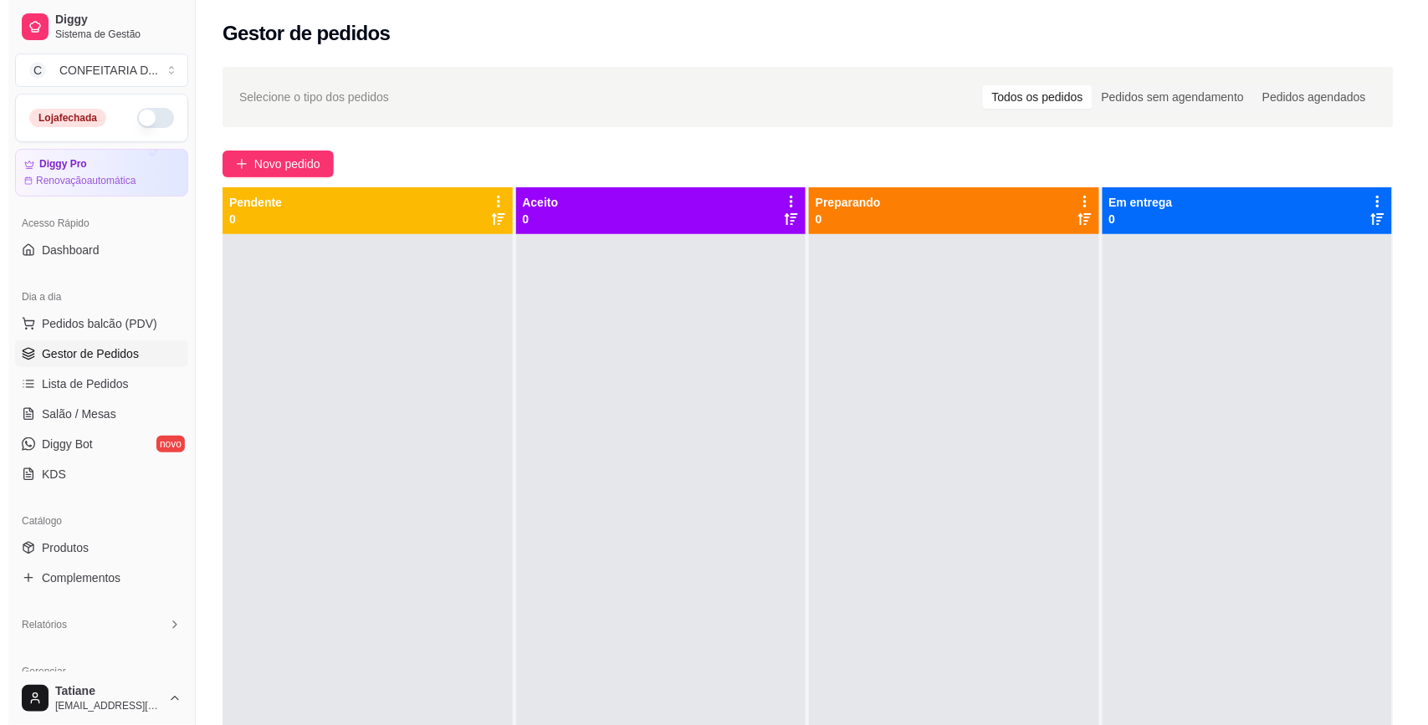
scroll to position [360, 0]
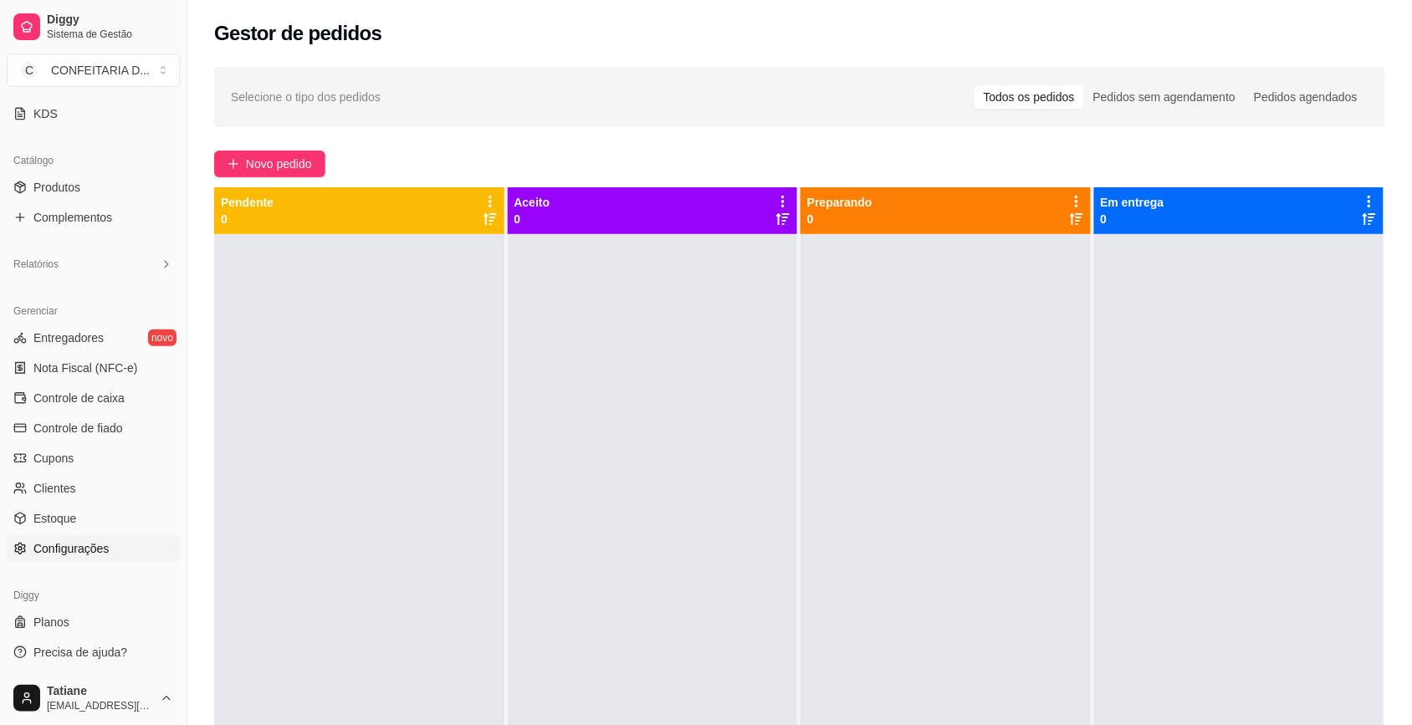
click at [103, 549] on span "Configurações" at bounding box center [70, 548] width 75 height 17
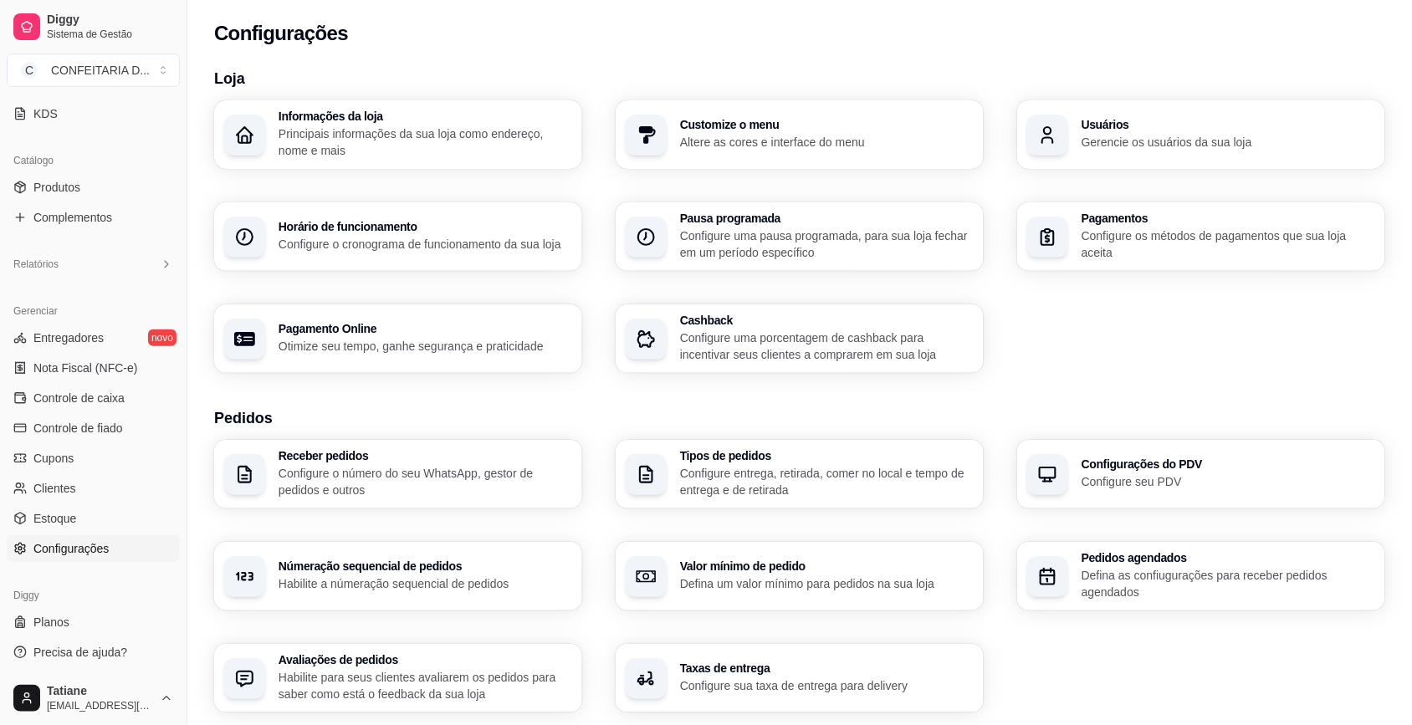
click at [370, 463] on div "Receber pedidos Configure o número do seu WhatsApp, gestor de pedidos e outros" at bounding box center [426, 474] width 294 height 49
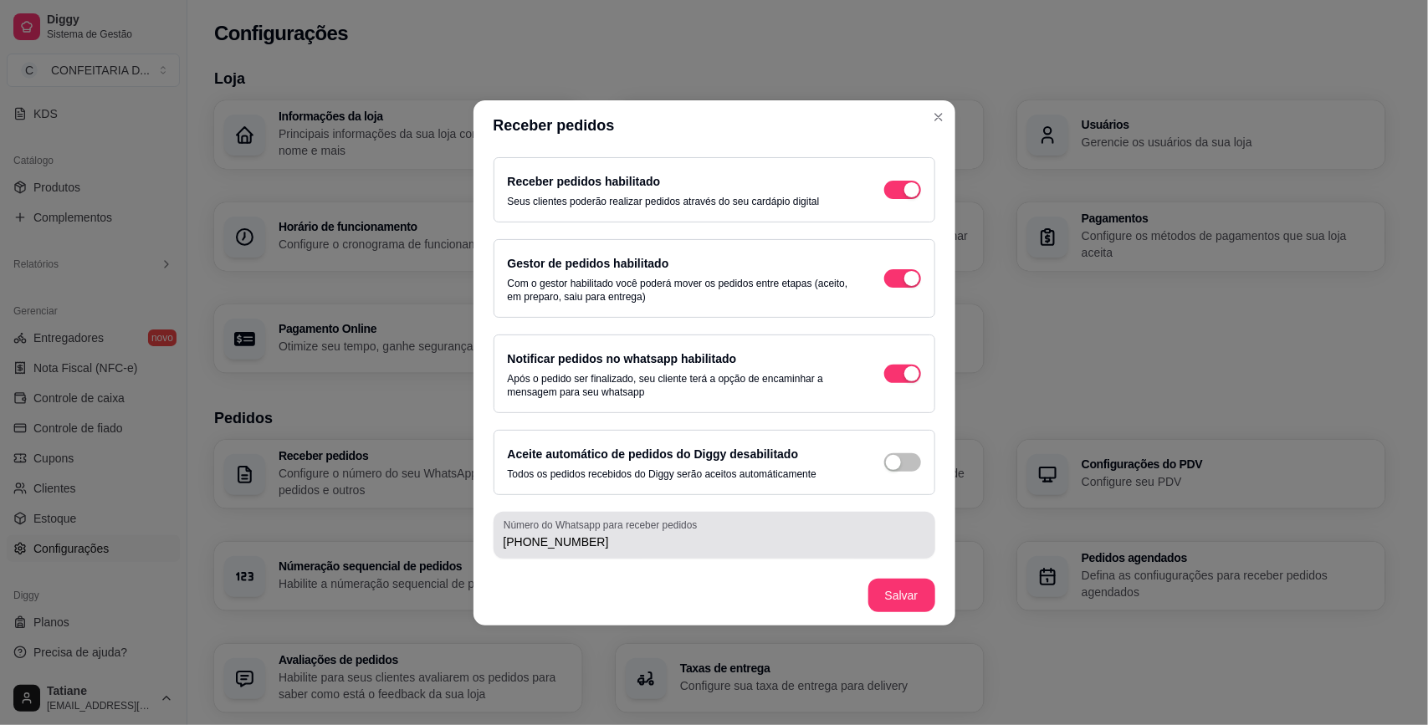
click at [598, 550] on div "[PHONE_NUMBER]" at bounding box center [714, 535] width 422 height 33
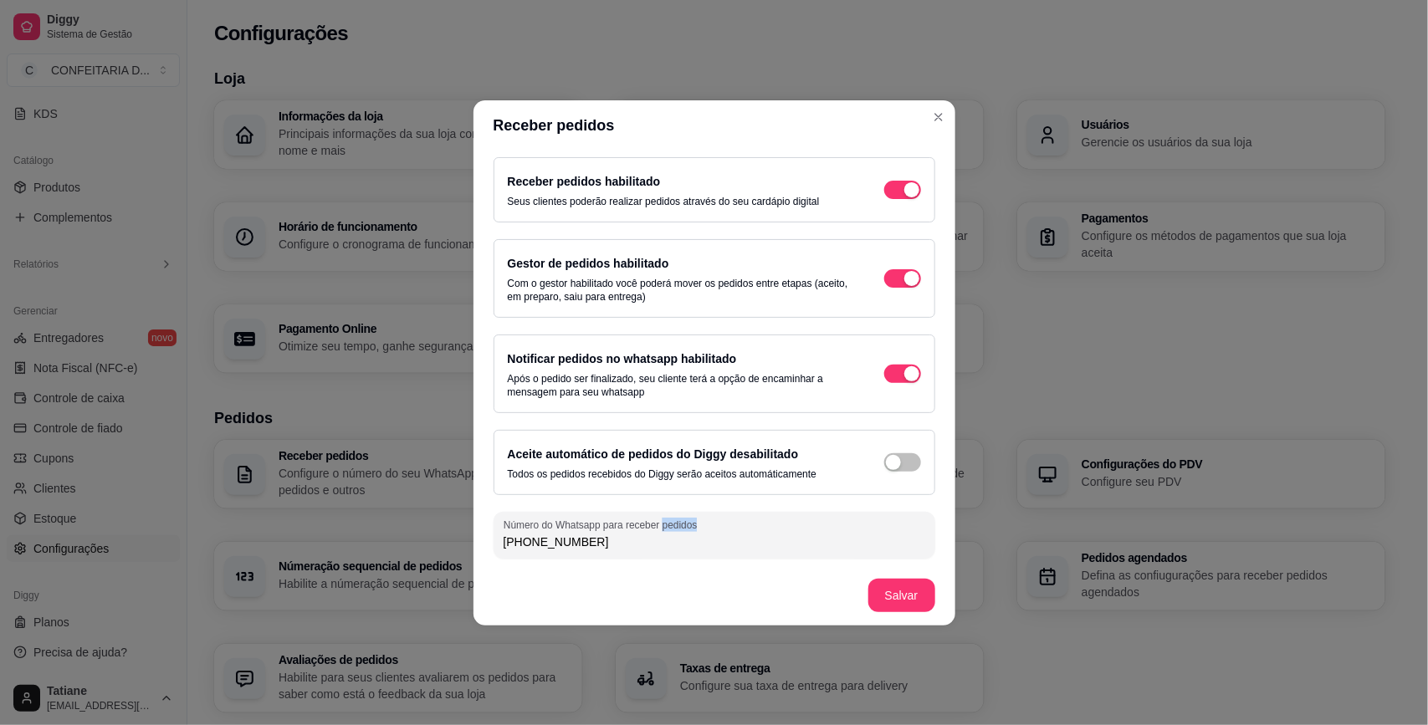
click at [598, 550] on div "[PHONE_NUMBER]" at bounding box center [714, 535] width 422 height 33
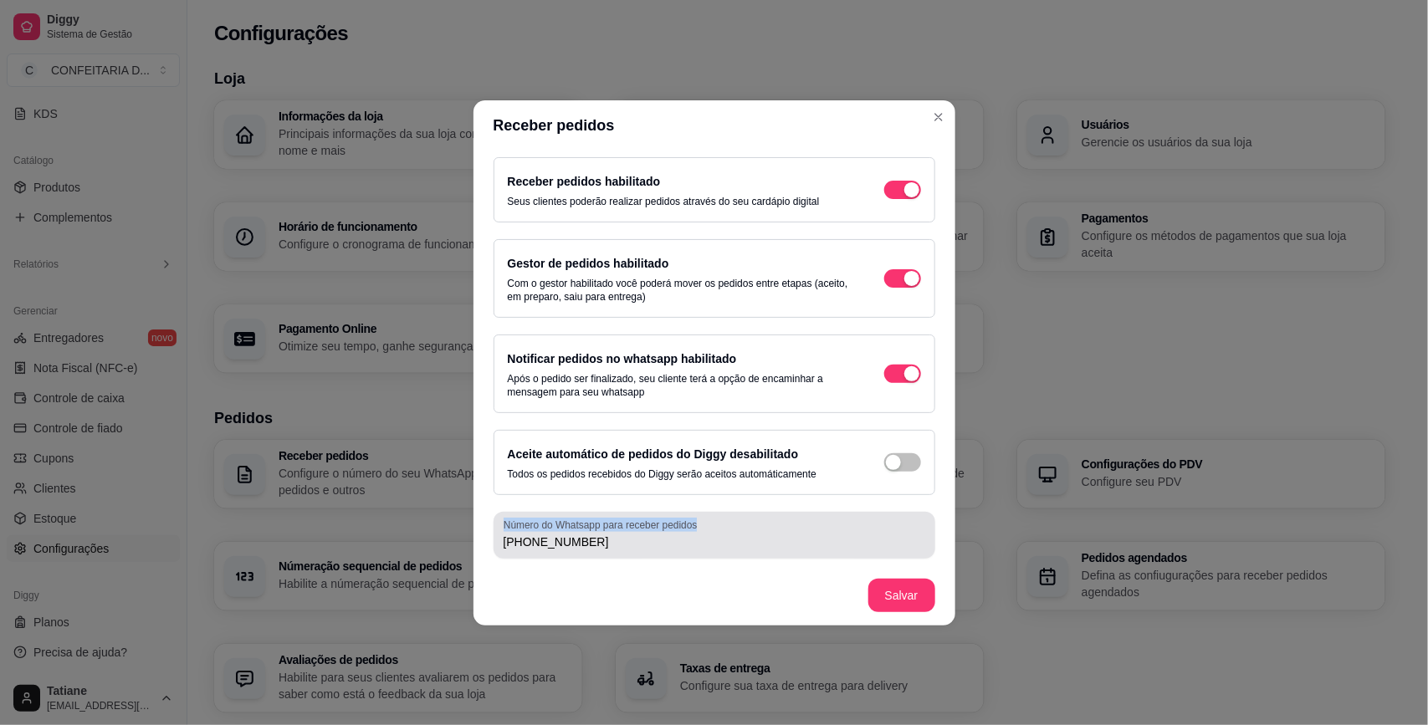
click at [598, 550] on div "[PHONE_NUMBER]" at bounding box center [714, 535] width 422 height 33
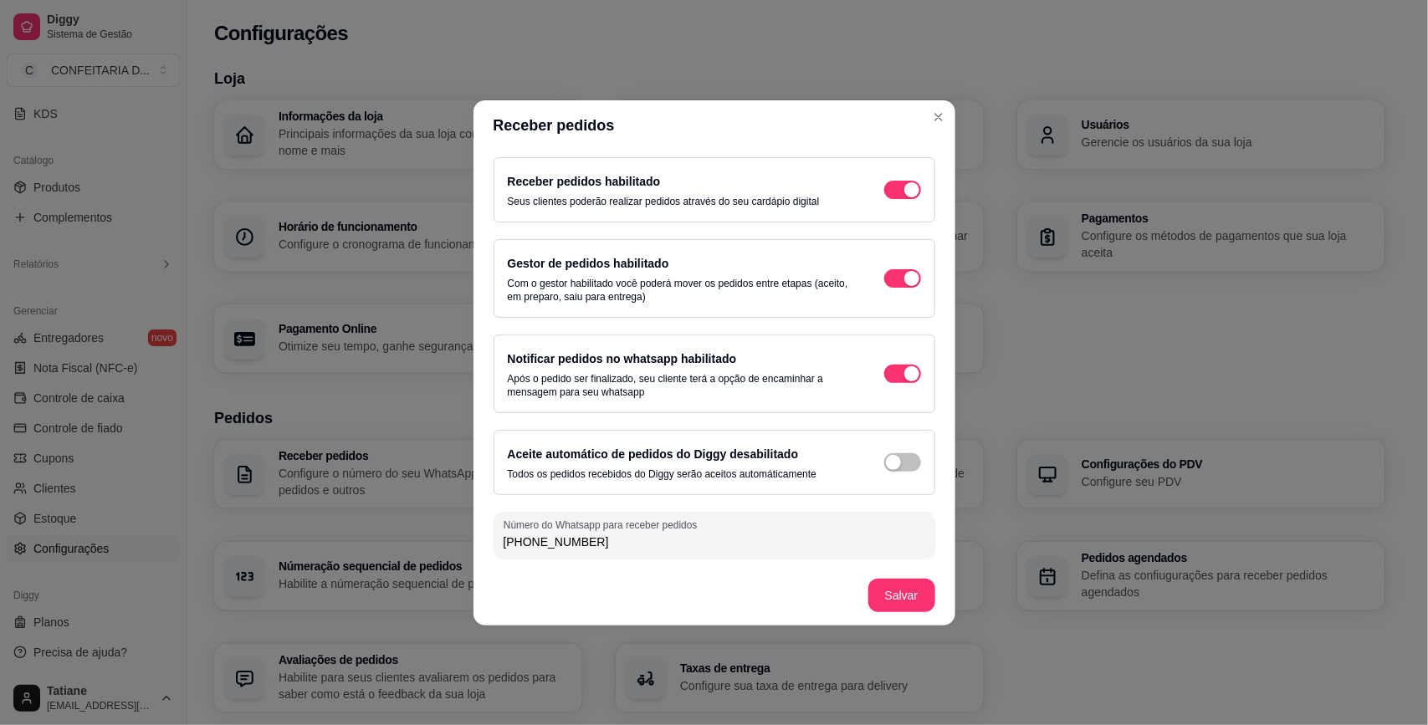
click at [599, 544] on input "[PHONE_NUMBER]" at bounding box center [714, 542] width 422 height 17
type input "[PHONE_NUMBER]"
click at [863, 595] on footer "Salvar" at bounding box center [714, 595] width 482 height 60
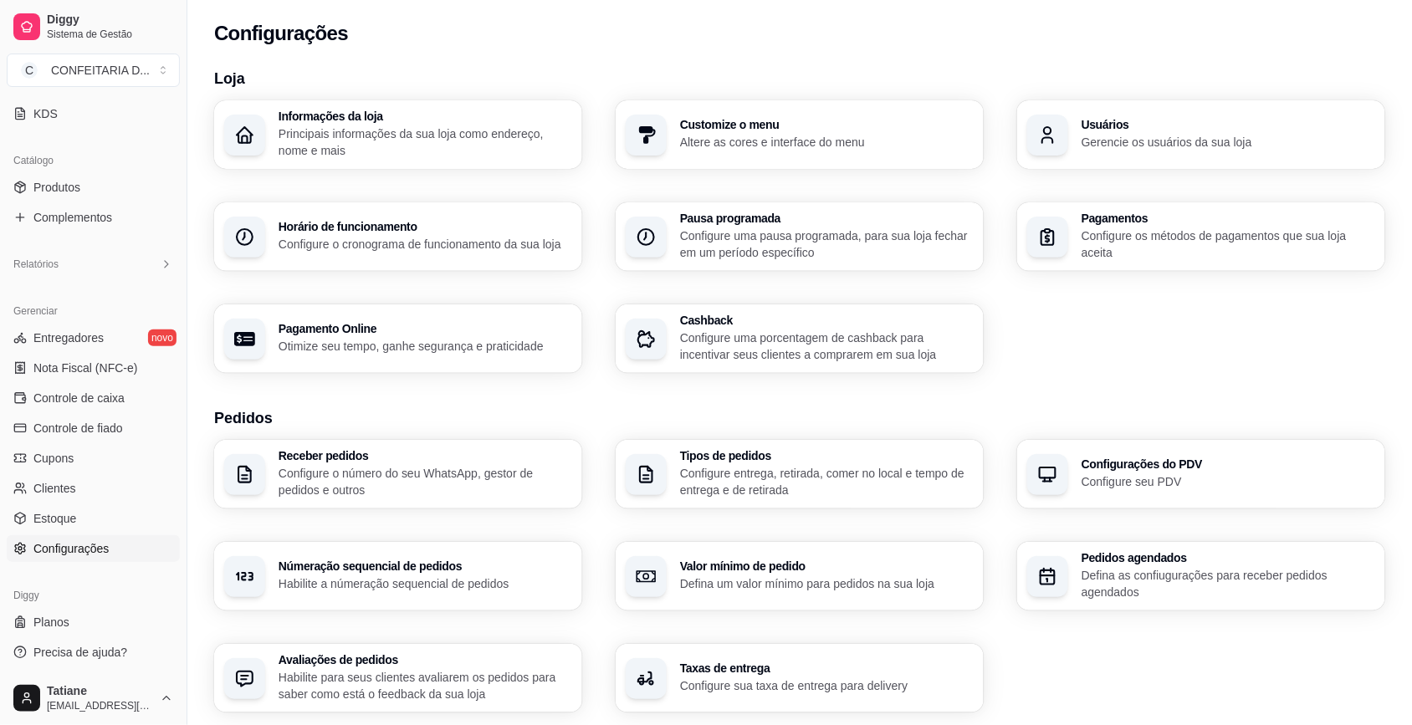
click at [1051, 349] on div "Informações da loja Principais informações da sua loja como endereço, nome e ma…" at bounding box center [799, 236] width 1171 height 273
click at [390, 148] on p "Principais informações da sua loja como endereço, nome e mais" at bounding box center [426, 141] width 294 height 33
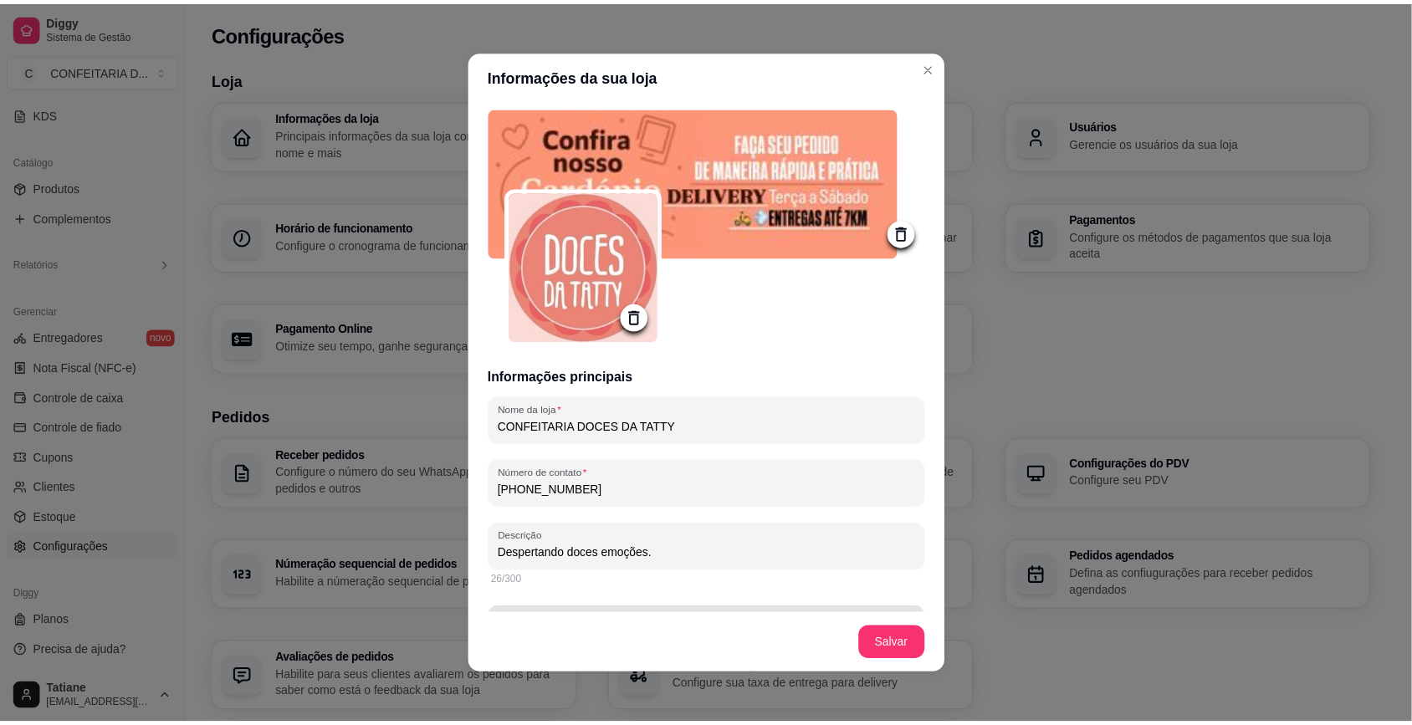
scroll to position [314, 0]
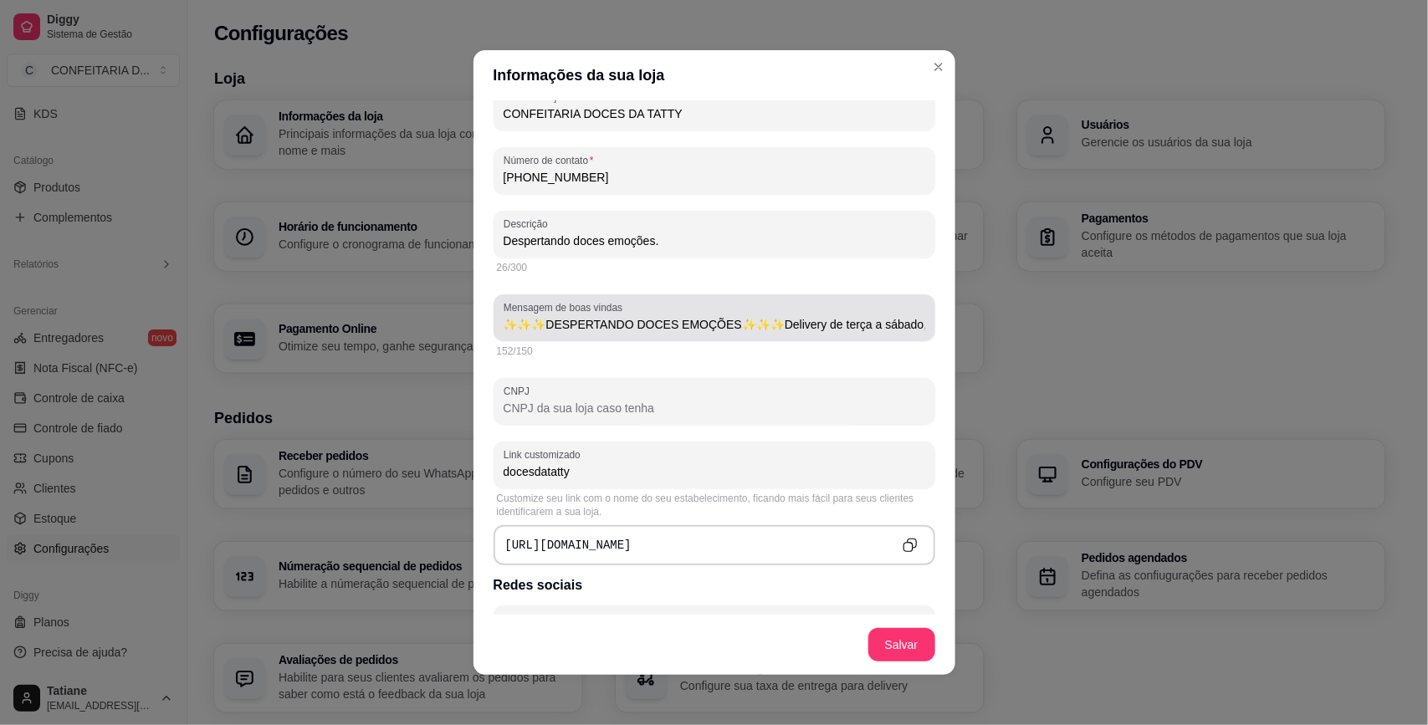
type input "✨✨✨DESPERTANDO DOCES EMOÇÕES✨✨✨Delivery de terça a sábado,Entregas até 7km🛵💨Ret…"
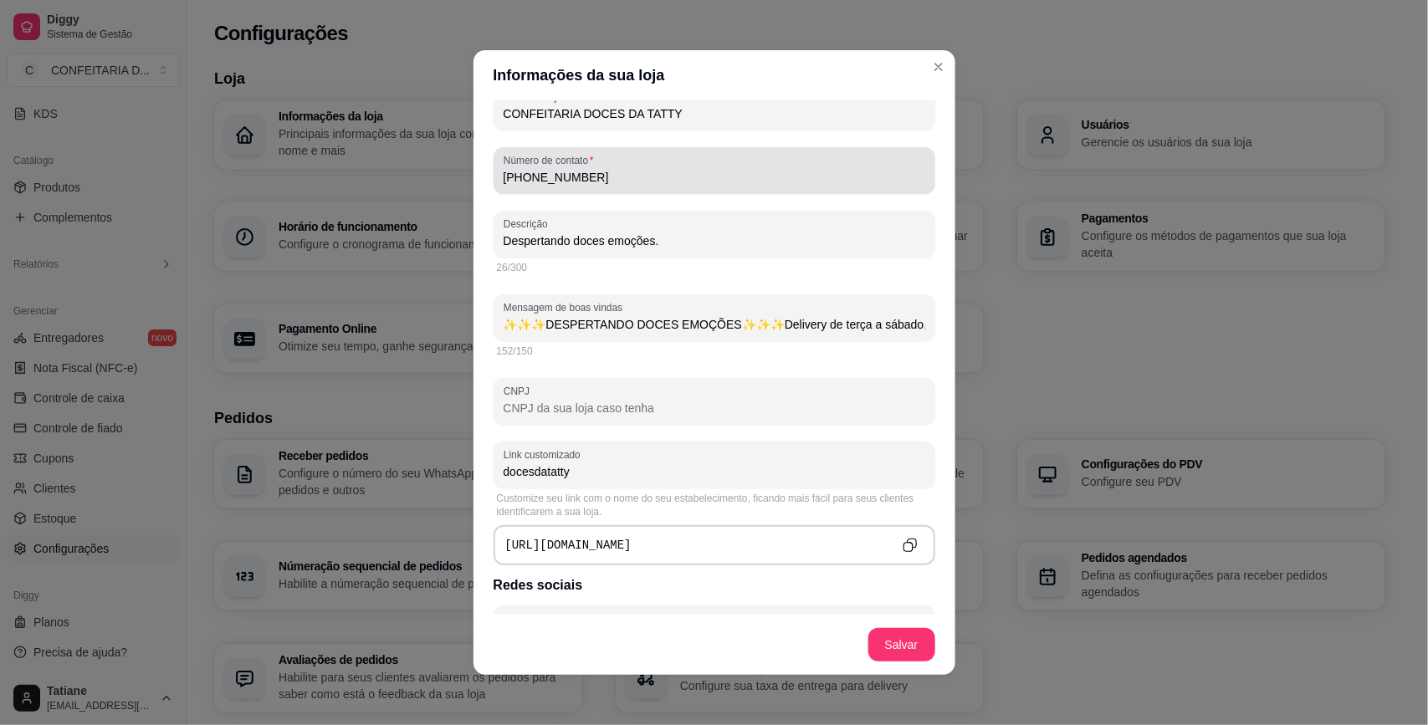
click at [615, 170] on input "[PHONE_NUMBER]" at bounding box center [714, 177] width 422 height 17
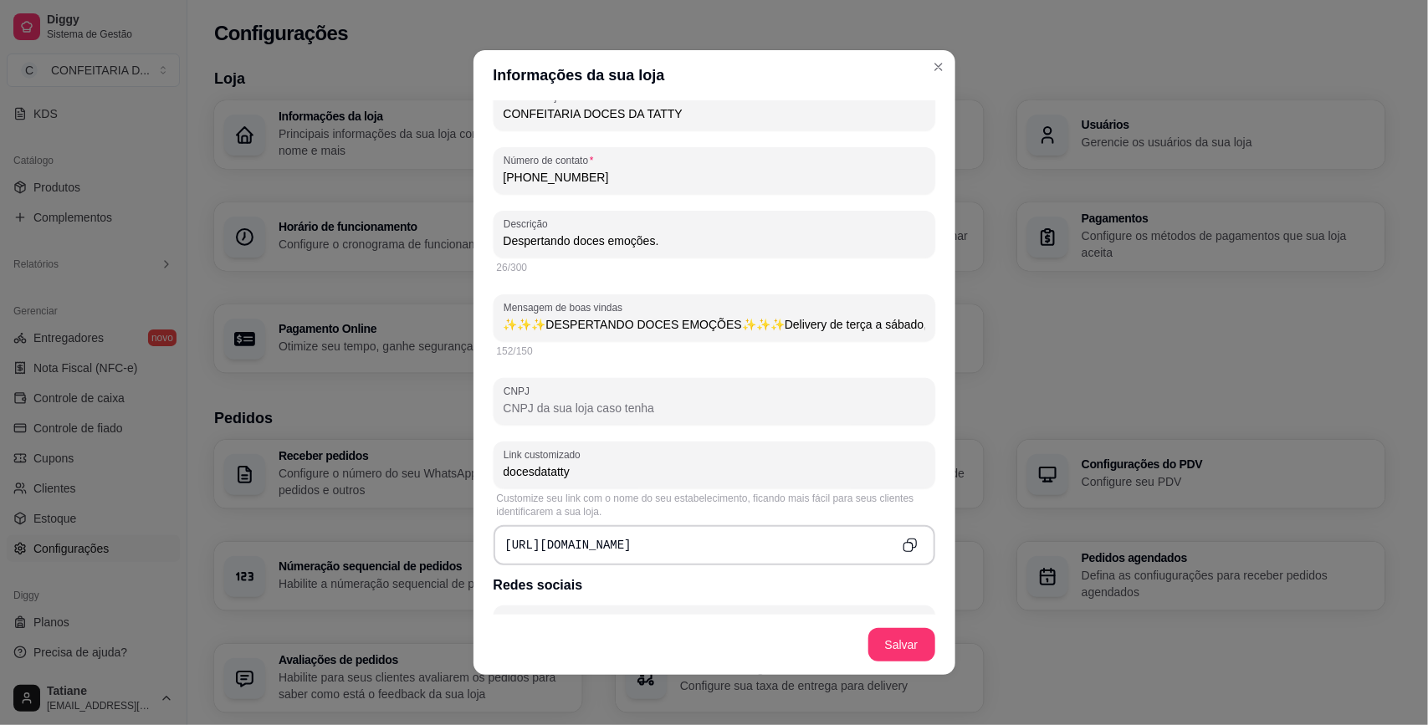
click at [615, 170] on input "[PHONE_NUMBER]" at bounding box center [714, 177] width 422 height 17
type input "(3"
type input "✨✨✨DESPERTANDO DOCES EMOÇÕES✨✨✨Delivery de terça a sábado,Entregas até 7km🛵💨Ret…"
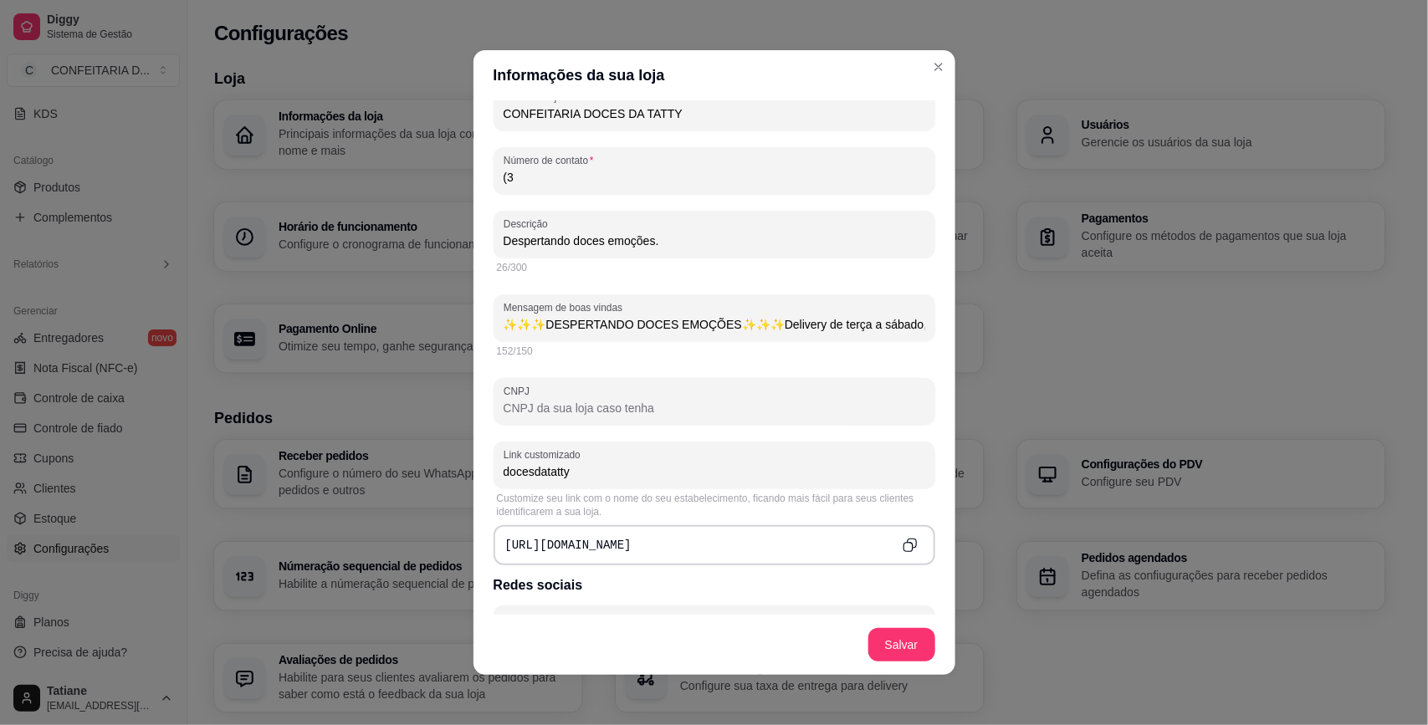
type input "(31"
type input "✨✨✨DESPERTANDO DOCES EMOÇÕES✨✨✨Delivery de terça a sábado,Entregas até 7km🛵💨Ret…"
type input "(31) 9"
type input "✨✨✨DESPERTANDO DOCES EMOÇÕES✨✨✨Delivery de terça a sábado,Entregas até 7km🛵💨Ret…"
type input "(31) 97"
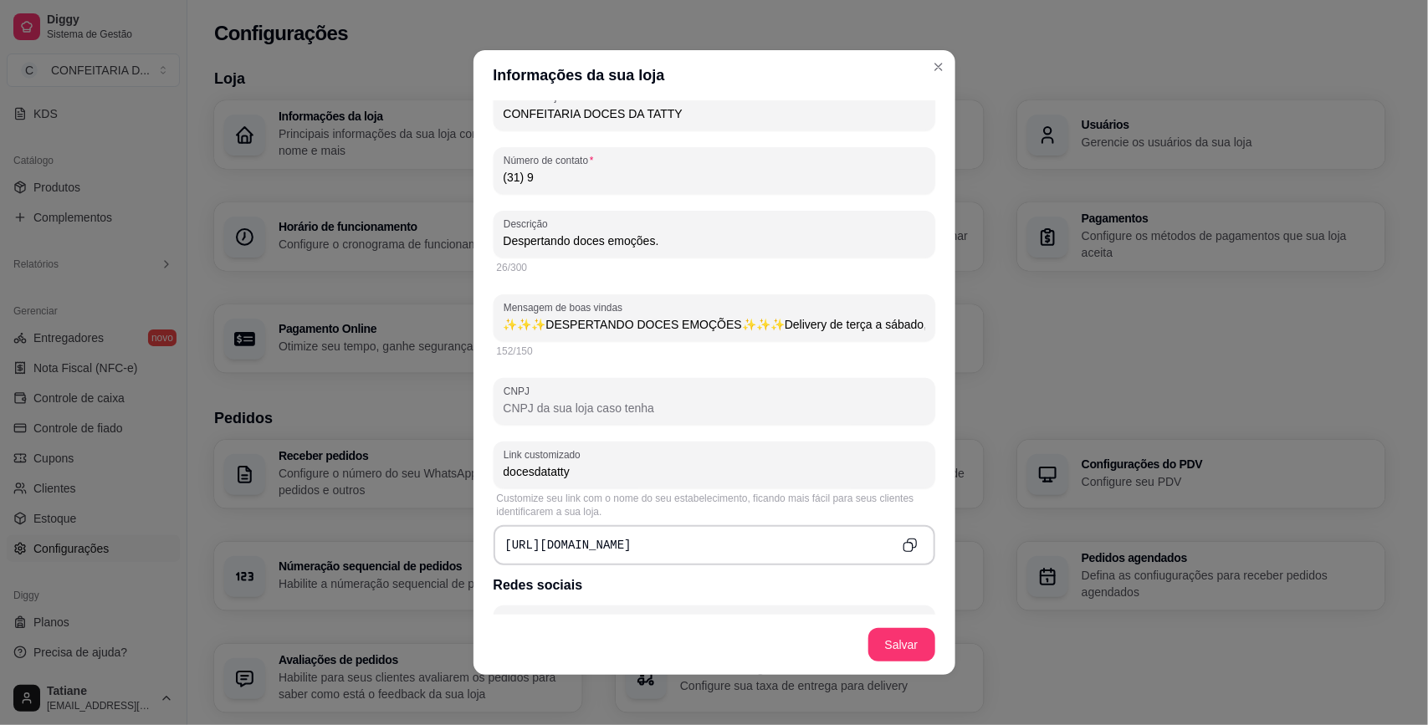
type input "✨✨✨DESPERTANDO DOCES EMOÇÕES✨✨✨Delivery de terça a sábado,Entregas até 7km🛵💨Ret…"
type input "(31) 973"
type input "✨✨✨DESPERTANDO DOCES EMOÇÕES✨✨✨Delivery de terça a sábado,Entregas até 7km🛵💨Ret…"
type input "(31) 9731"
type input "✨✨✨DESPERTANDO DOCES EMOÇÕES✨✨✨Delivery de terça a sábado,Entregas até 7km🛵💨Ret…"
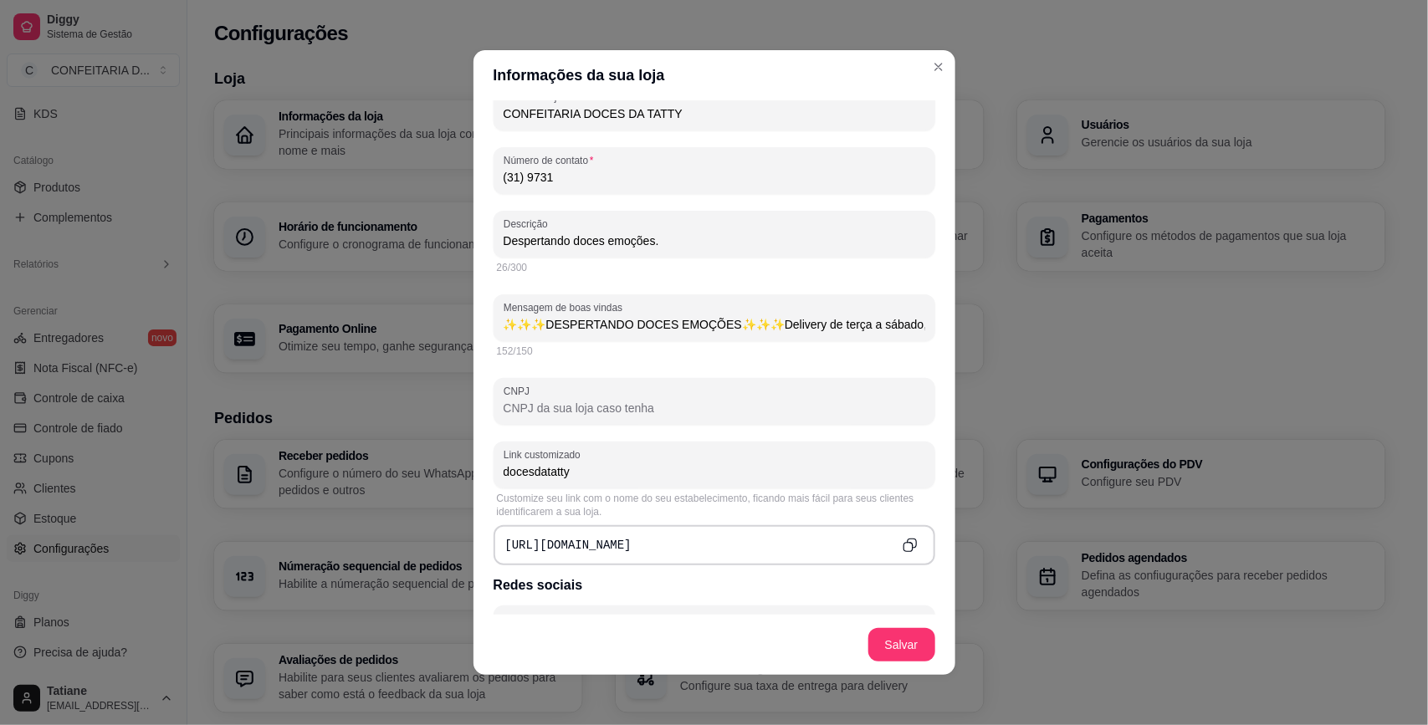
type input "(31) 9731-5"
type input "✨✨✨DESPERTANDO DOCES EMOÇÕES✨✨✨Delivery de terça a sábado,Entregas até 7km🛵💨Ret…"
type input "(31) 9731-55"
type input "✨✨✨DESPERTANDO DOCES EMOÇÕES✨✨✨Delivery de terça a sábado,Entregas até 7km🛵💨Ret…"
type input "[PHONE_NUMBER]"
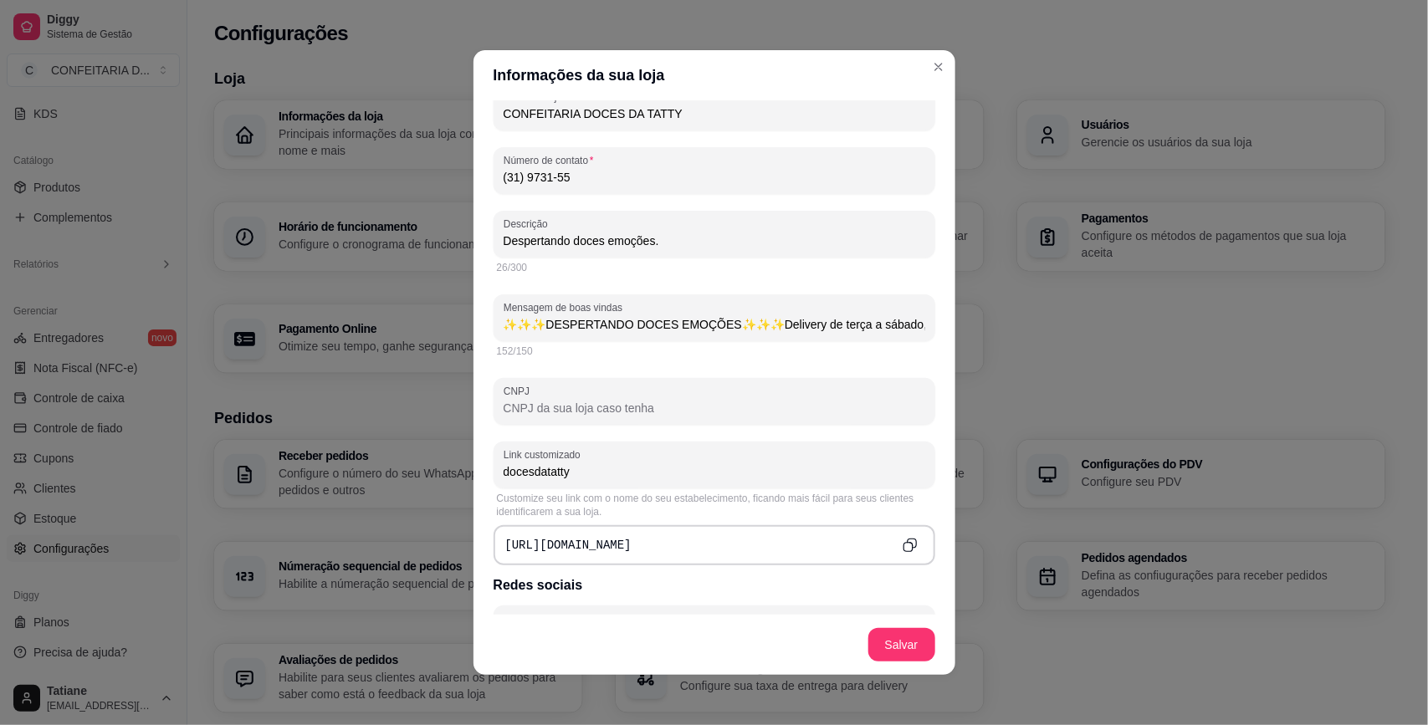
type input "✨✨✨DESPERTANDO DOCES EMOÇÕES✨✨✨Delivery de terça a sábado,Entregas até 7km🛵💨Ret…"
type input "[PHONE_NUMBER]"
type input "✨✨✨DESPERTANDO DOCES EMOÇÕES✨✨✨Delivery de terça a sábado,Entregas até 7km🛵💨Ret…"
type input "[PHONE_NUMBER]"
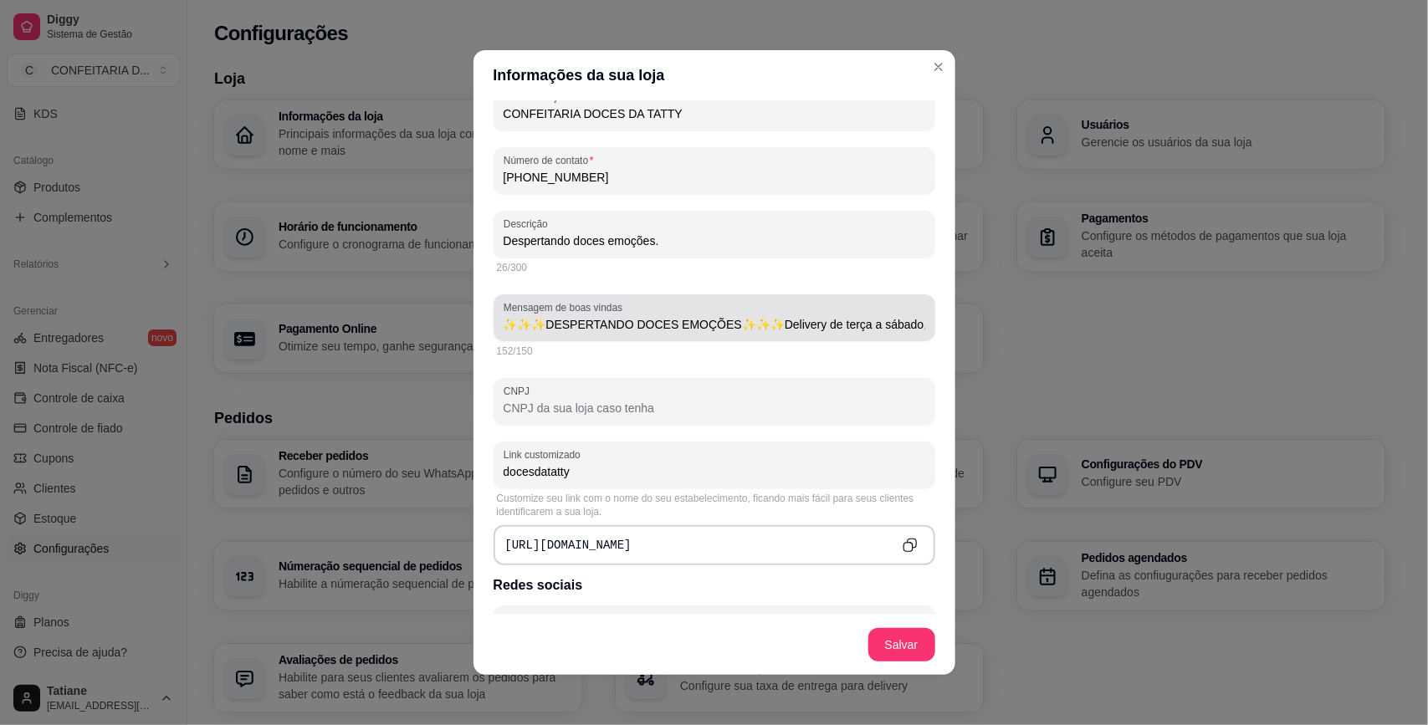
type input "✨✨✨DESPERTANDO DOCES EMOÇÕES✨✨✨Delivery de terça a sábado,Entregas até 7km🛵💨Ret…"
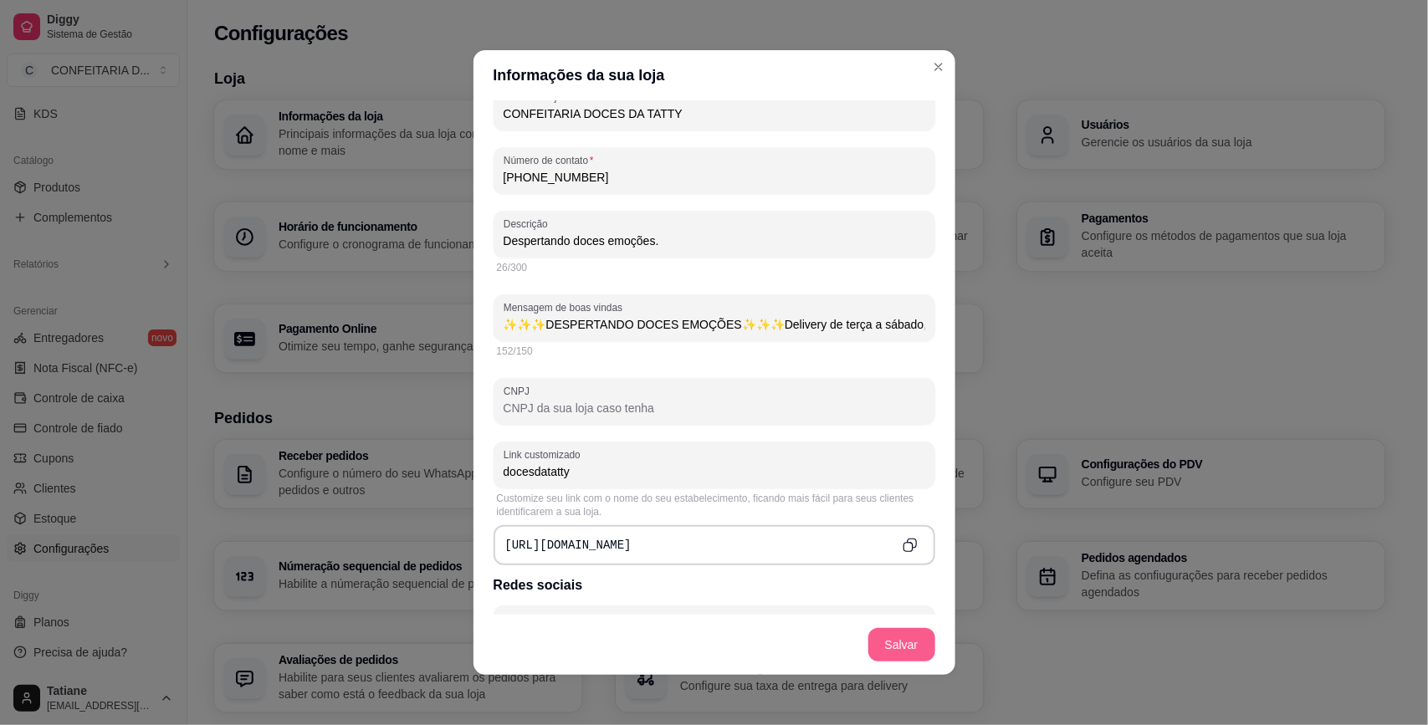
type input "[PHONE_NUMBER]"
type input "✨✨✨DESPERTANDO DOCES EMOÇÕES✨✨✨Delivery de terça a sábado,Entregas até 7km🛵💨Ret…"
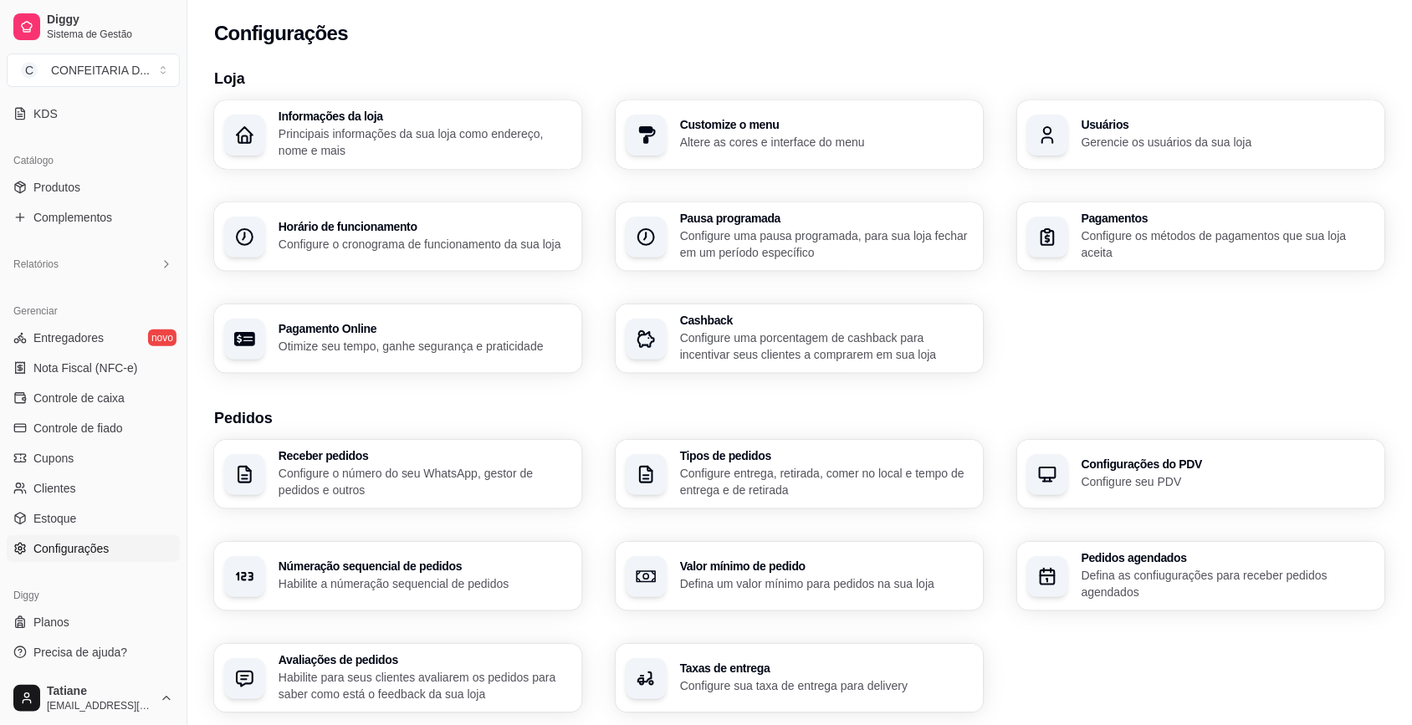
click at [1030, 372] on div "Informações da loja Principais informações da sua loja como endereço, nome e ma…" at bounding box center [799, 236] width 1171 height 273
click at [351, 482] on p "Configure o número do seu WhatsApp, gestor de pedidos e outros" at bounding box center [424, 481] width 284 height 33
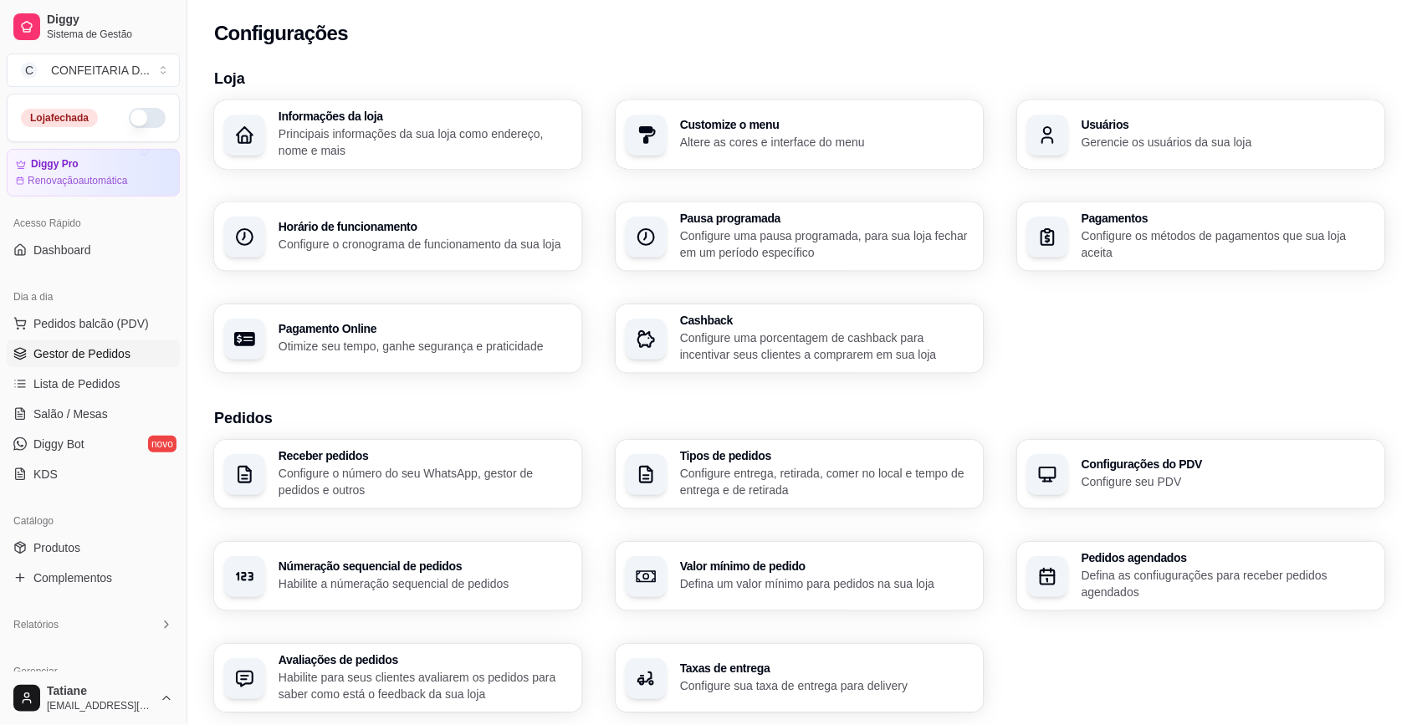
click at [93, 343] on link "Gestor de Pedidos" at bounding box center [93, 353] width 173 height 27
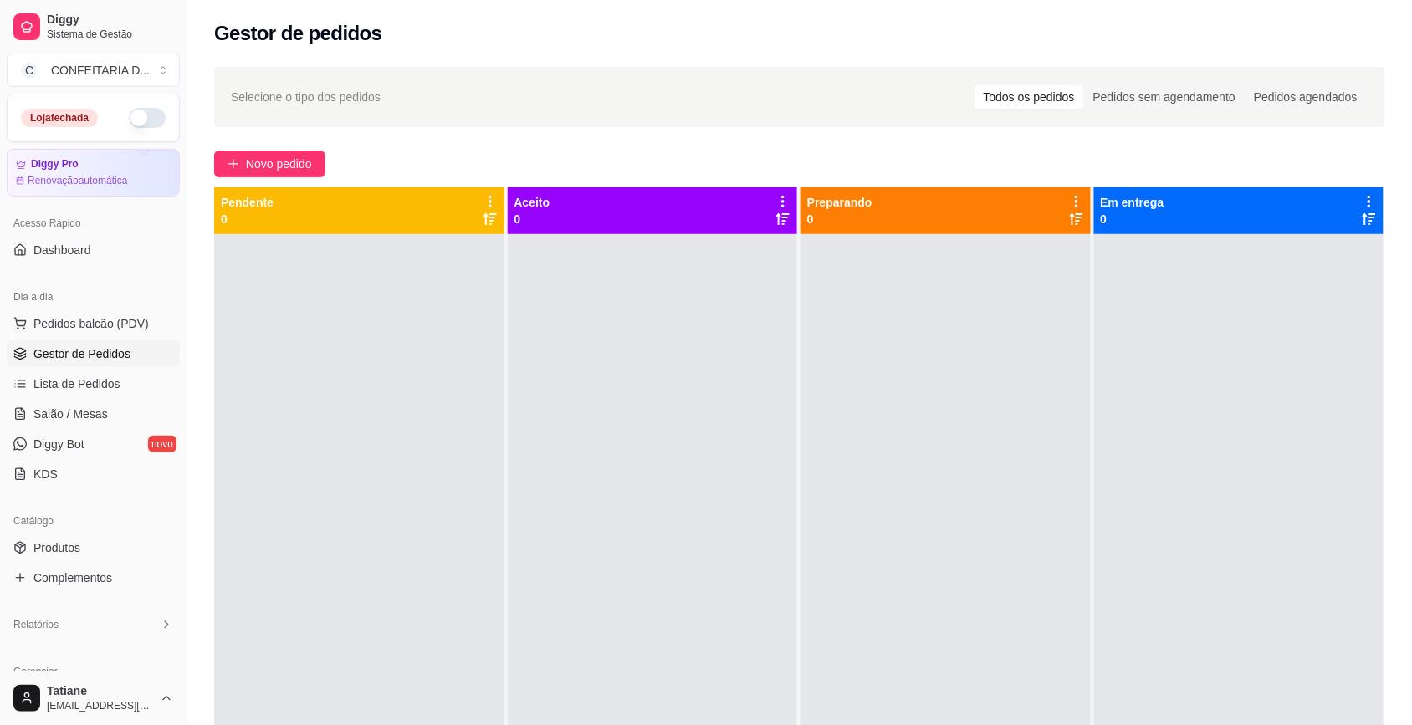
click at [138, 118] on button "button" at bounding box center [147, 118] width 37 height 20
click at [1020, 544] on div at bounding box center [945, 596] width 290 height 725
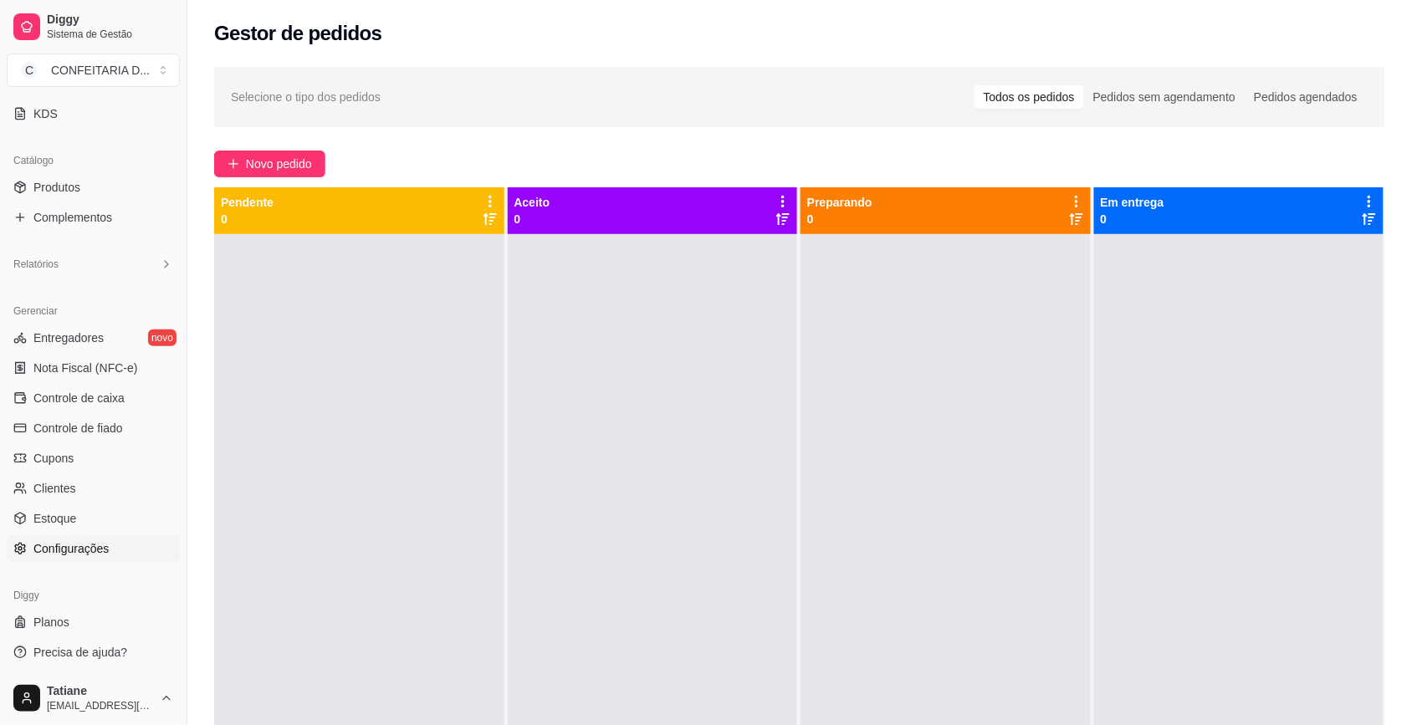
scroll to position [255, 0]
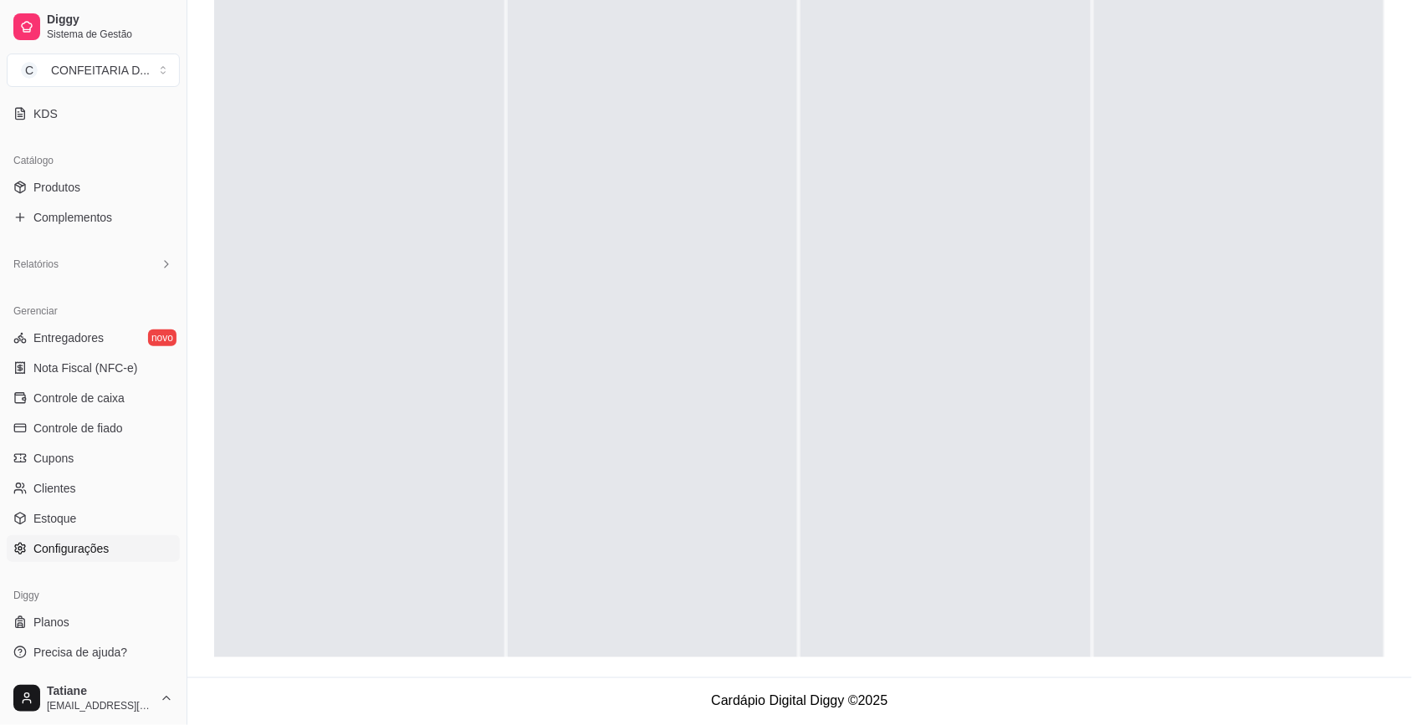
click at [67, 540] on span "Configurações" at bounding box center [70, 548] width 75 height 17
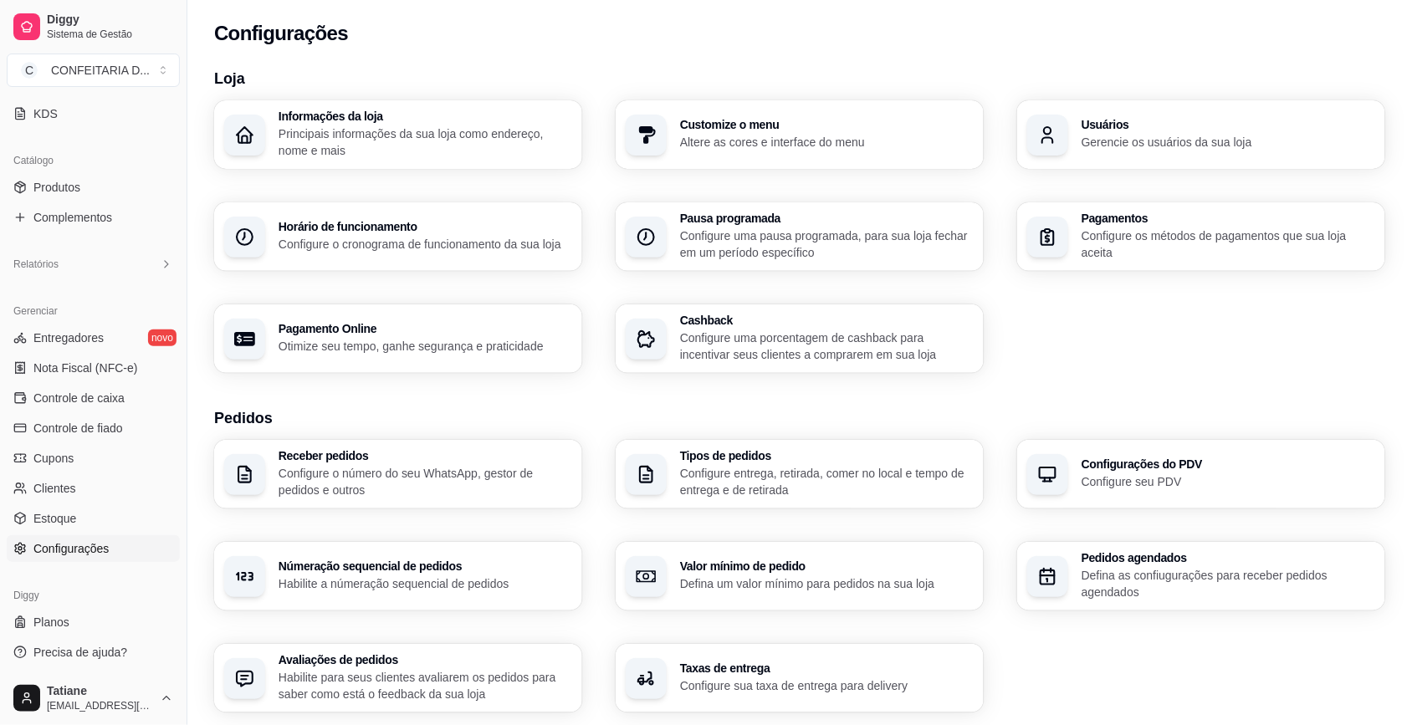
scroll to position [383, 0]
click at [805, 464] on div "Tipos de pedidos Configure entrega, retirada, comer no local e tempo de entrega…" at bounding box center [827, 474] width 294 height 49
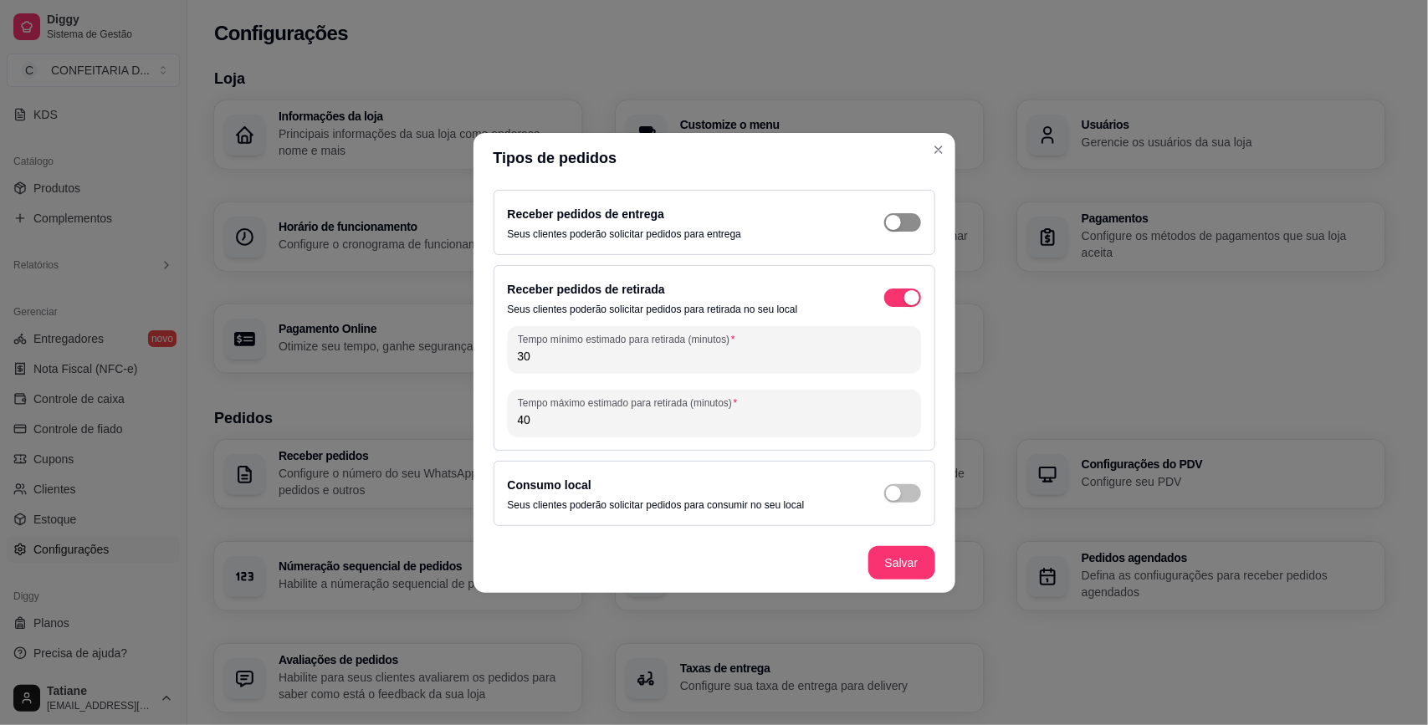
click at [892, 218] on div "button" at bounding box center [893, 222] width 15 height 15
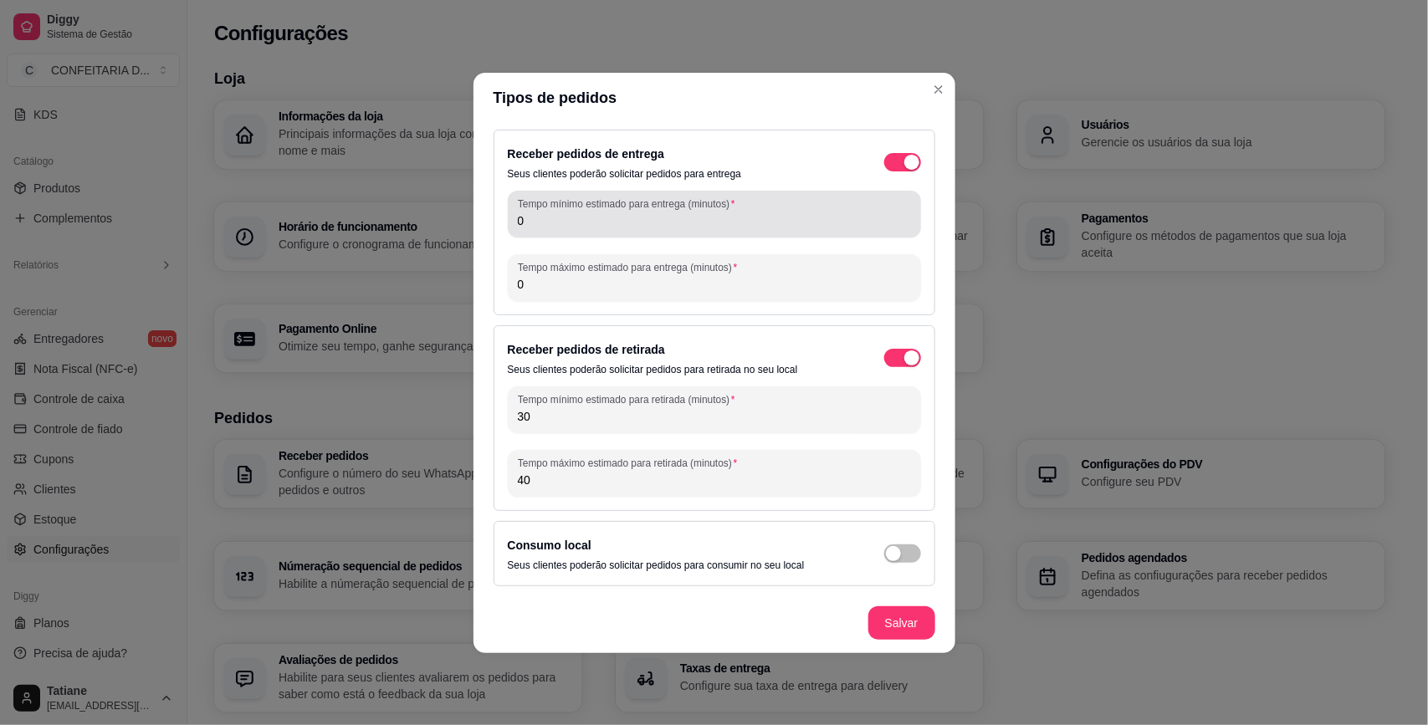
click at [548, 203] on label "Tempo mínimo estimado para entrega (minutos)" at bounding box center [629, 204] width 222 height 14
click at [548, 212] on input "0" at bounding box center [714, 220] width 393 height 17
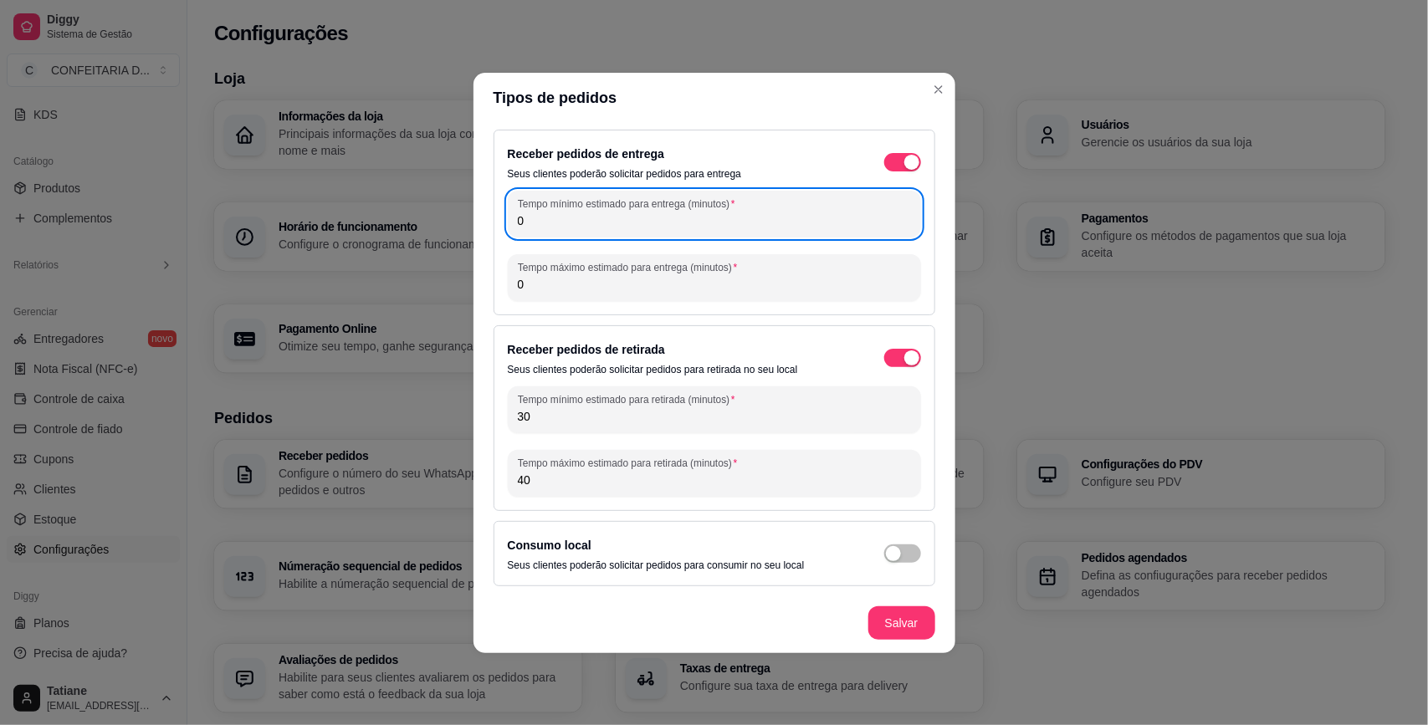
click at [548, 212] on input "0" at bounding box center [714, 220] width 393 height 17
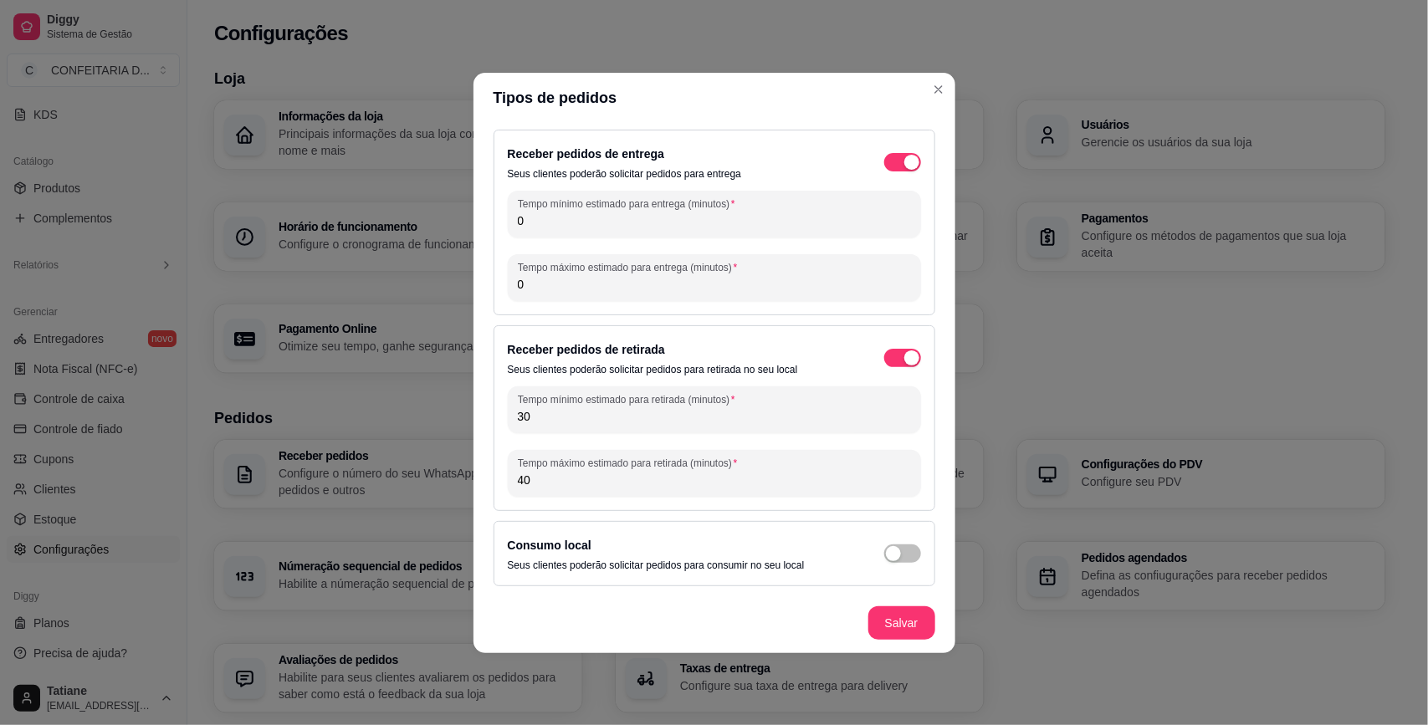
click at [548, 212] on input "0" at bounding box center [714, 220] width 393 height 17
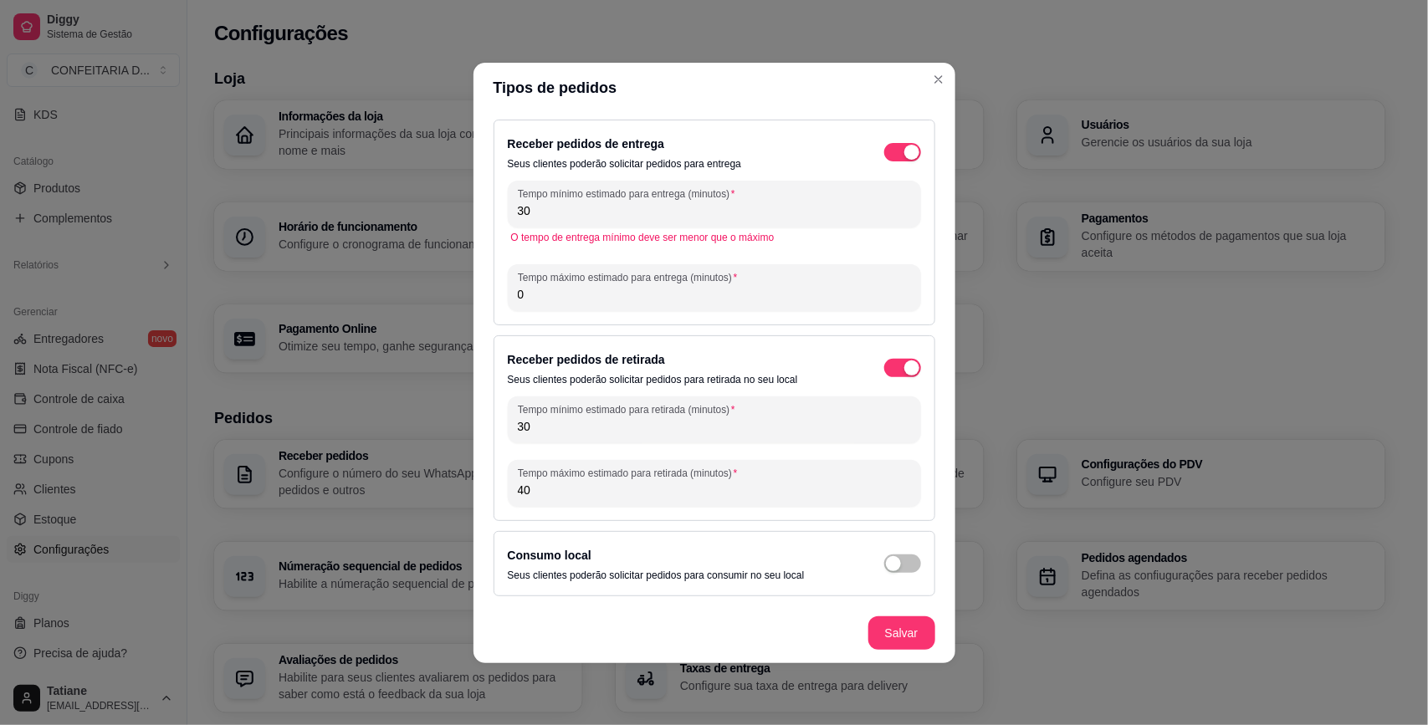
click at [562, 209] on input "30" at bounding box center [714, 210] width 393 height 17
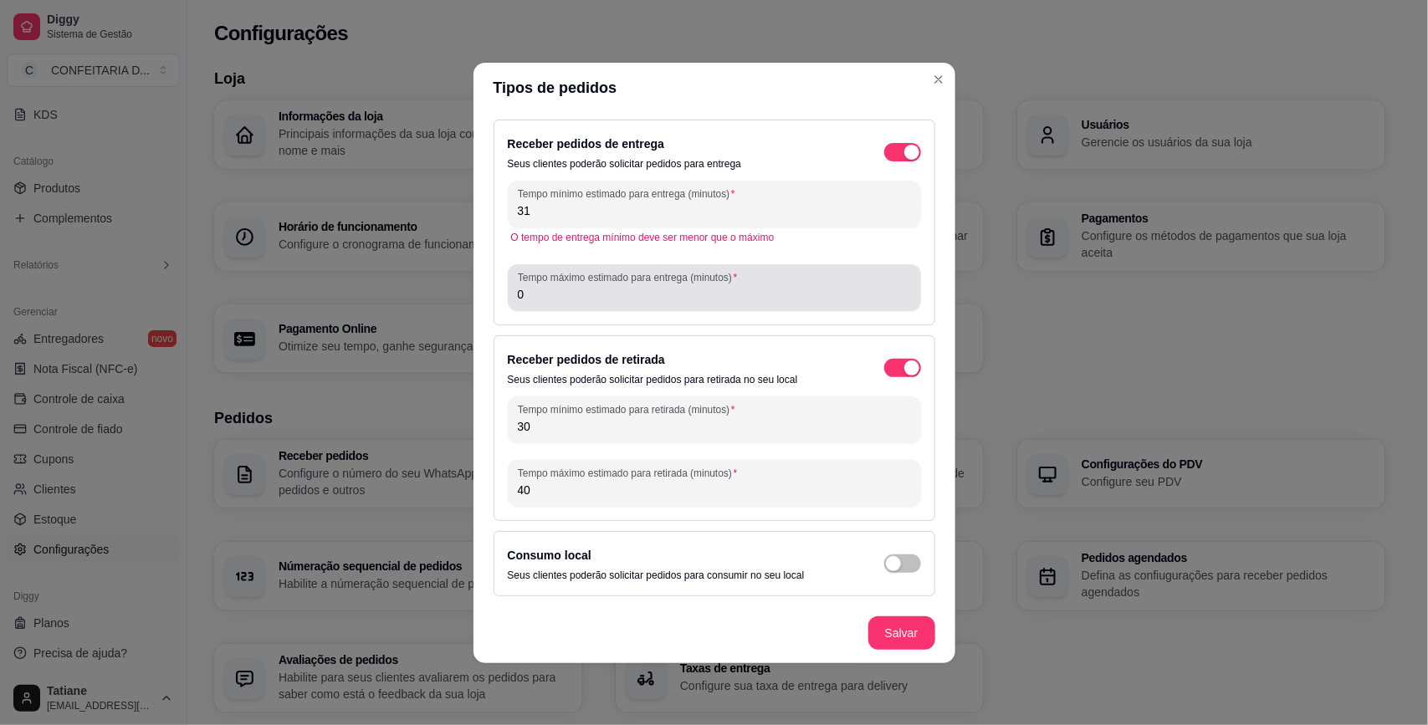
type input "31"
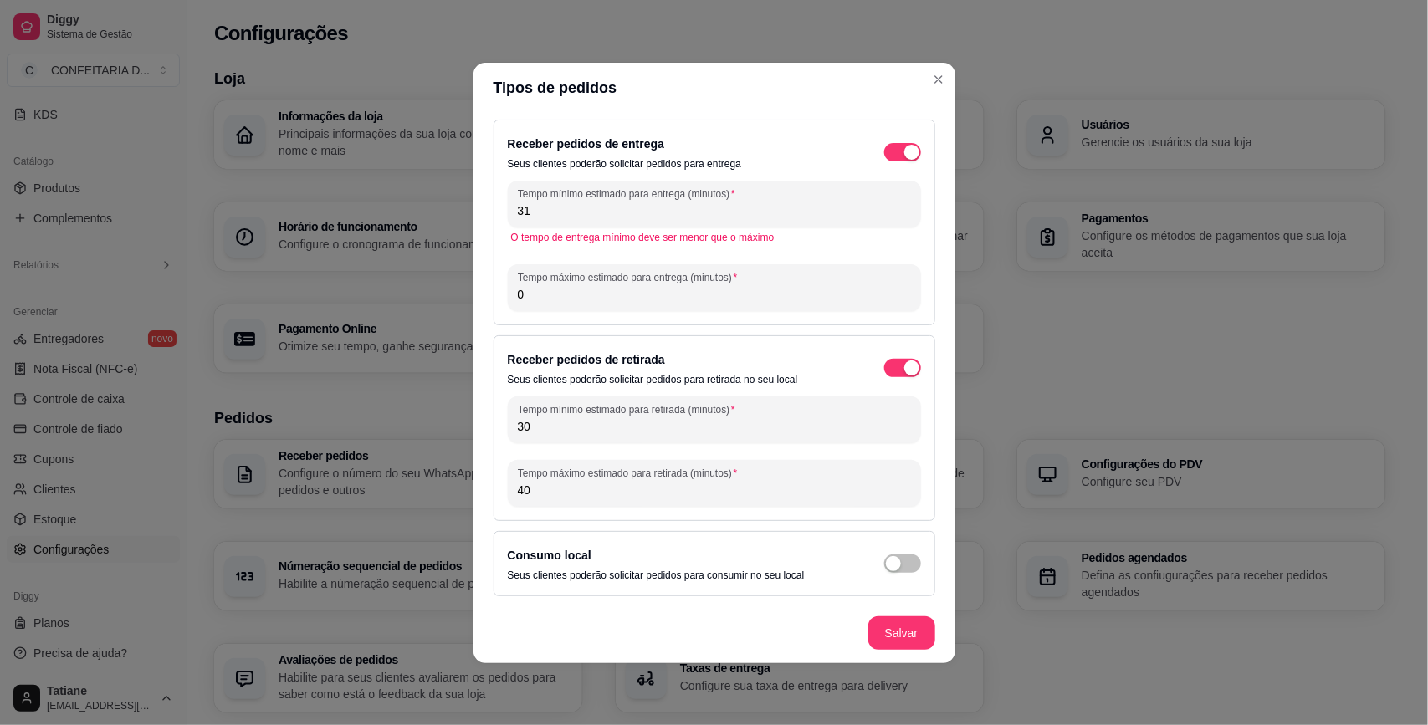
click at [552, 294] on input "0" at bounding box center [714, 294] width 393 height 17
click at [552, 295] on input "0" at bounding box center [714, 294] width 393 height 17
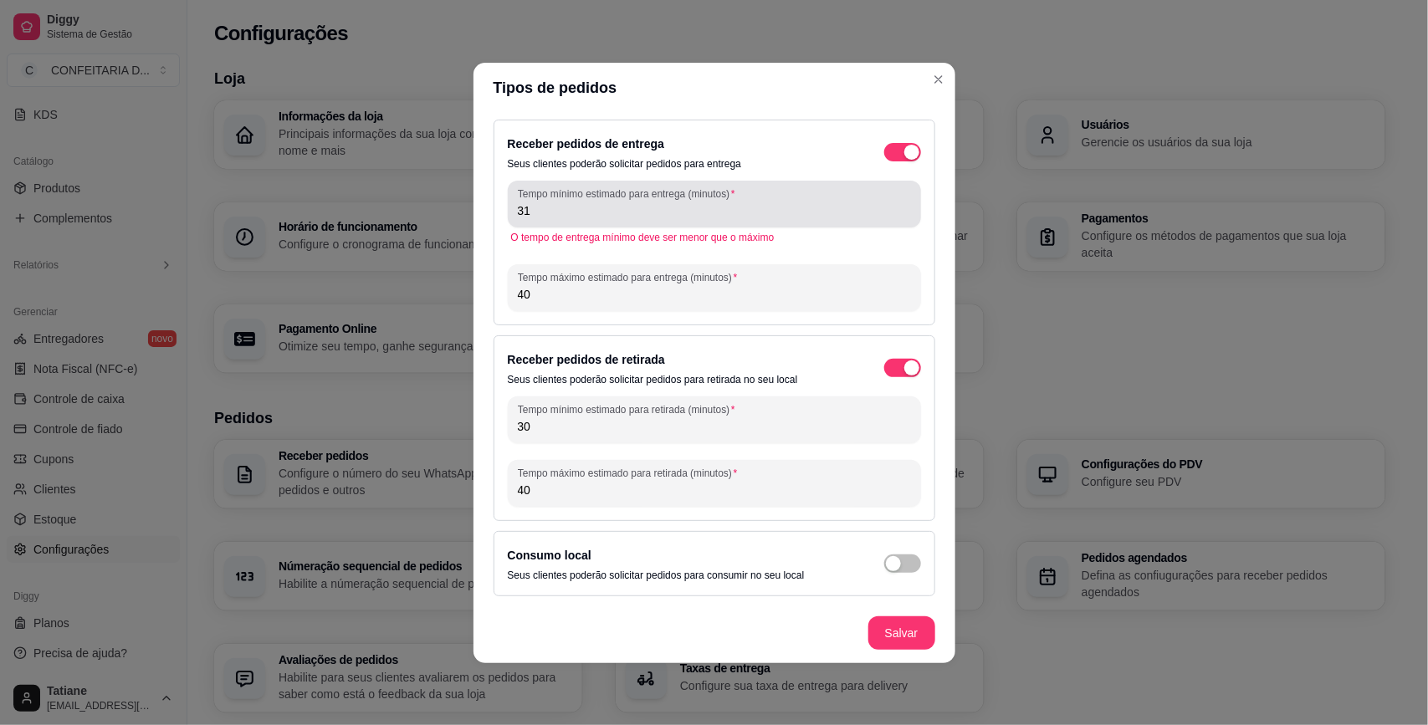
type input "40"
click at [566, 215] on input "31" at bounding box center [714, 210] width 393 height 17
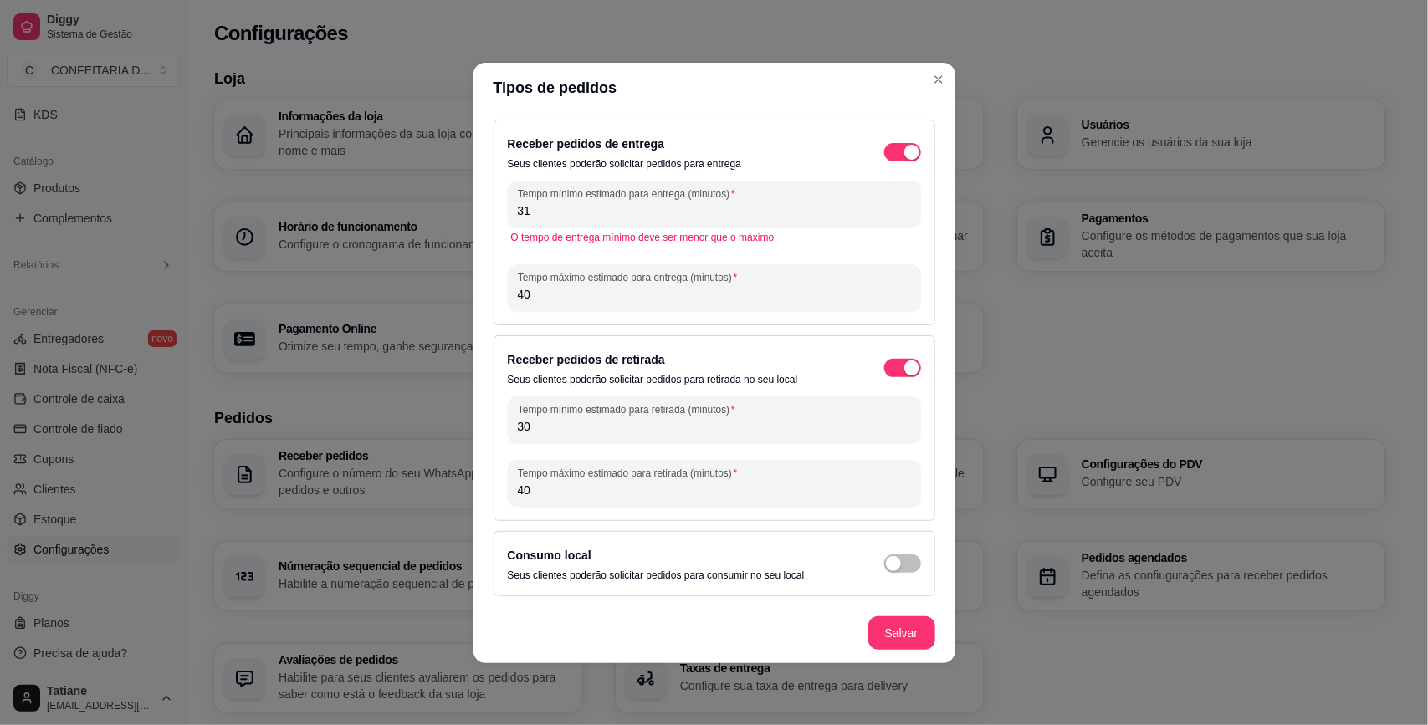
click at [566, 215] on input "31" at bounding box center [714, 210] width 393 height 17
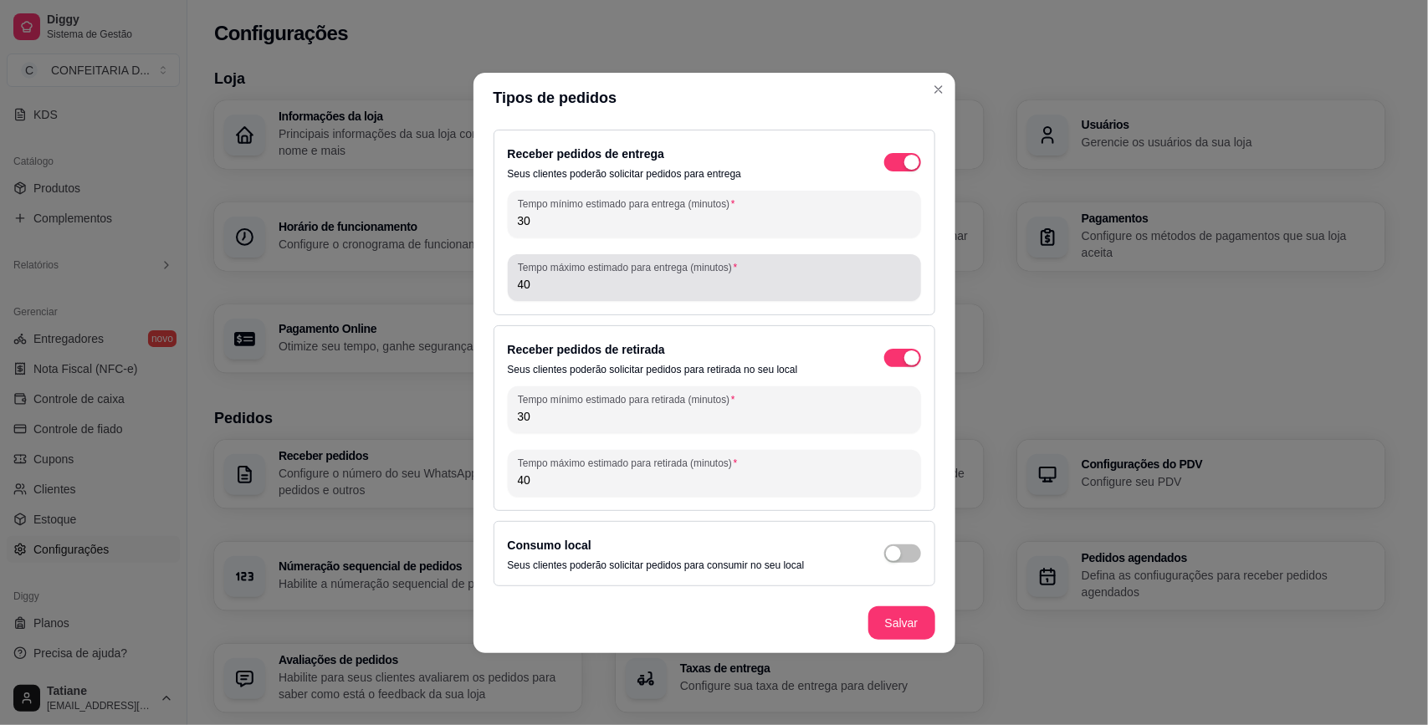
type input "30"
click at [560, 297] on div "Tempo máximo estimado para entrega (minutos) 40" at bounding box center [714, 277] width 413 height 47
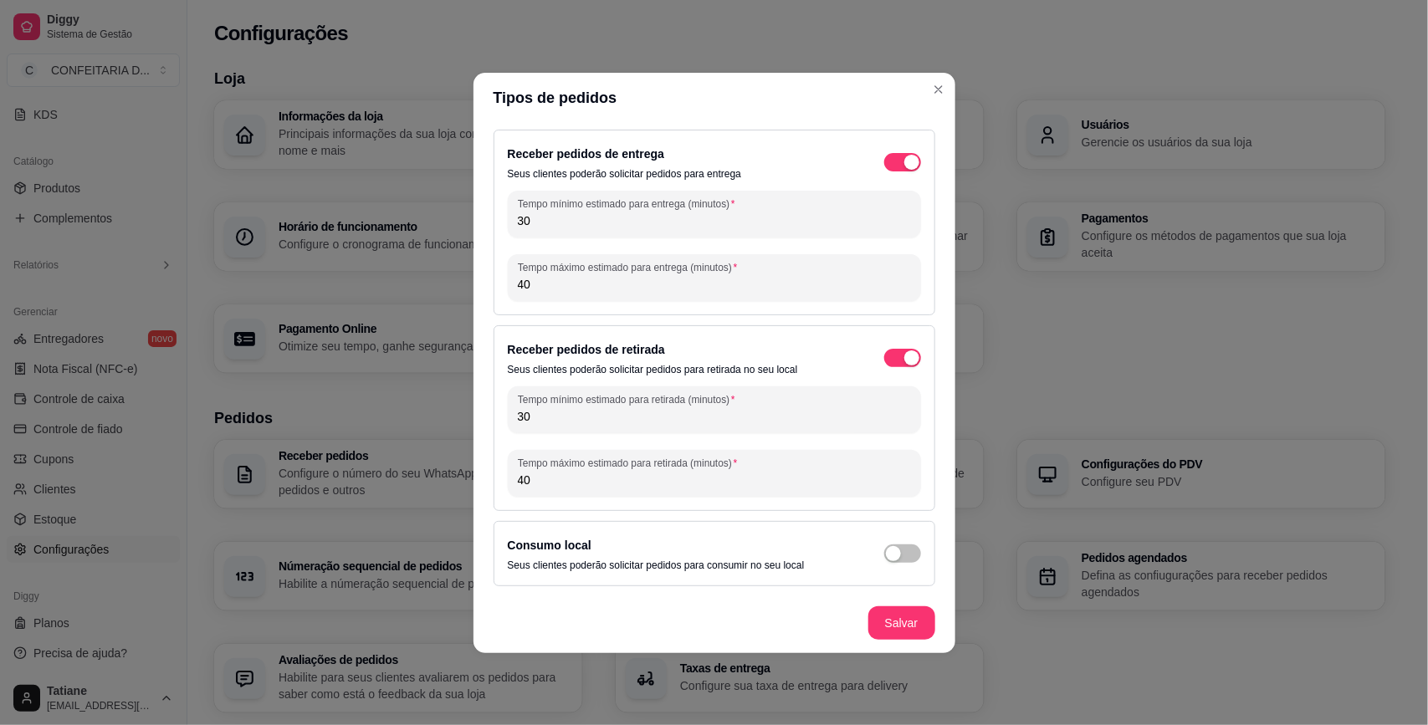
click at [560, 297] on div "Tempo máximo estimado para entrega (minutos) 40" at bounding box center [714, 277] width 413 height 47
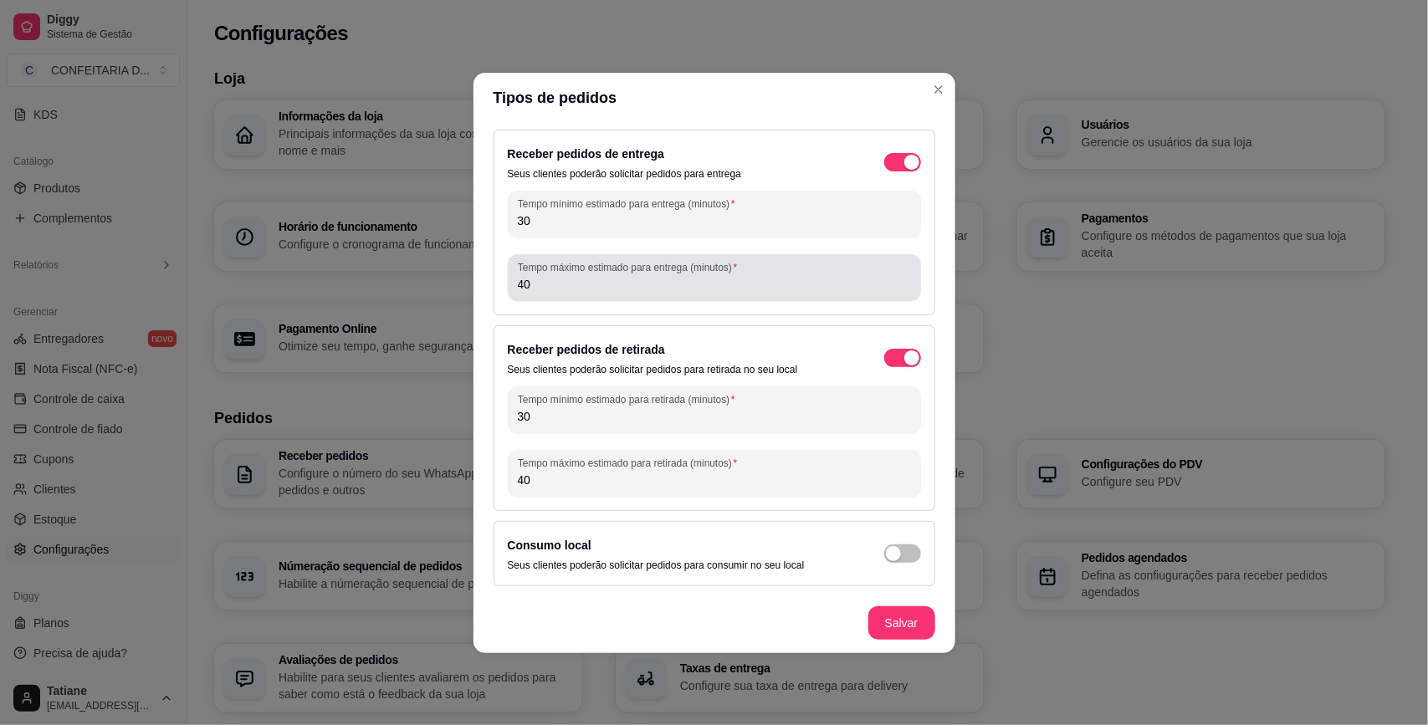
click at [560, 297] on div "Tempo máximo estimado para entrega (minutos) 40" at bounding box center [714, 277] width 413 height 47
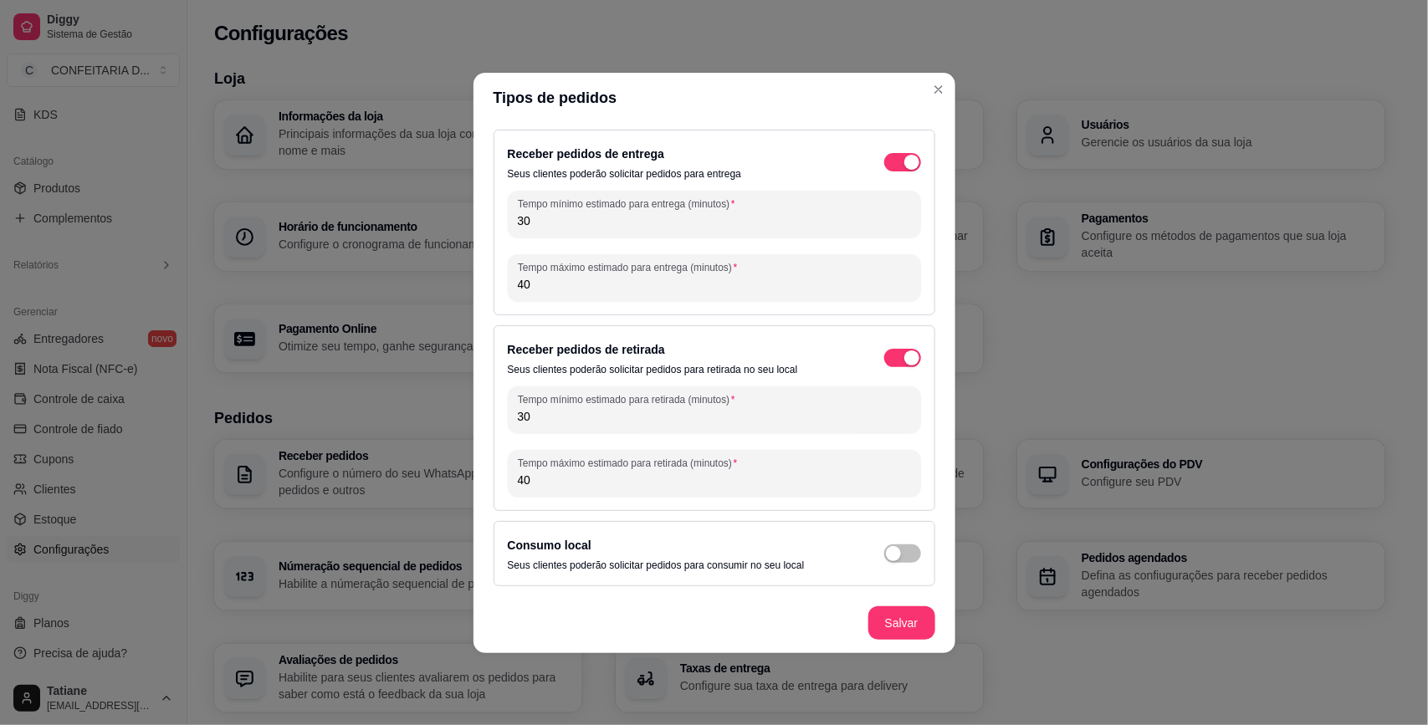
click at [560, 297] on div "Tempo máximo estimado para entrega (minutos) 40" at bounding box center [714, 277] width 413 height 47
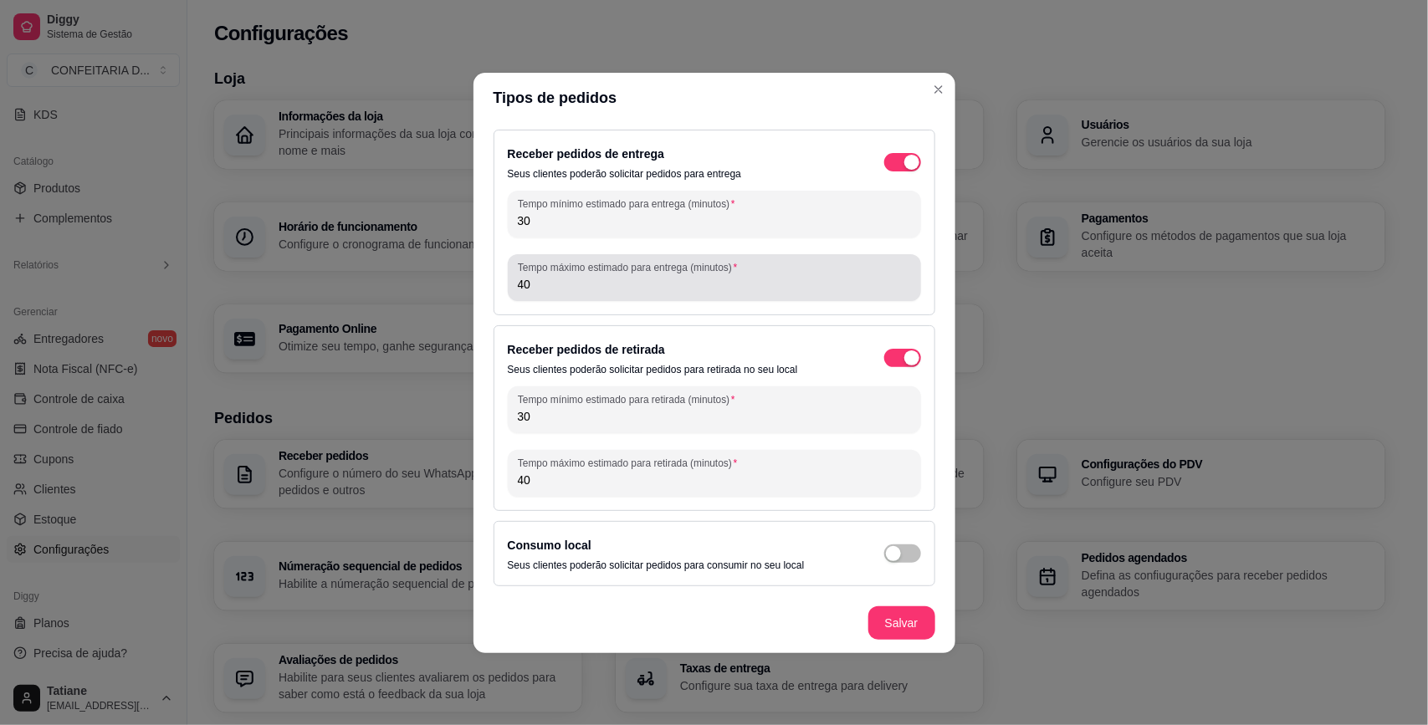
click at [560, 297] on div "Tempo máximo estimado para entrega (minutos) 40" at bounding box center [714, 277] width 413 height 47
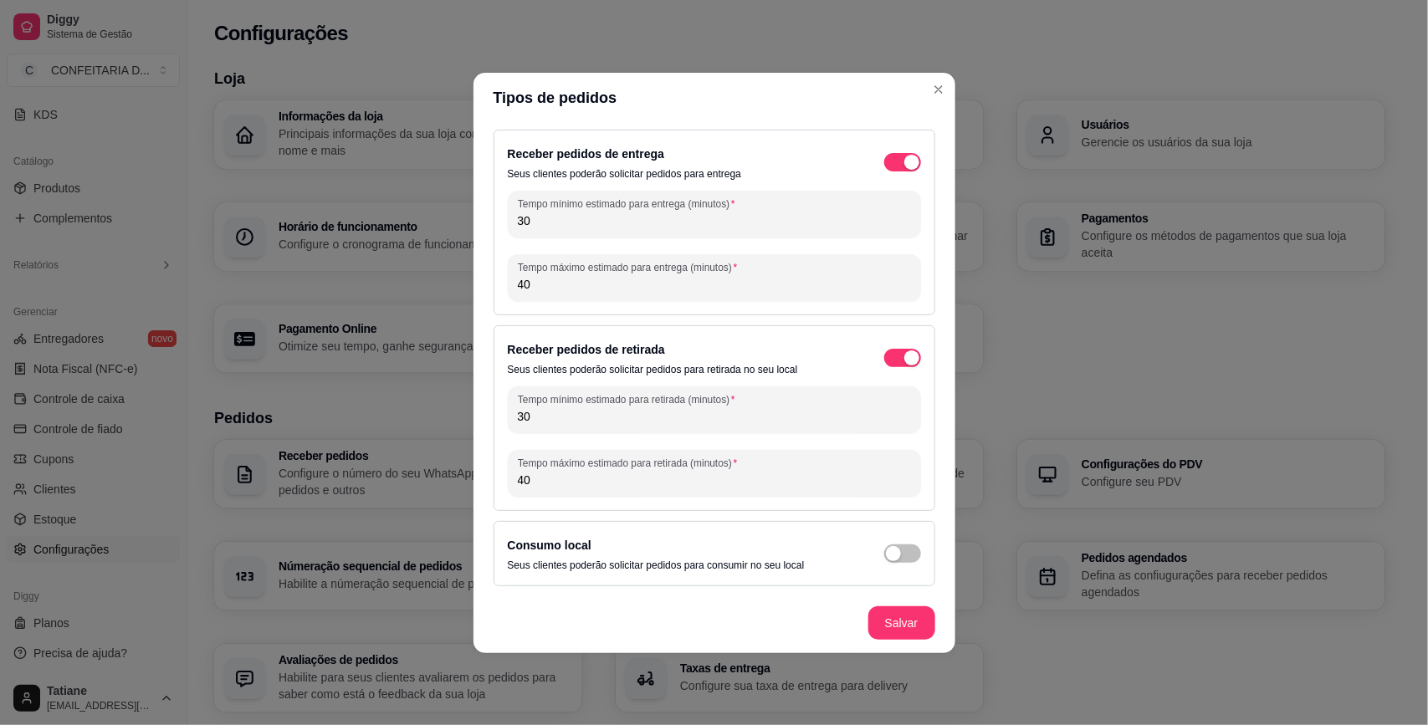
click at [557, 289] on input "40" at bounding box center [714, 284] width 393 height 17
click at [558, 283] on input "40" at bounding box center [714, 284] width 393 height 17
click at [560, 281] on input "40" at bounding box center [714, 284] width 393 height 17
type input "90"
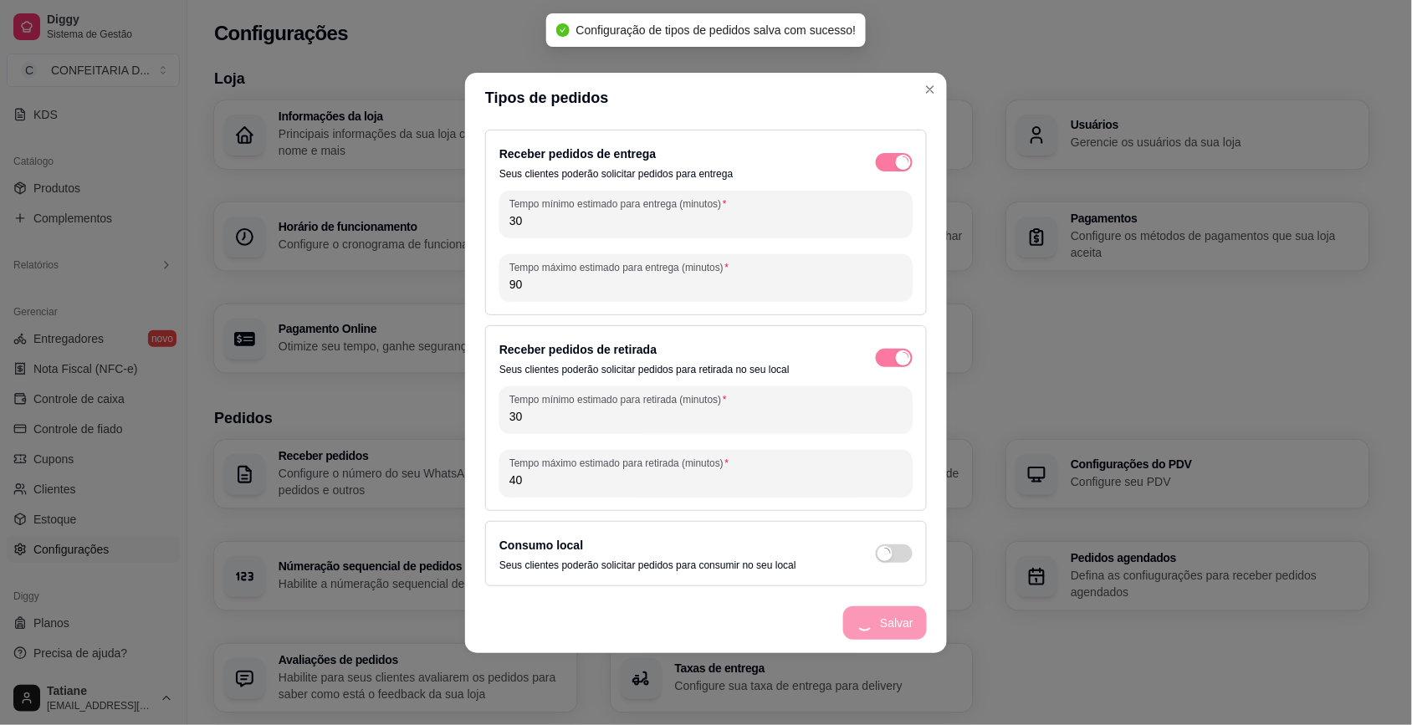
click at [1027, 324] on div "Informações da loja Principais informações da sua loja como endereço, nome e ma…" at bounding box center [791, 236] width 1155 height 273
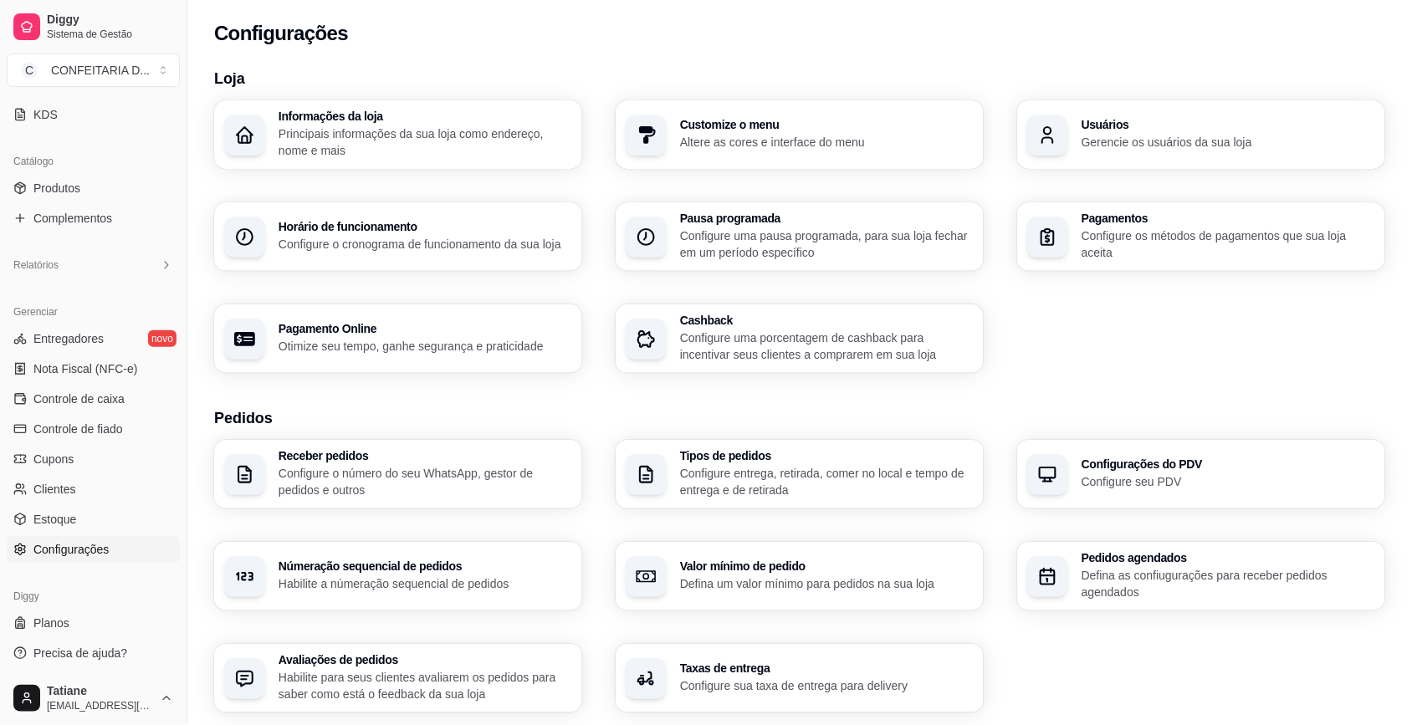
scroll to position [0, 0]
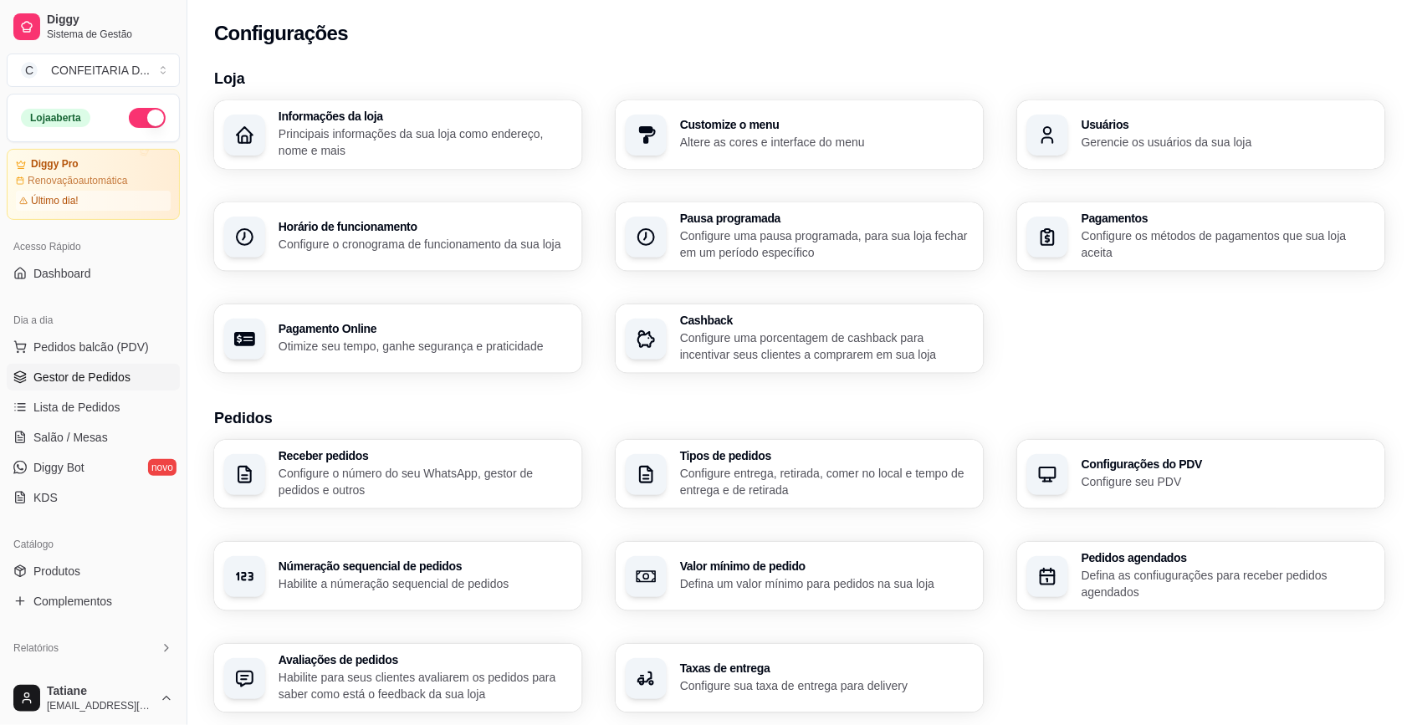
click at [98, 378] on span "Gestor de Pedidos" at bounding box center [81, 377] width 97 height 17
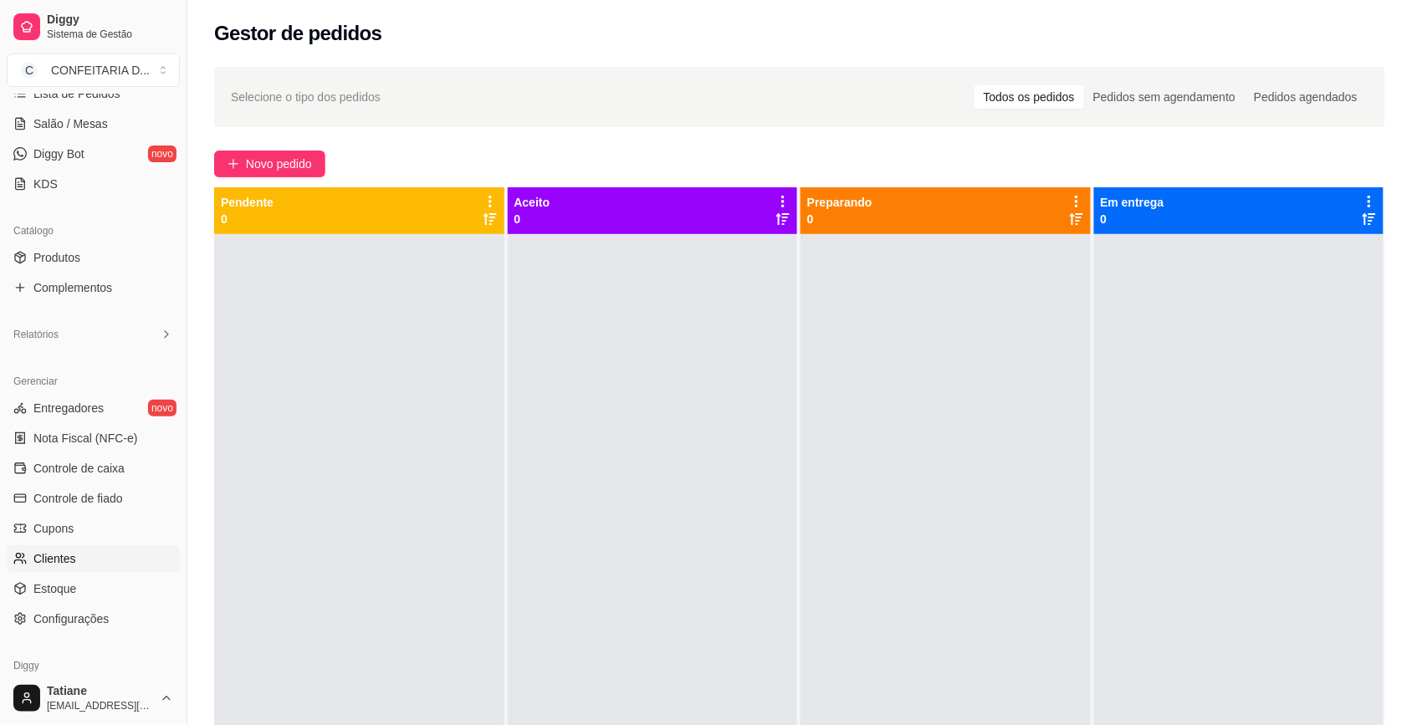
scroll to position [385, 0]
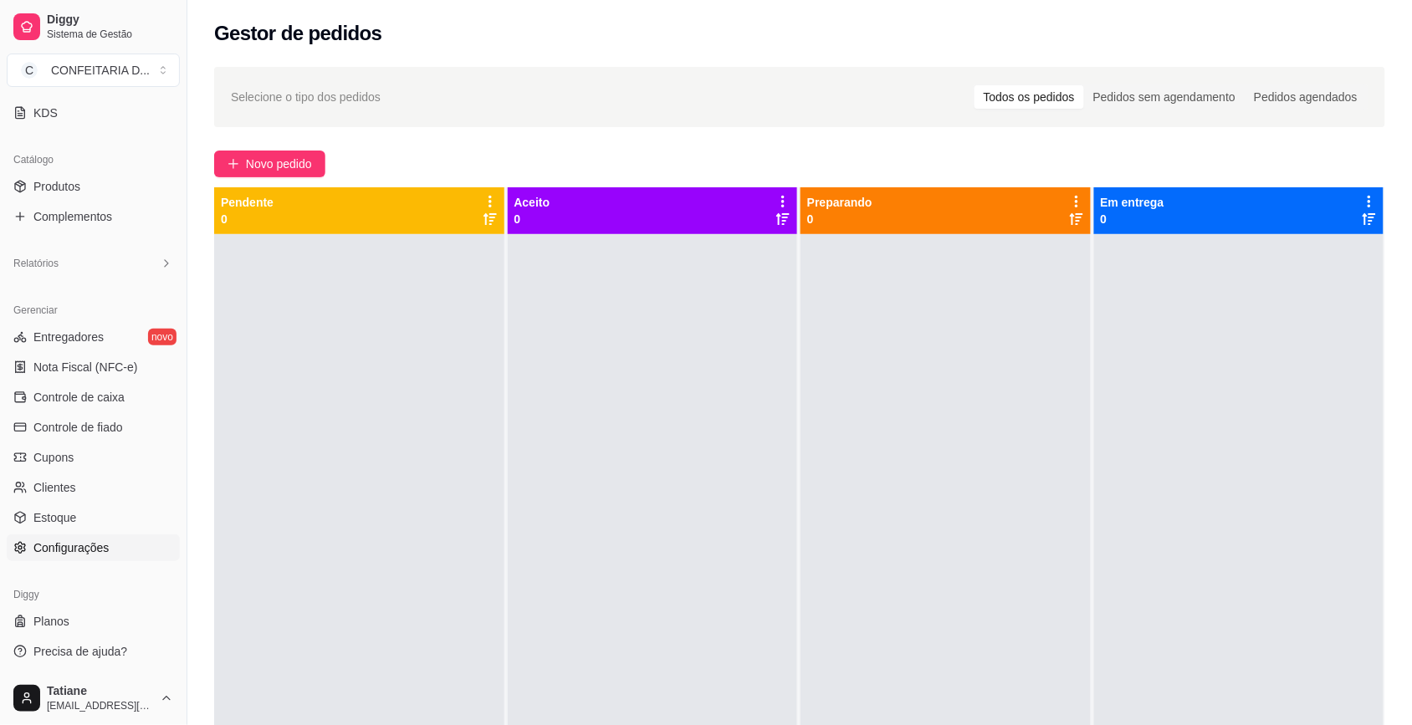
click at [100, 546] on span "Configurações" at bounding box center [70, 547] width 75 height 17
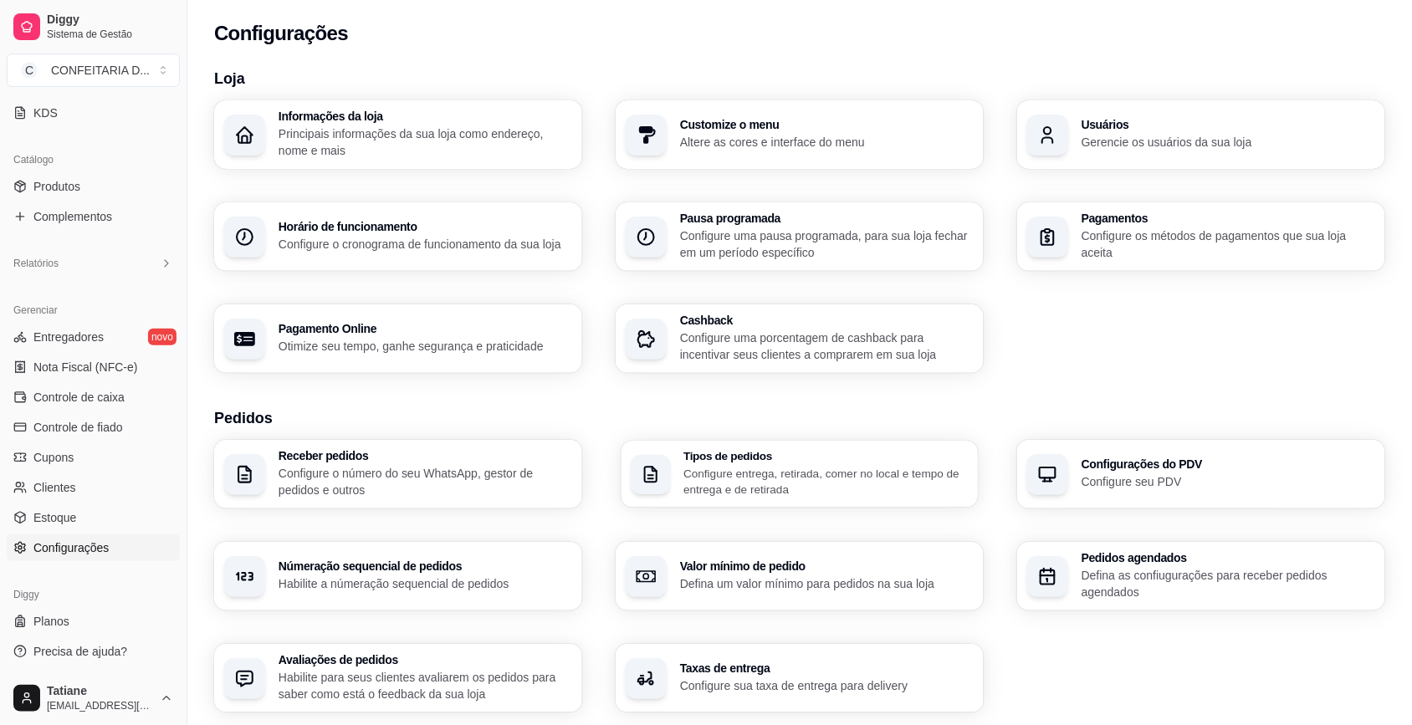
click at [846, 469] on p "Configure entrega, retirada, comer no local e tempo de entrega e de retirada" at bounding box center [825, 481] width 284 height 33
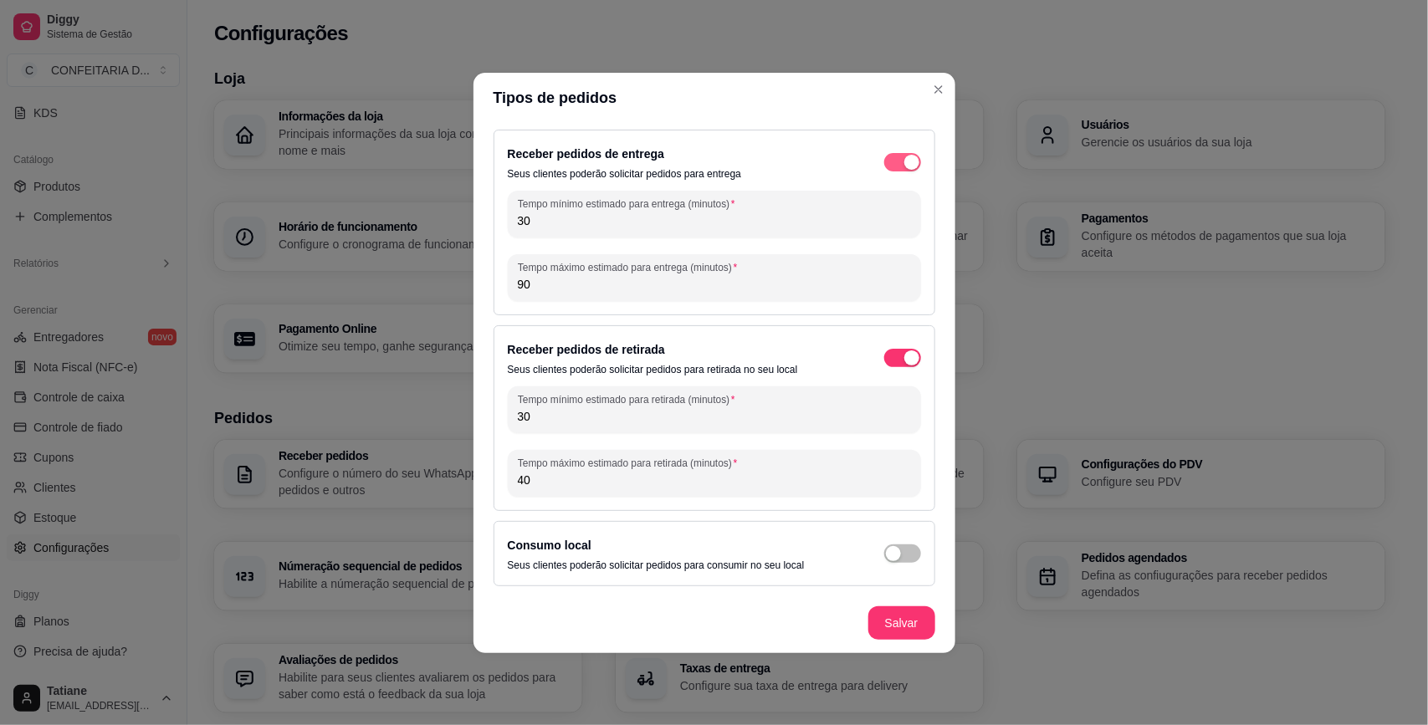
click at [901, 156] on span "button" at bounding box center [902, 162] width 37 height 18
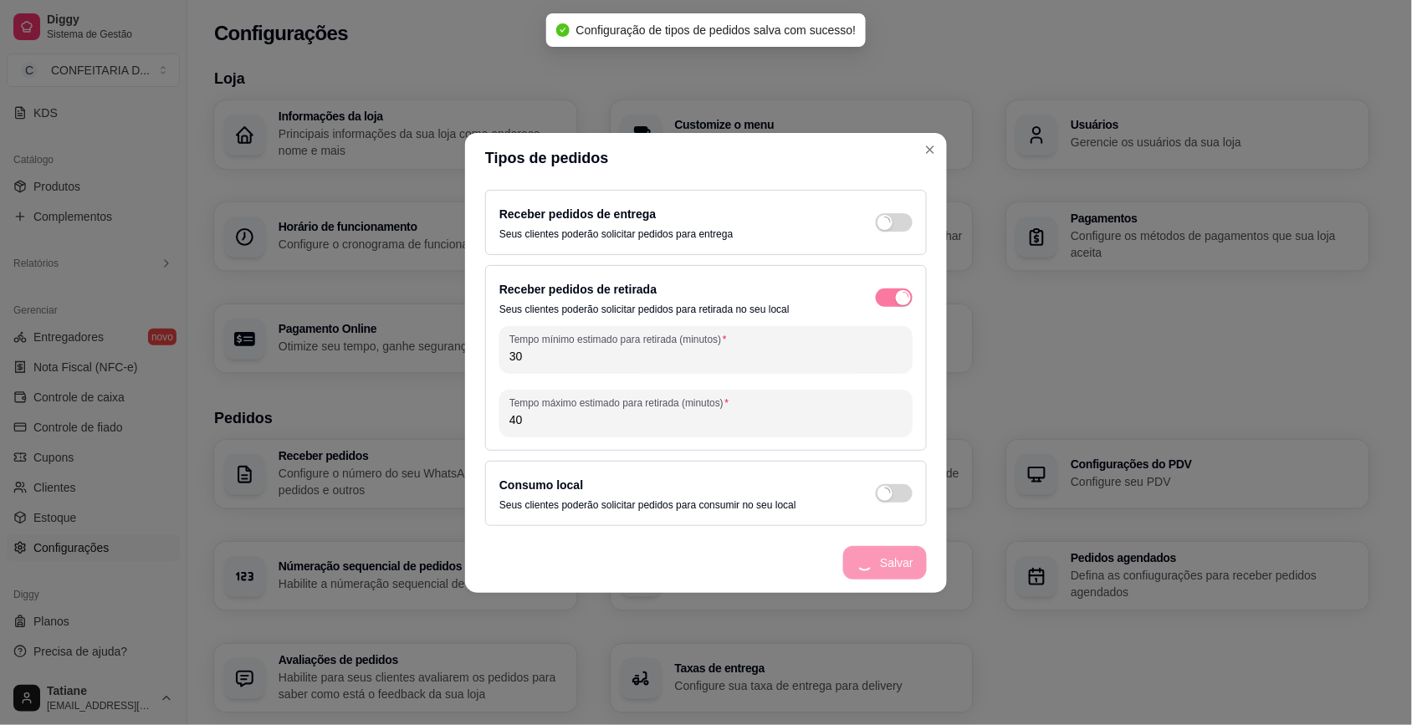
click at [1038, 344] on div "Informações da loja Principais informações da sua loja como endereço, nome e ma…" at bounding box center [791, 236] width 1155 height 273
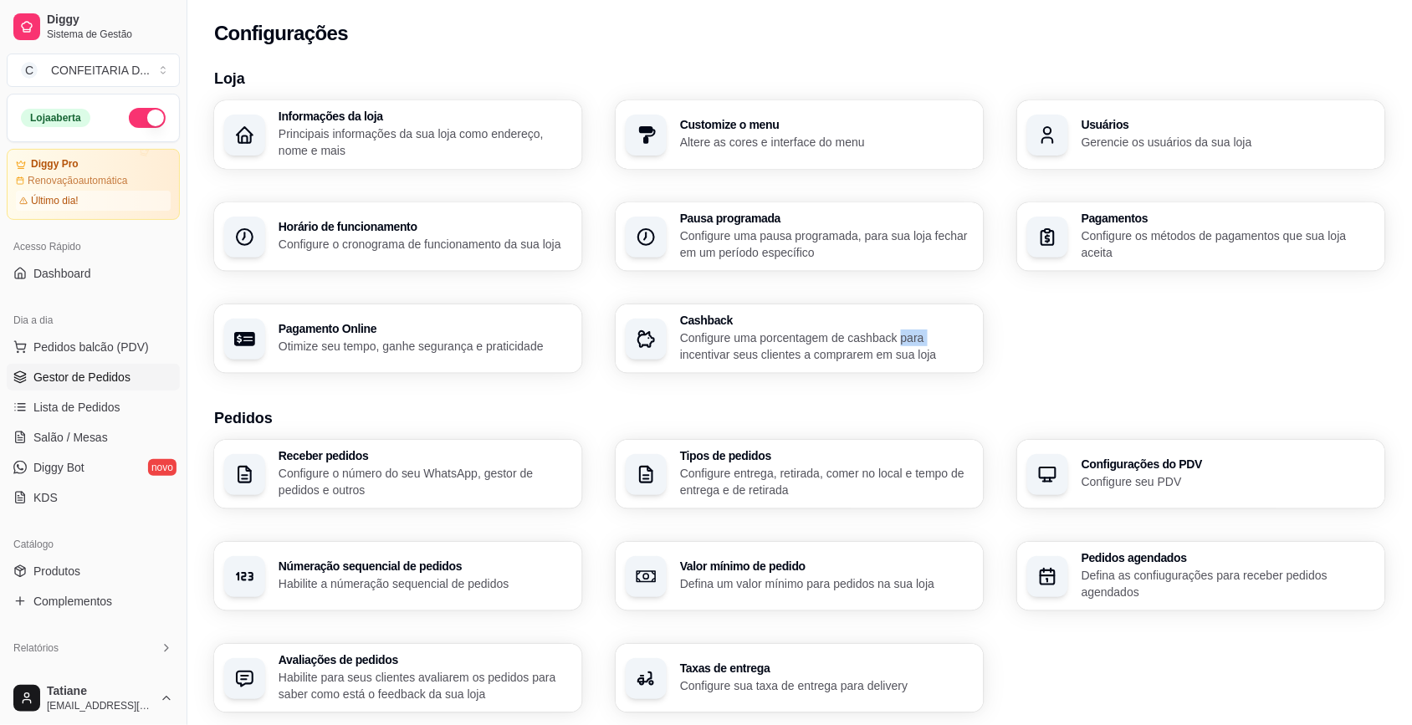
click at [63, 376] on span "Gestor de Pedidos" at bounding box center [81, 377] width 97 height 17
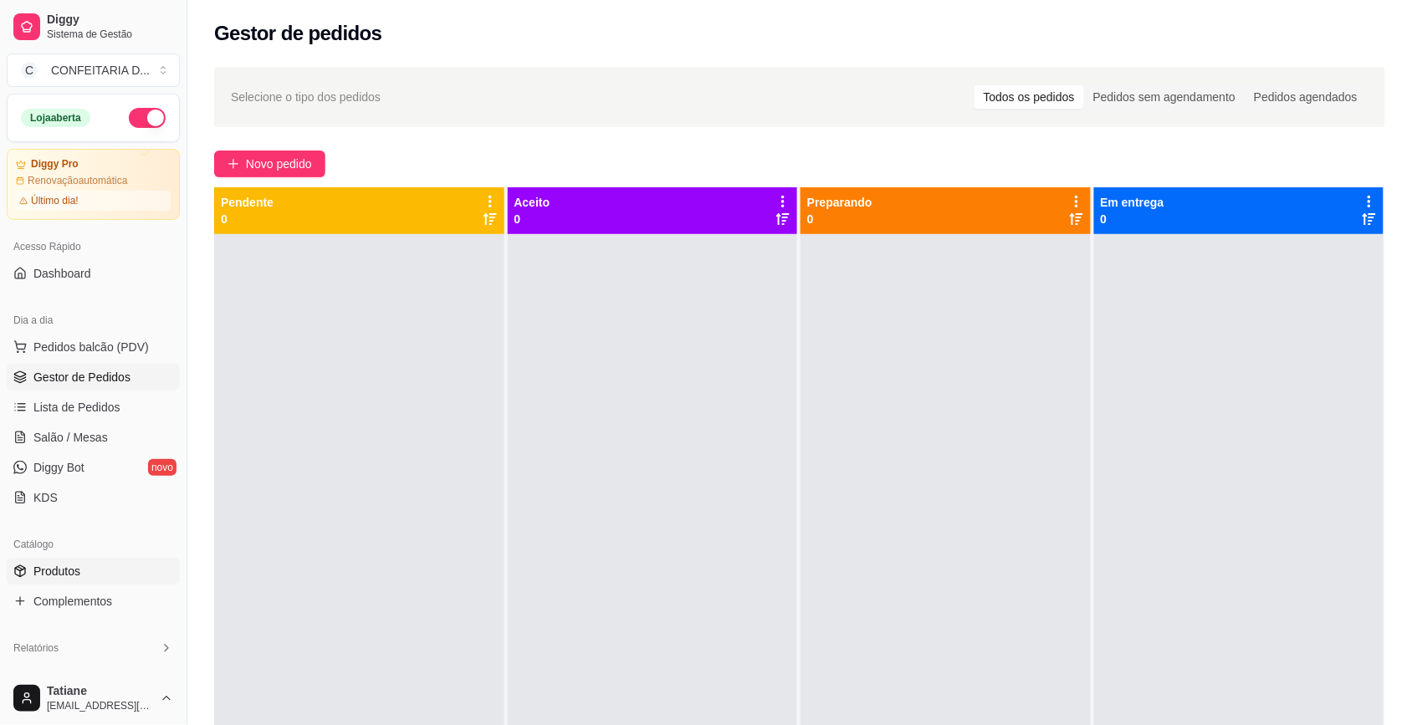
click at [88, 581] on link "Produtos" at bounding box center [93, 571] width 173 height 27
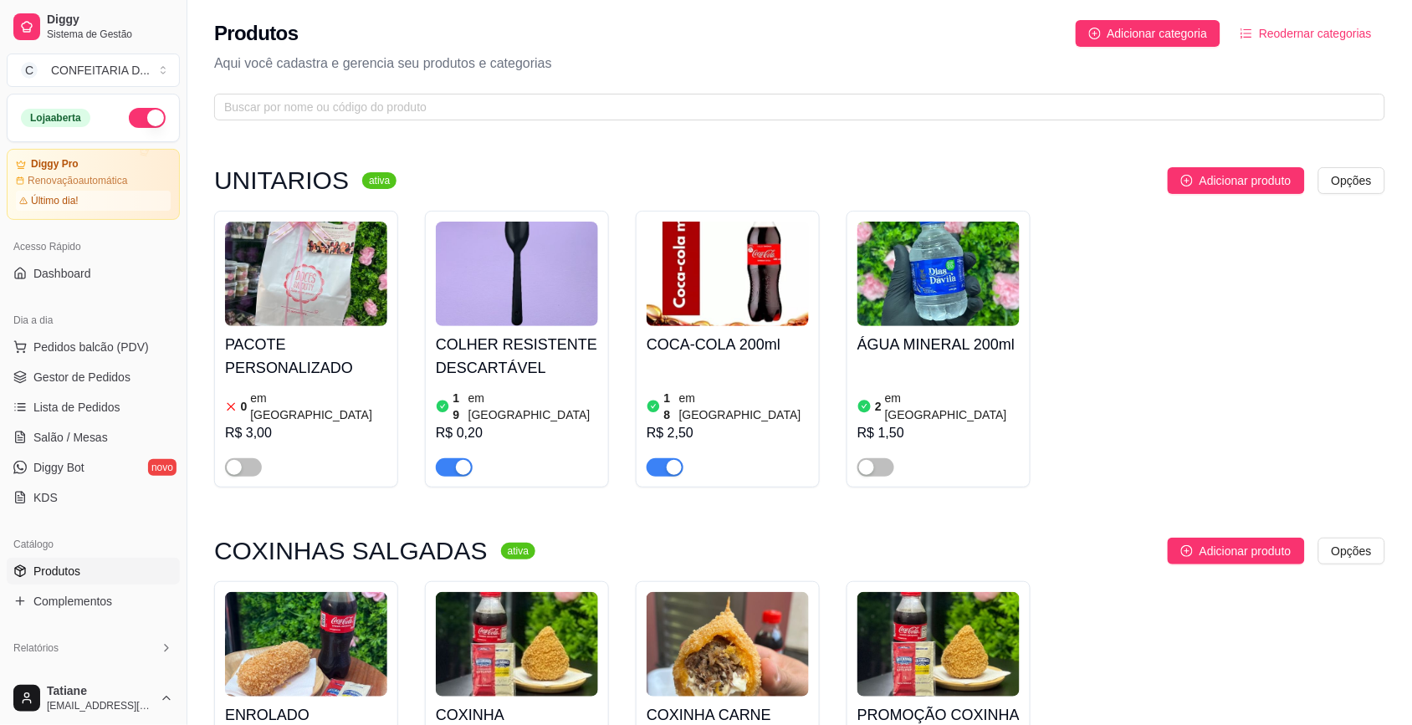
click at [733, 318] on img at bounding box center [727, 274] width 162 height 105
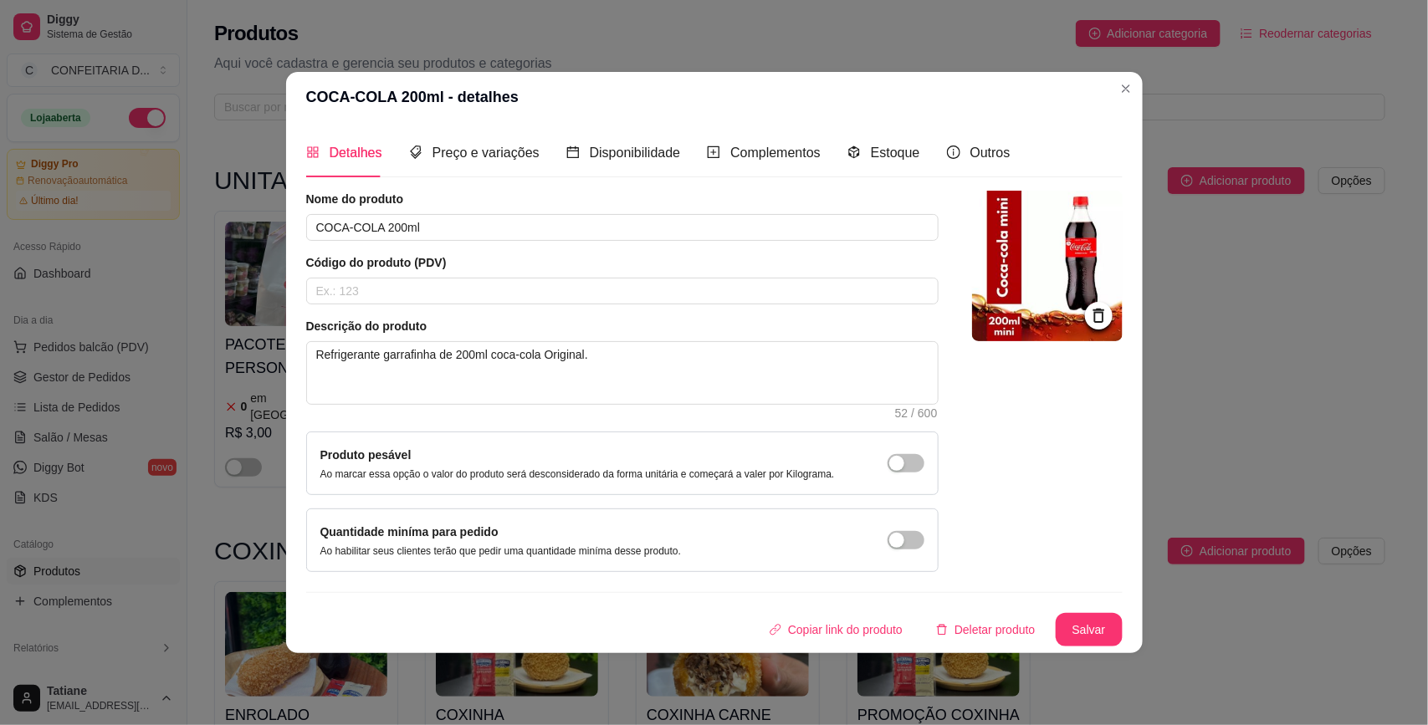
click at [926, 156] on div "Detalhes Preço e variações Disponibilidade Complementos Estoque Outros" at bounding box center [658, 153] width 704 height 48
click at [892, 156] on span "Estoque" at bounding box center [895, 153] width 49 height 14
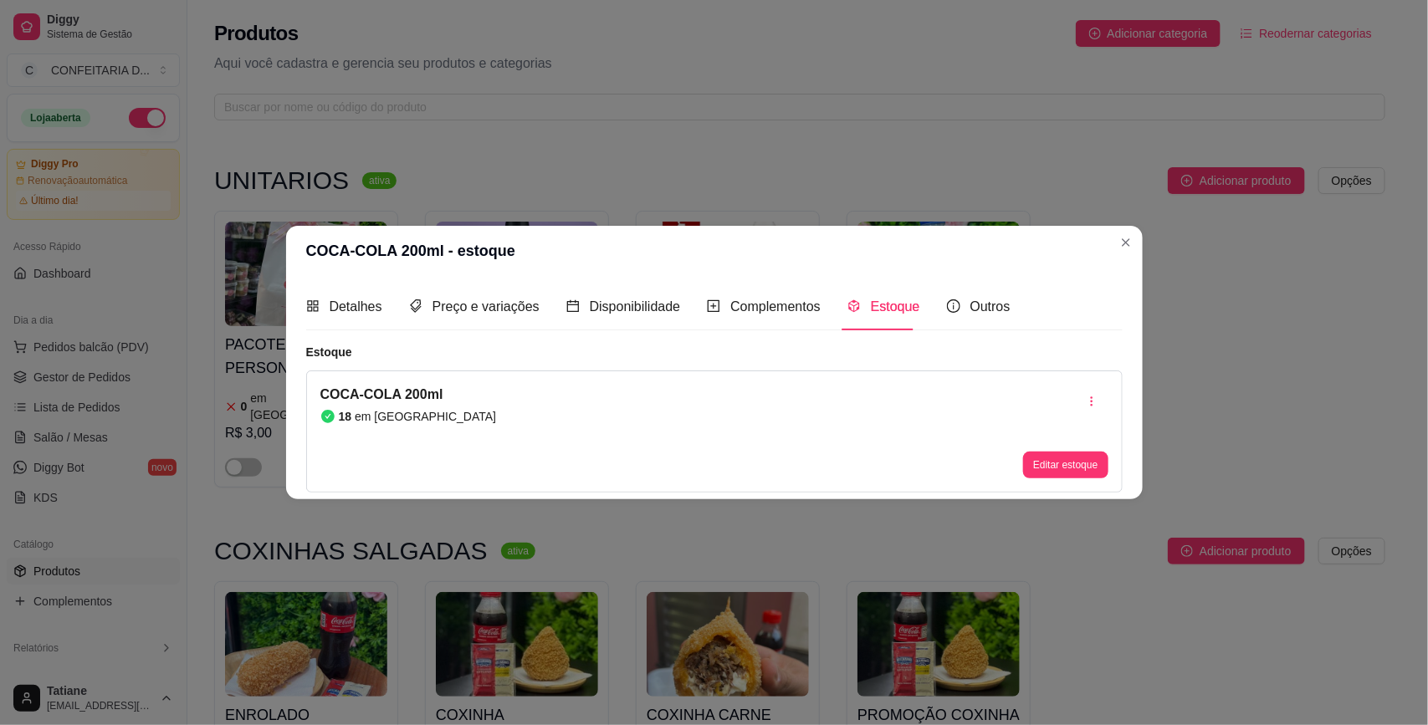
click at [1056, 450] on div "Editar estoque" at bounding box center [1065, 432] width 84 height 94
click at [1056, 465] on button "Editar estoque" at bounding box center [1066, 465] width 82 height 26
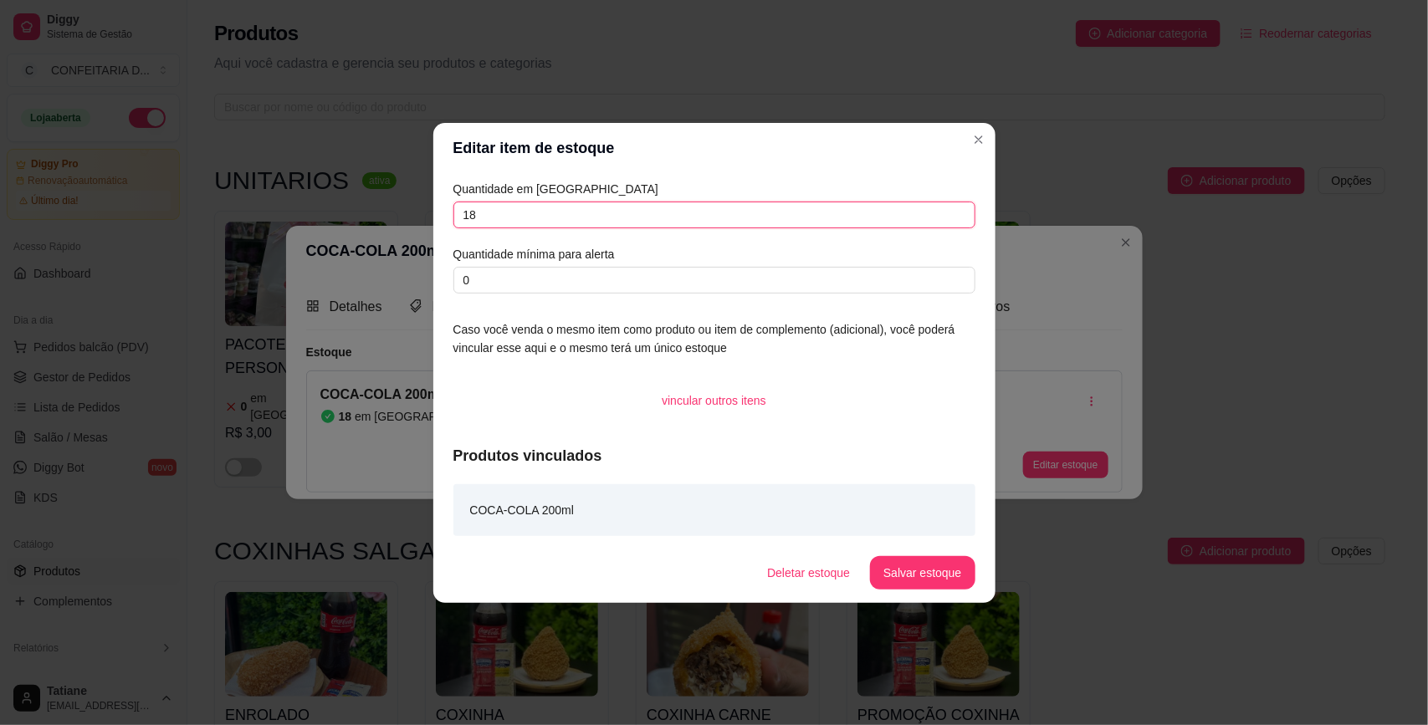
click at [483, 207] on input "18" at bounding box center [714, 215] width 522 height 27
type input "25"
click at [918, 575] on button "Salvar estoque" at bounding box center [922, 572] width 105 height 33
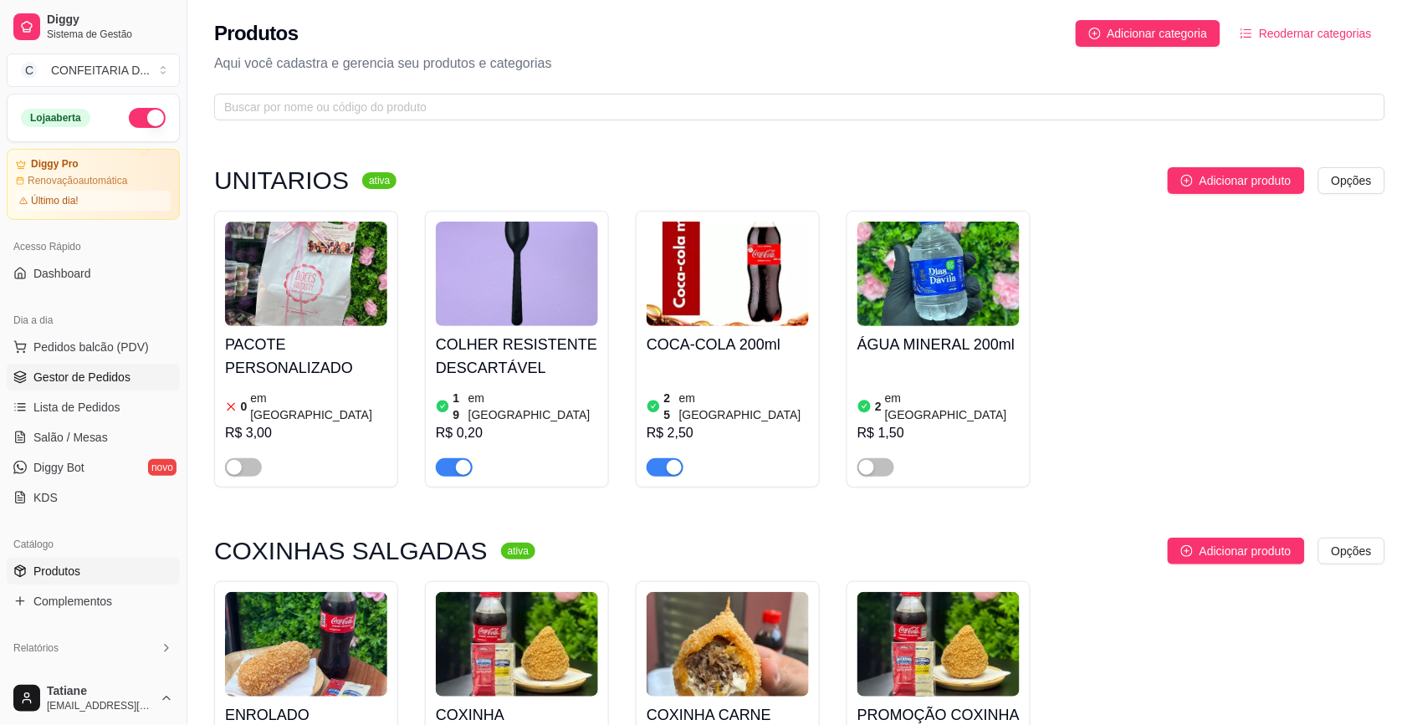
click at [76, 376] on span "Gestor de Pedidos" at bounding box center [81, 377] width 97 height 17
